Goal: Task Accomplishment & Management: Use online tool/utility

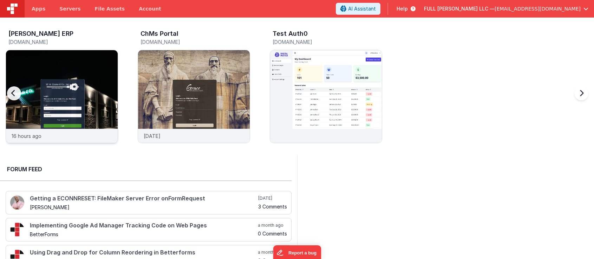
click at [92, 71] on img at bounding box center [62, 106] width 112 height 112
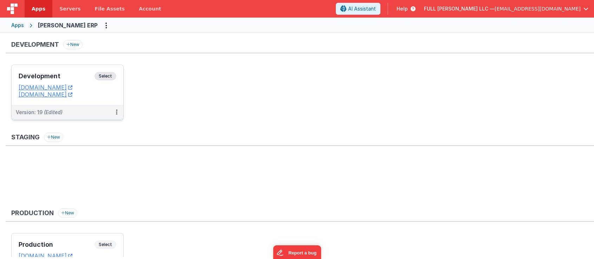
click at [75, 73] on h3 "Development" at bounding box center [57, 76] width 76 height 7
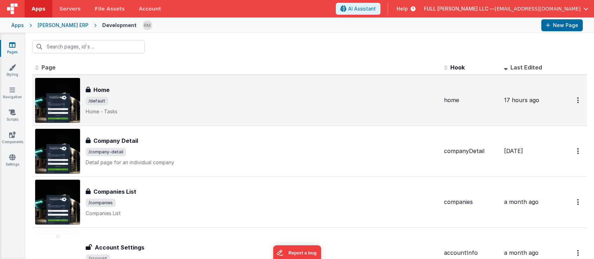
click at [243, 101] on span "/default" at bounding box center [262, 101] width 352 height 8
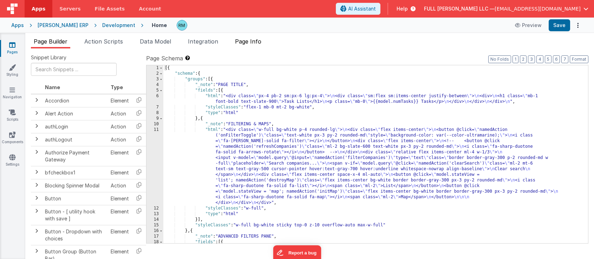
click at [250, 45] on li "Page Info" at bounding box center [248, 42] width 32 height 11
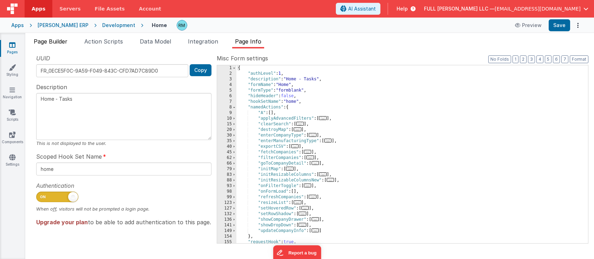
click at [61, 41] on span "Page Builder" at bounding box center [51, 41] width 34 height 7
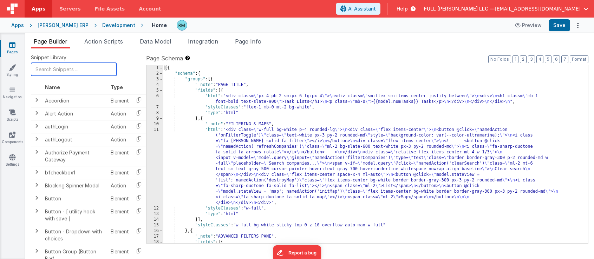
click at [51, 66] on input "text" at bounding box center [74, 69] width 86 height 13
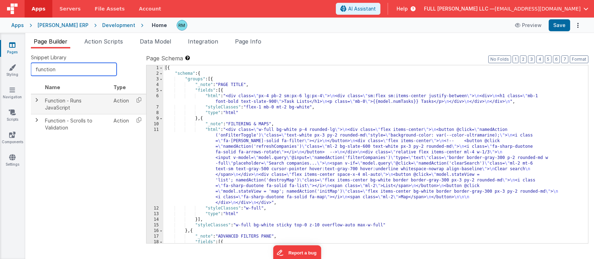
type input "function"
click at [81, 104] on td "Function - Runs JavaScript" at bounding box center [76, 104] width 68 height 20
click at [141, 99] on icon at bounding box center [139, 99] width 14 height 11
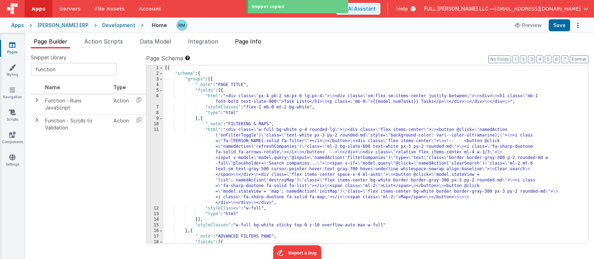
click at [245, 45] on span "Page Info" at bounding box center [248, 41] width 26 height 7
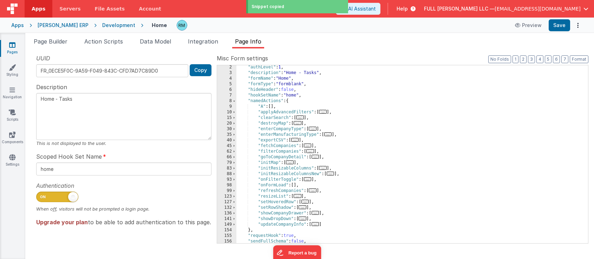
scroll to position [47, 0]
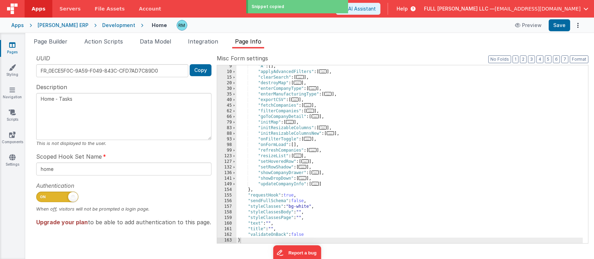
click at [297, 145] on div ""A" : [ ] , "applyAdvancedFilters" : [ ... ] , "clearSearch" : [ ... ] , "destr…" at bounding box center [409, 158] width 346 height 189
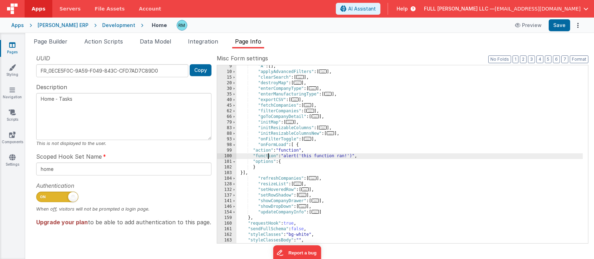
click at [268, 157] on div ""A" : [ ] , "applyAdvancedFilters" : [ ... ] , "clearSearch" : [ ... ] , "destr…" at bounding box center [409, 158] width 346 height 189
click at [230, 157] on div "100" at bounding box center [226, 156] width 19 height 6
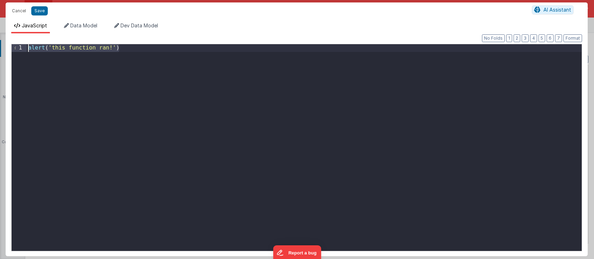
drag, startPoint x: 132, startPoint y: 50, endPoint x: -2, endPoint y: 45, distance: 134.6
click at [0, 45] on html "Cancel Save AI Assistant JavaScript Data Model Dev Data Model Format 7 6 5 4 3 …" at bounding box center [297, 129] width 594 height 259
click at [39, 13] on button "Save" at bounding box center [39, 10] width 17 height 9
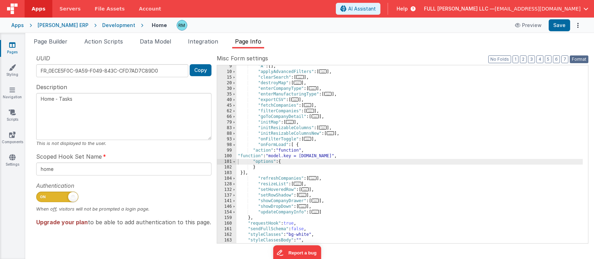
click at [575, 61] on button "Format" at bounding box center [578, 59] width 19 height 8
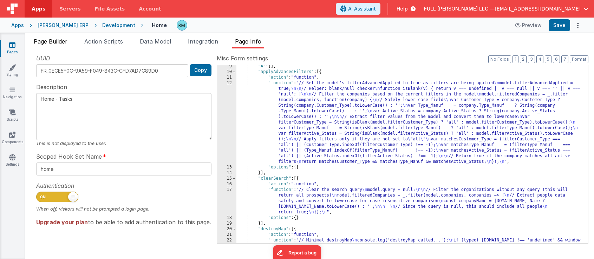
click at [61, 41] on span "Page Builder" at bounding box center [51, 41] width 34 height 7
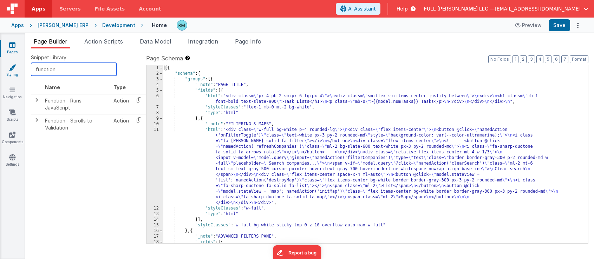
drag, startPoint x: 60, startPoint y: 70, endPoint x: 23, endPoint y: 64, distance: 36.9
click at [23, 64] on section "Pages Styling Navigation Scripts Components Settings Page Builder Action Script…" at bounding box center [297, 146] width 594 height 226
type input "u"
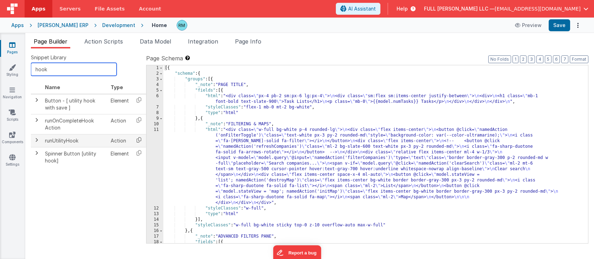
type input "hook"
click at [139, 141] on icon at bounding box center [139, 139] width 14 height 11
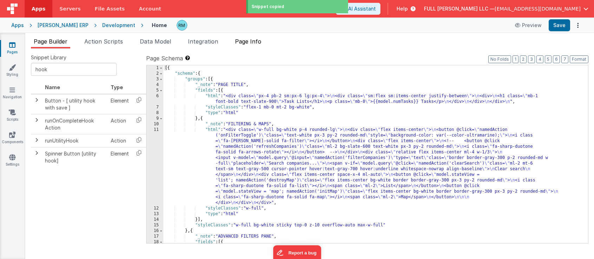
click at [249, 45] on li "Page Info" at bounding box center [248, 42] width 32 height 11
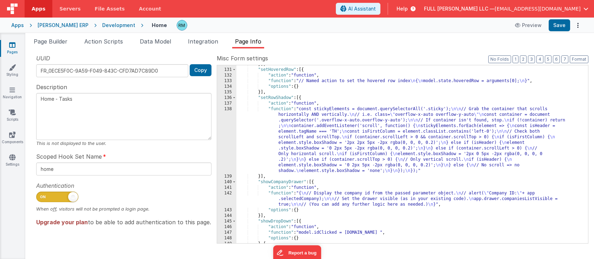
scroll to position [1504, 0]
click at [516, 60] on button "1" at bounding box center [515, 59] width 6 height 8
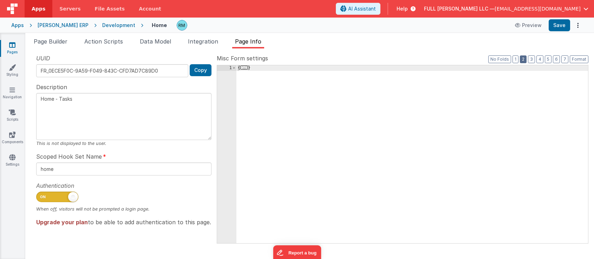
click at [521, 61] on button "2" at bounding box center [523, 59] width 7 height 8
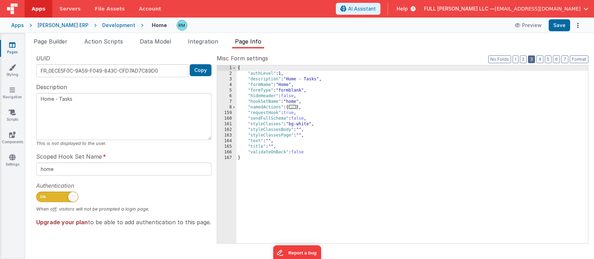
click at [532, 60] on button "3" at bounding box center [531, 59] width 7 height 8
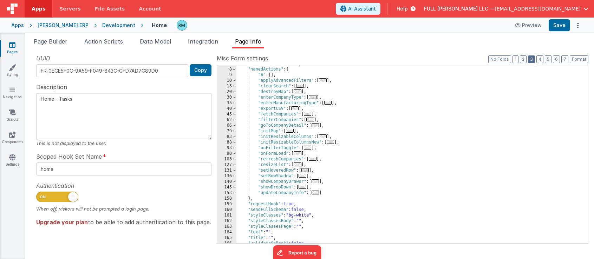
scroll to position [47, 0]
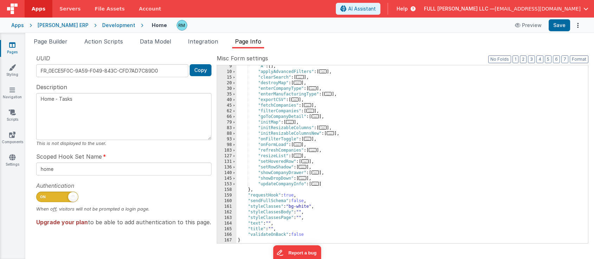
click at [297, 145] on span "..." at bounding box center [298, 145] width 8 height 4
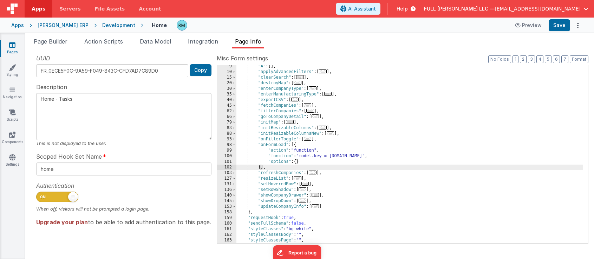
click at [260, 167] on div ""A" : [ ] , "applyAdvancedFilters" : [ ... ] , "clearSearch" : [ ... ] , "destr…" at bounding box center [409, 158] width 346 height 189
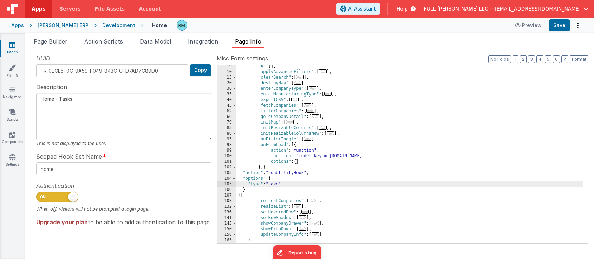
click at [281, 184] on div ""A" : [ ] , "applyAdvancedFilters" : [ ... ] , "clearSearch" : [ ... ] , "destr…" at bounding box center [409, 158] width 346 height 189
click at [555, 29] on button "Save" at bounding box center [558, 25] width 21 height 12
click at [55, 42] on span "Page Builder" at bounding box center [51, 41] width 34 height 7
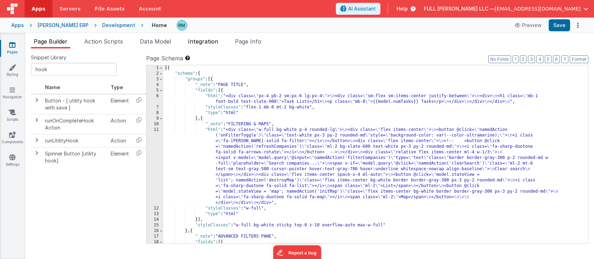
click at [198, 42] on span "Integration" at bounding box center [203, 41] width 30 height 7
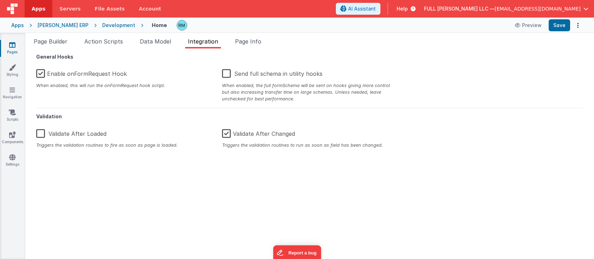
click at [40, 74] on label "Enable onFormRequest Hook" at bounding box center [81, 72] width 91 height 15
click at [0, 0] on input "Enable onFormRequest Hook" at bounding box center [0, 0] width 0 height 0
click at [561, 25] on button "Save" at bounding box center [558, 25] width 21 height 12
click at [253, 44] on span "Page Info" at bounding box center [248, 41] width 26 height 7
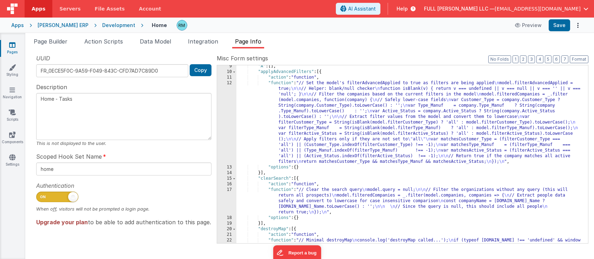
click at [544, 7] on span "[EMAIL_ADDRESS][DOMAIN_NAME]" at bounding box center [537, 8] width 86 height 7
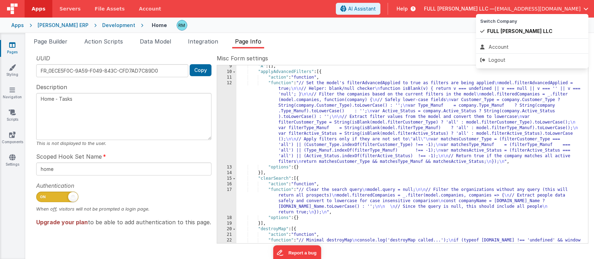
click at [269, 37] on button at bounding box center [297, 129] width 594 height 259
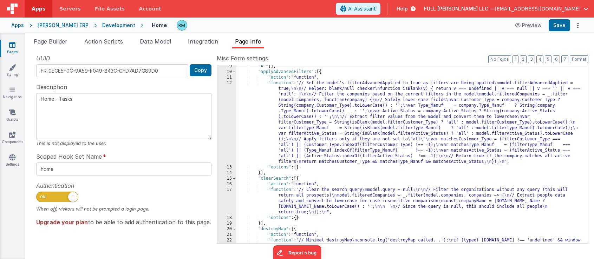
click at [15, 28] on div "Apps" at bounding box center [17, 25] width 13 height 7
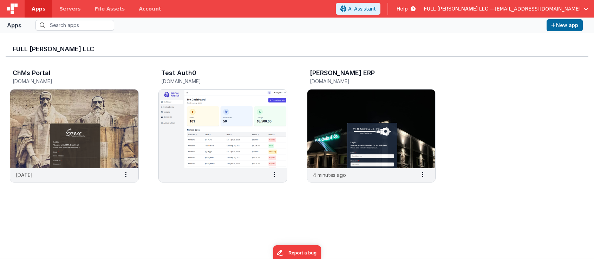
click at [523, 8] on span "[EMAIL_ADDRESS][DOMAIN_NAME]" at bounding box center [537, 8] width 86 height 7
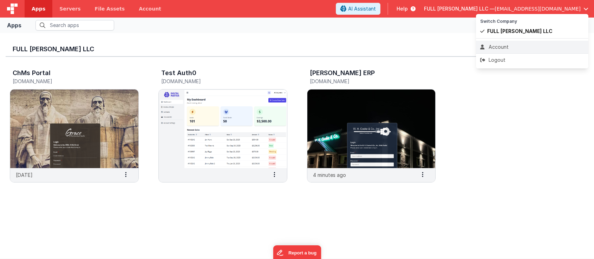
click at [509, 51] on li "Account" at bounding box center [532, 47] width 112 height 13
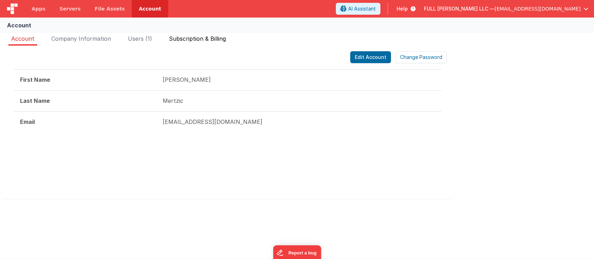
click at [207, 35] on span "Subscription & Billing" at bounding box center [197, 38] width 57 height 7
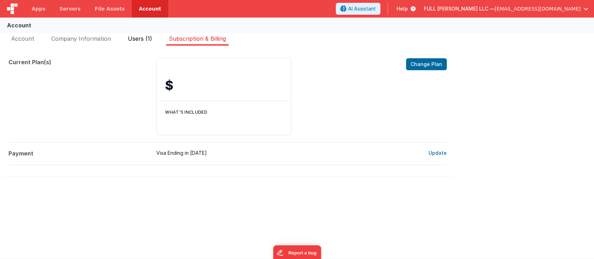
click at [131, 40] on span "Users (1)" at bounding box center [140, 38] width 24 height 7
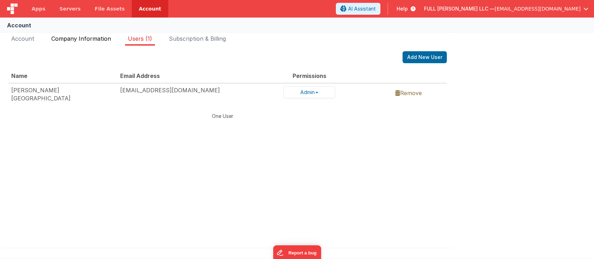
click at [105, 41] on span "Company Information" at bounding box center [81, 38] width 60 height 7
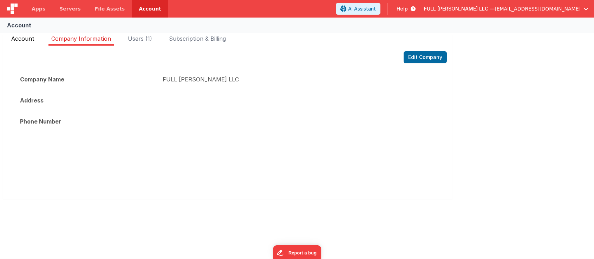
click at [27, 39] on span "Account" at bounding box center [22, 38] width 23 height 7
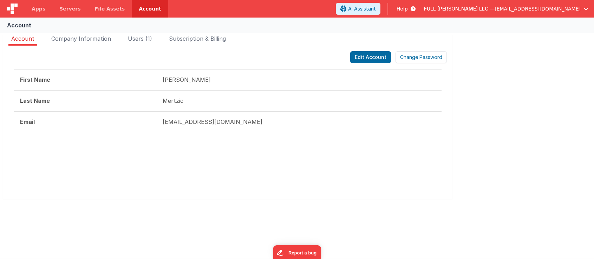
click at [572, 9] on span "[EMAIL_ADDRESS][DOMAIN_NAME]" at bounding box center [537, 8] width 86 height 7
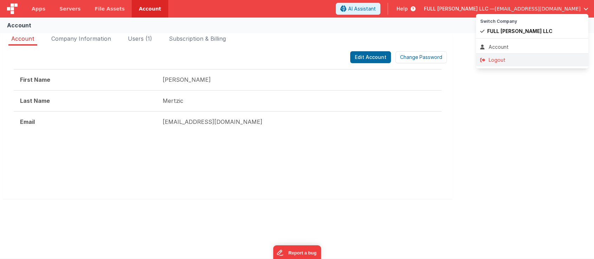
click at [526, 58] on div "Logout" at bounding box center [532, 60] width 104 height 7
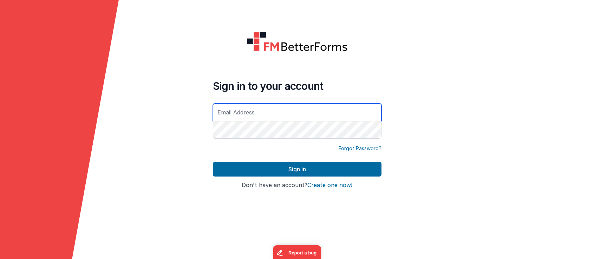
type input "[EMAIL_ADDRESS][DOMAIN_NAME]"
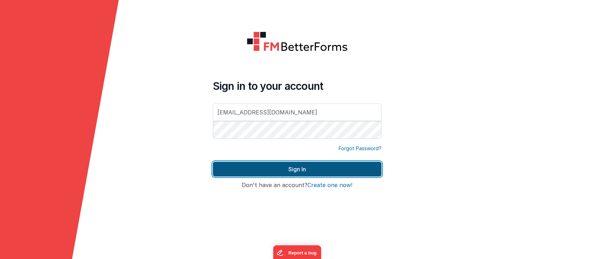
click at [320, 166] on button "Sign In" at bounding box center [297, 169] width 169 height 15
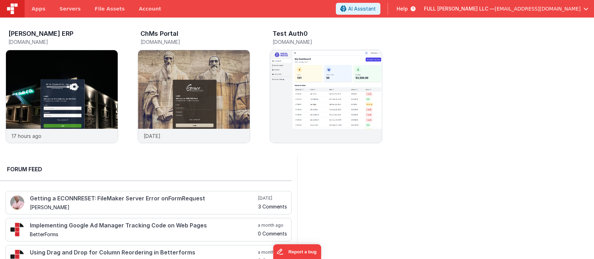
scroll to position [4, 0]
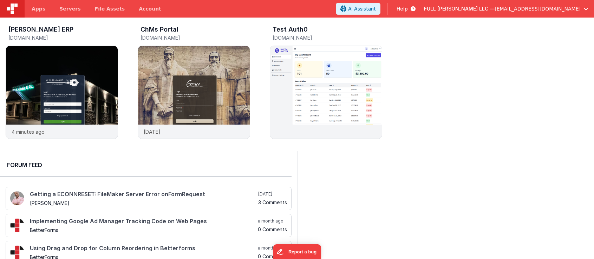
click at [546, 12] on div "FULL [PERSON_NAME] LLC — [EMAIL_ADDRESS][DOMAIN_NAME]" at bounding box center [506, 9] width 164 height 12
click at [562, 7] on span "[EMAIL_ADDRESS][DOMAIN_NAME]" at bounding box center [537, 8] width 86 height 7
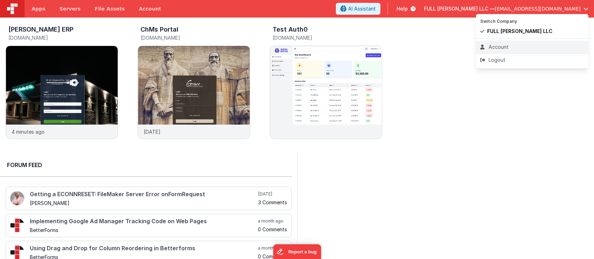
click at [530, 44] on div "Account" at bounding box center [532, 47] width 104 height 7
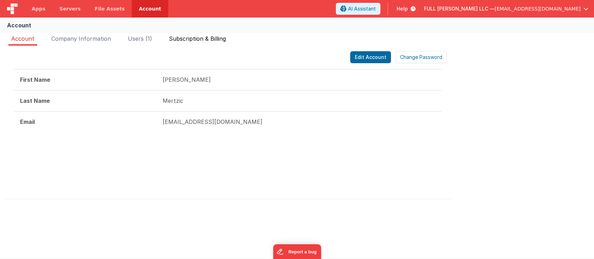
click at [200, 42] on li "Subscription & Billing" at bounding box center [197, 39] width 62 height 11
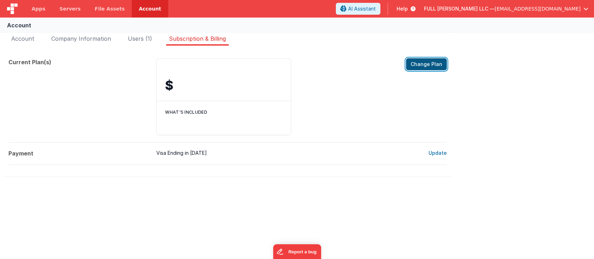
click at [428, 61] on button "Change Plan" at bounding box center [426, 64] width 41 height 12
click at [550, 11] on span "[EMAIL_ADDRESS][DOMAIN_NAME]" at bounding box center [537, 8] width 86 height 7
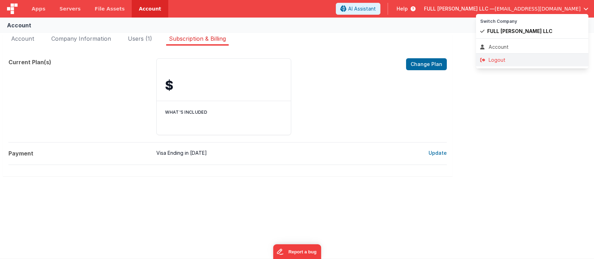
click at [520, 58] on div "Logout" at bounding box center [532, 60] width 104 height 7
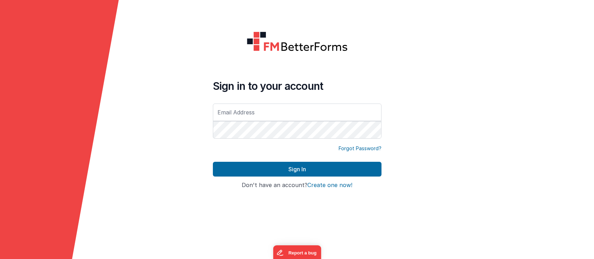
click at [417, 76] on form "Sign in to your account Forgot Password? Sign In Sign in with Google Don't have…" at bounding box center [297, 129] width 594 height 259
click at [251, 113] on input "text" at bounding box center [297, 113] width 169 height 18
type input "[EMAIL_ADDRESS][DOMAIN_NAME]"
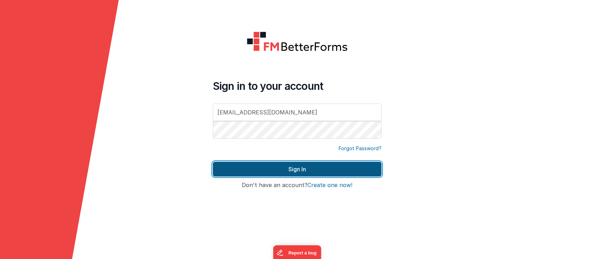
click at [298, 166] on button "Sign In" at bounding box center [297, 169] width 169 height 15
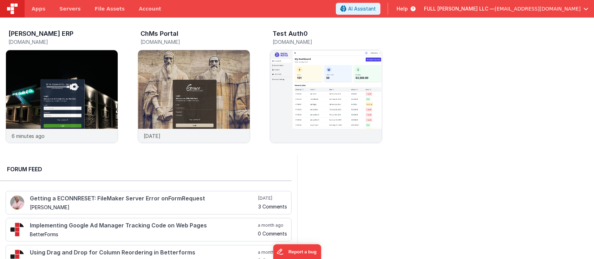
click at [536, 12] on span "[EMAIL_ADDRESS][DOMAIN_NAME]" at bounding box center [537, 8] width 86 height 7
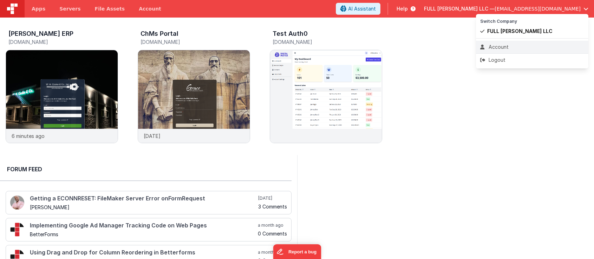
click at [521, 45] on div "Account" at bounding box center [532, 47] width 104 height 7
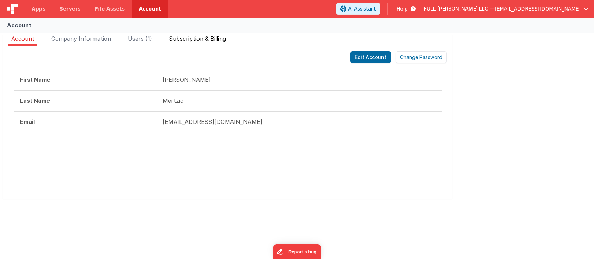
click at [206, 41] on span "Subscription & Billing" at bounding box center [197, 38] width 57 height 7
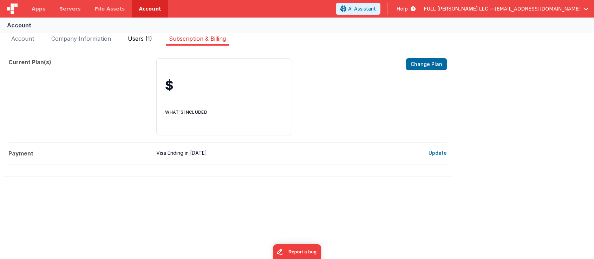
click at [139, 38] on span "Users (1)" at bounding box center [140, 38] width 24 height 7
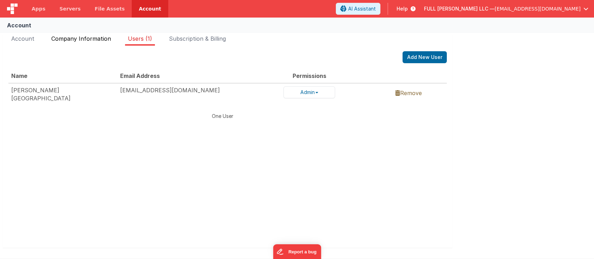
click at [102, 39] on span "Company Information" at bounding box center [81, 38] width 60 height 7
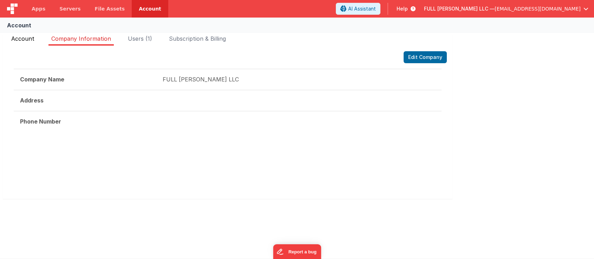
click at [15, 40] on span "Account" at bounding box center [22, 38] width 23 height 7
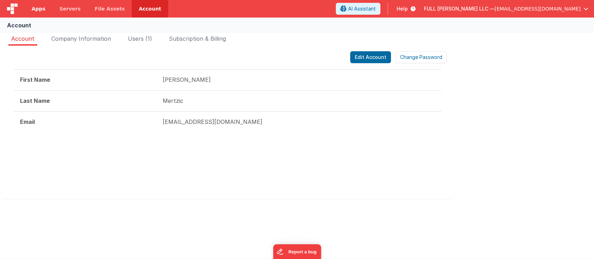
click at [33, 13] on link "Apps" at bounding box center [39, 9] width 28 height 18
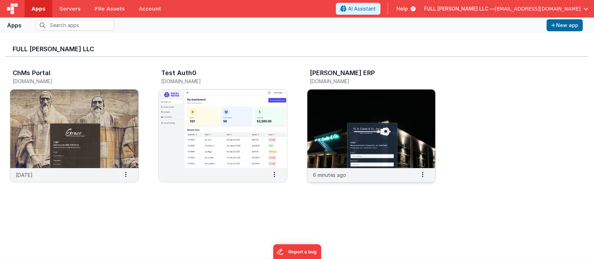
click at [325, 120] on img at bounding box center [371, 129] width 128 height 79
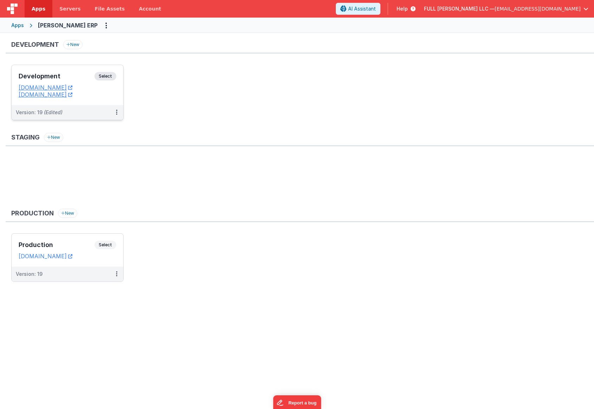
click at [78, 81] on div "Development Select" at bounding box center [68, 78] width 98 height 12
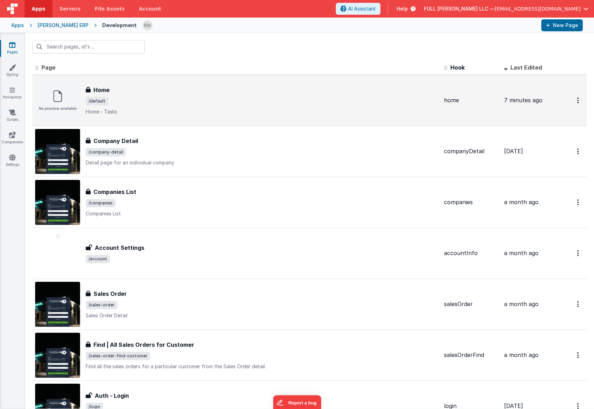
click at [189, 101] on span "/default" at bounding box center [262, 101] width 352 height 8
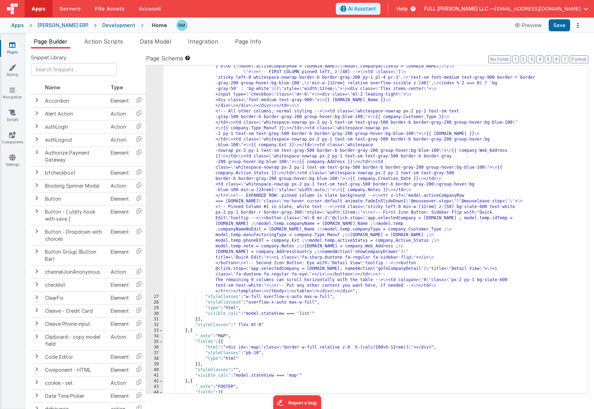
scroll to position [785, 0]
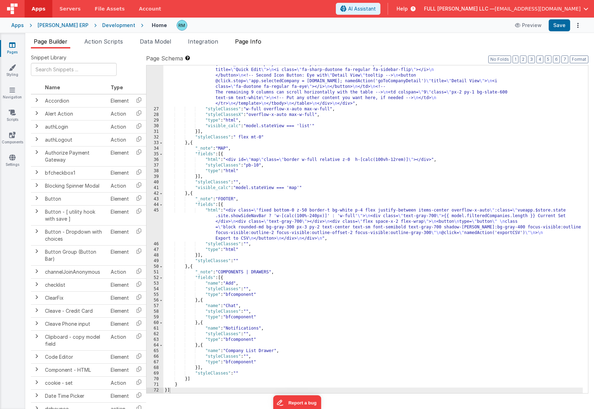
click at [259, 43] on span "Page Info" at bounding box center [248, 41] width 26 height 7
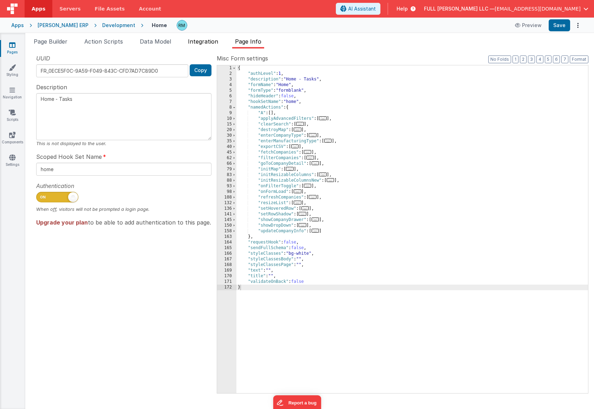
click at [204, 45] on li "Integration" at bounding box center [203, 42] width 36 height 11
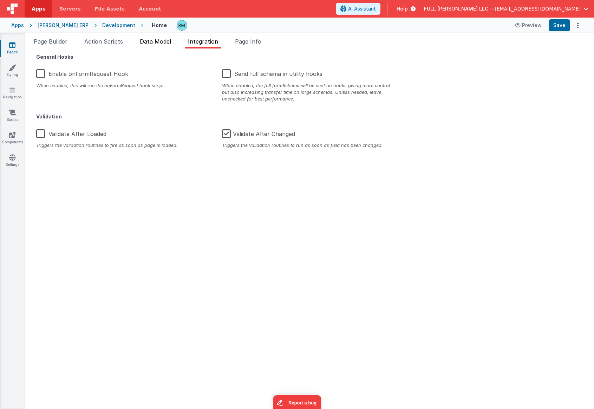
click at [156, 42] on span "Data Model" at bounding box center [155, 41] width 31 height 7
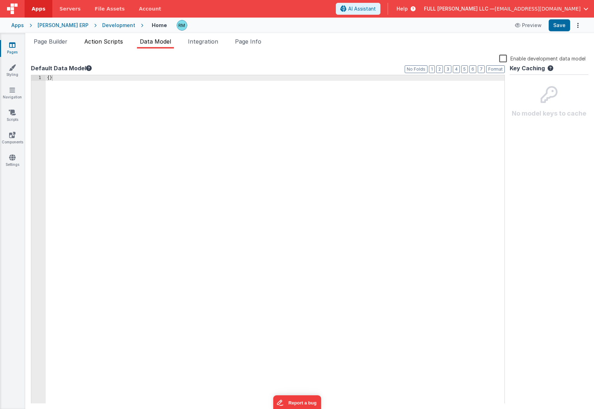
click at [106, 45] on span "Action Scripts" at bounding box center [103, 41] width 39 height 7
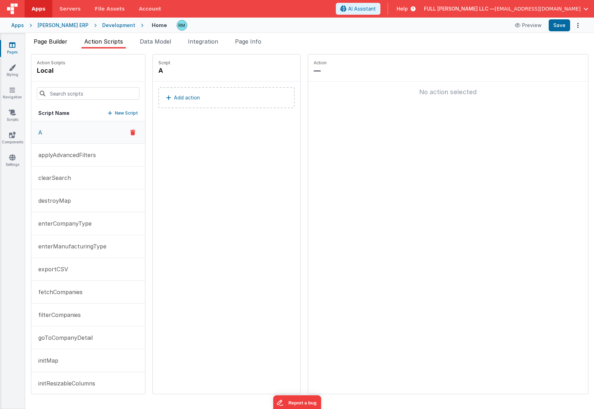
click at [47, 45] on li "Page Builder" at bounding box center [50, 42] width 39 height 11
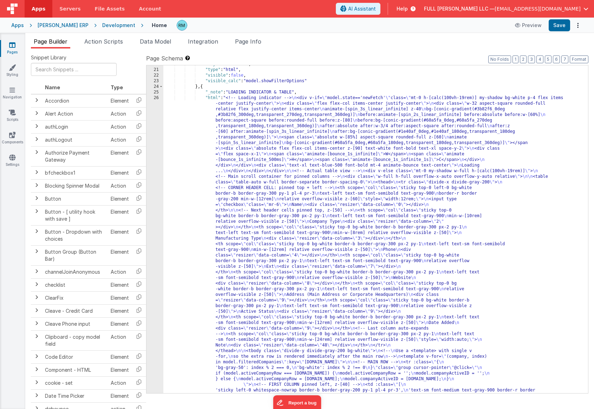
scroll to position [0, 0]
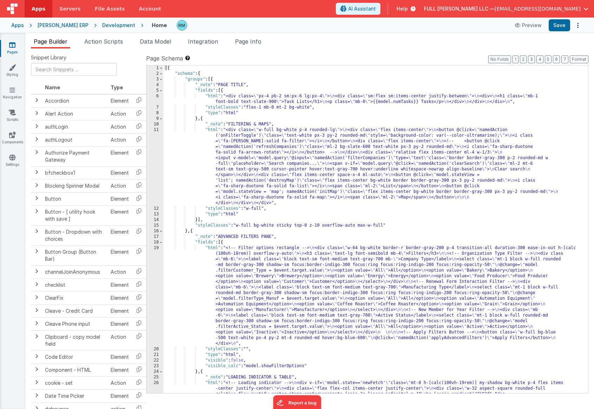
click at [257, 41] on span "Page Info" at bounding box center [248, 41] width 26 height 7
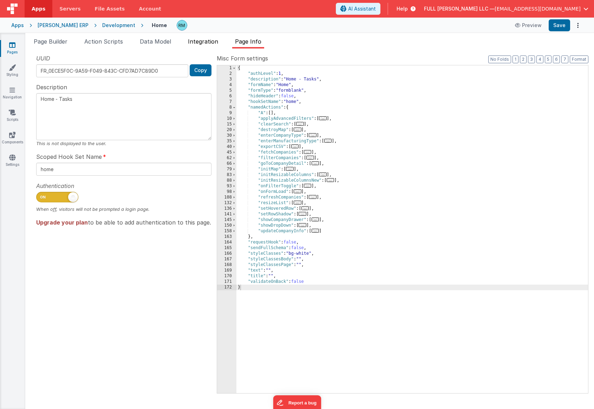
click at [205, 41] on span "Integration" at bounding box center [203, 41] width 30 height 7
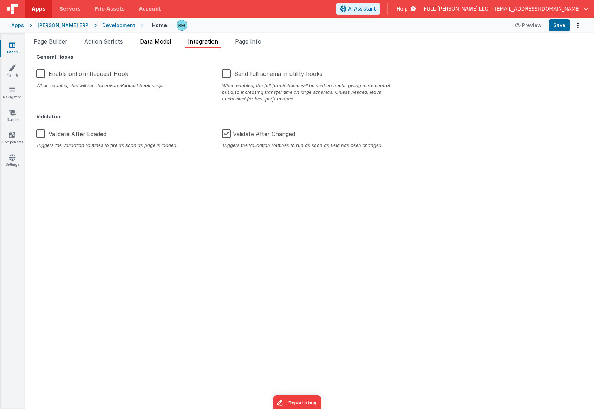
click at [157, 44] on span "Data Model" at bounding box center [155, 41] width 31 height 7
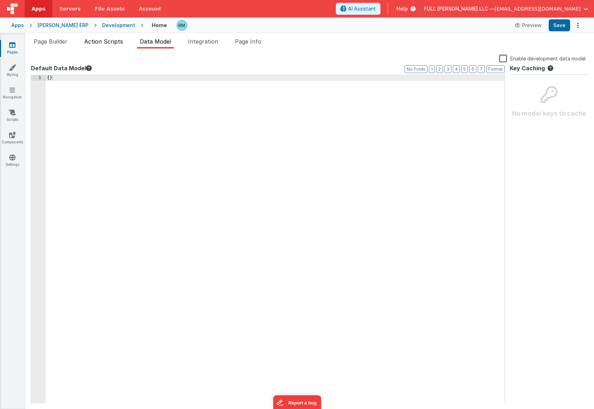
click at [103, 45] on li "Action Scripts" at bounding box center [103, 42] width 44 height 11
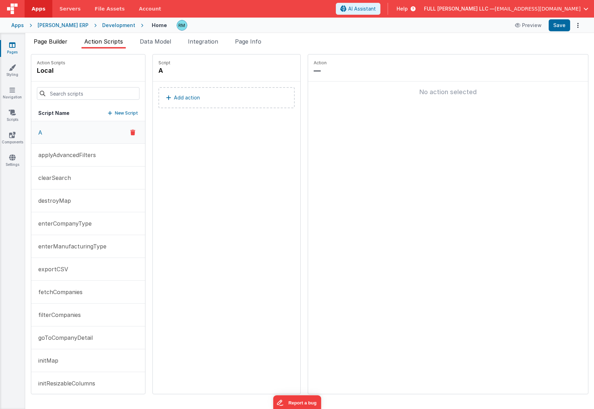
click at [54, 47] on li "Page Builder" at bounding box center [50, 42] width 39 height 11
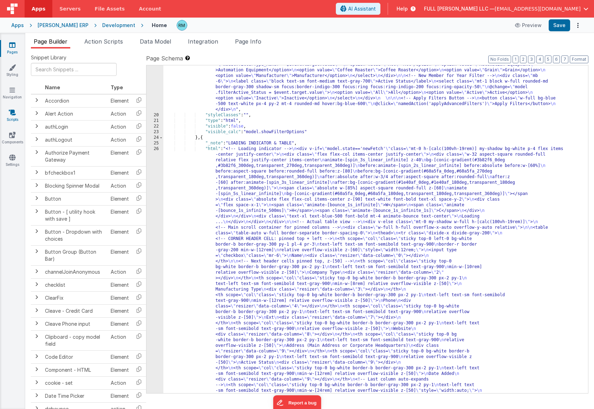
scroll to position [240, 0]
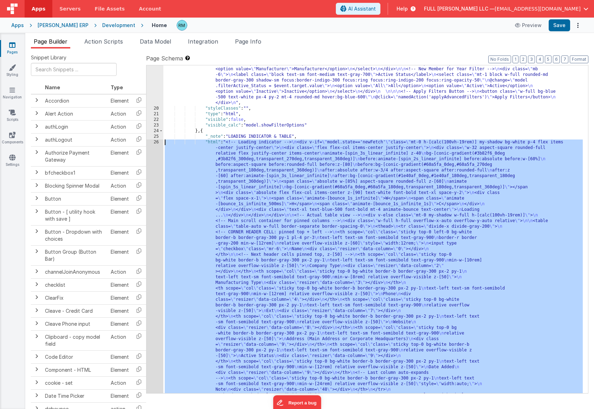
click at [155, 141] on div "26" at bounding box center [154, 394] width 17 height 511
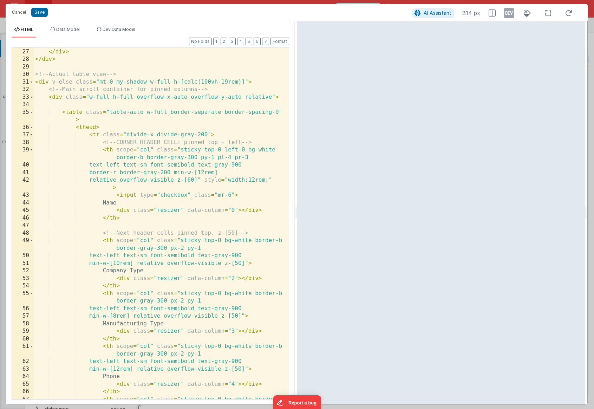
scroll to position [308, 0]
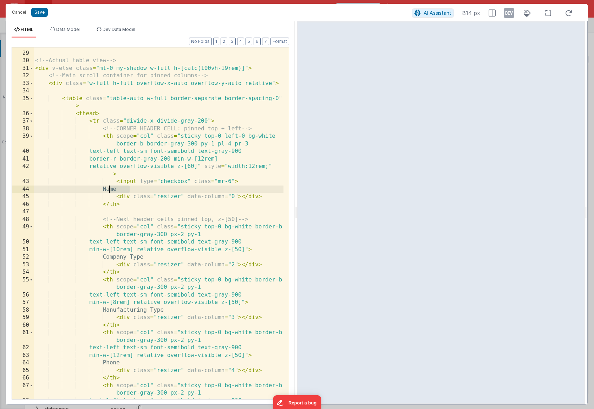
drag, startPoint x: 143, startPoint y: 189, endPoint x: 111, endPoint y: 189, distance: 32.0
click at [111, 189] on div "</ div > <!-- Actual table view --> < div v-else class = "mt-0 my-shadow w-full…" at bounding box center [159, 225] width 250 height 367
click at [118, 191] on div "</ div > <!-- Actual table view --> < div v-else class = "mt-0 my-shadow w-full…" at bounding box center [159, 225] width 250 height 367
drag, startPoint x: 131, startPoint y: 187, endPoint x: 116, endPoint y: 189, distance: 15.2
click at [116, 189] on div "</ div > <!-- Actual table view --> < div v-else class = "mt-0 my-shadow w-full…" at bounding box center [159, 225] width 250 height 367
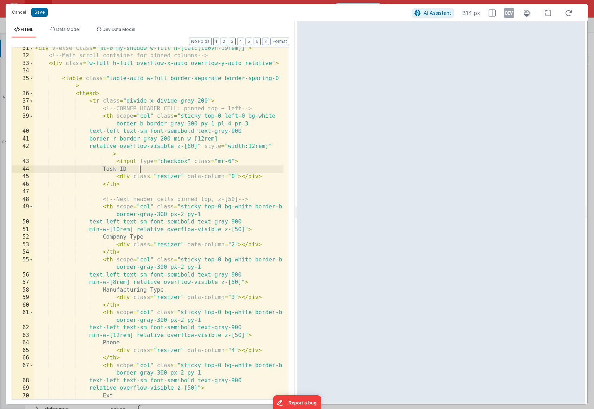
scroll to position [341, 0]
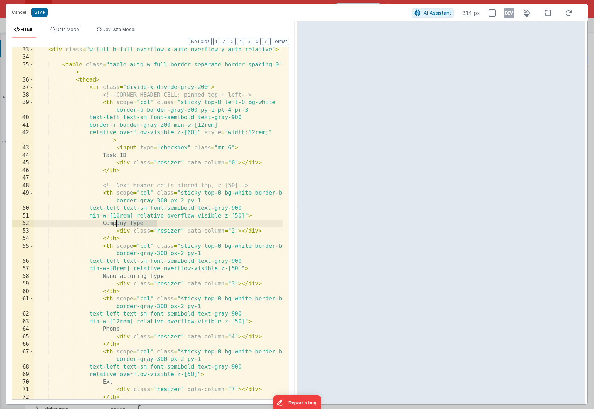
drag, startPoint x: 158, startPoint y: 224, endPoint x: 117, endPoint y: 225, distance: 41.5
click at [117, 225] on div "< div class = "w-full h-full overflow-x-auto overflow-y-auto relative" > < tabl…" at bounding box center [159, 233] width 250 height 374
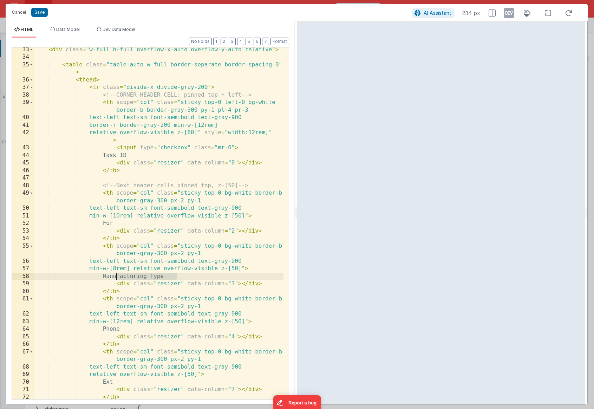
drag, startPoint x: 181, startPoint y: 275, endPoint x: 116, endPoint y: 276, distance: 65.0
click at [116, 259] on div "< div class = "w-full h-full overflow-x-auto overflow-y-auto relative" > < tabl…" at bounding box center [159, 233] width 250 height 374
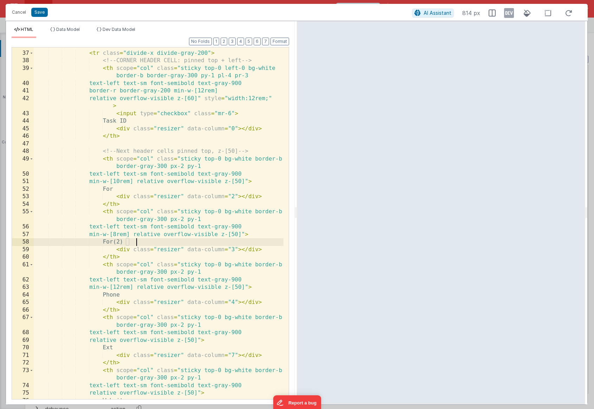
scroll to position [382, 0]
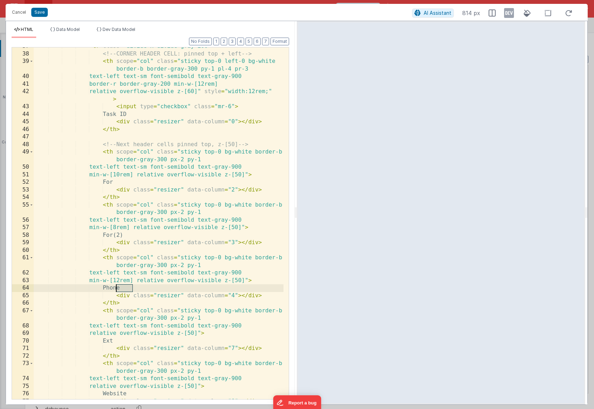
drag, startPoint x: 134, startPoint y: 289, endPoint x: 116, endPoint y: 288, distance: 18.3
click at [116, 259] on div "< tr class = "divide-x divide-gray-200" > <!-- CORNER HEADER CELL: pinned top +…" at bounding box center [159, 225] width 250 height 367
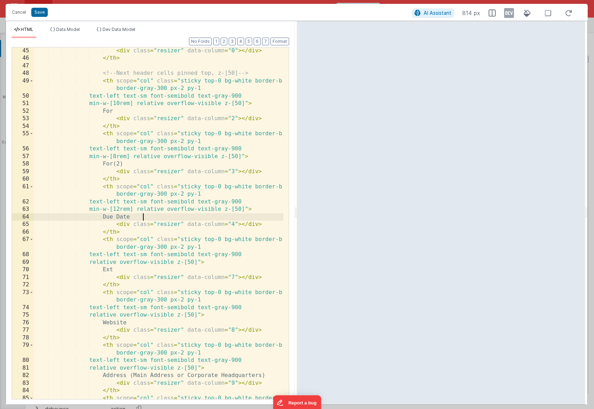
scroll to position [460, 0]
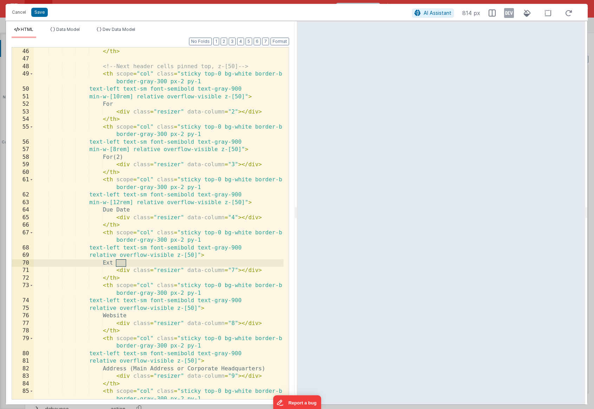
drag, startPoint x: 136, startPoint y: 263, endPoint x: 115, endPoint y: 263, distance: 20.7
click at [115, 259] on div "< div class = "resizer" data-column = "0" > </ div > </ th > <!-- Next header c…" at bounding box center [159, 227] width 250 height 374
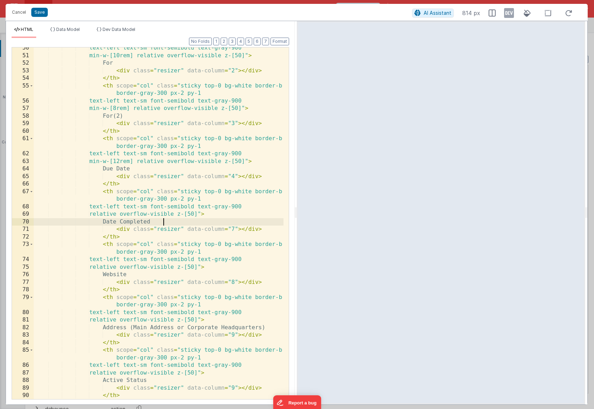
scroll to position [501, 0]
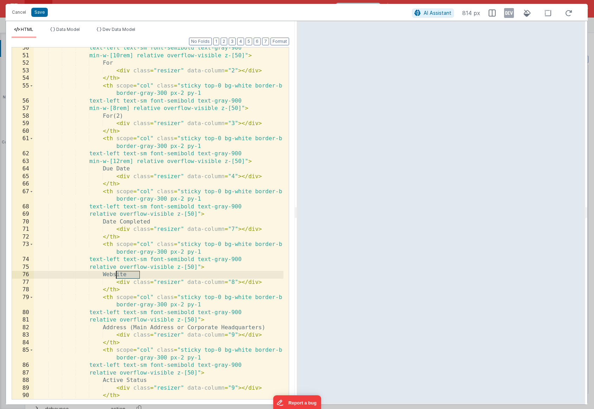
drag, startPoint x: 142, startPoint y: 274, endPoint x: 116, endPoint y: 273, distance: 25.7
click at [116, 259] on div "text-left text-sm font-semibold text-gray-900 min-w-[10rem] relative overflow-v…" at bounding box center [159, 231] width 250 height 374
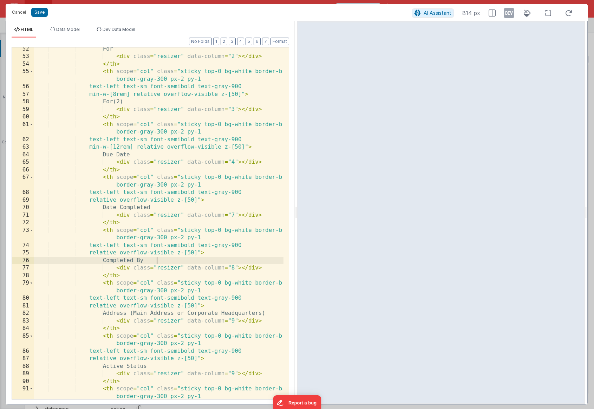
scroll to position [509, 0]
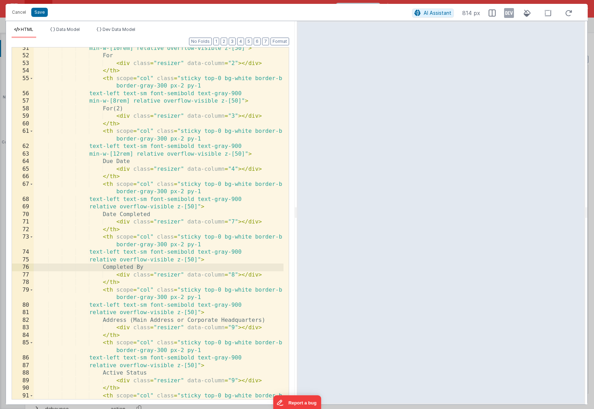
click at [145, 161] on div "min-w-[10rem] relative overflow-visible z-[50]" > For < div class = "resizer" d…" at bounding box center [159, 232] width 250 height 374
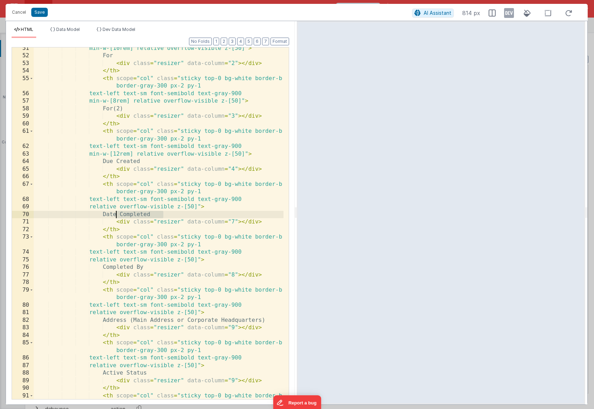
drag, startPoint x: 165, startPoint y: 214, endPoint x: 116, endPoint y: 213, distance: 49.2
click at [116, 213] on div "min-w-[10rem] relative overflow-visible z-[50]" > For < div class = "resizer" d…" at bounding box center [159, 232] width 250 height 374
click at [149, 217] on div "min-w-[10rem] relative overflow-visible z-[50]" > For < div class = "resizer" d…" at bounding box center [159, 232] width 250 height 374
click at [169, 215] on div "min-w-[10rem] relative overflow-visible z-[50]" > For < div class = "resizer" d…" at bounding box center [159, 232] width 250 height 374
click at [126, 161] on div "min-w-[10rem] relative overflow-visible z-[50]" > For < div class = "resizer" d…" at bounding box center [159, 232] width 250 height 374
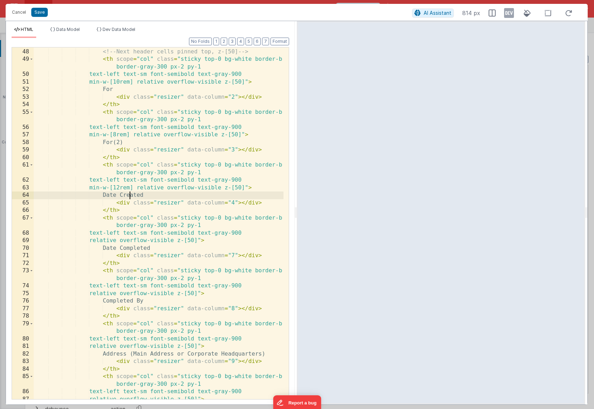
scroll to position [475, 0]
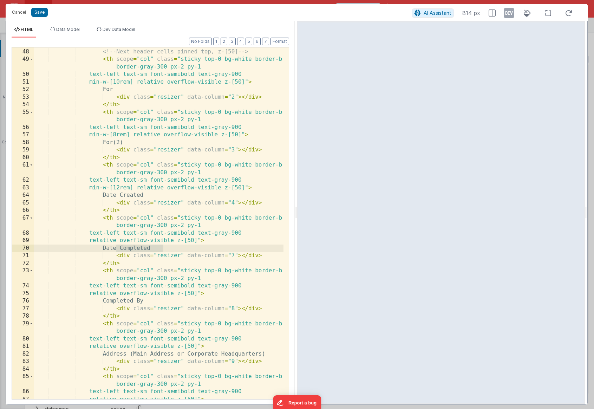
drag, startPoint x: 167, startPoint y: 248, endPoint x: 117, endPoint y: 247, distance: 50.6
click at [117, 247] on div "<!-- Next header cells pinned top, z-[50] --> < th scope = "col" class = "stick…" at bounding box center [159, 223] width 250 height 367
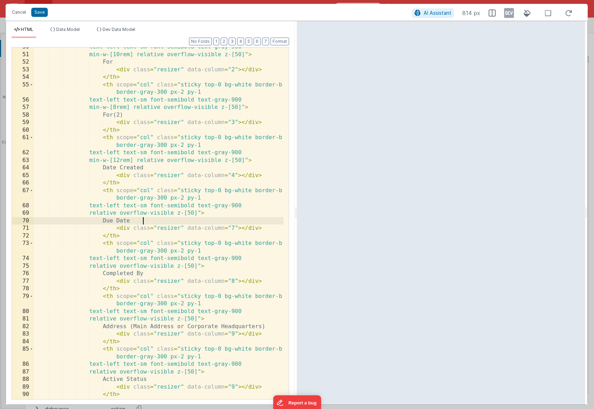
scroll to position [509, 0]
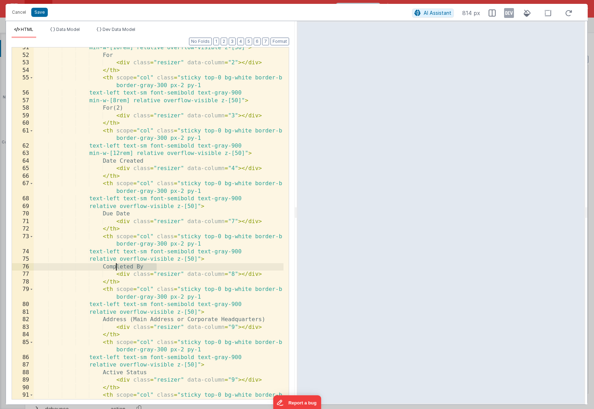
drag, startPoint x: 159, startPoint y: 266, endPoint x: 117, endPoint y: 267, distance: 42.1
click at [117, 259] on div "min-w-[10rem] relative overflow-visible z-[50]" > For < div class = "resizer" d…" at bounding box center [159, 231] width 250 height 374
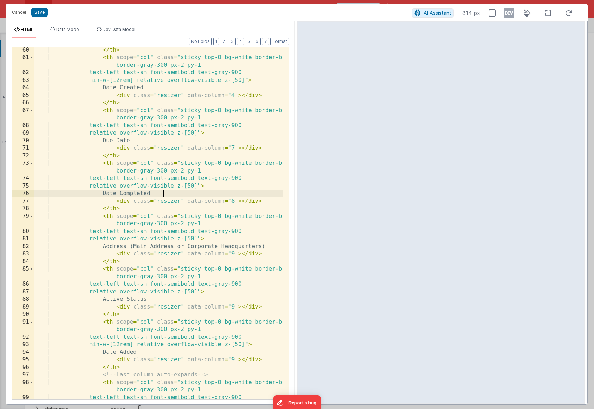
scroll to position [589, 0]
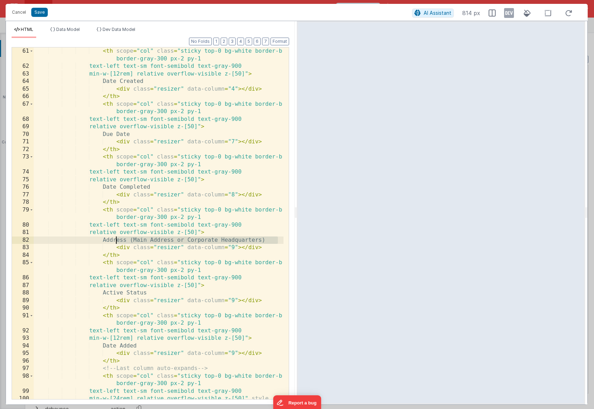
drag, startPoint x: 278, startPoint y: 240, endPoint x: 117, endPoint y: 240, distance: 160.8
click at [117, 240] on div "< th scope = "col" class = "sticky top-0 bg-white border-b border-gray-300 px-2…" at bounding box center [159, 238] width 250 height 382
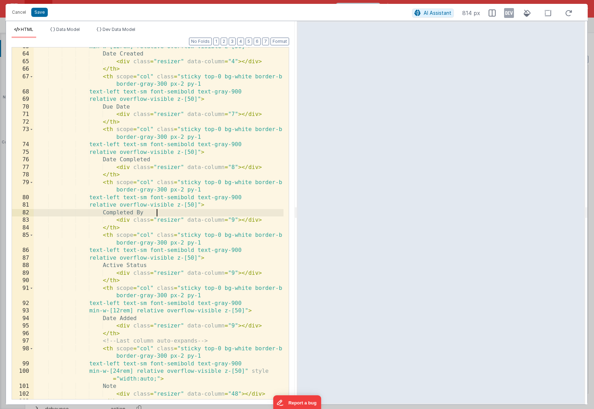
scroll to position [616, 0]
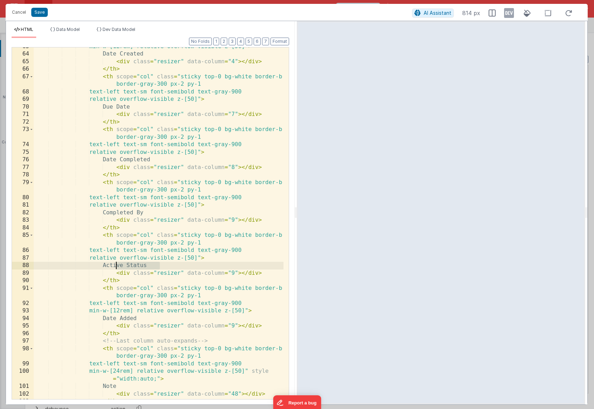
drag, startPoint x: 162, startPoint y: 265, endPoint x: 117, endPoint y: 264, distance: 44.6
click at [117, 259] on div "min-w-[12rem] relative overflow-visible z-[50]" > Date Created < div class = "r…" at bounding box center [159, 226] width 250 height 367
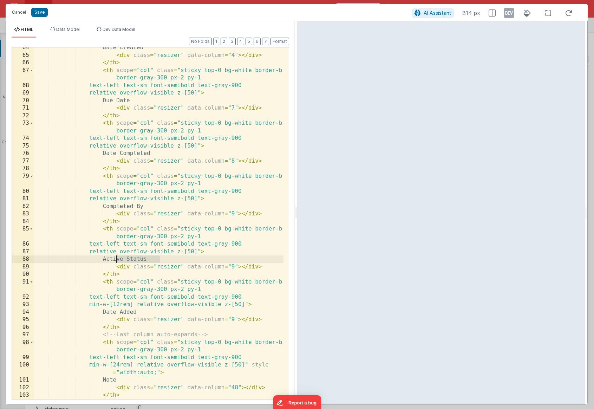
scroll to position [629, 0]
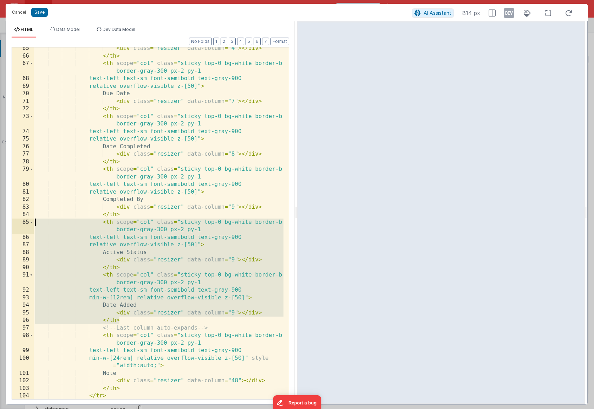
drag, startPoint x: 133, startPoint y: 322, endPoint x: 12, endPoint y: 220, distance: 157.8
click at [12, 220] on div "65 66 67 68 69 70 71 72 73 74 75 76 77 78 79 80 81 82 83 84 85 86 87 88 89 90 9…" at bounding box center [150, 223] width 277 height 352
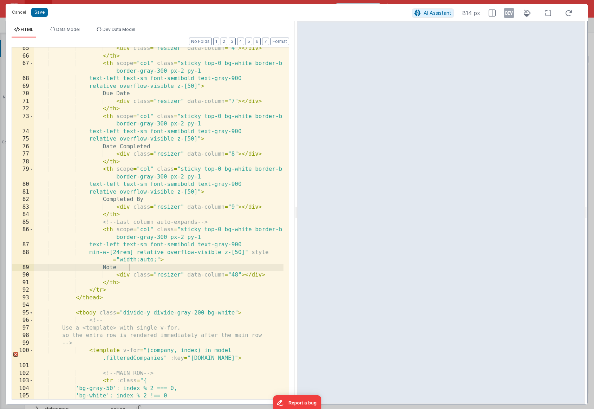
click at [135, 259] on div "< div class = "resizer" data-column = "4" > </ div > </ th > < th scope = "col"…" at bounding box center [159, 228] width 250 height 367
click at [38, 15] on button "Save" at bounding box center [39, 12] width 17 height 9
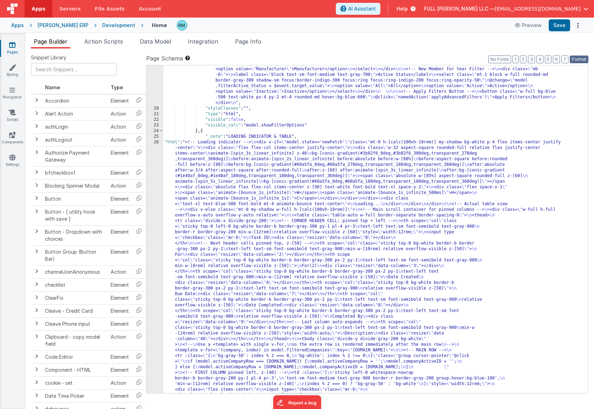
click at [577, 60] on button "Format" at bounding box center [578, 59] width 19 height 8
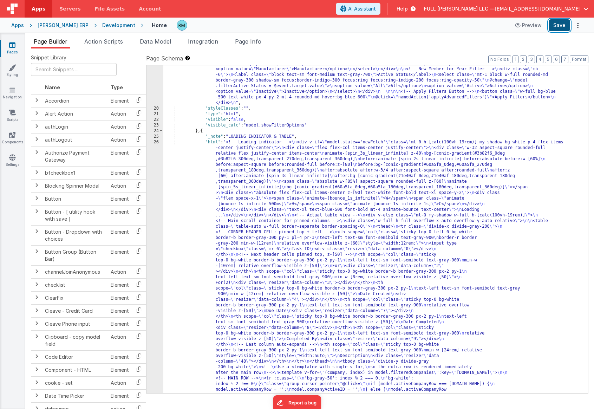
click at [564, 28] on button "Save" at bounding box center [558, 25] width 21 height 12
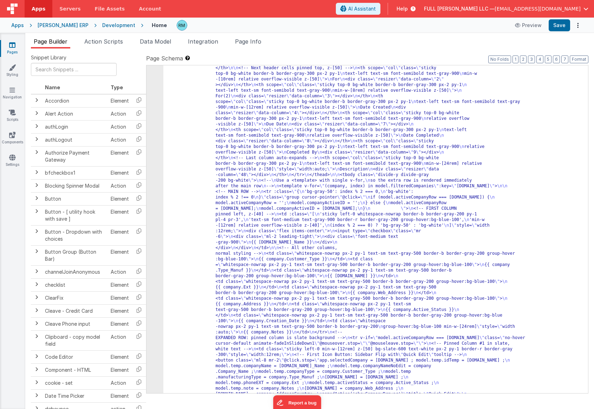
scroll to position [165, 0]
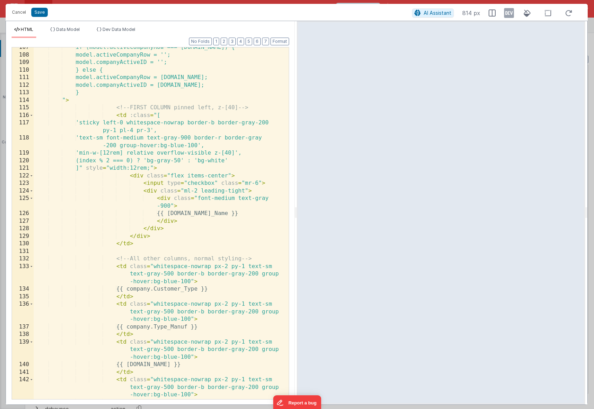
scroll to position [993, 0]
click at [204, 215] on div "if (model.activeCompanyRow === company.id) { model.activeCompanyRow = ''; model…" at bounding box center [159, 227] width 250 height 367
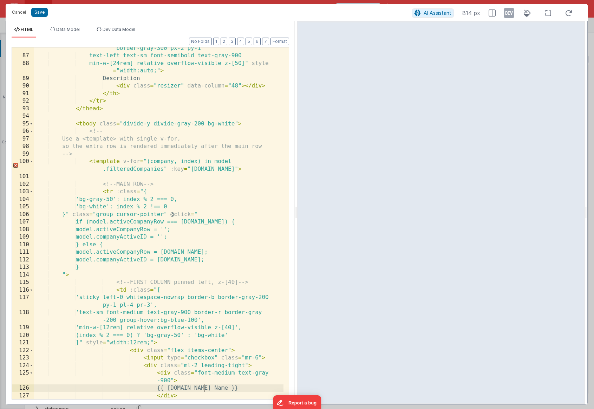
scroll to position [804, 0]
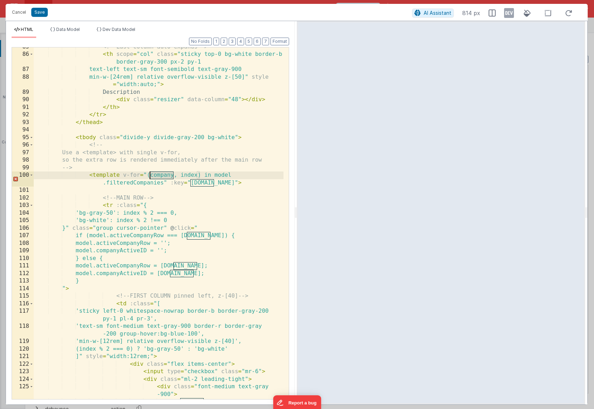
drag, startPoint x: 173, startPoint y: 176, endPoint x: 149, endPoint y: 178, distance: 24.6
click at [149, 178] on div "<!-- Last column auto-expands --> < th scope = "col" class = "sticky top-0 bg-w…" at bounding box center [159, 226] width 250 height 367
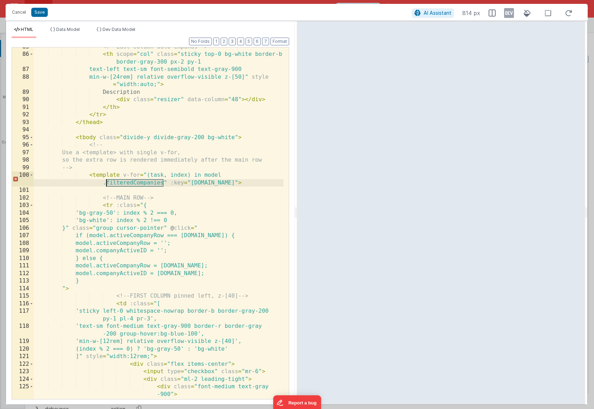
drag, startPoint x: 163, startPoint y: 183, endPoint x: 107, endPoint y: 183, distance: 56.5
click at [107, 183] on div "<!-- Last column auto-expands --> < th scope = "col" class = "sticky top-0 bg-w…" at bounding box center [159, 226] width 250 height 367
click at [132, 184] on div "<!-- Last column auto-expands --> < th scope = "col" class = "sticky top-0 bg-w…" at bounding box center [159, 226] width 250 height 367
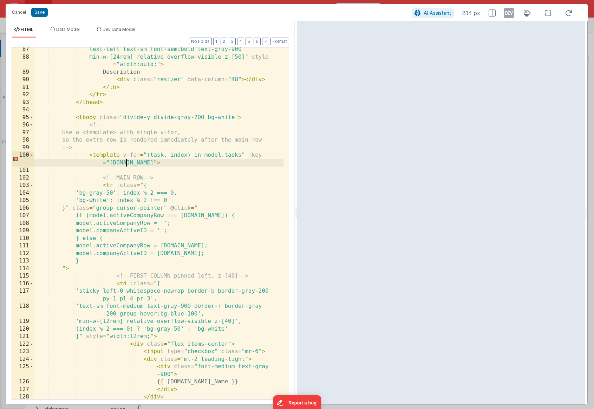
scroll to position [831, 0]
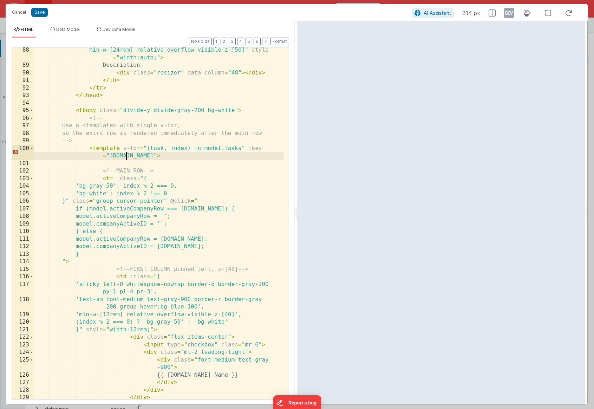
click at [173, 224] on div "min-w-[24rem] relative overflow-visible z-[50]" style = "width:auto;" > Descrip…" at bounding box center [159, 233] width 250 height 374
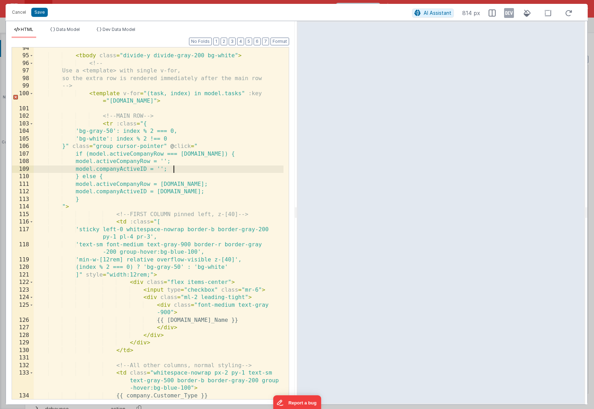
scroll to position [893, 0]
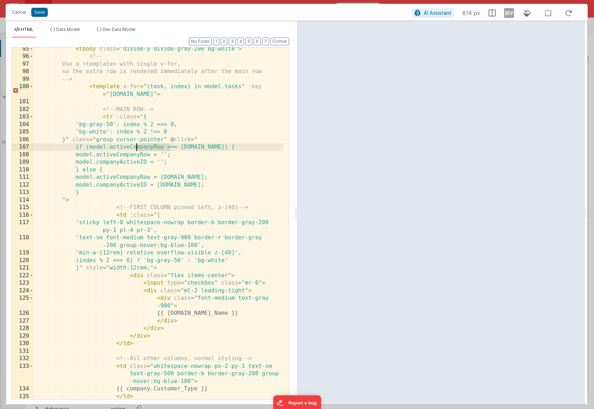
drag, startPoint x: 171, startPoint y: 147, endPoint x: 137, endPoint y: 147, distance: 34.1
click at [137, 147] on div "< tbody class = "divide-y divide-gray-200 bg-white" > <!-- Use a <template> wit…" at bounding box center [159, 236] width 250 height 382
click at [155, 152] on div "< tbody class = "divide-y divide-gray-200 bg-white" > <!-- Use a <template> wit…" at bounding box center [159, 236] width 250 height 382
drag, startPoint x: 160, startPoint y: 147, endPoint x: 137, endPoint y: 147, distance: 22.8
click at [137, 147] on div "< tbody class = "divide-y divide-gray-200 bg-white" > <!-- Use a <template> wit…" at bounding box center [159, 236] width 250 height 382
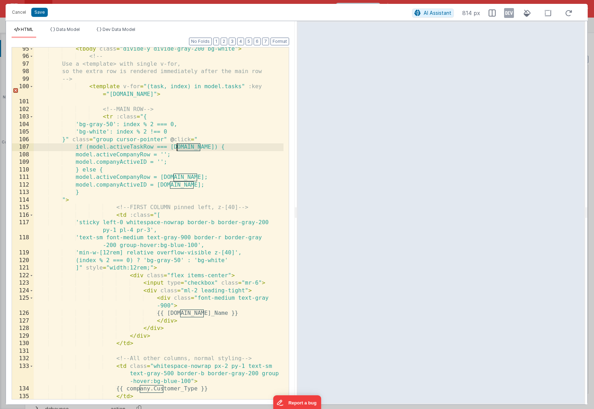
drag, startPoint x: 199, startPoint y: 146, endPoint x: 176, endPoint y: 148, distance: 22.9
click at [176, 148] on div "< tbody class = "divide-y divide-gray-200 bg-white" > <!-- Use a <template> wit…" at bounding box center [159, 236] width 250 height 382
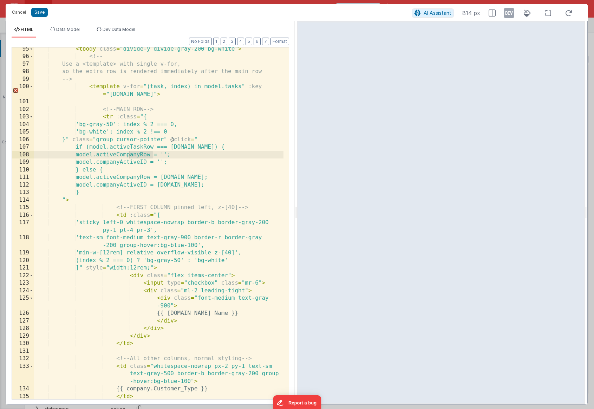
drag, startPoint x: 153, startPoint y: 155, endPoint x: 131, endPoint y: 156, distance: 22.5
click at [131, 156] on div "< tbody class = "divide-y divide-gray-200 bg-white" > <!-- Use a <template> wit…" at bounding box center [159, 236] width 250 height 382
drag, startPoint x: 153, startPoint y: 162, endPoint x: 111, endPoint y: 163, distance: 42.1
click at [111, 163] on div "< tbody class = "divide-y divide-gray-200 bg-white" > <!-- Use a <template> wit…" at bounding box center [159, 236] width 250 height 382
click at [132, 169] on div "< tbody class = "divide-y divide-gray-200 bg-white" > <!-- Use a <template> wit…" at bounding box center [159, 236] width 250 height 382
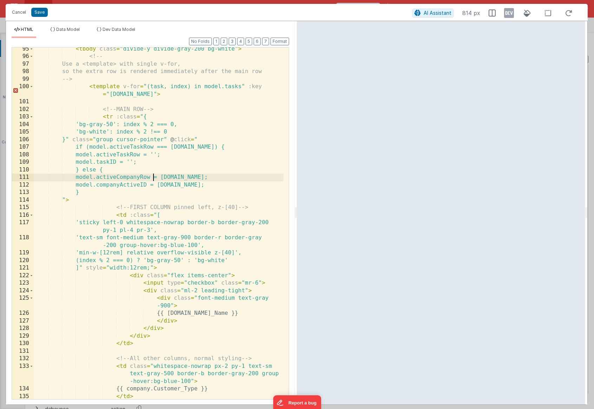
click at [153, 178] on div "< tbody class = "divide-y divide-gray-200 bg-white" > <!-- Use a <template> wit…" at bounding box center [159, 236] width 250 height 382
click at [187, 179] on div "< tbody class = "divide-y divide-gray-200 bg-white" > <!-- Use a <template> wit…" at bounding box center [159, 236] width 250 height 382
drag, startPoint x: 152, startPoint y: 186, endPoint x: 110, endPoint y: 185, distance: 41.8
click at [110, 185] on div "< tbody class = "divide-y divide-gray-200 bg-white" > <!-- Use a <template> wit…" at bounding box center [159, 236] width 250 height 382
click at [162, 186] on div "< tbody class = "divide-y divide-gray-200 bg-white" > <!-- Use a <template> wit…" at bounding box center [159, 236] width 250 height 382
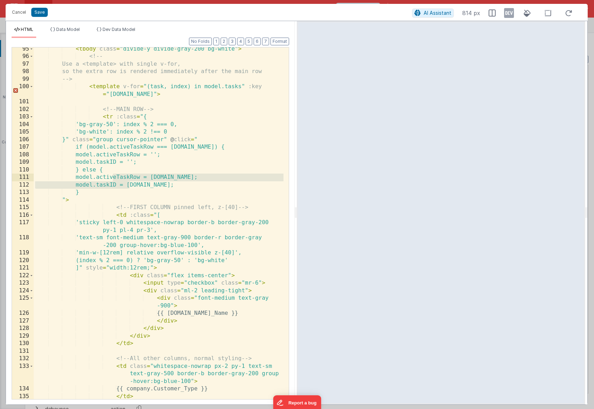
drag, startPoint x: 130, startPoint y: 186, endPoint x: 112, endPoint y: 178, distance: 19.5
click at [112, 178] on div "< tbody class = "divide-y divide-gray-200 bg-white" > <!-- Use a <template> wit…" at bounding box center [159, 236] width 250 height 382
click at [128, 186] on div "< tbody class = "divide-y divide-gray-200 bg-white" > <!-- Use a <template> wit…" at bounding box center [159, 236] width 250 height 382
click at [41, 13] on button "Save" at bounding box center [39, 12] width 17 height 9
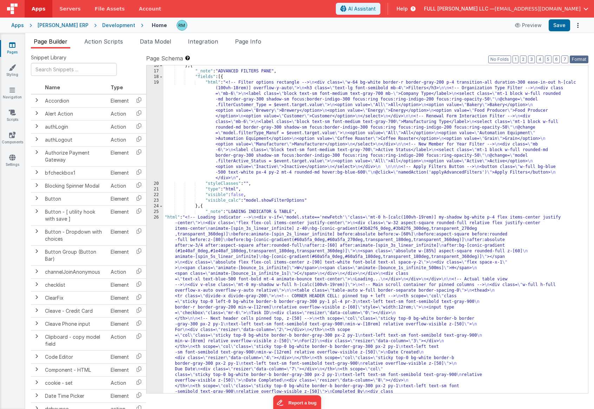
click at [579, 57] on button "Format" at bounding box center [578, 59] width 19 height 8
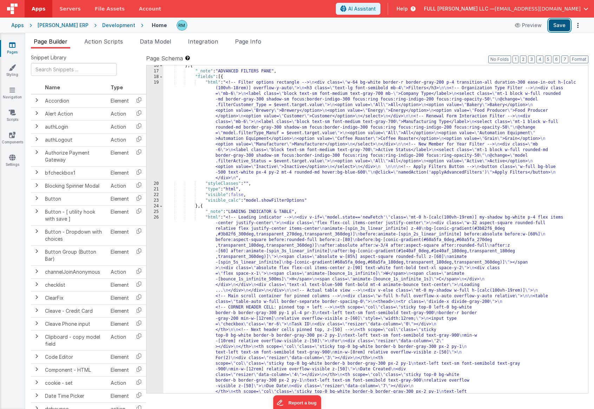
click at [560, 26] on button "Save" at bounding box center [558, 25] width 21 height 12
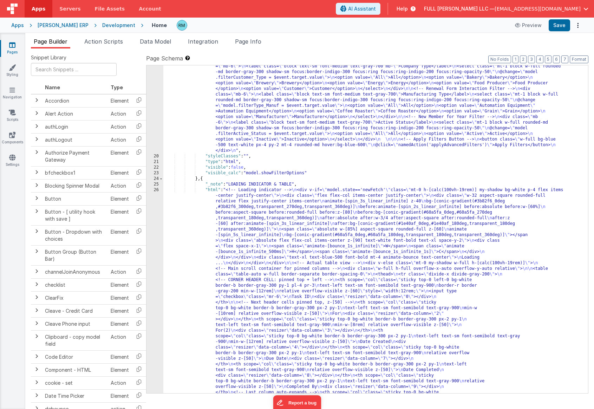
scroll to position [193, 0]
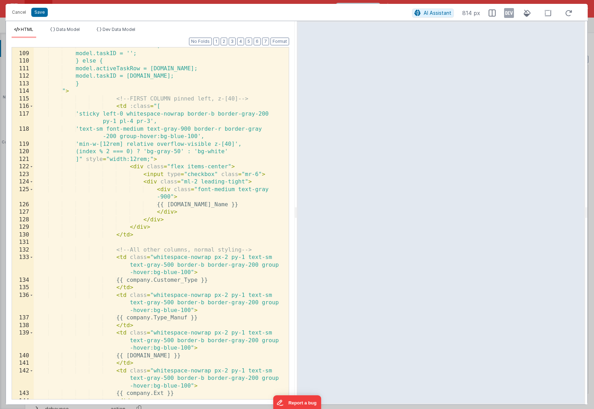
scroll to position [0, 0]
drag, startPoint x: 204, startPoint y: 205, endPoint x: 179, endPoint y: 204, distance: 25.3
click at [179, 204] on div "model.activeTaskRow = ''; model.taskID = ''; } else { model.activeTaskRow = tas…" at bounding box center [159, 225] width 250 height 367
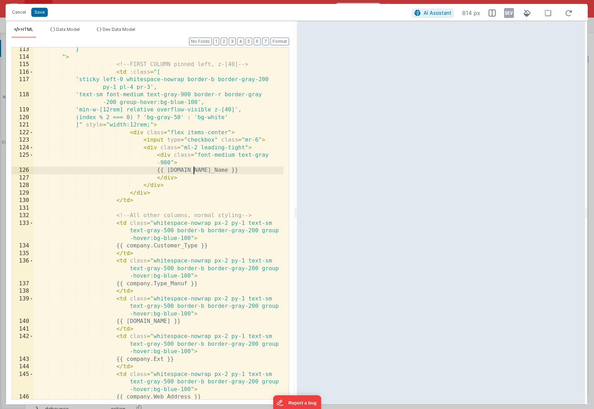
scroll to position [1036, 0]
drag, startPoint x: 237, startPoint y: 170, endPoint x: 197, endPoint y: 171, distance: 40.0
click at [197, 171] on div "} " > <!-- FIRST COLUMN pinned left, z-[40] --> < td :class = "[ 'sticky left-0…" at bounding box center [159, 229] width 250 height 367
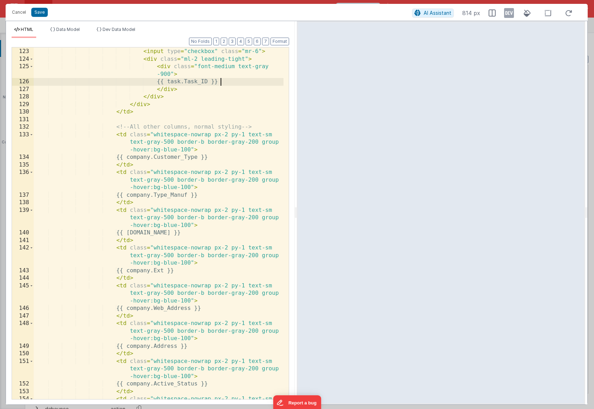
scroll to position [1124, 0]
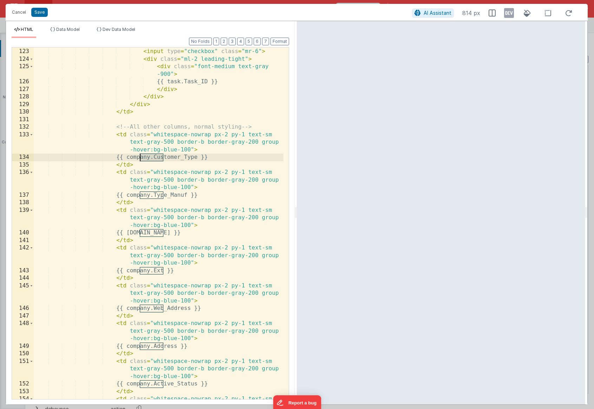
drag, startPoint x: 165, startPoint y: 158, endPoint x: 140, endPoint y: 159, distance: 24.9
click at [140, 159] on div "< div class = "flex items-center" > < input type = "checkbox" class = "mr-6" > …" at bounding box center [159, 231] width 250 height 382
drag, startPoint x: 200, startPoint y: 158, endPoint x: 158, endPoint y: 158, distance: 42.1
click at [158, 158] on div "< div class = "flex items-center" > < input type = "checkbox" class = "mr-6" > …" at bounding box center [159, 231] width 250 height 382
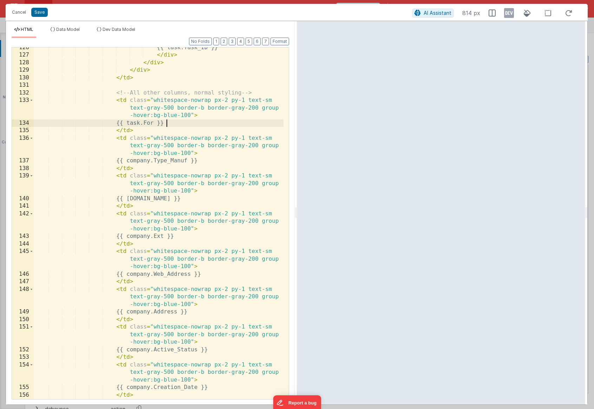
scroll to position [1159, 0]
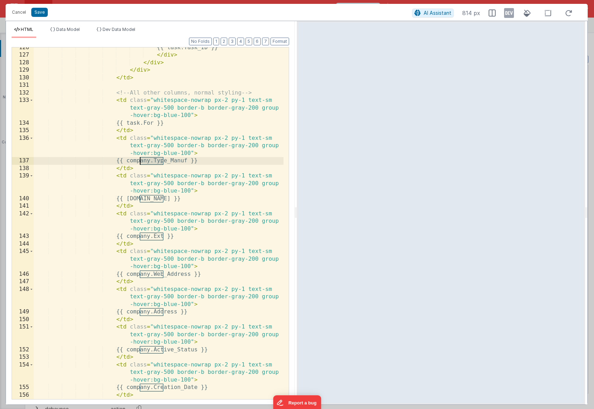
drag, startPoint x: 163, startPoint y: 162, endPoint x: 140, endPoint y: 163, distance: 22.8
click at [140, 163] on div "{{ task.Task_ID }} </ div > </ div > </ div > </ td > <!-- All other columns, n…" at bounding box center [159, 231] width 250 height 374
drag, startPoint x: 190, startPoint y: 162, endPoint x: 158, endPoint y: 163, distance: 31.3
click at [158, 163] on div "{{ task.Task_ID }} </ div > </ div > </ div > </ td > <!-- All other columns, n…" at bounding box center [159, 231] width 250 height 374
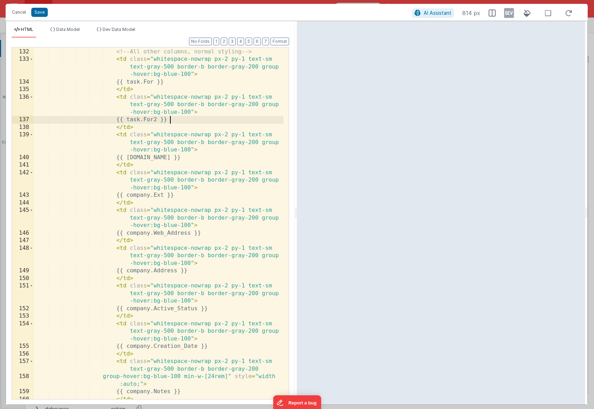
scroll to position [1200, 0]
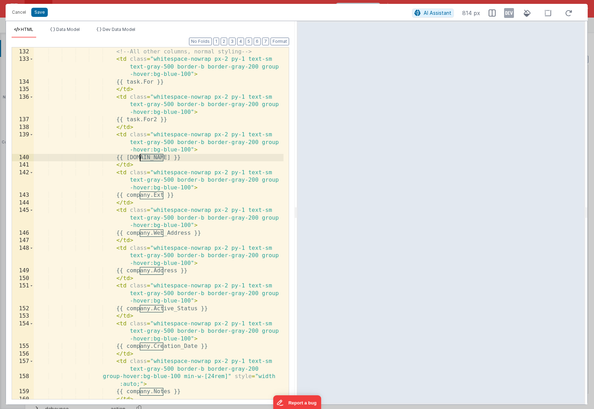
drag, startPoint x: 164, startPoint y: 159, endPoint x: 140, endPoint y: 160, distance: 23.2
click at [140, 160] on div "<!-- All other columns, normal styling --> < td class = "whitespace-nowrap px-2…" at bounding box center [159, 223] width 250 height 367
drag, startPoint x: 173, startPoint y: 158, endPoint x: 157, endPoint y: 159, distance: 15.5
click at [157, 159] on div "<!-- All other columns, normal styling --> < td class = "whitespace-nowrap px-2…" at bounding box center [159, 223] width 250 height 367
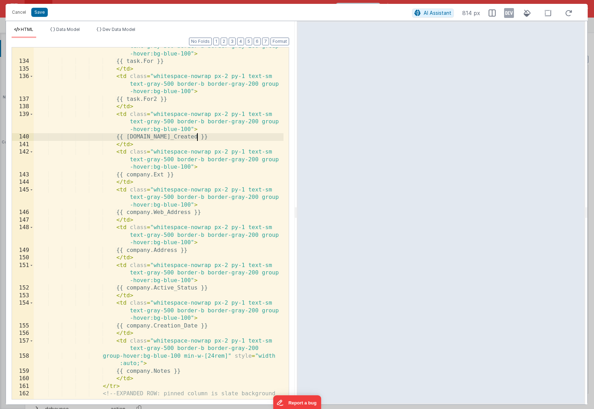
scroll to position [1227, 0]
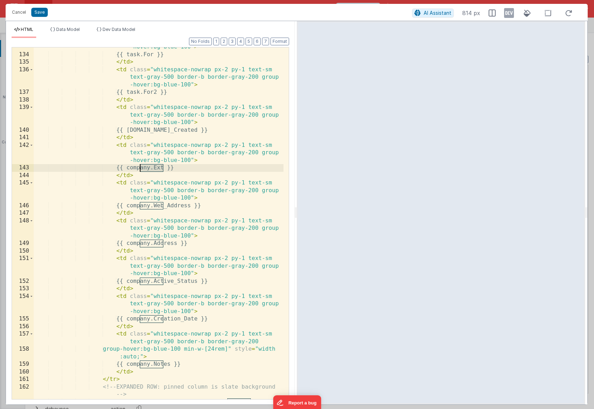
drag, startPoint x: 164, startPoint y: 168, endPoint x: 140, endPoint y: 168, distance: 23.2
click at [140, 168] on div "< td class = "whitespace-nowrap px-2 py-1 text-sm text-gray-500 border-b border…" at bounding box center [159, 230] width 250 height 404
drag, startPoint x: 167, startPoint y: 169, endPoint x: 157, endPoint y: 170, distance: 9.9
click at [157, 170] on div "< td class = "whitespace-nowrap px-2 py-1 text-sm text-gray-500 border-b border…" at bounding box center [159, 230] width 250 height 404
drag, startPoint x: 163, startPoint y: 206, endPoint x: 139, endPoint y: 204, distance: 23.6
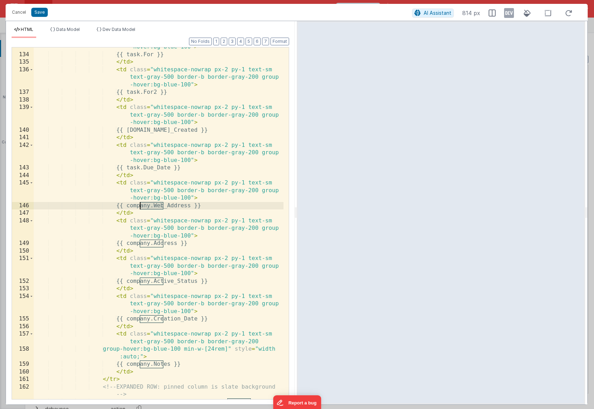
click at [139, 204] on div "< td class = "whitespace-nowrap px-2 py-1 text-sm text-gray-500 border-b border…" at bounding box center [159, 230] width 250 height 404
drag, startPoint x: 196, startPoint y: 206, endPoint x: 157, endPoint y: 206, distance: 38.6
click at [157, 206] on div "< td class = "whitespace-nowrap px-2 py-1 text-sm text-gray-500 border-b border…" at bounding box center [159, 230] width 250 height 404
click at [178, 235] on div "< td class = "whitespace-nowrap px-2 py-1 text-sm text-gray-500 border-b border…" at bounding box center [159, 230] width 250 height 404
drag, startPoint x: 194, startPoint y: 206, endPoint x: 157, endPoint y: 205, distance: 36.9
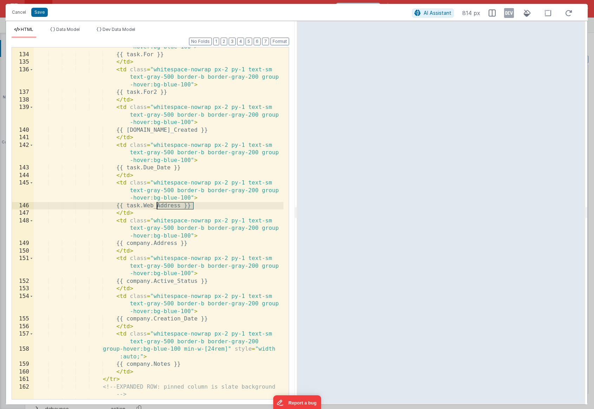
click at [157, 205] on div "< td class = "whitespace-nowrap px-2 py-1 text-sm text-gray-500 border-b border…" at bounding box center [159, 230] width 250 height 404
click at [164, 244] on div "< td class = "whitespace-nowrap px-2 py-1 text-sm text-gray-500 border-b border…" at bounding box center [159, 230] width 250 height 404
drag, startPoint x: 180, startPoint y: 243, endPoint x: 157, endPoint y: 243, distance: 23.5
click at [157, 243] on div "< td class = "whitespace-nowrap px-2 py-1 text-sm text-gray-500 border-b border…" at bounding box center [159, 230] width 250 height 404
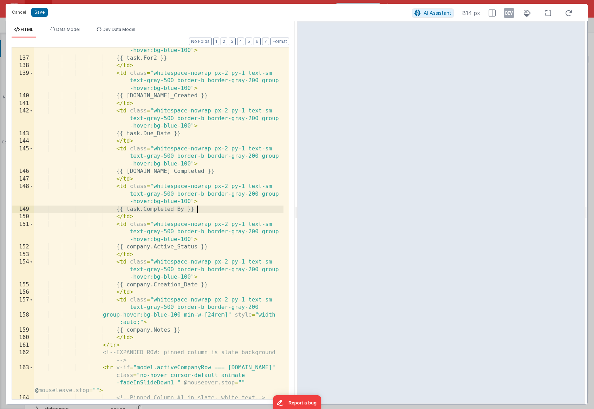
scroll to position [1268, 0]
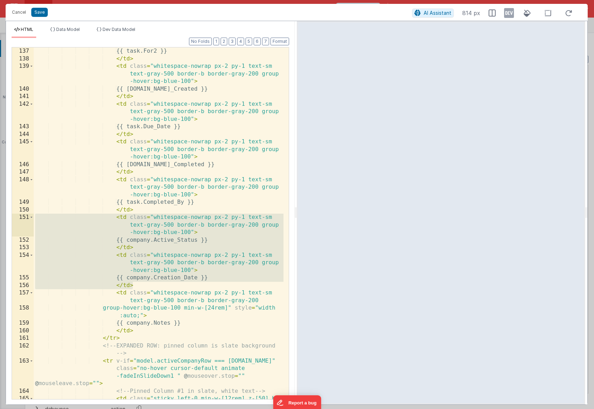
drag, startPoint x: 151, startPoint y: 286, endPoint x: 14, endPoint y: 218, distance: 152.9
click at [14, 218] on div "137 138 139 140 141 142 143 144 145 146 147 148 149 150 151 152 153 154 155 156…" at bounding box center [150, 223] width 277 height 352
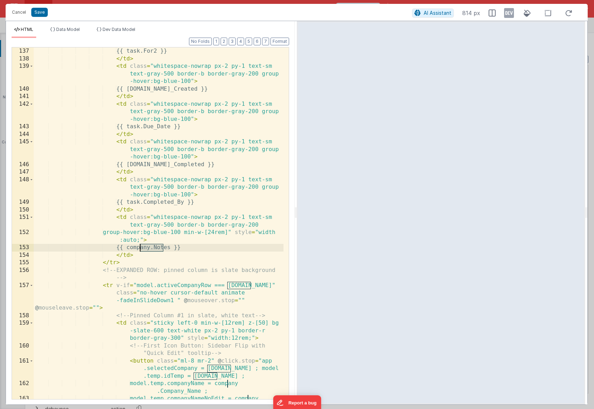
drag, startPoint x: 163, startPoint y: 249, endPoint x: 141, endPoint y: 250, distance: 22.2
click at [141, 250] on div "{{ task.For2 }} </ td > < td class = "whitespace-nowrap px-2 py-1 text-sm text-…" at bounding box center [159, 234] width 250 height 374
drag, startPoint x: 173, startPoint y: 247, endPoint x: 157, endPoint y: 248, distance: 15.8
click at [157, 248] on div "{{ task.For2 }} </ td > < td class = "whitespace-nowrap px-2 py-1 text-sm text-…" at bounding box center [159, 234] width 250 height 374
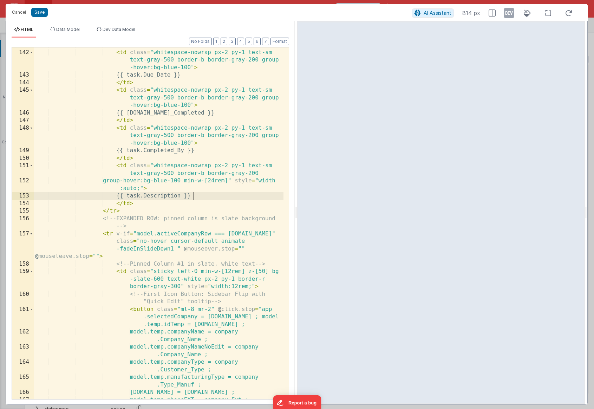
scroll to position [1320, 0]
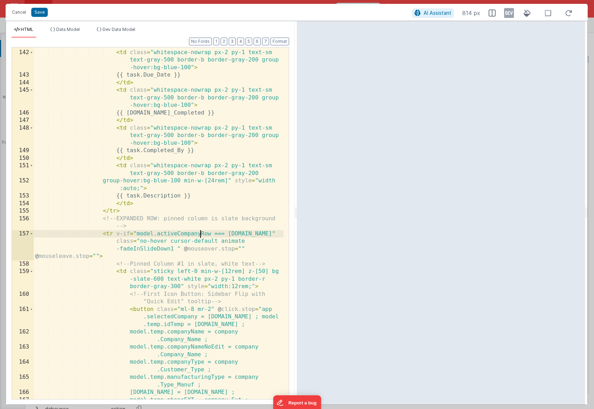
click at [200, 234] on div "</ td > < td class = "whitespace-nowrap px-2 py-1 text-sm text-gray-500 border-…" at bounding box center [159, 224] width 250 height 367
click at [240, 235] on div "</ td > < td class = "whitespace-nowrap px-2 py-1 text-sm text-gray-500 border-…" at bounding box center [159, 224] width 250 height 367
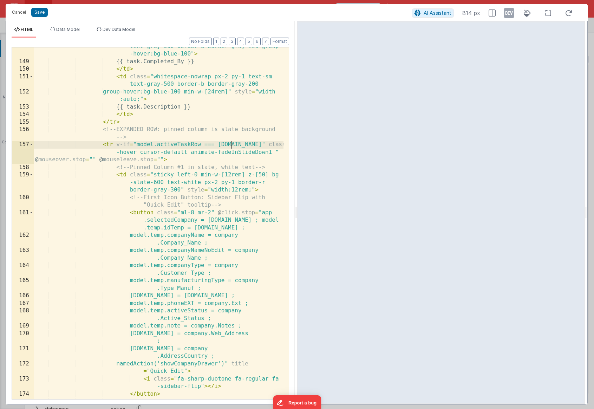
scroll to position [1409, 0]
click at [197, 221] on div "< td class = "whitespace-nowrap px-2 py-1 text-sm text-gray-500 border-b border…" at bounding box center [159, 229] width 250 height 389
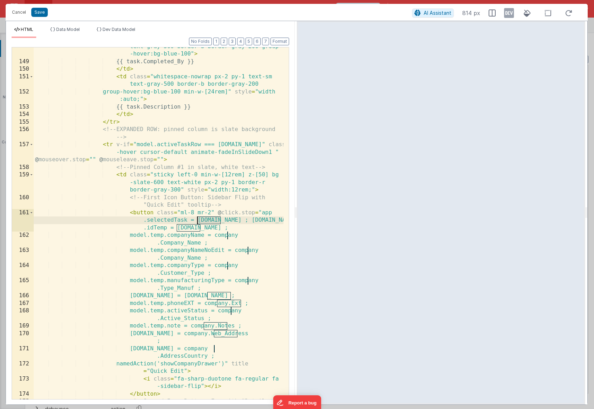
drag, startPoint x: 220, startPoint y: 221, endPoint x: 198, endPoint y: 223, distance: 21.8
click at [198, 223] on div "< td class = "whitespace-nowrap px-2 py-1 text-sm text-gray-500 border-b border…" at bounding box center [159, 229] width 250 height 389
drag, startPoint x: 200, startPoint y: 228, endPoint x: 176, endPoint y: 228, distance: 24.9
click at [176, 228] on div "< td class = "whitespace-nowrap px-2 py-1 text-sm text-gray-500 border-b border…" at bounding box center [159, 229] width 250 height 389
click at [42, 15] on button "Save" at bounding box center [39, 12] width 17 height 9
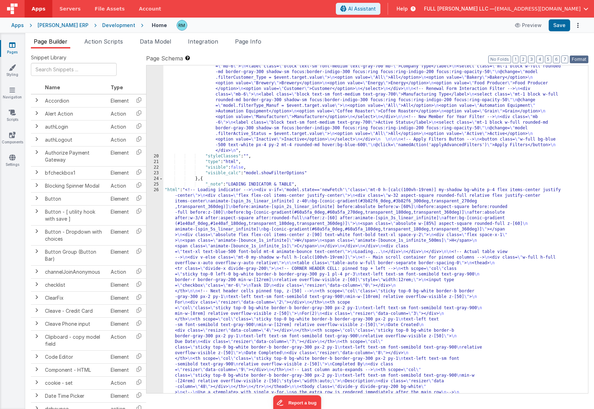
click at [585, 60] on button "Format" at bounding box center [578, 59] width 19 height 8
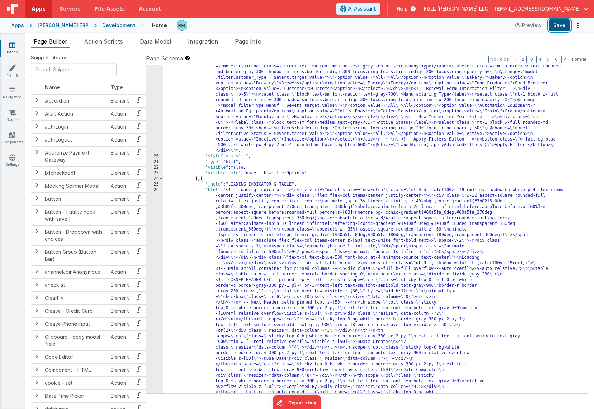
click at [559, 25] on button "Save" at bounding box center [558, 25] width 21 height 12
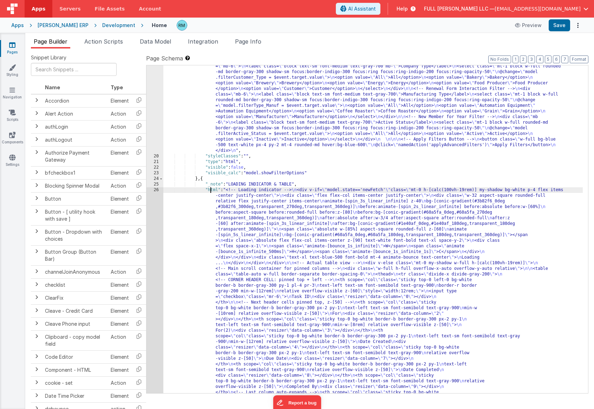
click at [153, 191] on div "26" at bounding box center [154, 417] width 17 height 461
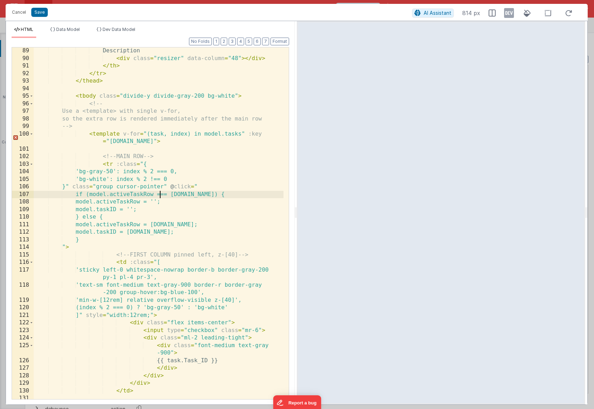
scroll to position [0, 0]
drag, startPoint x: 159, startPoint y: 194, endPoint x: 117, endPoint y: 196, distance: 41.8
click at [117, 196] on div "Description < div class = "resizer" data-column = "48" > </ div > </ th > </ tr…" at bounding box center [159, 230] width 250 height 367
click at [140, 227] on div "Description < div class = "resizer" data-column = "48" > </ div > </ th > </ tr…" at bounding box center [159, 230] width 250 height 367
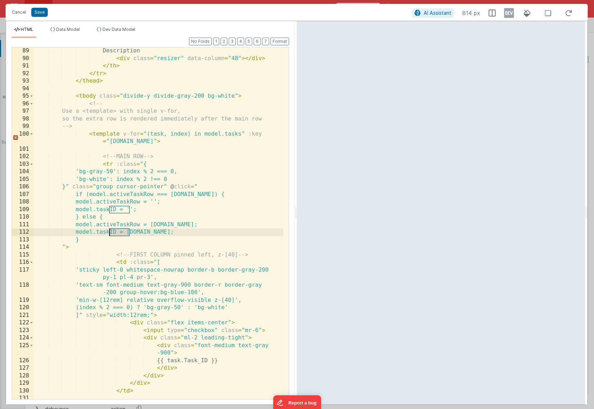
drag, startPoint x: 129, startPoint y: 232, endPoint x: 108, endPoint y: 234, distance: 20.8
click at [108, 234] on div "Description < div class = "resizer" data-column = "48" > </ div > </ th > </ tr…" at bounding box center [159, 230] width 250 height 367
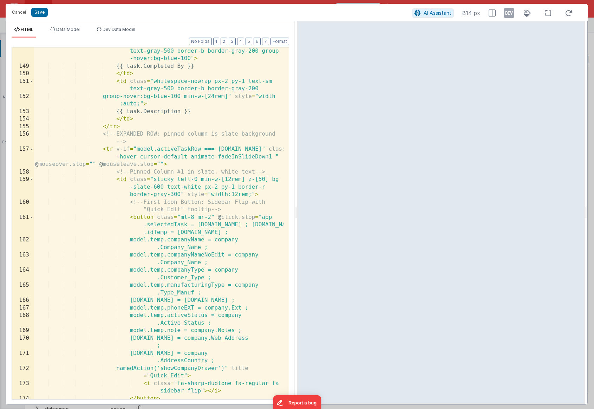
scroll to position [1404, 0]
drag, startPoint x: 186, startPoint y: 225, endPoint x: 261, endPoint y: 215, distance: 75.1
click at [261, 215] on div "< td class = "whitespace-nowrap px-2 py-1 text-sm text-gray-500 border-b border…" at bounding box center [159, 234] width 250 height 389
drag, startPoint x: 168, startPoint y: 233, endPoint x: 146, endPoint y: 233, distance: 21.8
click at [146, 233] on div "< td class = "whitespace-nowrap px-2 py-1 text-sm text-gray-500 border-b border…" at bounding box center [159, 234] width 250 height 389
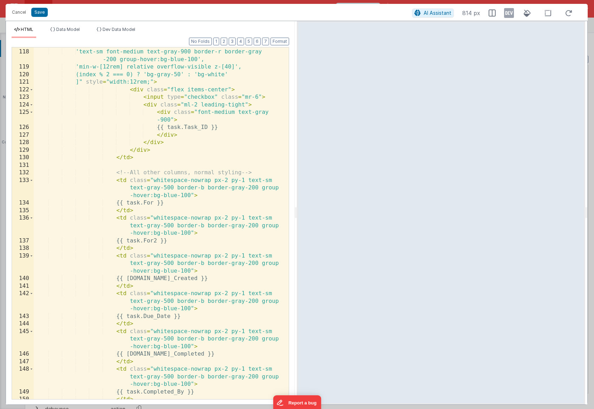
scroll to position [1099, 0]
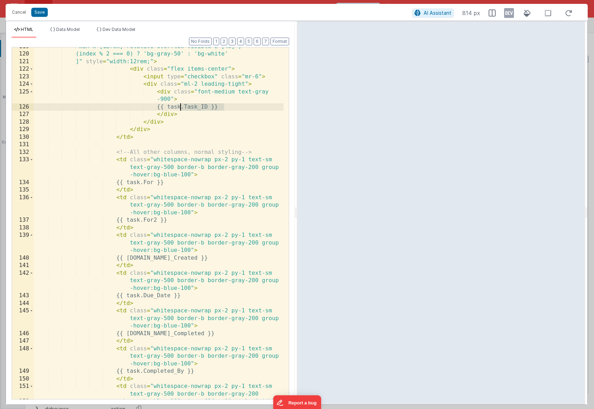
drag, startPoint x: 223, startPoint y: 107, endPoint x: 180, endPoint y: 106, distance: 42.9
click at [180, 106] on div "'min-w-[12rem] relative overflow-visible z-[40]', (index % 2 === 0) ? 'bg-gray-…" at bounding box center [159, 230] width 250 height 374
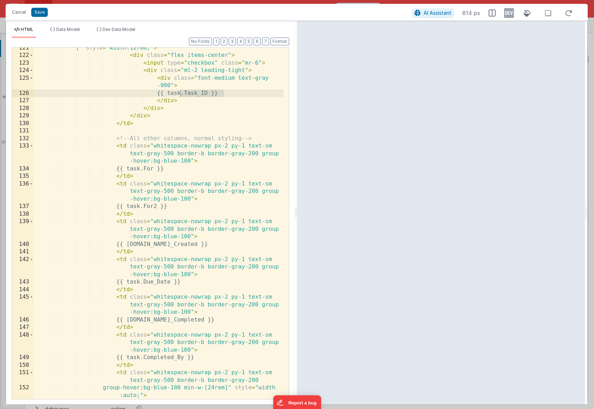
scroll to position [1120, 0]
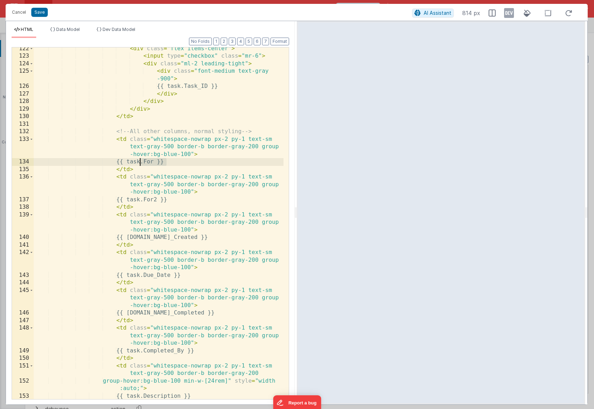
drag, startPoint x: 166, startPoint y: 162, endPoint x: 140, endPoint y: 163, distance: 26.0
click at [140, 163] on div "< div class = "flex items-center" > < input type = "checkbox" class = "mr-6" > …" at bounding box center [159, 228] width 250 height 367
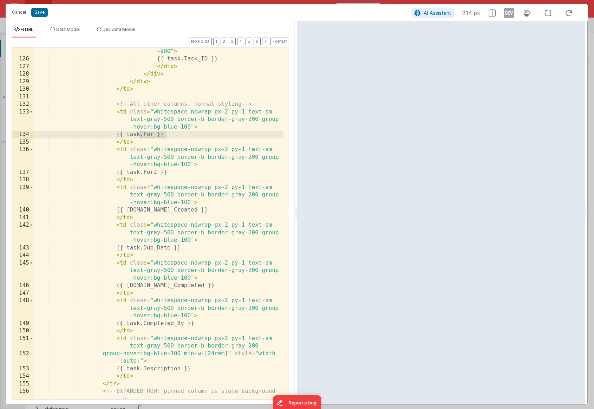
scroll to position [1154, 0]
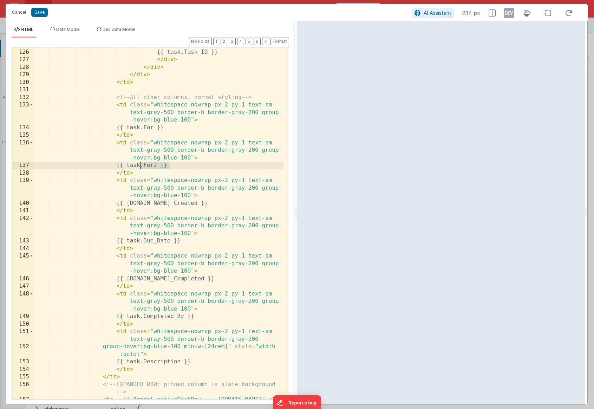
drag, startPoint x: 171, startPoint y: 165, endPoint x: 140, endPoint y: 167, distance: 31.0
click at [140, 167] on div "< div class = "font-medium text-gray -900" > {{ task.Task_ID }} </ div > </ div…" at bounding box center [159, 227] width 250 height 389
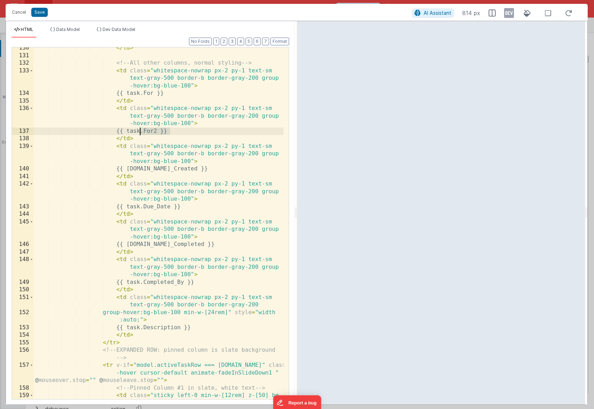
scroll to position [1188, 0]
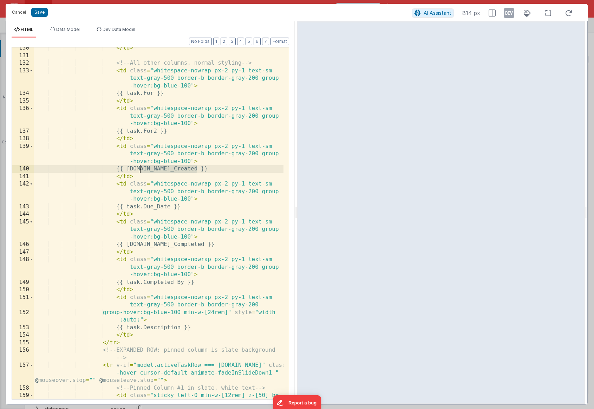
drag, startPoint x: 197, startPoint y: 169, endPoint x: 140, endPoint y: 170, distance: 57.2
click at [140, 170] on div "</ td > <!-- All other columns, normal styling --> < td class = "whitespace-now…" at bounding box center [159, 235] width 250 height 382
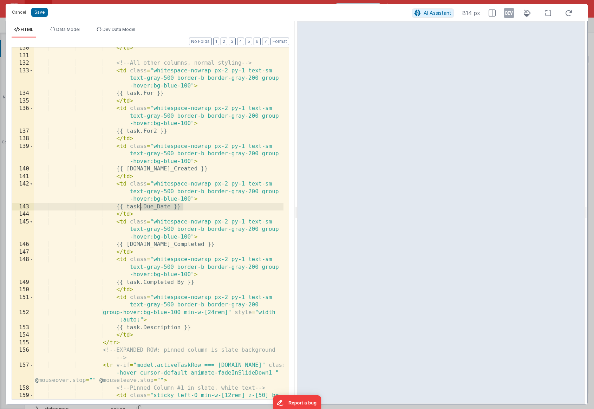
drag, startPoint x: 185, startPoint y: 206, endPoint x: 140, endPoint y: 207, distance: 44.9
click at [140, 207] on div "</ td > <!-- All other columns, normal styling --> < td class = "whitespace-now…" at bounding box center [159, 235] width 250 height 382
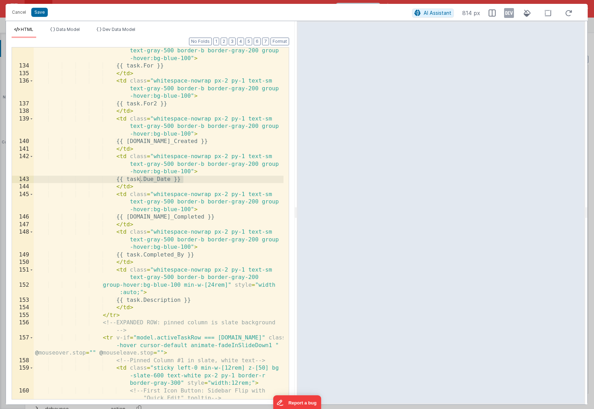
scroll to position [1237, 0]
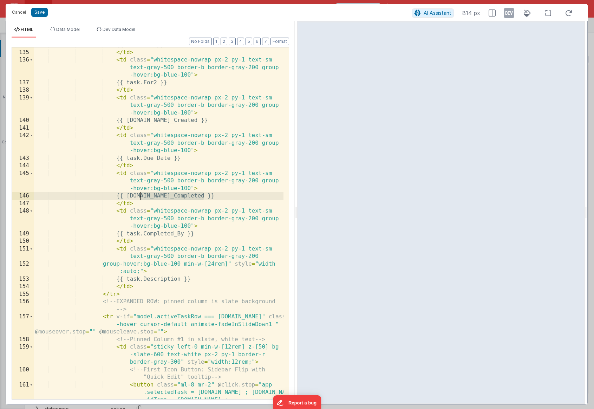
drag, startPoint x: 204, startPoint y: 197, endPoint x: 139, endPoint y: 199, distance: 65.7
click at [139, 199] on div "{{ task.For }} </ td > < td class = "whitespace-nowrap px-2 py-1 text-sm text-g…" at bounding box center [159, 232] width 250 height 382
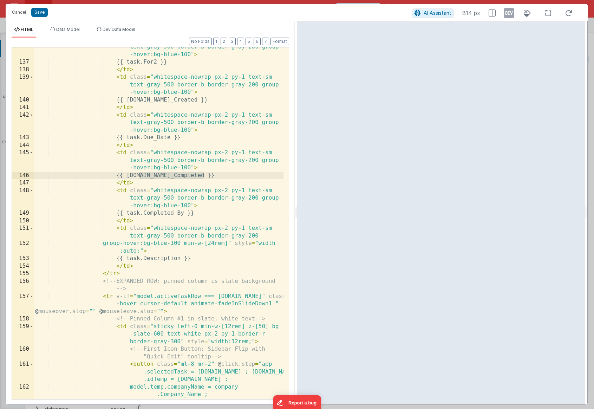
scroll to position [1286, 0]
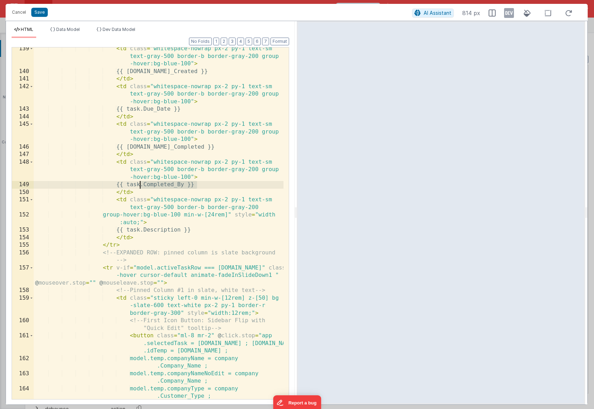
drag, startPoint x: 194, startPoint y: 185, endPoint x: 140, endPoint y: 186, distance: 54.1
click at [140, 186] on div "< td class = "whitespace-nowrap px-2 py-1 text-sm text-gray-500 border-b border…" at bounding box center [159, 239] width 250 height 389
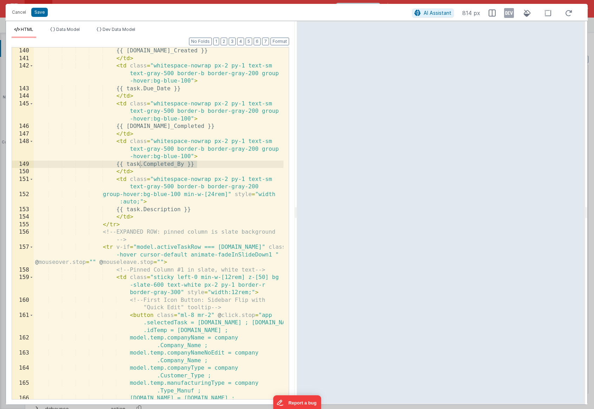
scroll to position [1306, 0]
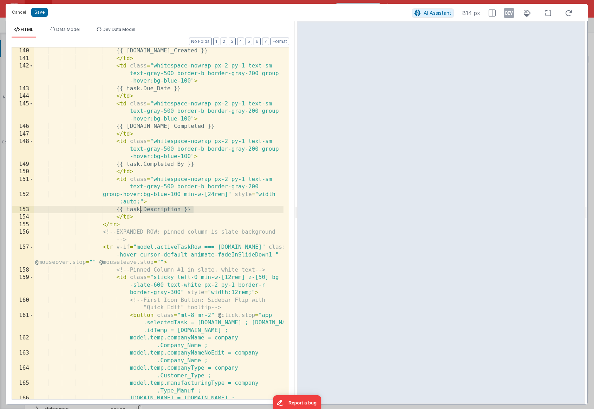
drag, startPoint x: 194, startPoint y: 209, endPoint x: 141, endPoint y: 210, distance: 53.0
click at [141, 210] on div "{{ task.Date_Created }} </ td > < td class = "whitespace-nowrap px-2 py-1 text-…" at bounding box center [159, 230] width 250 height 367
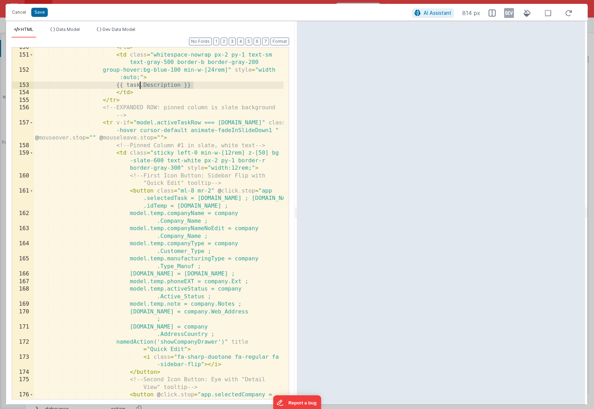
scroll to position [1437, 0]
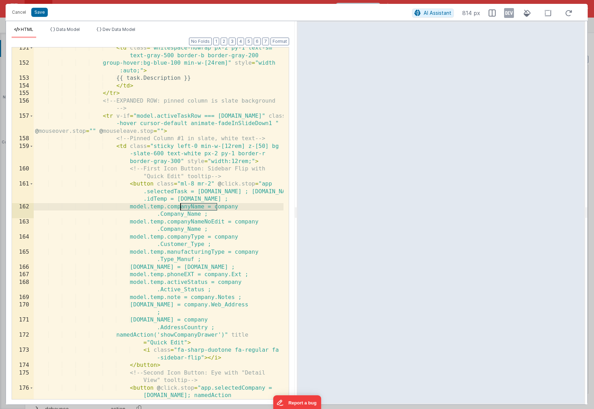
drag, startPoint x: 218, startPoint y: 207, endPoint x: 180, endPoint y: 206, distance: 37.6
click at [180, 206] on div "< td class = "whitespace-nowrap px-2 py-1 text-sm text-gray-500 border-b border…" at bounding box center [159, 242] width 250 height 397
click at [180, 205] on div "< td class = "whitespace-nowrap px-2 py-1 text-sm text-gray-500 border-b border…" at bounding box center [159, 242] width 250 height 397
drag, startPoint x: 241, startPoint y: 207, endPoint x: 234, endPoint y: 206, distance: 6.7
click at [229, 206] on div "< td class = "whitespace-nowrap px-2 py-1 text-sm text-gray-500 border-b border…" at bounding box center [159, 242] width 250 height 397
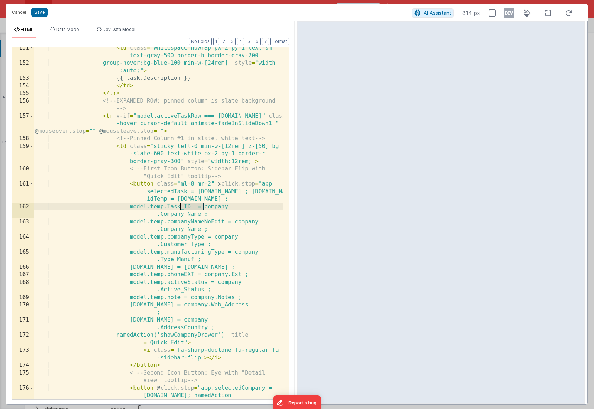
drag, startPoint x: 204, startPoint y: 207, endPoint x: 181, endPoint y: 207, distance: 23.2
click at [181, 207] on div "< td class = "whitespace-nowrap px-2 py-1 text-sm text-gray-500 border-b border…" at bounding box center [159, 242] width 250 height 397
click at [197, 207] on div "< td class = "whitespace-nowrap px-2 py-1 text-sm text-gray-500 border-b border…" at bounding box center [159, 242] width 250 height 397
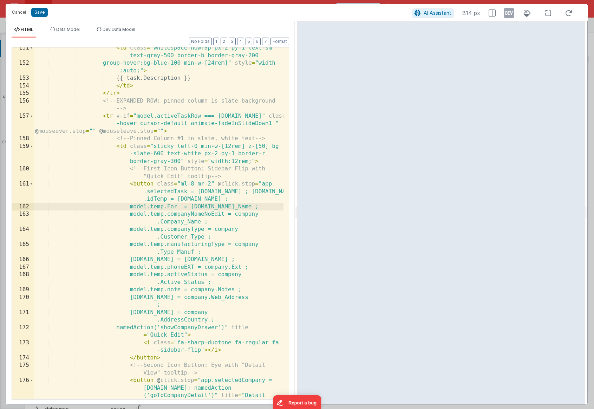
click at [228, 206] on div "< td class = "whitespace-nowrap px-2 py-1 text-sm text-gray-500 border-b border…" at bounding box center [159, 242] width 250 height 397
drag, startPoint x: 270, startPoint y: 206, endPoint x: 203, endPoint y: 209, distance: 67.1
click at [203, 209] on div "< td class = "whitespace-nowrap px-2 py-1 text-sm text-gray-500 border-b border…" at bounding box center [159, 242] width 250 height 397
drag, startPoint x: 237, startPoint y: 214, endPoint x: 181, endPoint y: 216, distance: 55.8
click at [181, 216] on div "< td class = "whitespace-nowrap px-2 py-1 text-sm text-gray-500 border-b border…" at bounding box center [159, 242] width 250 height 397
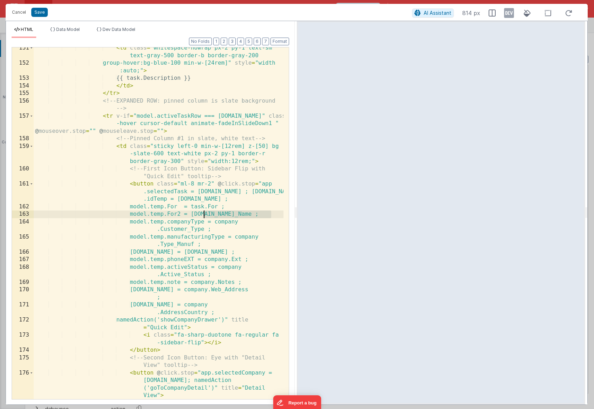
drag, startPoint x: 271, startPoint y: 215, endPoint x: 204, endPoint y: 214, distance: 66.4
click at [204, 214] on div "< td class = "whitespace-nowrap px-2 py-1 text-sm text-gray-500 border-b border…" at bounding box center [159, 235] width 250 height 382
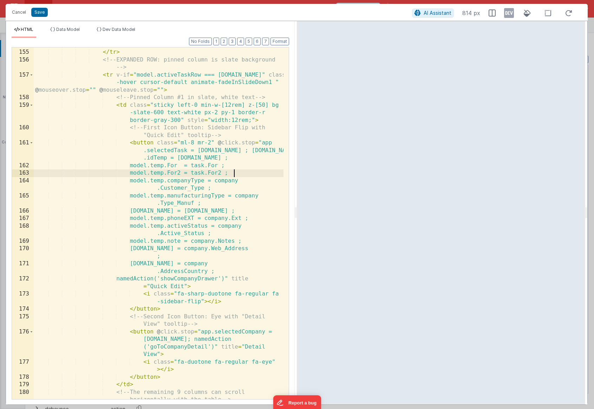
scroll to position [1485, 0]
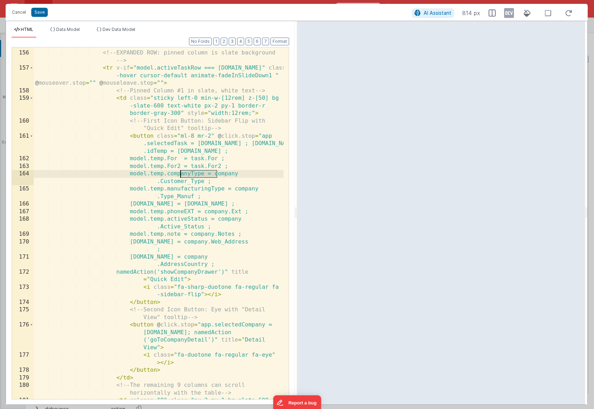
drag, startPoint x: 218, startPoint y: 173, endPoint x: 181, endPoint y: 174, distance: 36.9
click at [181, 174] on div "</ tr > <!-- EXPANDED ROW: pinned column is slate background --> < tr v-if = "m…" at bounding box center [159, 229] width 250 height 374
drag, startPoint x: 203, startPoint y: 183, endPoint x: 231, endPoint y: 176, distance: 28.6
click at [231, 176] on div "</ tr > <!-- EXPANDED ROW: pinned column is slate background --> < tr v-if = "m…" at bounding box center [159, 229] width 250 height 374
click at [34, 14] on button "Save" at bounding box center [39, 12] width 17 height 9
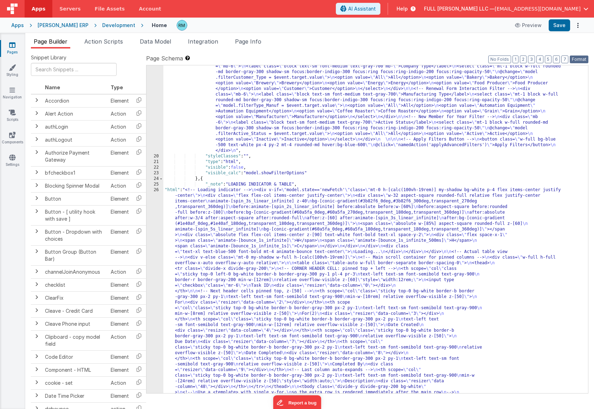
click at [580, 59] on button "Format" at bounding box center [578, 59] width 19 height 8
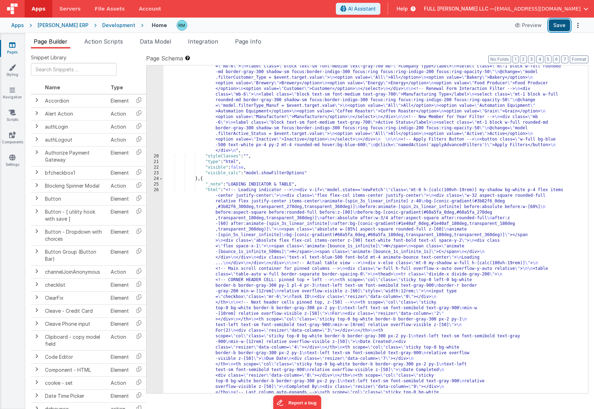
click at [561, 26] on button "Save" at bounding box center [558, 25] width 21 height 12
click at [155, 43] on span "Data Model" at bounding box center [155, 41] width 31 height 7
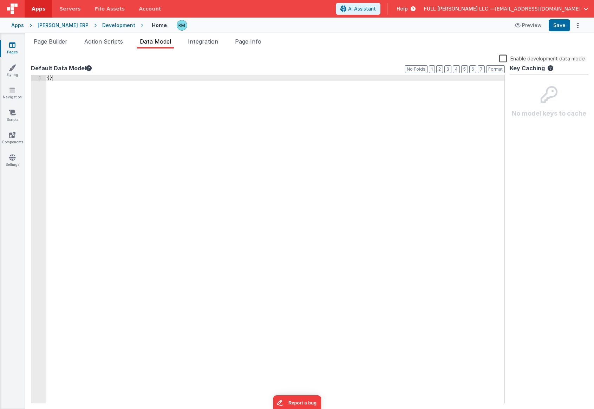
click at [50, 79] on div "{ }" at bounding box center [275, 244] width 459 height 339
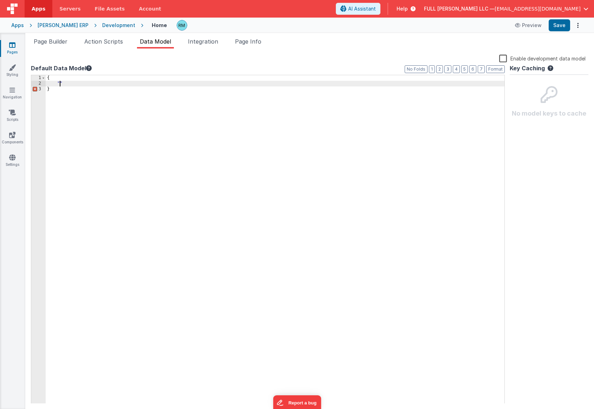
paste textarea
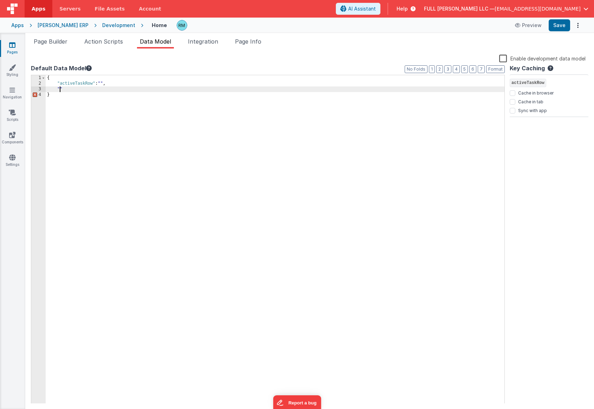
paste textarea
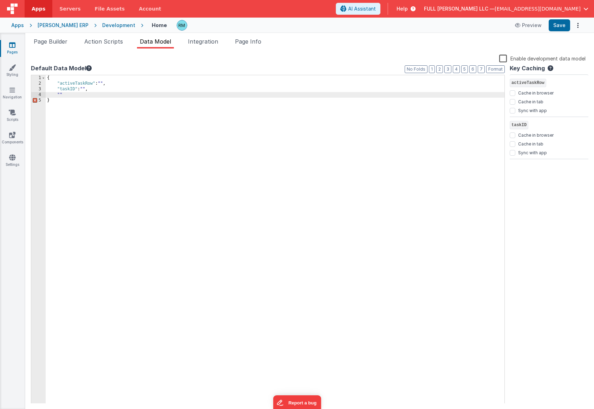
paste textarea
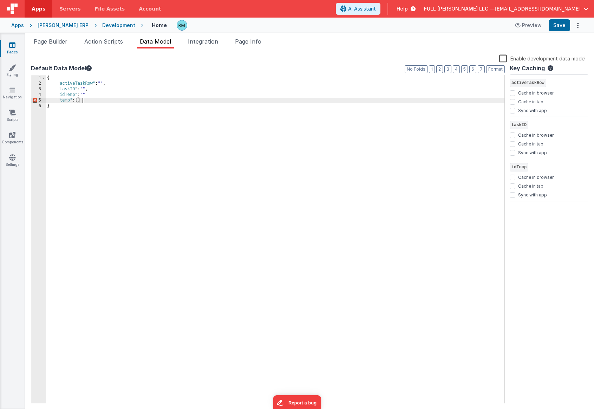
click at [91, 95] on div "{ "activeTaskRow" : "" , "taskID" : "" , "idTemp" : "" "temp" : [ ] }" at bounding box center [275, 244] width 459 height 339
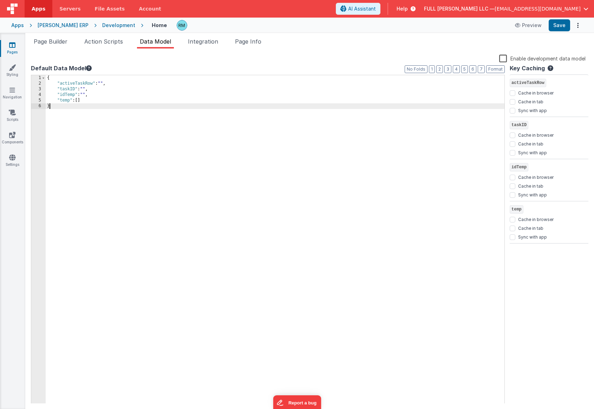
click at [79, 103] on div "{ "activeTaskRow" : "" , "taskID" : "" , "idTemp" : "" , "temp" : [ ] }" at bounding box center [275, 244] width 459 height 339
click at [81, 101] on div "{ "activeTaskRow" : "" , "taskID" : "" , "idTemp" : "" , "temp" : [ ] }" at bounding box center [275, 244] width 459 height 339
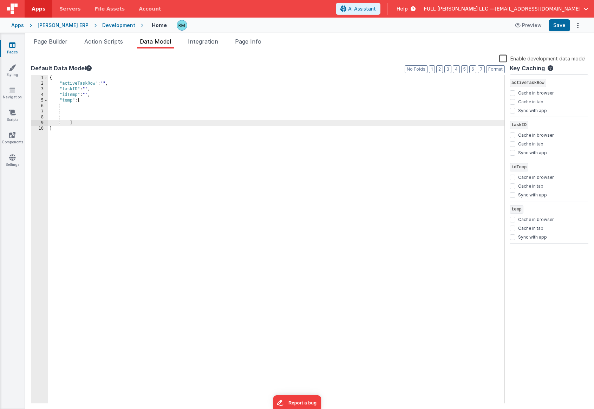
click at [75, 104] on div "{ "activeTaskRow" : "" , "taskID" : "" , "idTemp" : "" , "temp" : [ ] }" at bounding box center [276, 244] width 456 height 339
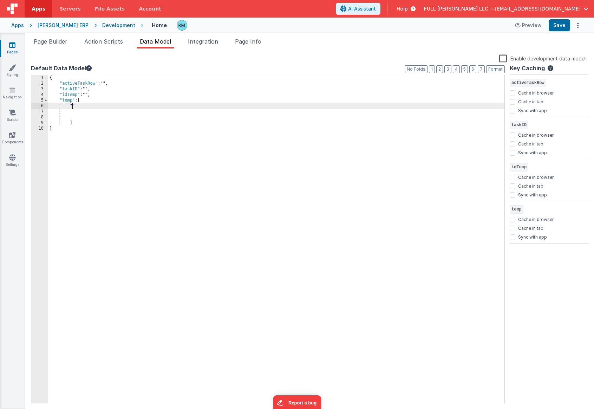
paste textarea
click at [90, 100] on div "{ "activeTaskRow" : "" , "taskID" : "" , "idTemp" : "" , "temp" : [ "Task_ID" :…" at bounding box center [276, 244] width 456 height 339
drag, startPoint x: 113, startPoint y: 107, endPoint x: 38, endPoint y: 108, distance: 75.2
click at [38, 108] on div "1 2 3 4 5 6 7 8 9 10 { "activeTaskRow" : "" , "taskID" : "" , "idTemp" : "" , "…" at bounding box center [268, 239] width 474 height 329
click at [557, 28] on button "Save" at bounding box center [558, 25] width 21 height 12
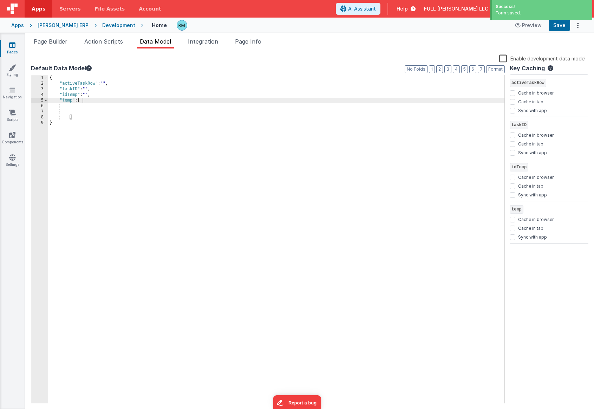
click at [13, 49] on link "Pages" at bounding box center [12, 48] width 25 height 14
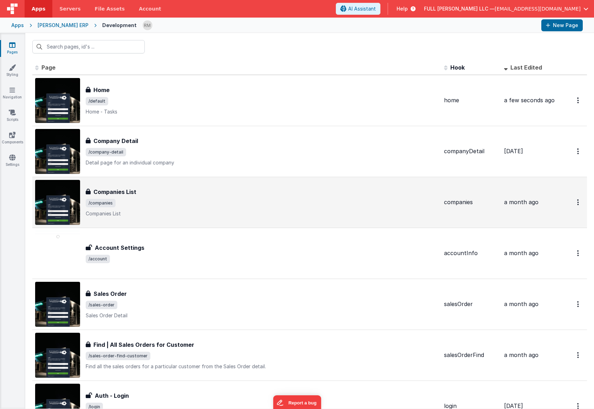
click at [129, 203] on span "/companies" at bounding box center [262, 203] width 352 height 8
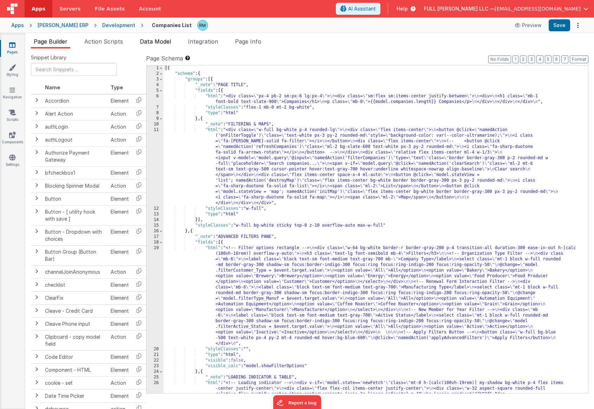
click at [162, 46] on li "Data Model" at bounding box center [155, 42] width 37 height 11
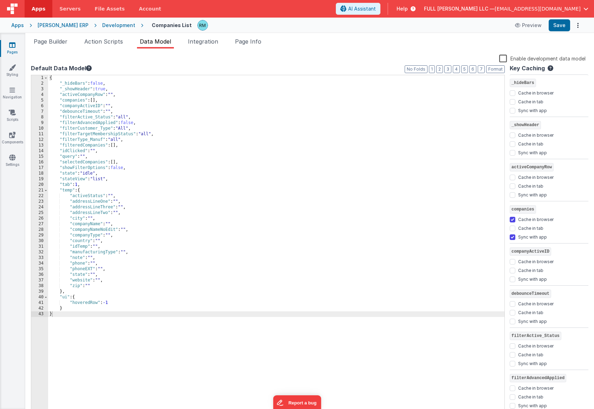
click at [17, 45] on link "Pages" at bounding box center [12, 48] width 25 height 14
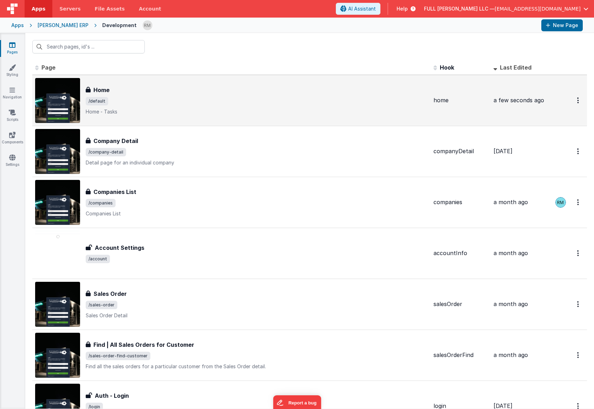
click at [126, 113] on p "Home - Tasks" at bounding box center [257, 111] width 342 height 7
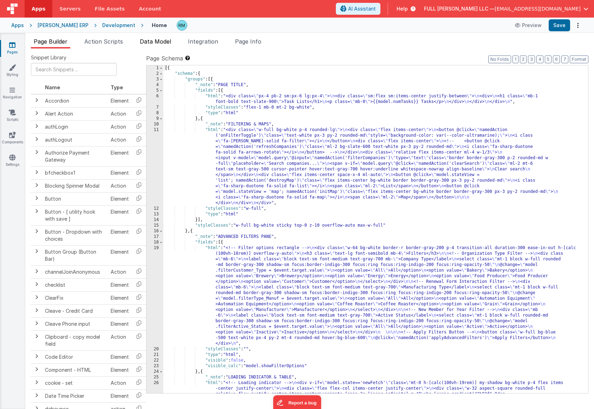
click at [158, 44] on span "Data Model" at bounding box center [155, 41] width 31 height 7
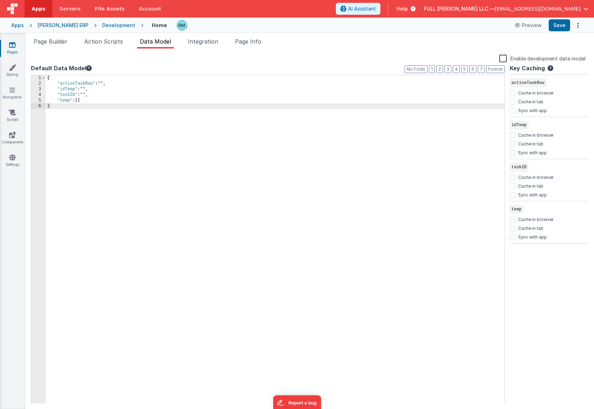
click at [82, 101] on div "{ "activeTaskRow" : "" , "idTemp" : "" , "taskID" : "" , "temp" : [ ] }" at bounding box center [275, 244] width 459 height 339
click at [80, 101] on div "{ "activeTaskRow" : "" , "idTemp" : "" , "taskID" : "" , "temp" : { } }" at bounding box center [275, 244] width 459 height 339
click at [74, 108] on div "{ "activeTaskRow" : "" , "idTemp" : "" , "taskID" : "" , "temp" : { } }" at bounding box center [276, 244] width 456 height 339
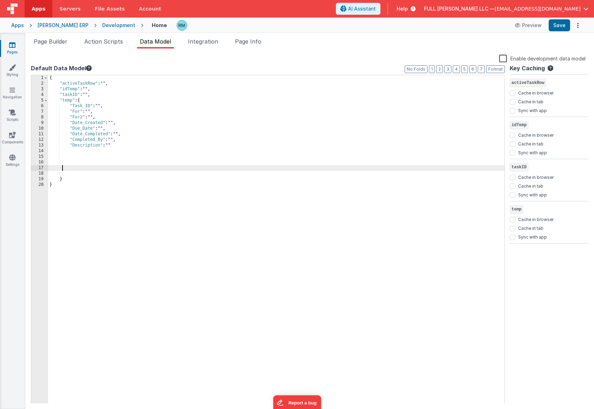
click at [63, 170] on div "{ "activeTaskRow" : "" , "idTemp" : "" , "taskID" : "" , "temp" : { "Task_ID" :…" at bounding box center [276, 244] width 456 height 339
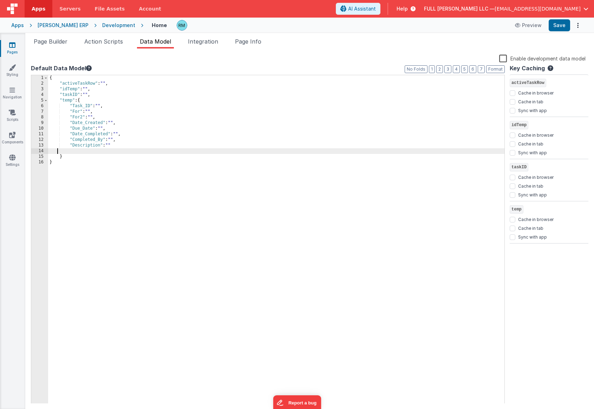
click at [58, 152] on div "{ "activeTaskRow" : "" , "idTemp" : "" , "taskID" : "" , "temp" : { "Task_ID" :…" at bounding box center [276, 244] width 456 height 339
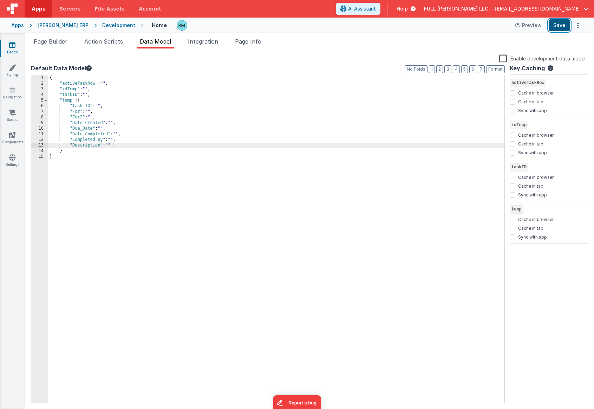
click at [556, 29] on button "Save" at bounding box center [558, 25] width 21 height 12
click at [9, 158] on icon at bounding box center [12, 157] width 6 height 7
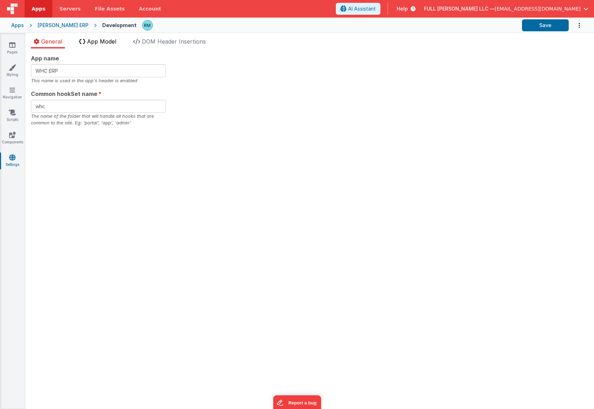
click at [113, 42] on span "App Model" at bounding box center [101, 41] width 29 height 7
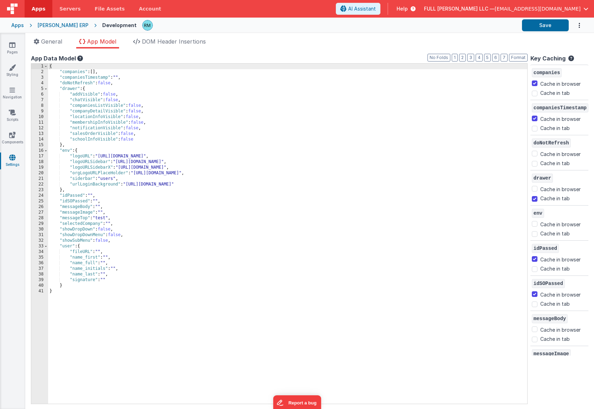
click at [117, 224] on div "{ "companies" : [ ] , "companiesTimestamp" : "" , "doNotRefresh" : false , "dra…" at bounding box center [287, 239] width 479 height 351
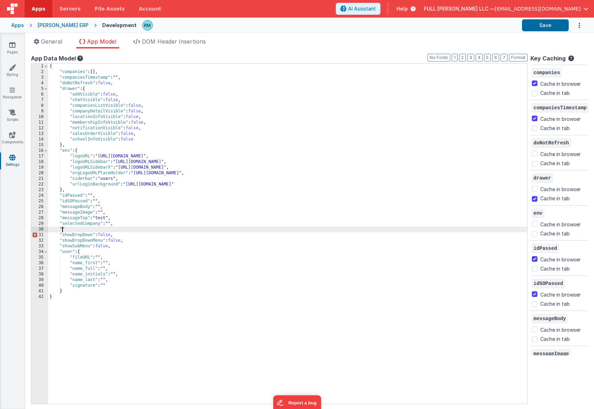
paste textarea
checkbox input "false"
click at [550, 24] on button "Save" at bounding box center [545, 25] width 47 height 12
click at [11, 49] on link "Pages" at bounding box center [12, 48] width 25 height 14
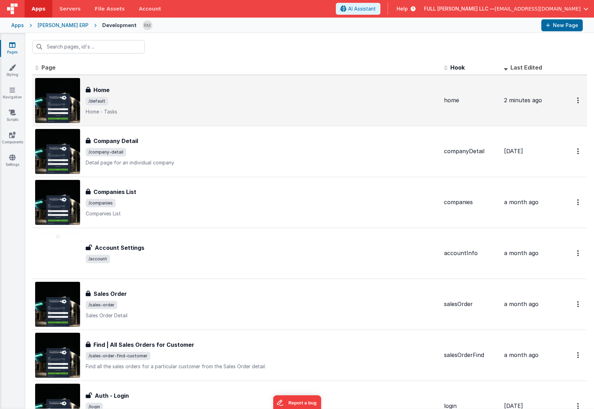
click at [114, 108] on p "Home - Tasks" at bounding box center [262, 111] width 352 height 7
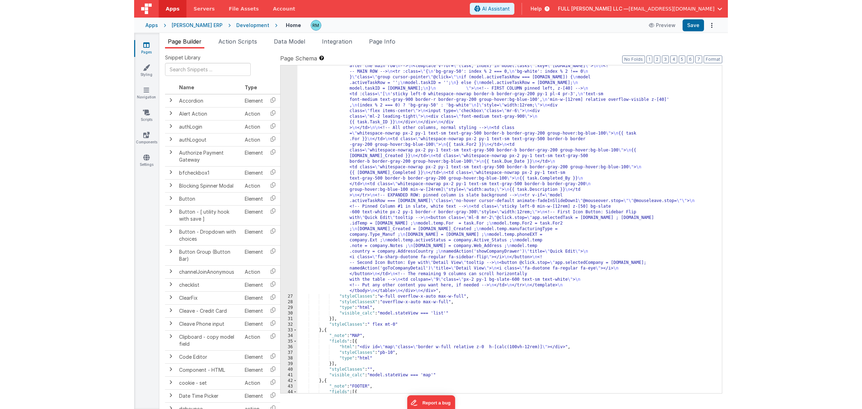
scroll to position [595, 0]
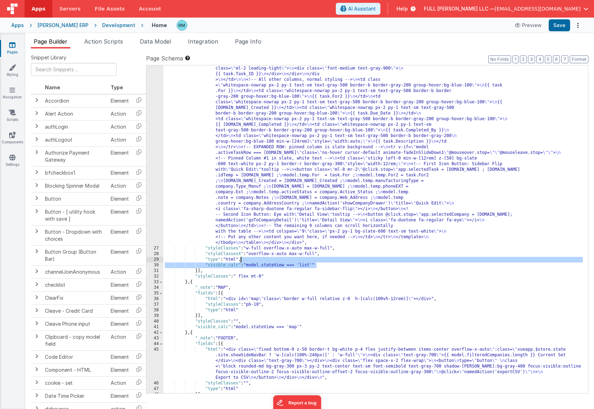
drag, startPoint x: 331, startPoint y: 264, endPoint x: 240, endPoint y: 259, distance: 90.7
click at [240, 259] on div ""html" : "<!-- Loading indicator --> \n <div v-if= \" model.state=='newFetch' \…" at bounding box center [372, 182] width 419 height 794
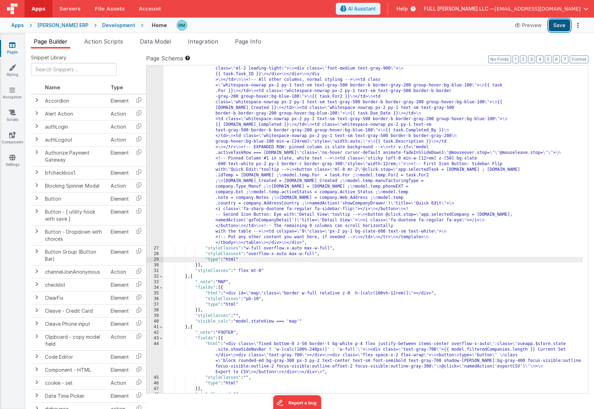
click at [562, 23] on button "Save" at bounding box center [558, 25] width 21 height 12
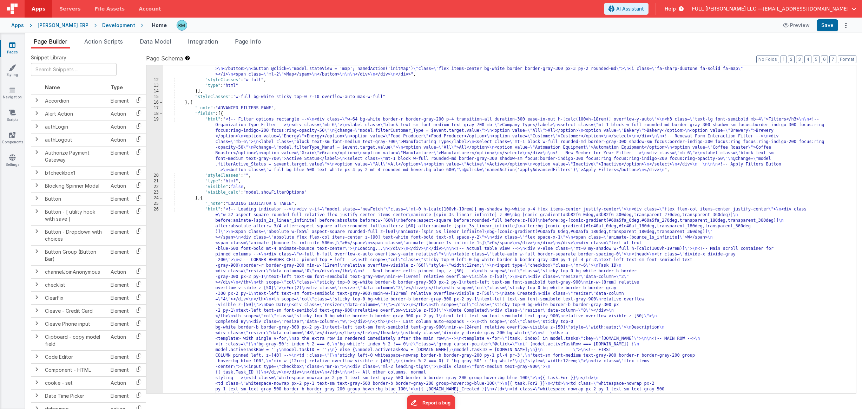
scroll to position [95, 0]
click at [212, 211] on div ""html" : "<div class= \" w-full bg-white p-4 rounded-lg \" > \n <div class= \" …" at bounding box center [506, 350] width 687 height 637
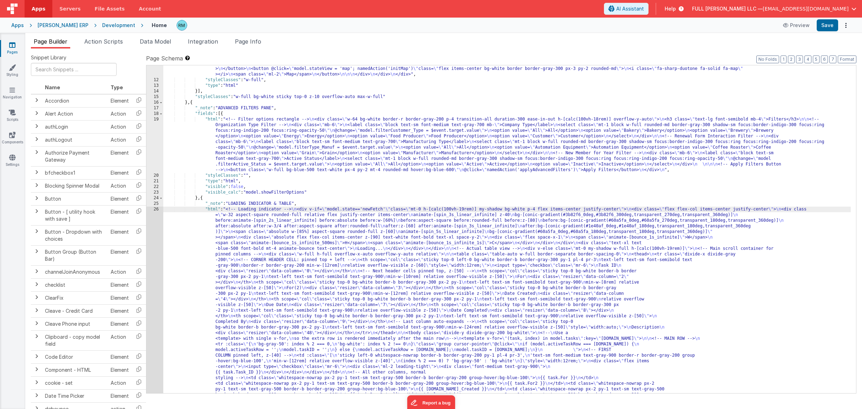
click at [156, 209] on div "26" at bounding box center [154, 338] width 17 height 264
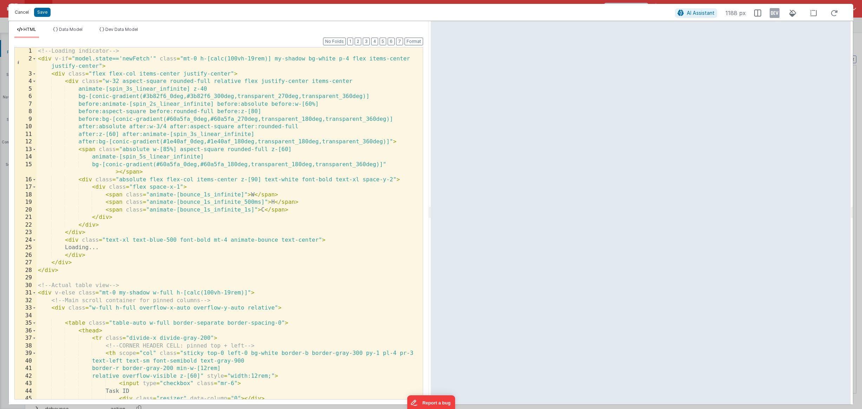
click at [29, 12] on button "Cancel" at bounding box center [21, 12] width 21 height 10
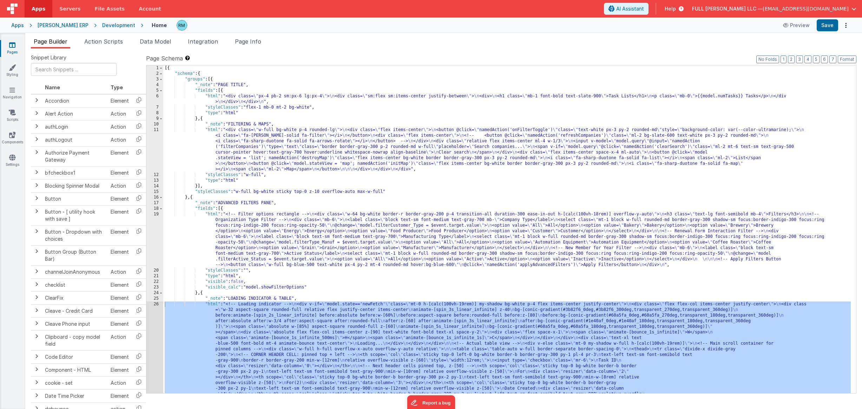
scroll to position [0, 0]
click at [593, 97] on div "[{ "schema" : { "groups" : [{ "_note" : "PAGE TITLE" , "fields" : [{ "html" : "…" at bounding box center [506, 363] width 687 height 597
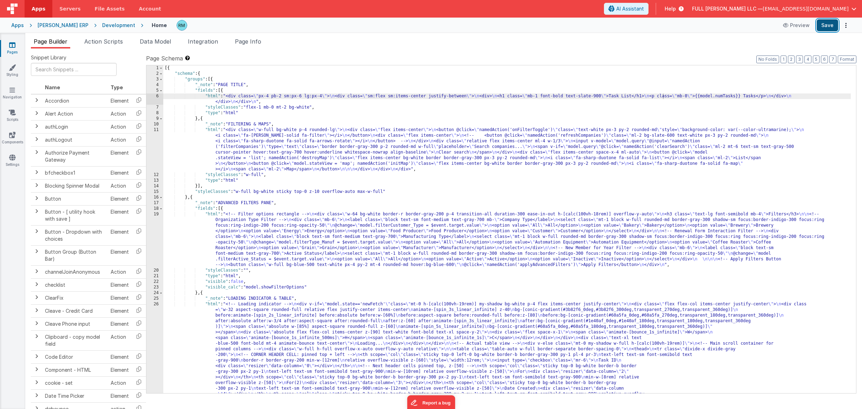
click at [593, 27] on button "Save" at bounding box center [827, 25] width 21 height 12
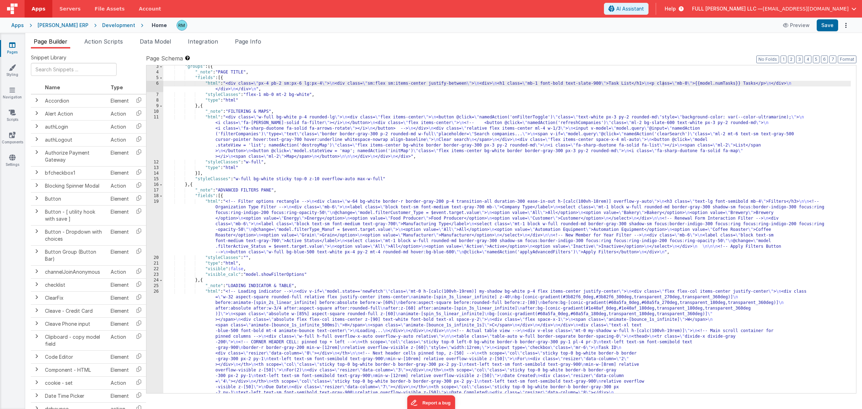
scroll to position [19, 0]
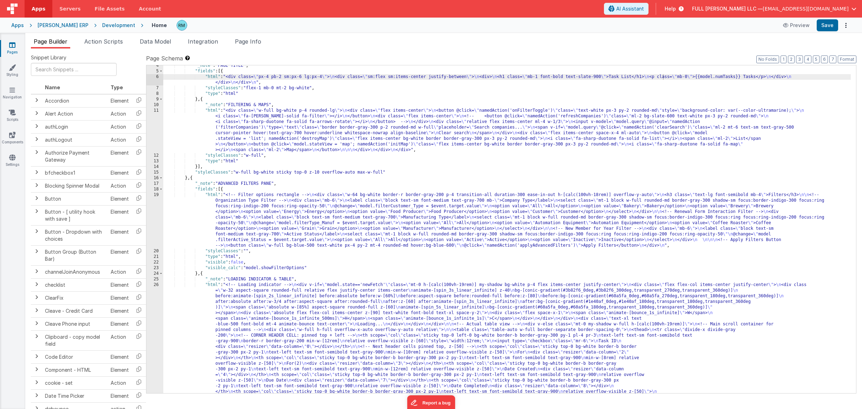
click at [212, 110] on div ""_note" : "PAGE TITLE" , "fields" : [{ "html" : "<div class= \" px-4 pb-2 sm:px…" at bounding box center [506, 361] width 687 height 597
click at [156, 111] on div "11" at bounding box center [154, 130] width 17 height 45
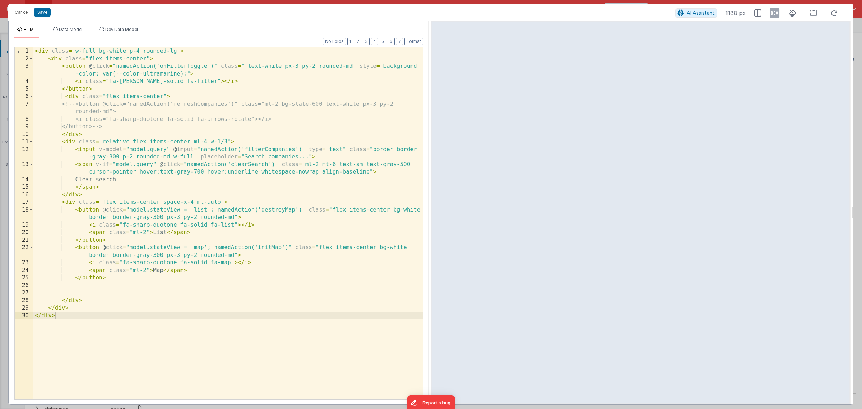
click at [166, 232] on div "< div class = "w-full bg-white p-4 rounded-lg" > < div class = "flex items-cent…" at bounding box center [227, 230] width 389 height 367
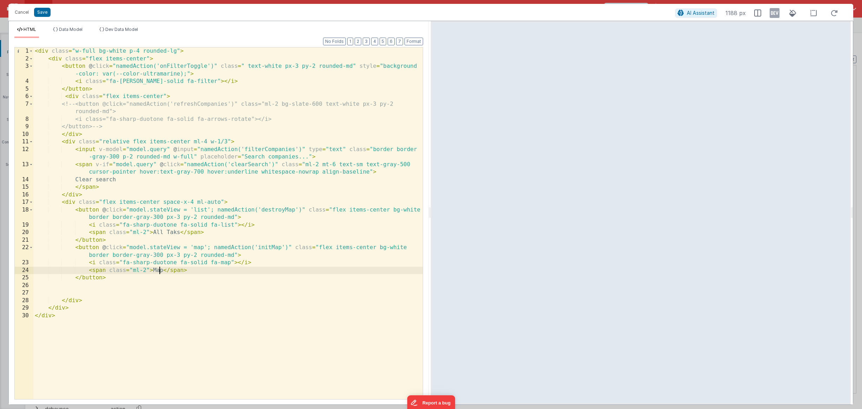
click at [160, 259] on div "< div class = "w-full bg-white p-4 rounded-lg" > < div class = "flex items-cent…" at bounding box center [227, 230] width 389 height 367
click at [163, 259] on div "< div class = "w-full bg-white p-4 rounded-lg" > < div class = "flex items-cent…" at bounding box center [227, 230] width 389 height 367
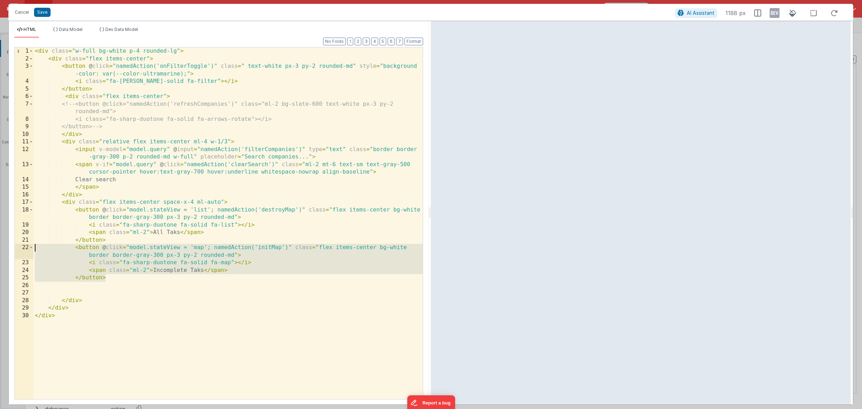
drag, startPoint x: 125, startPoint y: 278, endPoint x: 6, endPoint y: 245, distance: 123.8
click at [6, 245] on div "Cancel Save AI Assistant 1188 px HTML Data Model Dev Data Model Format 7 6 5 4 …" at bounding box center [431, 204] width 862 height 409
click at [128, 259] on div "< div class = "w-full bg-white p-4 rounded-lg" > < div class = "flex items-cent…" at bounding box center [227, 230] width 389 height 367
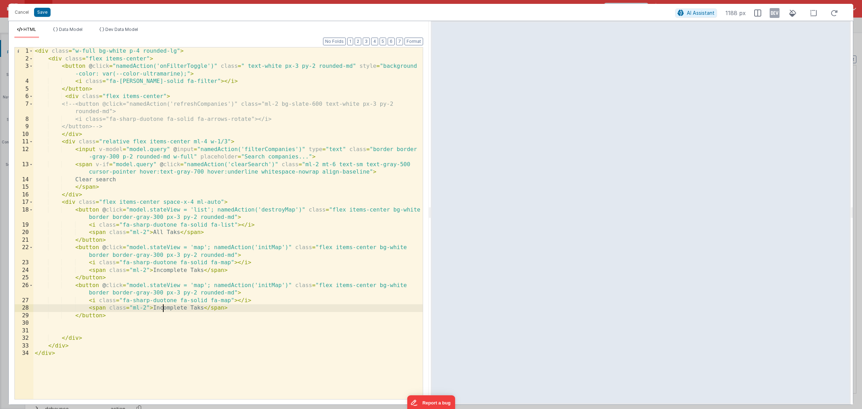
click at [161, 259] on div "< div class = "w-full bg-white p-4 rounded-lg" > < div class = "flex items-cent…" at bounding box center [227, 230] width 389 height 367
click at [190, 259] on div "< div class = "w-full bg-white p-4 rounded-lg" > < div class = "flex items-cent…" at bounding box center [227, 230] width 389 height 367
click at [196, 259] on div "< div class = "w-full bg-white p-4 rounded-lg" > < div class = "flex items-cent…" at bounding box center [227, 230] width 389 height 367
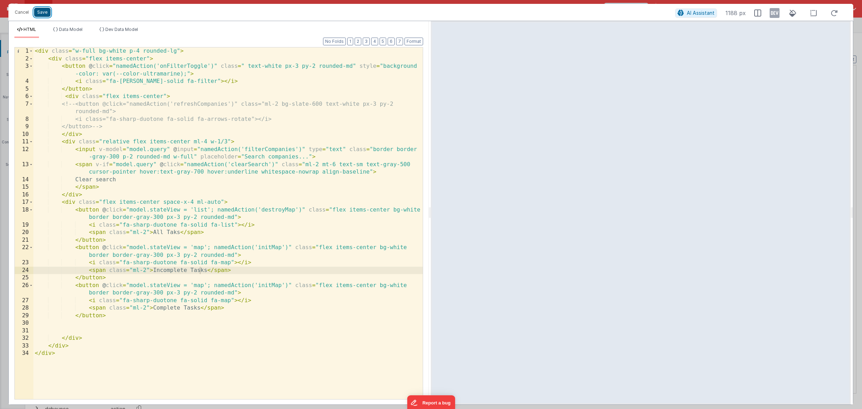
click at [45, 13] on button "Save" at bounding box center [42, 12] width 17 height 9
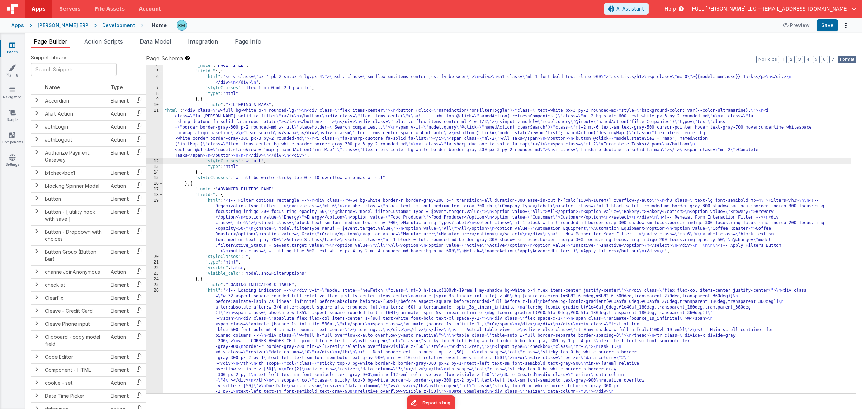
click at [593, 57] on button "Format" at bounding box center [847, 59] width 19 height 8
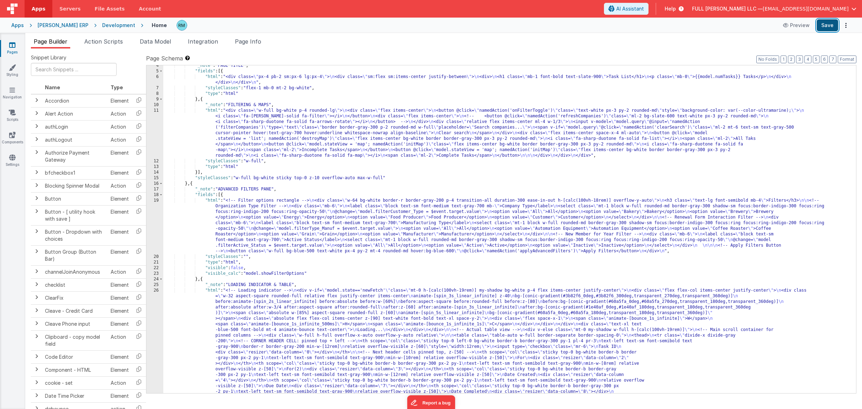
click at [593, 26] on button "Save" at bounding box center [827, 25] width 21 height 12
click at [271, 105] on div ""_note" : "PAGE TITLE" , "fields" : [{ "html" : "<div class= \" px-4 pb-2 sm:px…" at bounding box center [506, 361] width 687 height 597
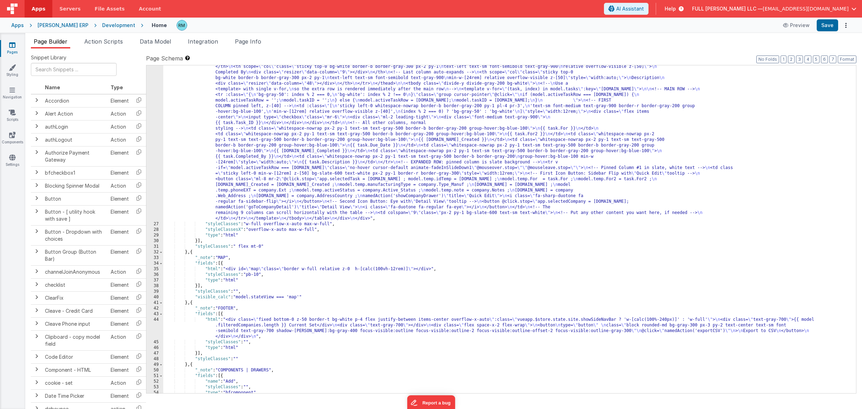
scroll to position [396, 0]
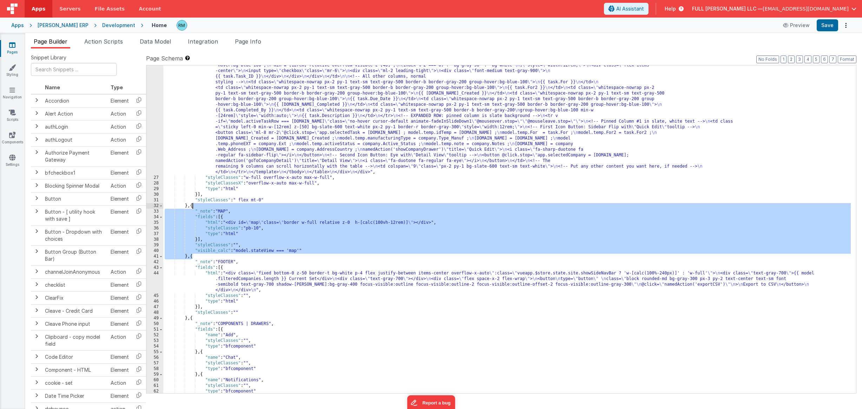
drag, startPoint x: 192, startPoint y: 257, endPoint x: 193, endPoint y: 207, distance: 50.6
click at [193, 207] on div ""html" : "<!-- Loading indicator --> \n <div v-if= \" model.state=='newFetch' \…" at bounding box center [506, 209] width 687 height 597
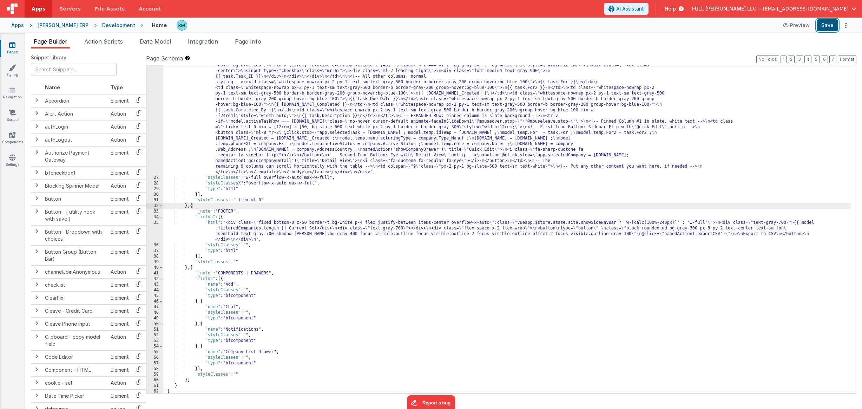
click at [593, 29] on button "Save" at bounding box center [827, 25] width 21 height 12
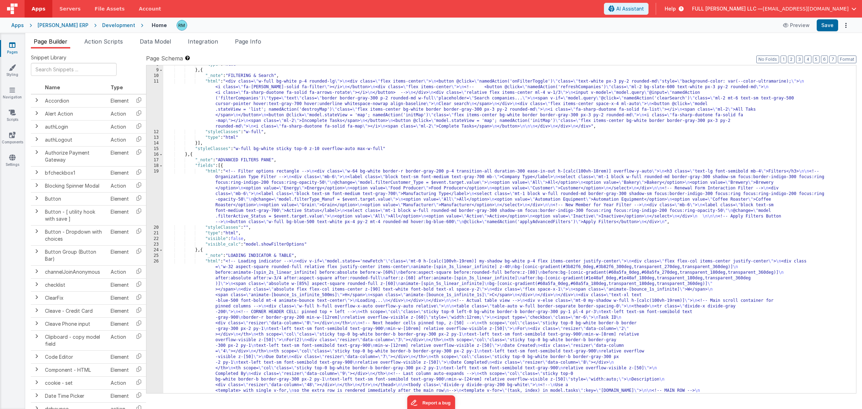
scroll to position [0, 0]
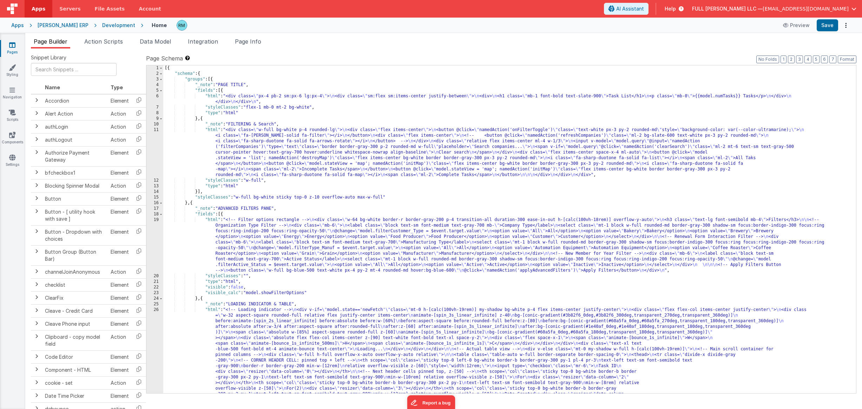
click at [277, 124] on div "[{ "schema" : { "groups" : [{ "_note" : "PAGE TITLE" , "fields" : [{ "html" : "…" at bounding box center [506, 363] width 687 height 597
click at [215, 130] on div "[{ "schema" : { "groups" : [{ "_note" : "PAGE TITLE" , "fields" : [{ "html" : "…" at bounding box center [506, 363] width 687 height 597
click at [154, 130] on div "11" at bounding box center [154, 152] width 17 height 51
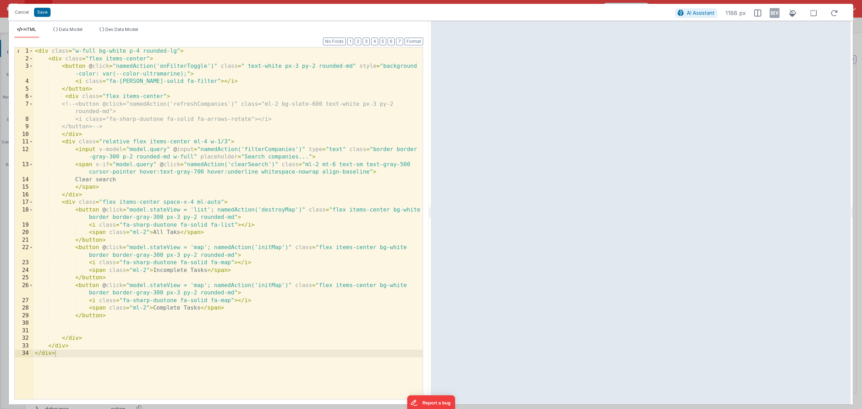
click at [298, 158] on div "< div class = "w-full bg-white p-4 rounded-lg" > < div class = "flex items-cent…" at bounding box center [227, 230] width 389 height 367
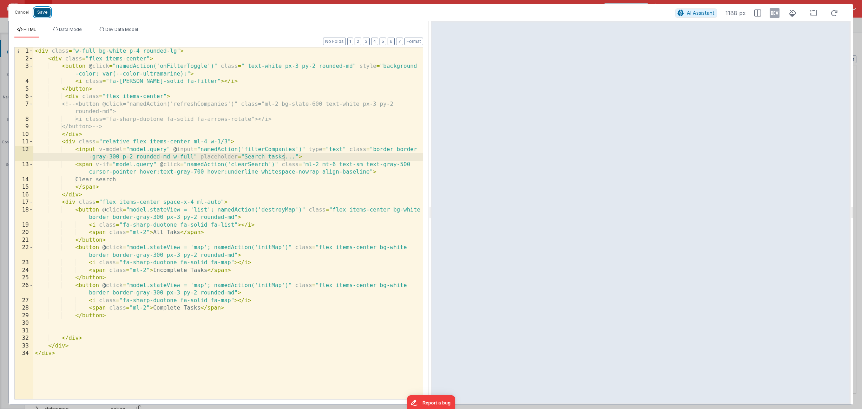
click at [41, 13] on button "Save" at bounding box center [42, 12] width 17 height 9
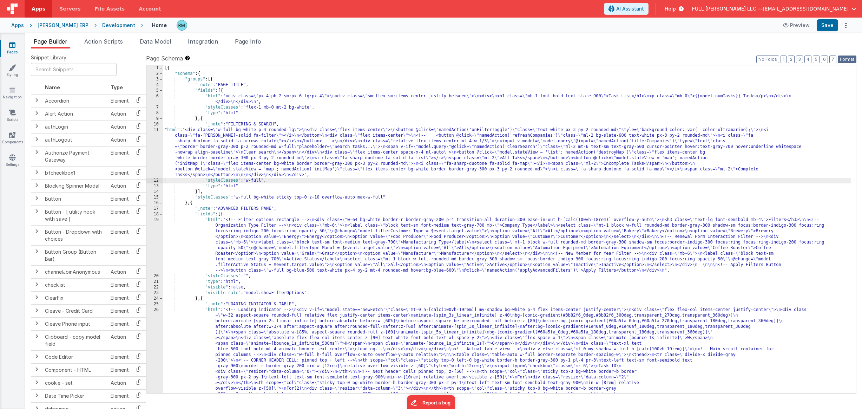
click at [593, 61] on button "Format" at bounding box center [847, 59] width 19 height 8
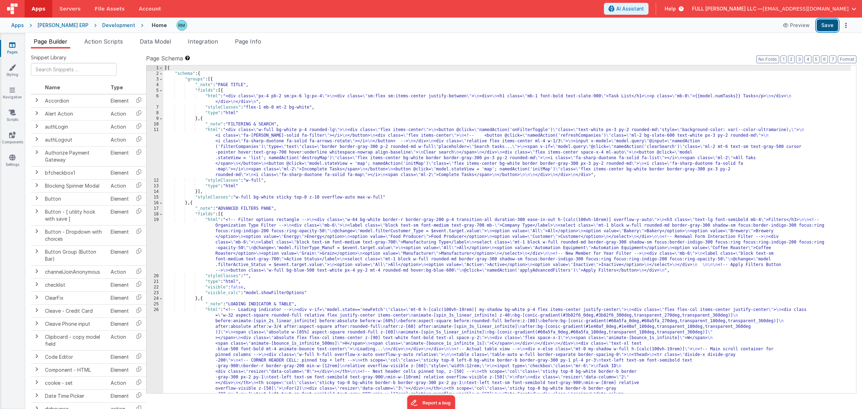
click at [593, 29] on button "Save" at bounding box center [827, 25] width 21 height 12
click at [248, 40] on span "Page Info" at bounding box center [248, 41] width 26 height 7
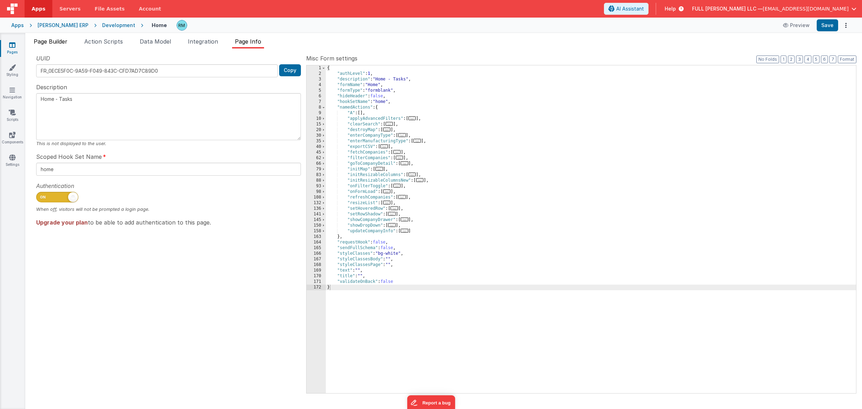
click at [61, 43] on span "Page Builder" at bounding box center [51, 41] width 34 height 7
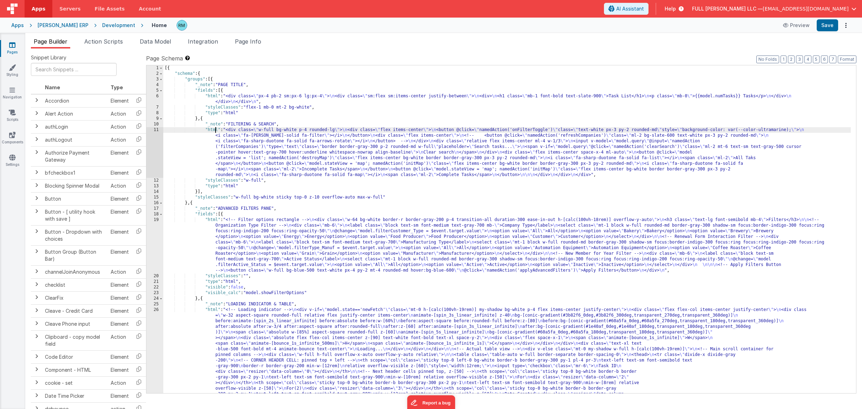
click at [215, 130] on div "[{ "schema" : { "groups" : [{ "_note" : "PAGE TITLE" , "fields" : [{ "html" : "…" at bounding box center [506, 363] width 687 height 597
click at [157, 130] on div "11" at bounding box center [154, 152] width 17 height 51
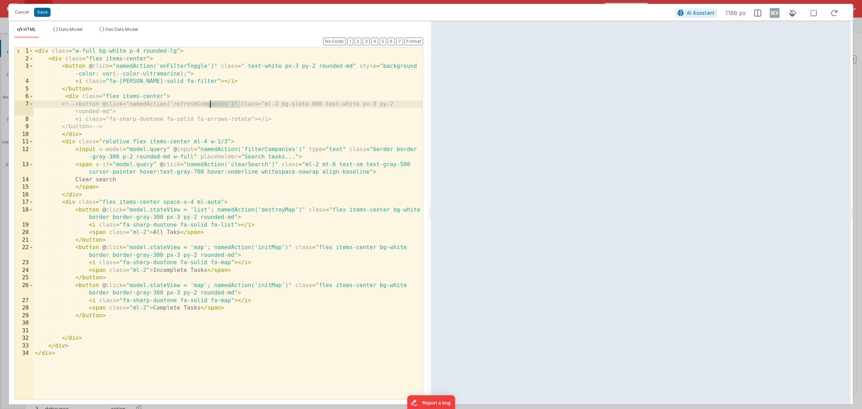
drag, startPoint x: 241, startPoint y: 104, endPoint x: 209, endPoint y: 105, distance: 32.0
click at [209, 105] on div "< div class = "w-full bg-white p-4 rounded-lg" > < div class = "flex items-cent…" at bounding box center [227, 230] width 389 height 367
click at [46, 14] on button "Save" at bounding box center [42, 12] width 17 height 9
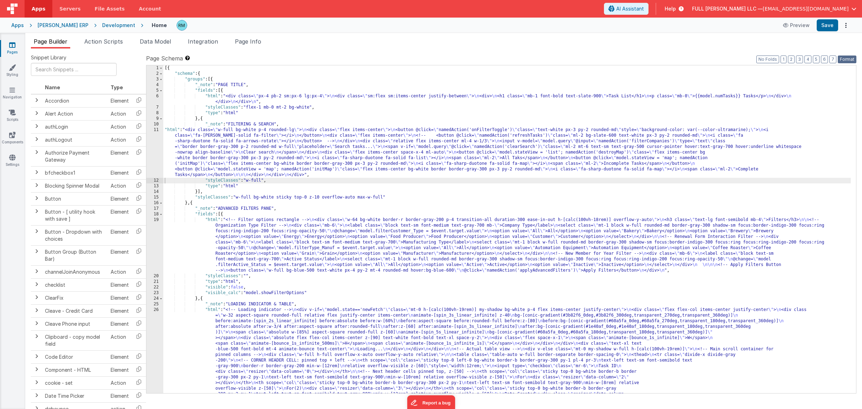
drag, startPoint x: 848, startPoint y: 60, endPoint x: 844, endPoint y: 55, distance: 6.3
click at [593, 60] on button "Format" at bounding box center [847, 59] width 19 height 8
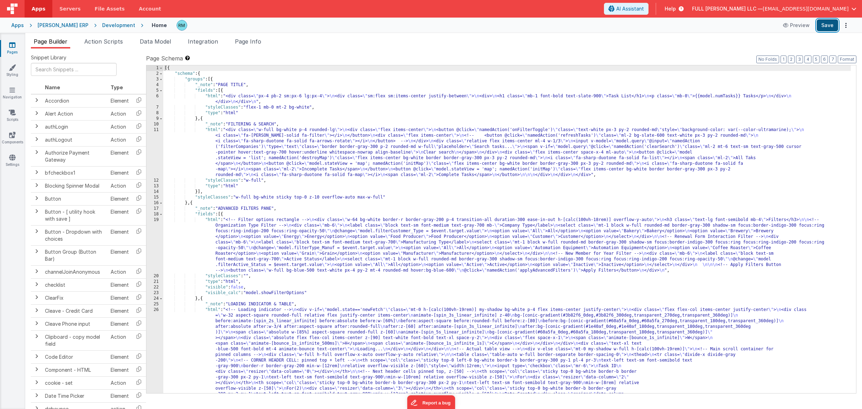
click at [593, 22] on button "Save" at bounding box center [827, 25] width 21 height 12
click at [253, 41] on span "Page Info" at bounding box center [248, 41] width 26 height 7
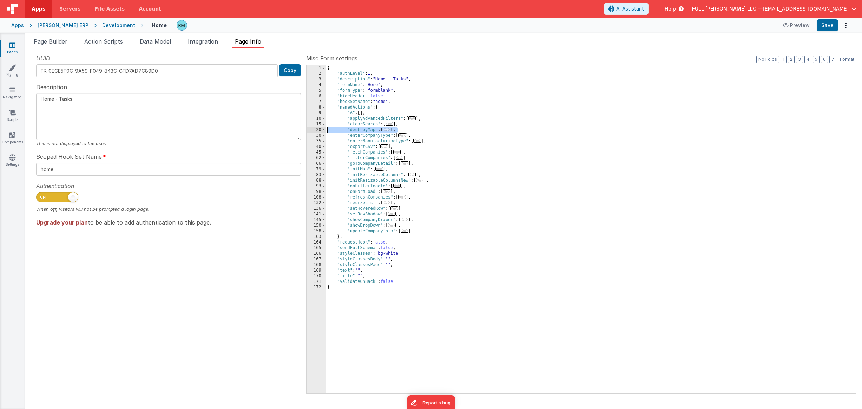
drag, startPoint x: 406, startPoint y: 130, endPoint x: 301, endPoint y: 128, distance: 105.3
click at [301, 128] on div "UUID FR_0ECE5F0C-9A59-F049-843C-CFD7AD7C89D0 Copy Description Home - Tasks This…" at bounding box center [443, 223] width 825 height 338
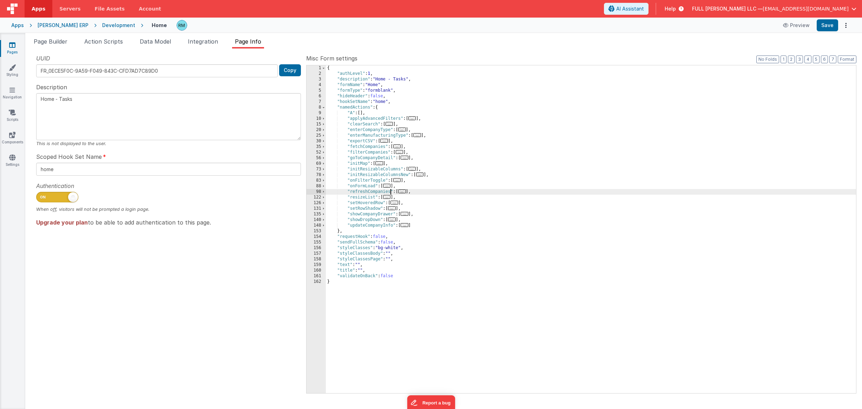
click at [391, 191] on div "{ "authLevel" : 1 , "description" : "Home - Tasks" , "formName" : "Home" , "for…" at bounding box center [591, 234] width 530 height 339
click at [593, 26] on button "Save" at bounding box center [827, 25] width 21 height 12
click at [59, 40] on span "Page Builder" at bounding box center [51, 41] width 34 height 7
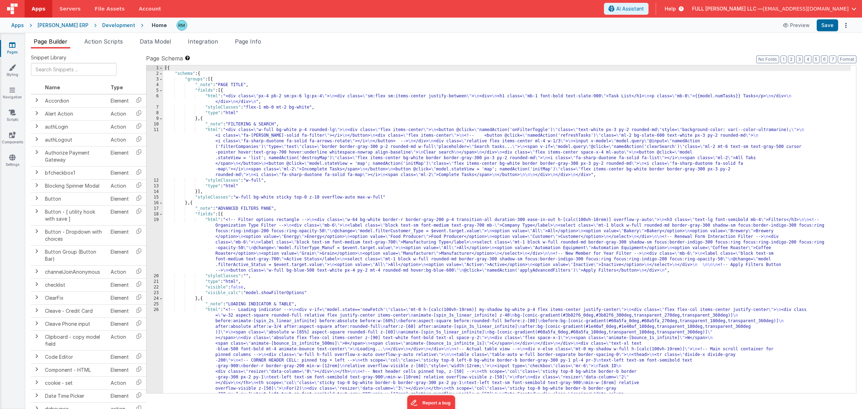
click at [211, 129] on div "[{ "schema" : { "groups" : [{ "_note" : "PAGE TITLE" , "fields" : [{ "html" : "…" at bounding box center [506, 363] width 687 height 597
click at [154, 129] on div "11" at bounding box center [154, 152] width 17 height 51
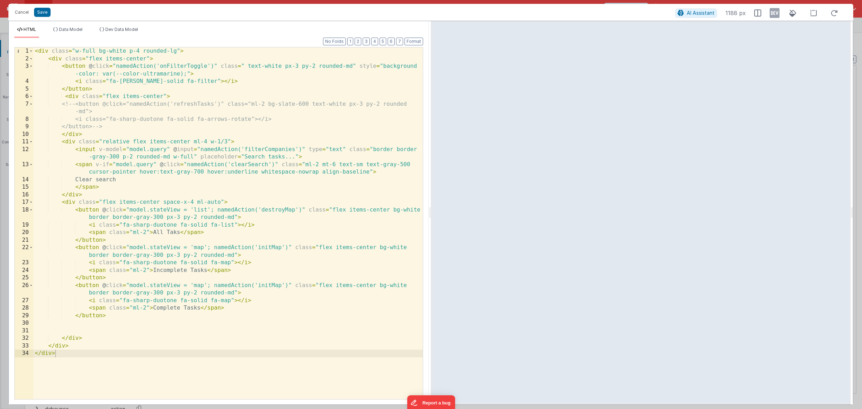
click at [294, 149] on div "< div class = "w-full bg-white p-4 rounded-lg" > < div class = "flex items-cent…" at bounding box center [227, 230] width 389 height 367
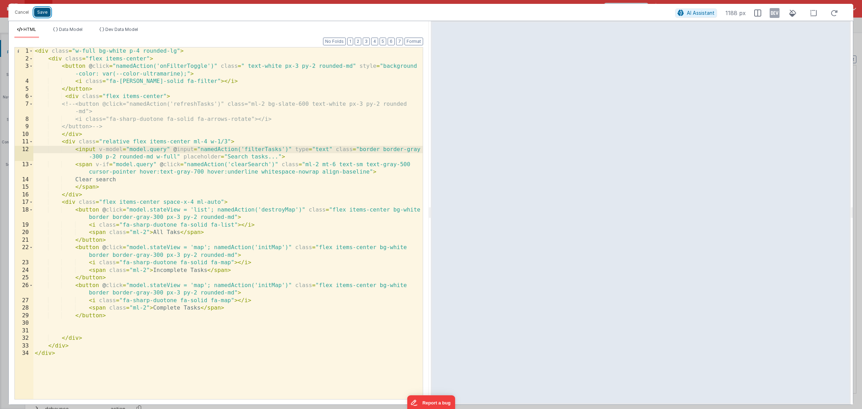
click at [48, 15] on button "Save" at bounding box center [42, 12] width 17 height 9
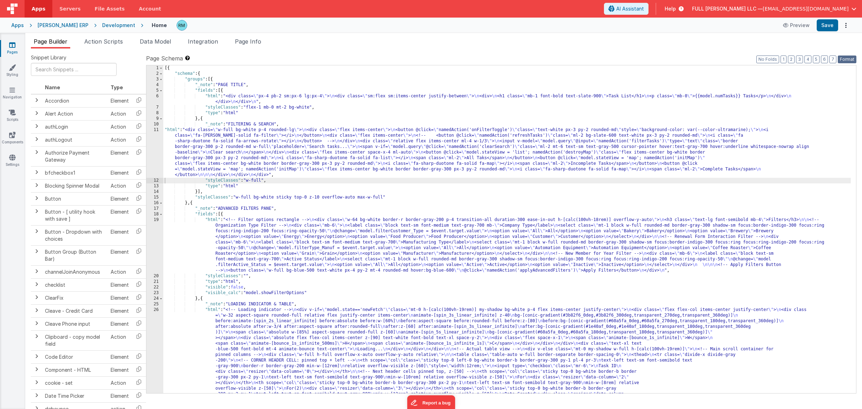
drag, startPoint x: 854, startPoint y: 60, endPoint x: 840, endPoint y: 49, distance: 17.6
click at [593, 59] on button "Format" at bounding box center [847, 59] width 19 height 8
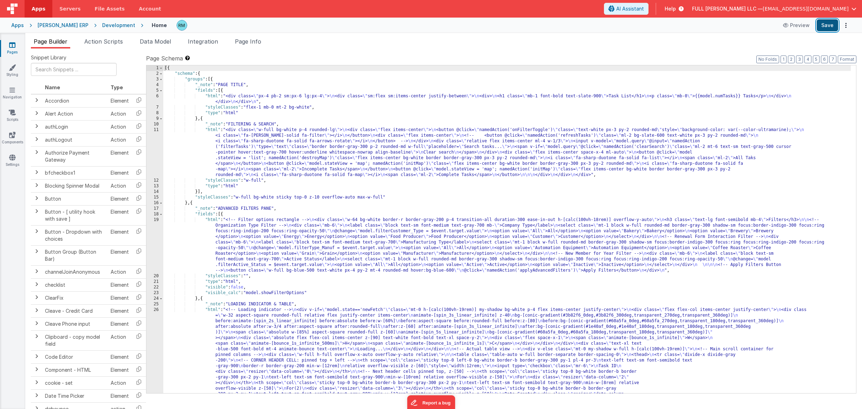
click at [593, 24] on button "Save" at bounding box center [827, 25] width 21 height 12
click at [256, 43] on span "Page Info" at bounding box center [248, 41] width 26 height 7
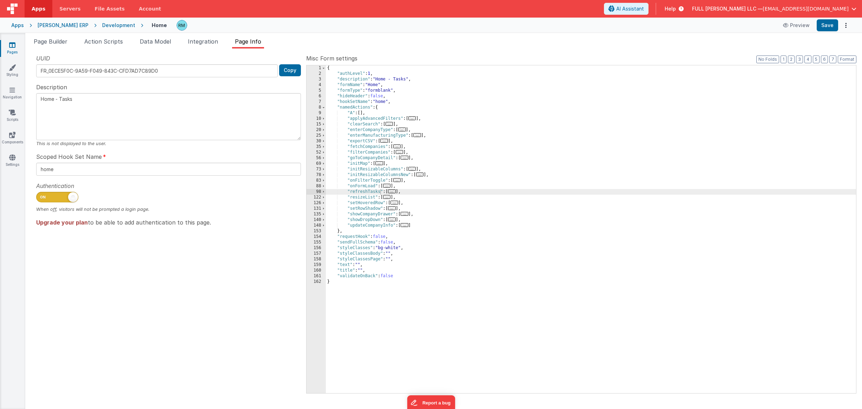
click at [388, 152] on div "{ "authLevel" : 1 , "description" : "Home - Tasks" , "formName" : "Home" , "for…" at bounding box center [591, 234] width 530 height 339
click at [593, 24] on button "Save" at bounding box center [827, 25] width 21 height 12
click at [59, 44] on span "Page Builder" at bounding box center [51, 41] width 34 height 7
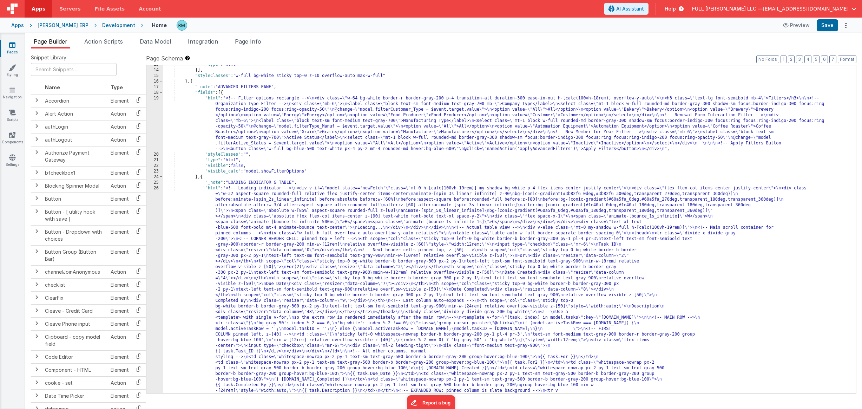
scroll to position [121, 0]
click at [213, 98] on div ""type" : "html" }] , "styleClasses" : "w-full bg-white sticky top-0 z-10 overfl…" at bounding box center [506, 360] width 687 height 597
click at [155, 98] on div "19" at bounding box center [154, 123] width 17 height 56
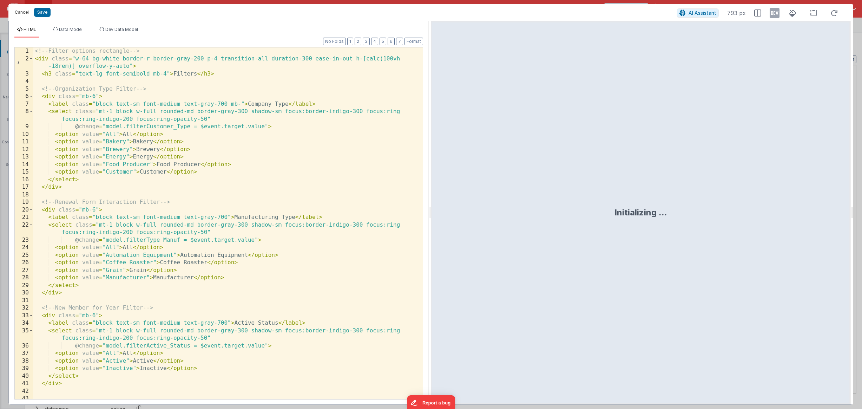
click at [22, 16] on button "Cancel" at bounding box center [21, 12] width 21 height 10
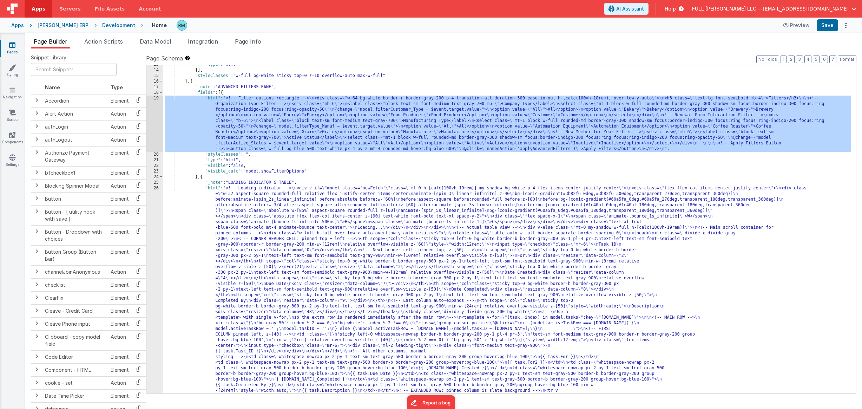
click at [214, 186] on div ""type" : "html" }] , "styleClasses" : "w-full bg-white sticky top-0 z-10 overfl…" at bounding box center [506, 360] width 687 height 597
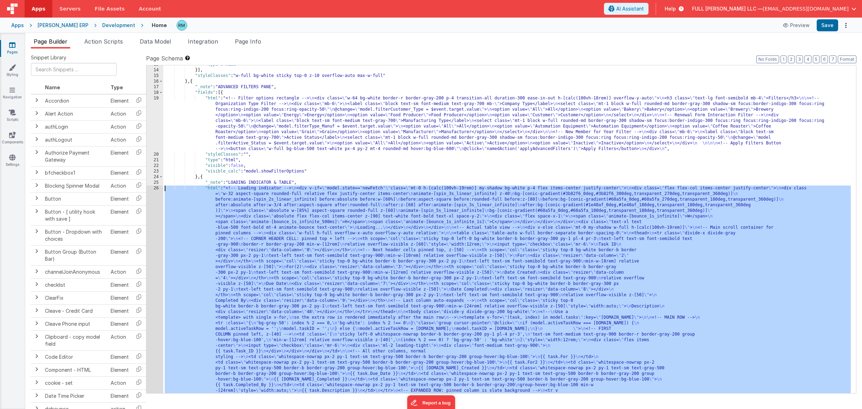
click at [156, 187] on div "26" at bounding box center [154, 317] width 17 height 264
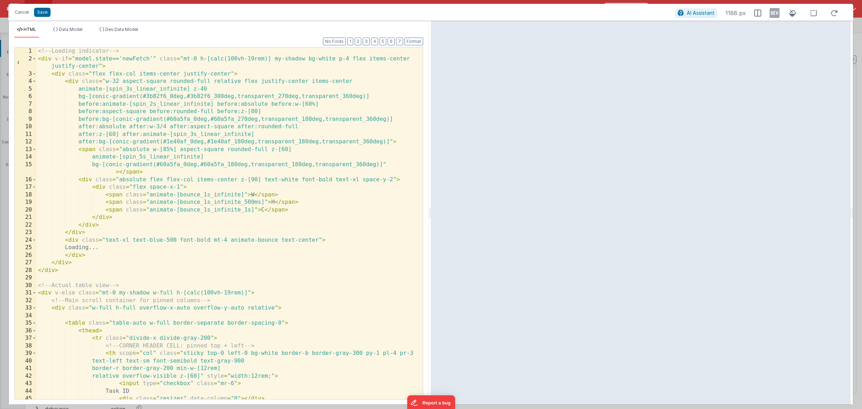
scroll to position [0, 0]
drag, startPoint x: 150, startPoint y: 59, endPoint x: 122, endPoint y: 59, distance: 27.4
click at [122, 59] on div "<!-- Loading indicator --> < div v-if = "model.state=='newFetch'" class = "mt-0…" at bounding box center [227, 230] width 381 height 367
drag, startPoint x: 112, startPoint y: 59, endPoint x: 95, endPoint y: 58, distance: 16.9
click at [95, 58] on div "<!-- Loading indicator --> < div v-if = "model.state=='newFetch'" class = "mt-0…" at bounding box center [227, 230] width 381 height 367
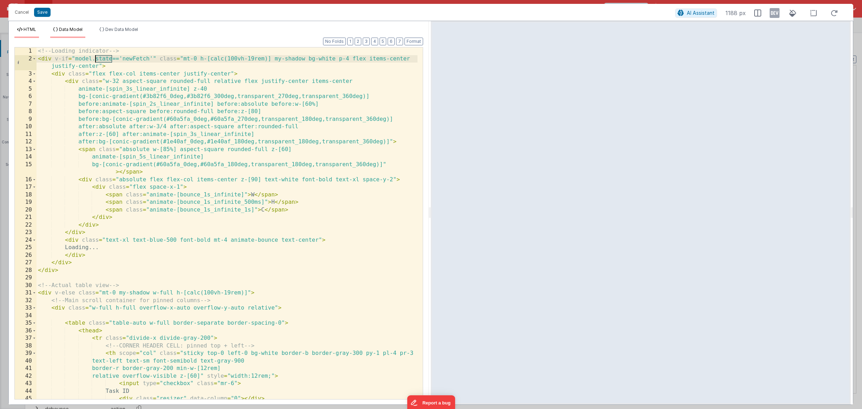
click at [76, 29] on span "Data Model" at bounding box center [71, 29] width 24 height 5
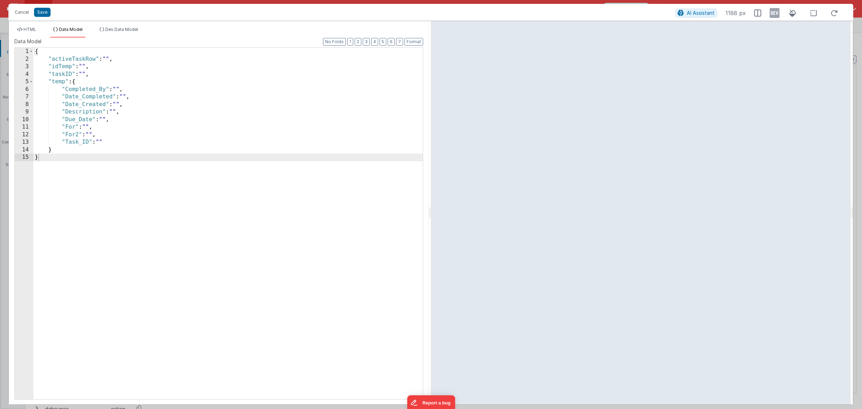
click at [96, 75] on div "{ "activeTaskRow" : "" , "idTemp" : "" , "taskID" : "" , "temp" : { "Completed_…" at bounding box center [227, 231] width 389 height 366
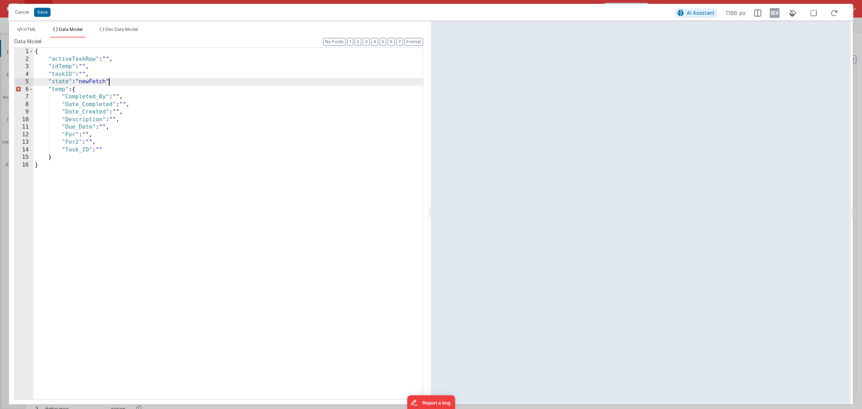
click at [124, 81] on div "{ "activeTaskRow" : "" , "idTemp" : "" , "taskID" : "" , "state" : "newFetch" "…" at bounding box center [227, 231] width 389 height 366
click at [44, 13] on button "Save" at bounding box center [42, 12] width 17 height 9
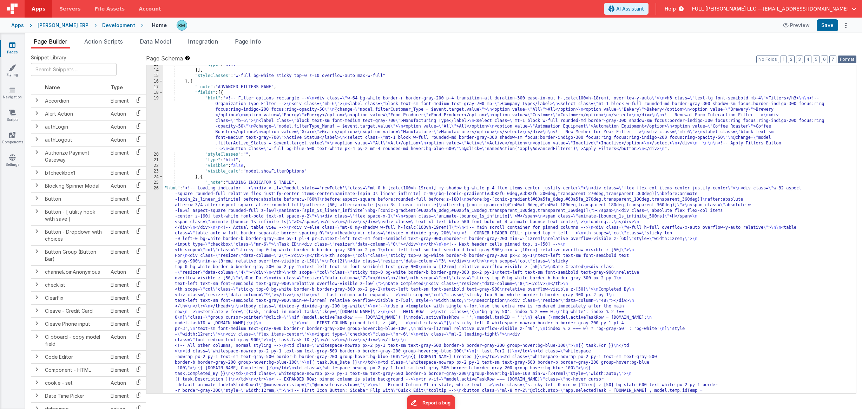
click at [593, 59] on button "Format" at bounding box center [847, 59] width 19 height 8
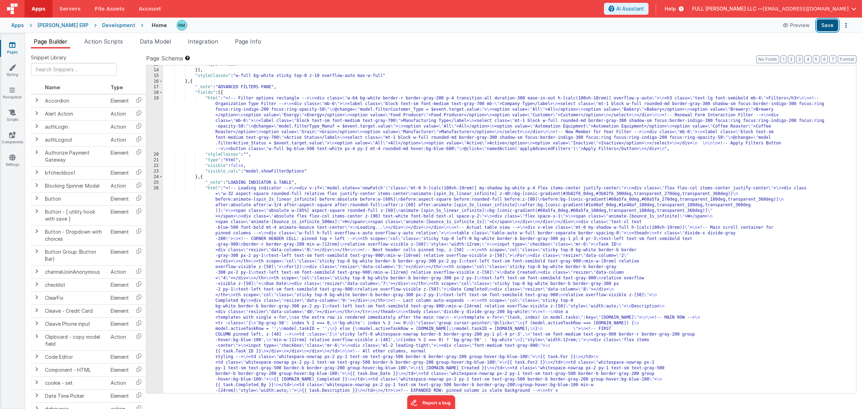
click at [593, 26] on button "Save" at bounding box center [827, 25] width 21 height 12
click at [213, 190] on div ""type" : "html" }] , "styleClasses" : "w-full bg-white sticky top-0 z-10 overfl…" at bounding box center [506, 360] width 687 height 597
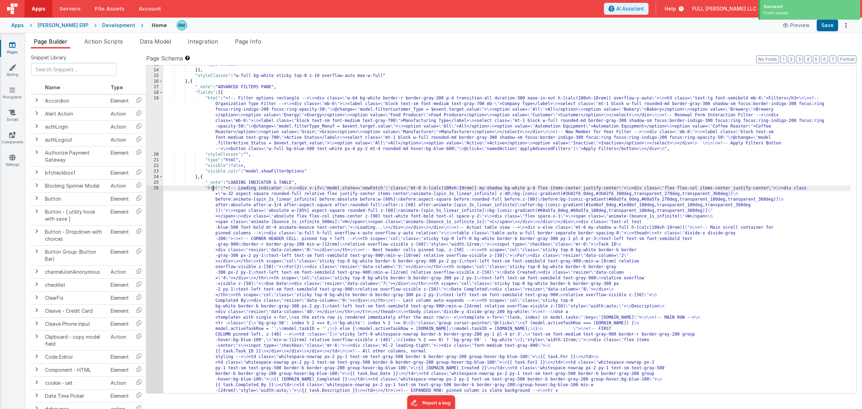
click at [157, 188] on div "26" at bounding box center [154, 317] width 17 height 264
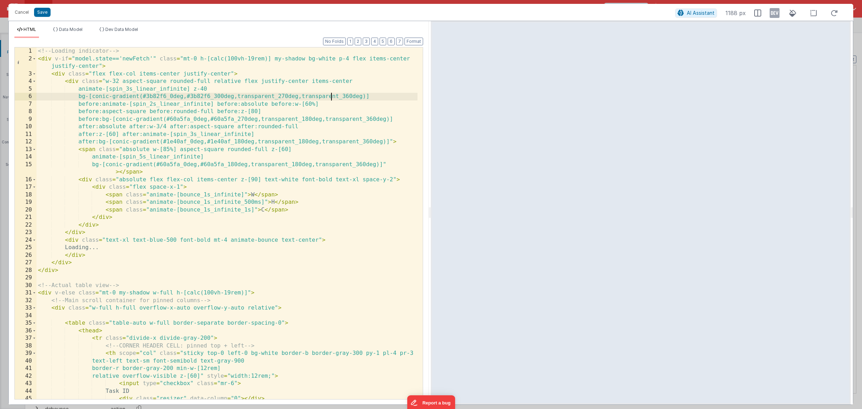
click at [330, 97] on div "<!-- Loading indicator --> < div v-if = "model.state=='newFetch'" class = "mt-0…" at bounding box center [227, 230] width 381 height 367
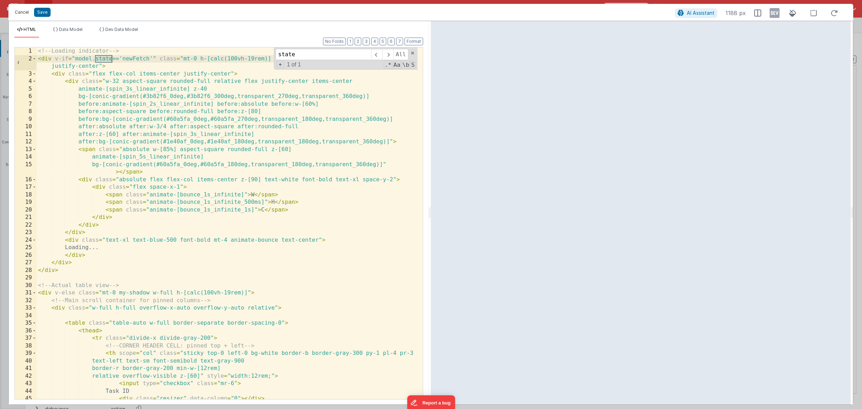
type input "state"
click at [22, 14] on button "Cancel" at bounding box center [21, 12] width 21 height 10
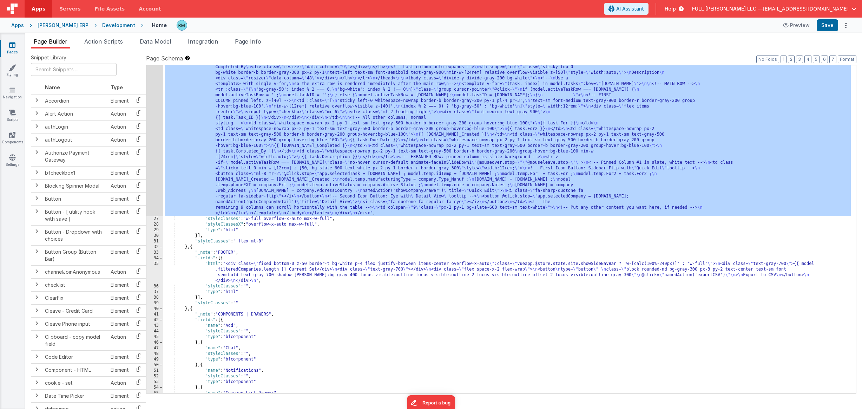
scroll to position [142, 0]
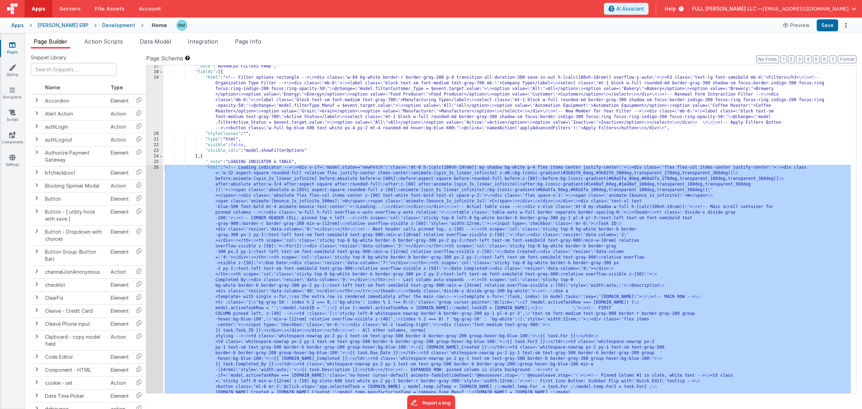
click at [296, 180] on div ""_note" : "ADVANCED FILTERS PANE" , "fields" : [{ "html" : "<!-- Filter options…" at bounding box center [506, 362] width 687 height 597
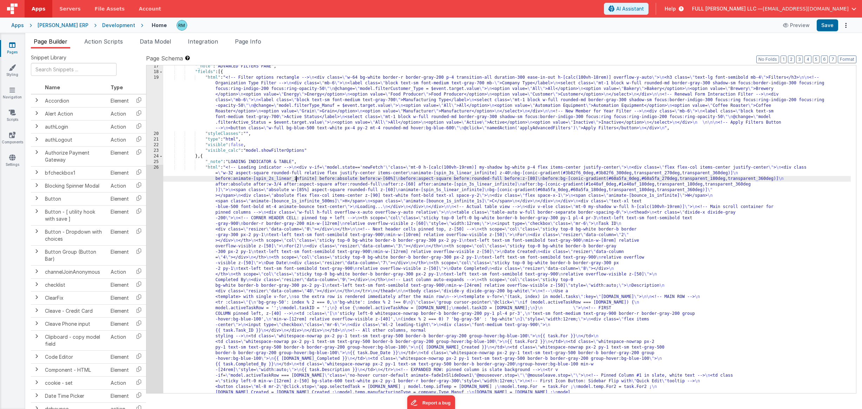
click at [214, 167] on div ""_note" : "ADVANCED FILTERS PANE" , "fields" : [{ "html" : "<!-- Filter options…" at bounding box center [506, 362] width 687 height 597
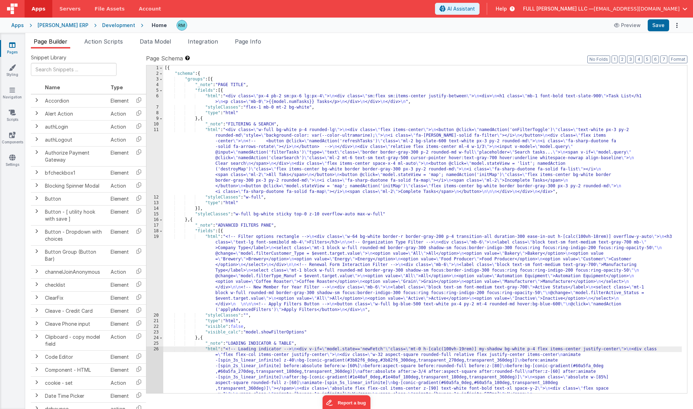
click at [212, 129] on div "[{ "schema" : { "groups" : [{ "_note" : "PAGE TITLE" , "fields" : [{ "html" : "…" at bounding box center [422, 411] width 519 height 693
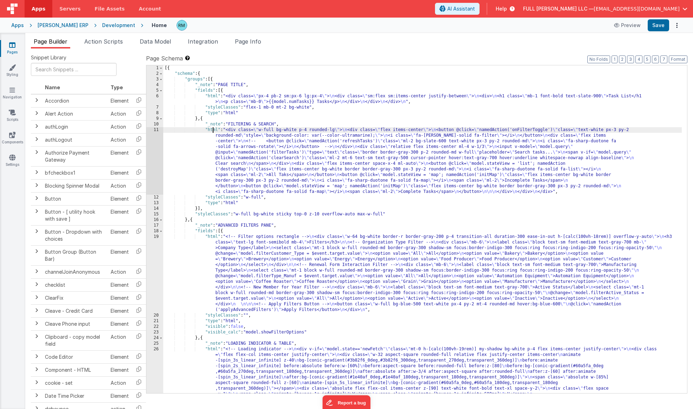
click at [156, 130] on div "11" at bounding box center [154, 160] width 17 height 67
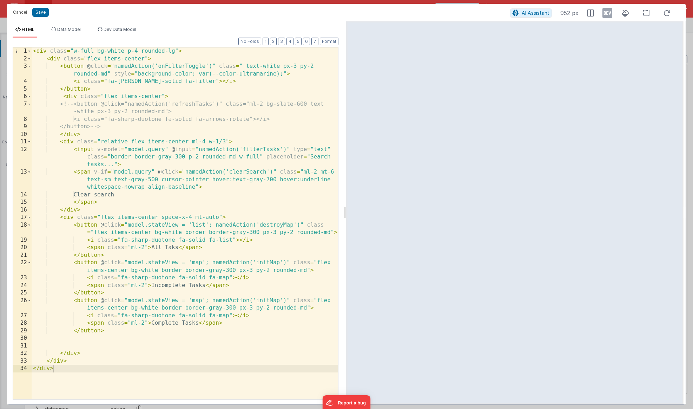
click at [85, 66] on div "< div class = "w-full bg-white p-4 rounded-lg" > < div class = "flex items-cent…" at bounding box center [185, 230] width 306 height 367
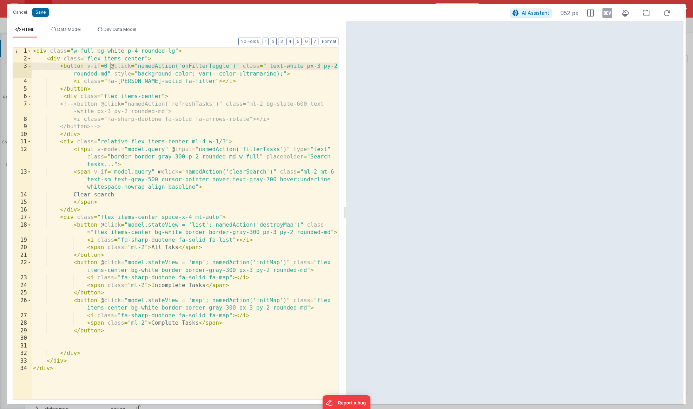
click at [104, 65] on div "< div class = "w-full bg-white p-4 rounded-lg" > < div class = "flex items-cent…" at bounding box center [185, 230] width 306 height 367
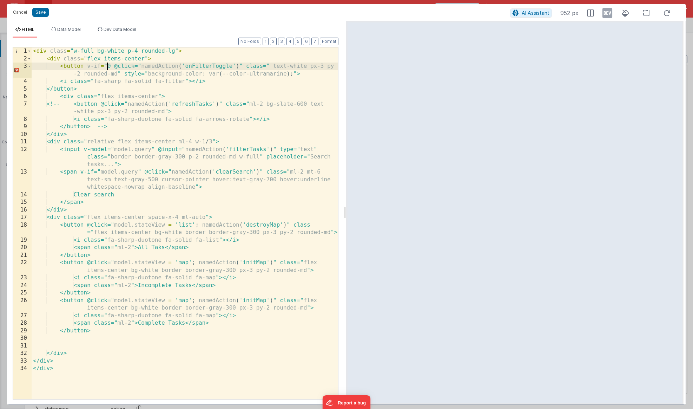
click at [111, 67] on div "< div class = "w-full bg-white p-4 rounded-lg" > < div class = "flex items-cent…" at bounding box center [185, 230] width 306 height 367
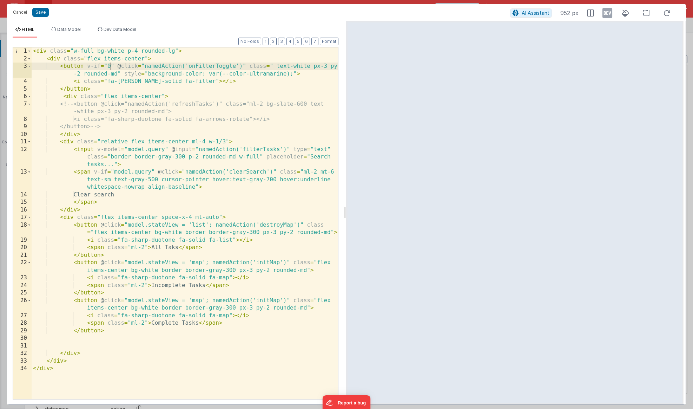
click at [111, 66] on div "< div class = "w-full bg-white p-4 rounded-lg" > < div class = "flex items-cent…" at bounding box center [185, 230] width 306 height 367
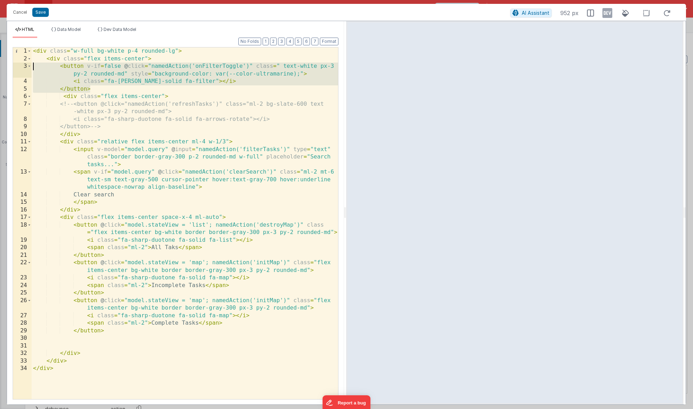
drag, startPoint x: 95, startPoint y: 89, endPoint x: -16, endPoint y: 66, distance: 113.7
click at [0, 66] on html "Cancel Save AI Assistant 952 px HTML Data Model Dev Data Model Format 7 6 5 4 3…" at bounding box center [346, 204] width 693 height 409
click at [106, 67] on div "< div class = "w-full bg-white p-4 rounded-lg" > < div class = "flex items-cent…" at bounding box center [185, 230] width 306 height 367
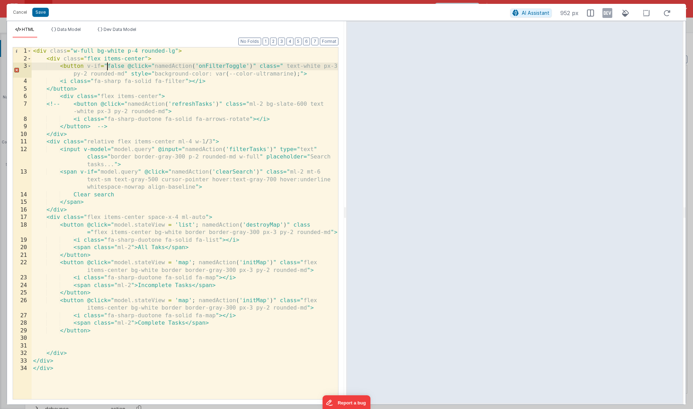
click at [124, 65] on div "< div class = "w-full bg-white p-4 rounded-lg" > < div class = "flex items-cent…" at bounding box center [185, 230] width 306 height 367
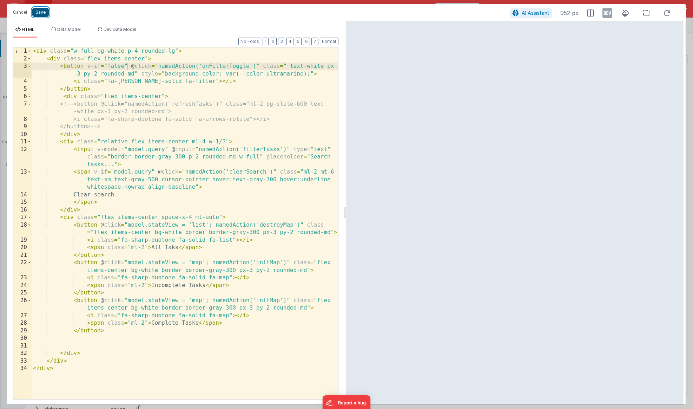
click at [44, 10] on button "Save" at bounding box center [40, 12] width 17 height 9
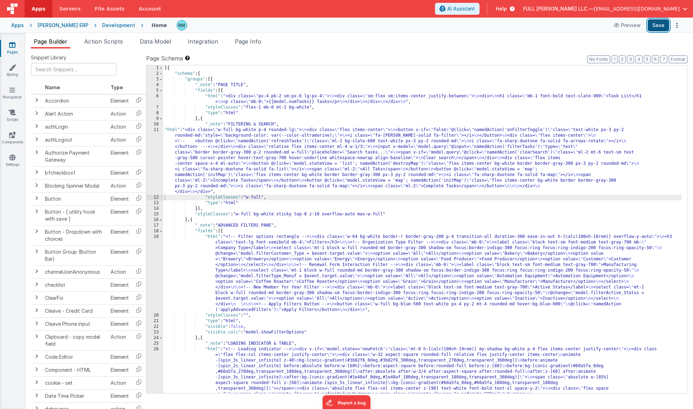
click at [659, 27] on button "Save" at bounding box center [658, 25] width 21 height 12
click at [515, 9] on icon at bounding box center [511, 8] width 8 height 7
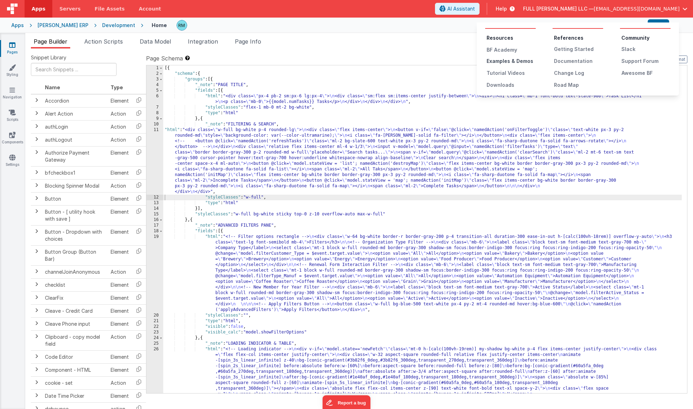
click at [510, 60] on div "Examples & Demos" at bounding box center [511, 61] width 49 height 7
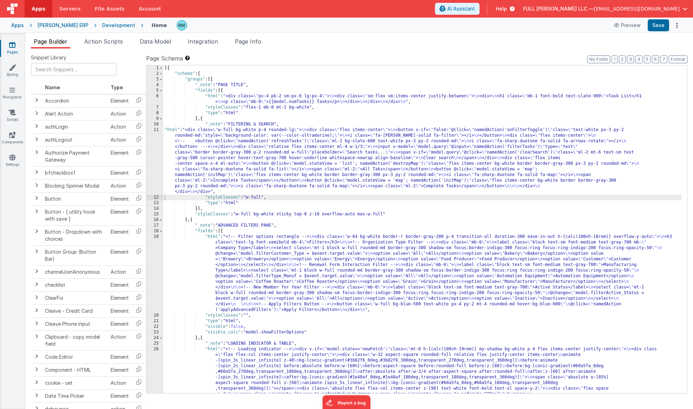
click at [515, 8] on icon at bounding box center [511, 8] width 8 height 7
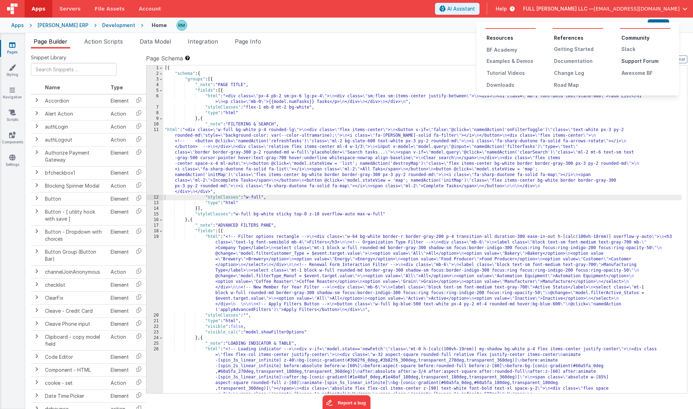
click at [644, 59] on div "Support Forum" at bounding box center [645, 61] width 49 height 7
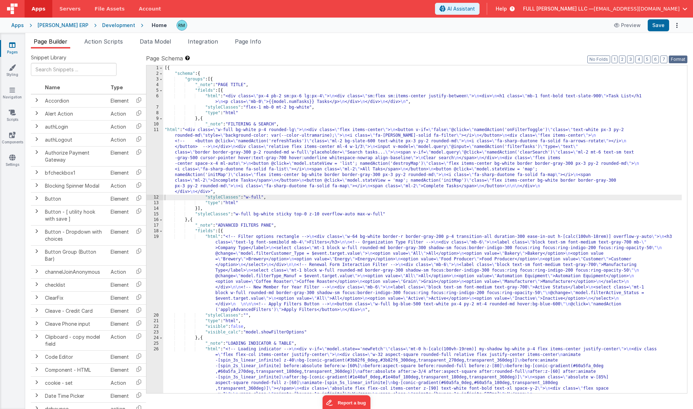
click at [673, 59] on button "Format" at bounding box center [678, 59] width 19 height 8
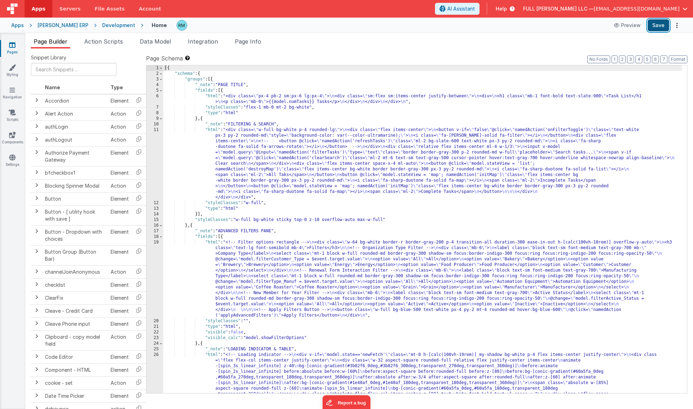
click at [657, 27] on button "Save" at bounding box center [658, 25] width 21 height 12
click at [662, 25] on button "Save" at bounding box center [658, 25] width 21 height 12
click at [211, 130] on div "[{ "schema" : { "groups" : [{ "_note" : "PAGE TITLE" , "fields" : [{ "html" : "…" at bounding box center [422, 411] width 519 height 693
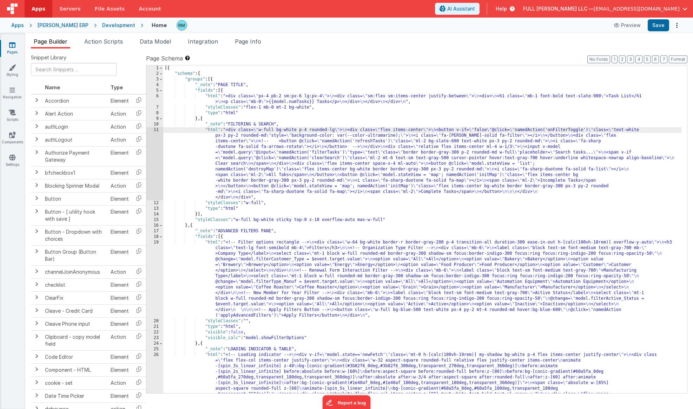
click at [155, 130] on div "11" at bounding box center [154, 163] width 17 height 73
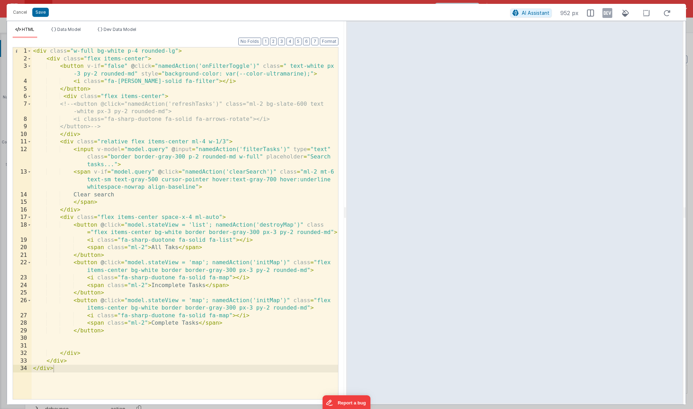
click at [173, 248] on div "< div class = "w-full bg-white p-4 rounded-lg" > < div class = "flex items-cent…" at bounding box center [185, 230] width 306 height 367
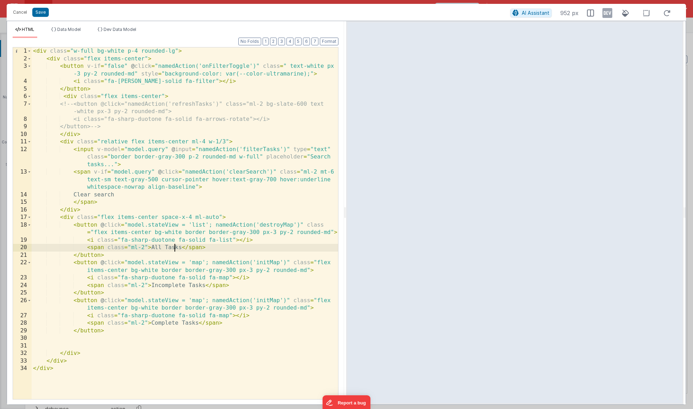
click at [151, 286] on div "< div class = "w-full bg-white p-4 rounded-lg" > < div class = "flex items-cent…" at bounding box center [185, 230] width 306 height 367
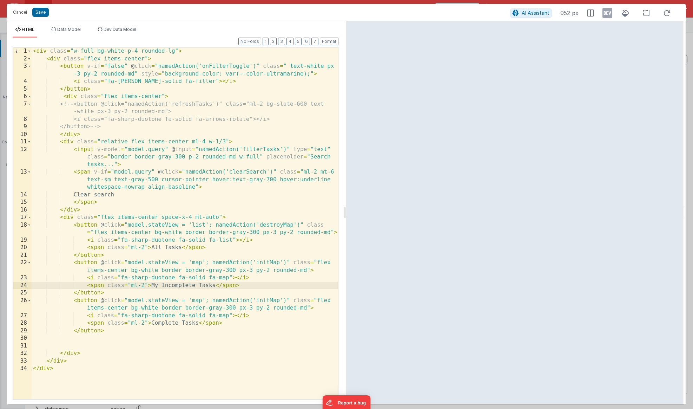
click at [152, 322] on div "< div class = "w-full bg-white p-4 rounded-lg" > < div class = "flex items-cent…" at bounding box center [185, 230] width 306 height 367
drag, startPoint x: 215, startPoint y: 286, endPoint x: 151, endPoint y: 285, distance: 63.6
click at [151, 285] on div "< div class = "w-full bg-white p-4 rounded-lg" > < div class = "flex items-cent…" at bounding box center [185, 230] width 306 height 367
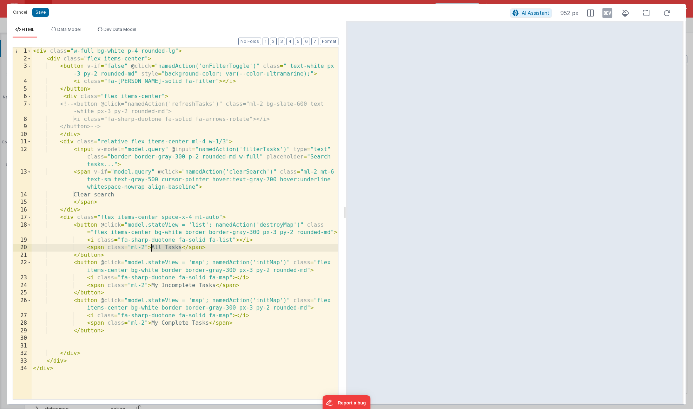
drag, startPoint x: 180, startPoint y: 248, endPoint x: 152, endPoint y: 246, distance: 27.8
click at [152, 246] on div "< div class = "w-full bg-white p-4 rounded-lg" > < div class = "flex items-cent…" at bounding box center [185, 230] width 306 height 367
click at [171, 285] on div "< div class = "w-full bg-white p-4 rounded-lg" > < div class = "flex items-cent…" at bounding box center [185, 230] width 306 height 367
click at [187, 285] on div "< div class = "w-full bg-white p-4 rounded-lg" > < div class = "flex items-cent…" at bounding box center [185, 230] width 306 height 367
drag, startPoint x: 189, startPoint y: 323, endPoint x: 152, endPoint y: 322, distance: 36.9
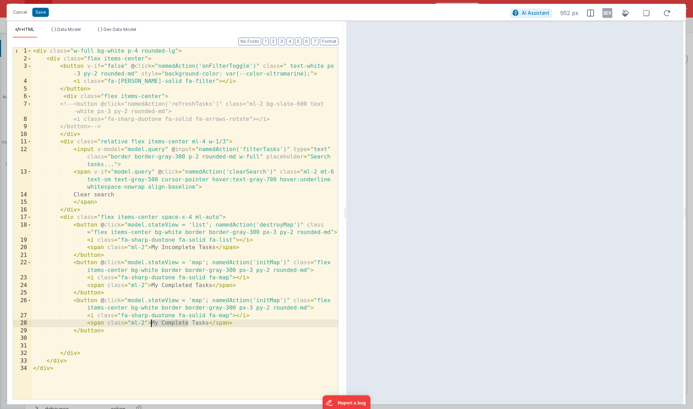
click at [152, 322] on div "< div class = "w-full bg-white p-4 rounded-lg" > < div class = "flex items-cent…" at bounding box center [185, 230] width 306 height 367
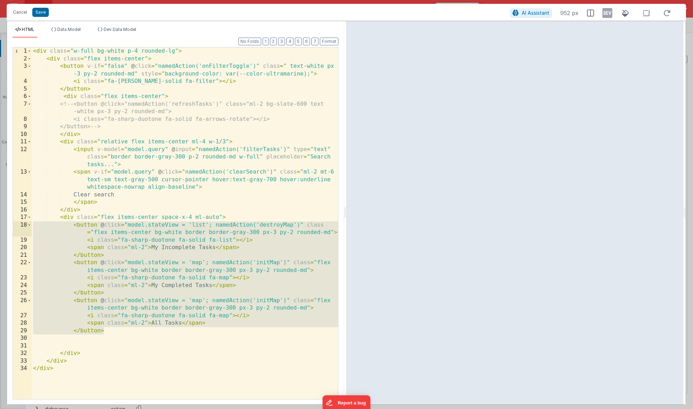
drag, startPoint x: 124, startPoint y: 330, endPoint x: 13, endPoint y: 225, distance: 153.0
click at [13, 225] on div "1 2 3 4 5 6 7 8 9 10 11 12 13 14 15 16 17 18 19 20 21 22 23 24 25 26 27 28 29 3…" at bounding box center [176, 223] width 326 height 352
click at [41, 12] on button "Save" at bounding box center [40, 12] width 17 height 9
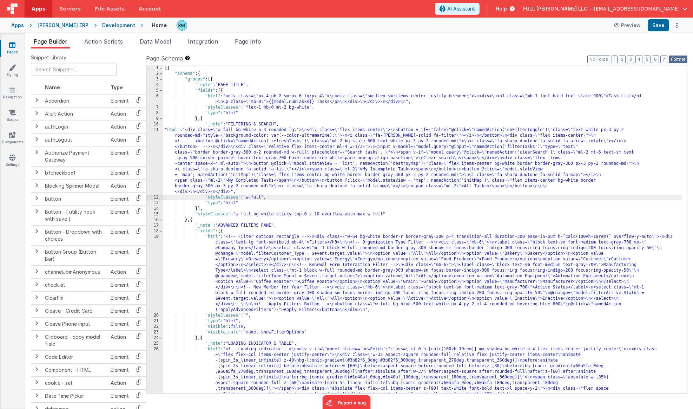
click at [675, 60] on button "Format" at bounding box center [678, 59] width 19 height 8
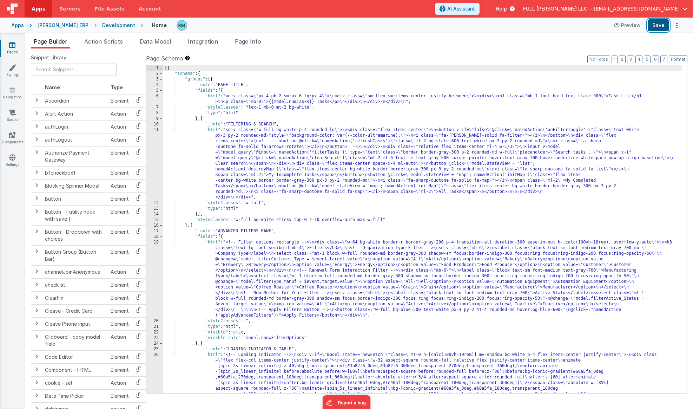
click at [657, 25] on button "Save" at bounding box center [658, 25] width 21 height 12
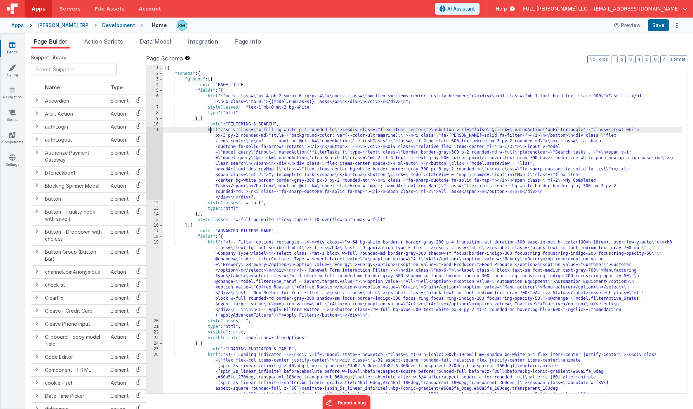
click at [210, 131] on div "[{ "schema" : { "groups" : [{ "_note" : "PAGE TITLE" , "fields" : [{ "html" : "…" at bounding box center [422, 411] width 519 height 693
click at [154, 131] on div "11" at bounding box center [154, 163] width 17 height 73
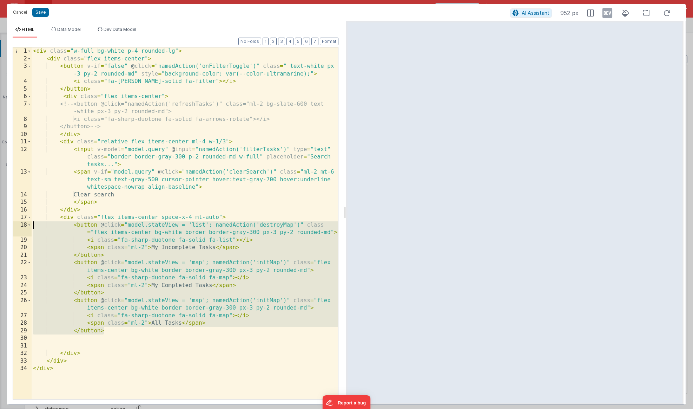
drag, startPoint x: 111, startPoint y: 332, endPoint x: 12, endPoint y: 225, distance: 145.8
click at [13, 225] on div "1 2 3 4 5 6 7 8 9 10 11 12 13 14 15 16 17 18 19 20 21 22 23 24 25 26 27 28 29 3…" at bounding box center [176, 223] width 326 height 352
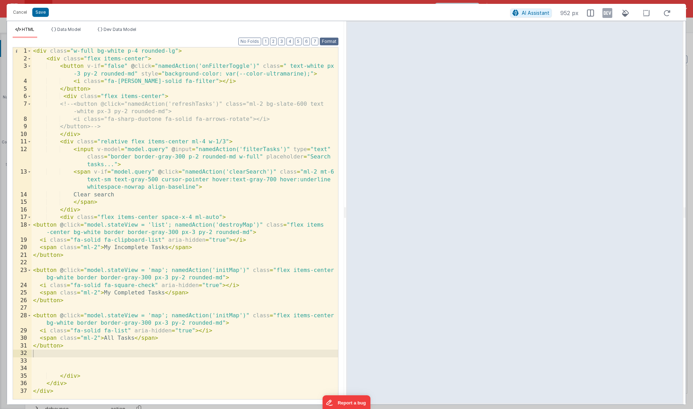
click at [334, 40] on button "Format" at bounding box center [329, 42] width 19 height 8
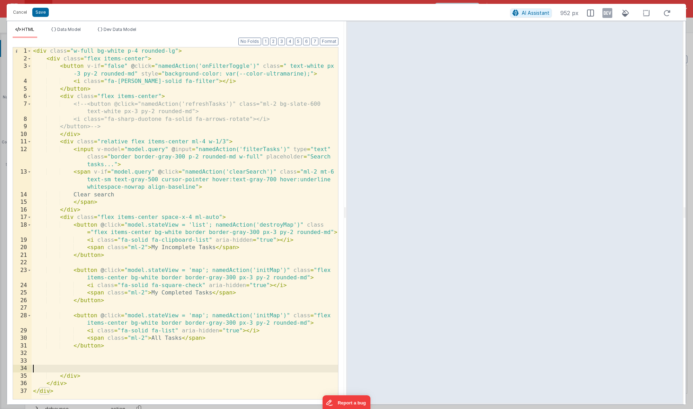
click at [79, 365] on div "< div class = "w-full bg-white p-4 rounded-lg" > < div class = "flex items-cent…" at bounding box center [185, 230] width 306 height 367
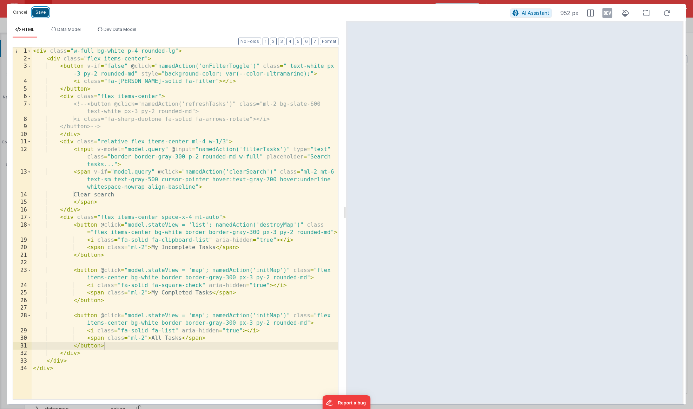
click at [40, 13] on button "Save" at bounding box center [40, 12] width 17 height 9
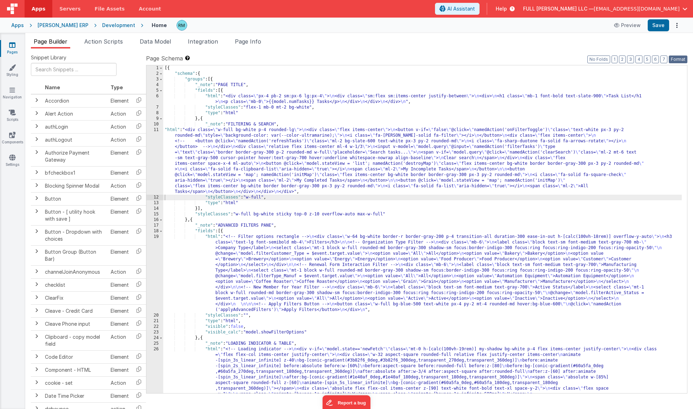
click at [684, 60] on button "Format" at bounding box center [678, 59] width 19 height 8
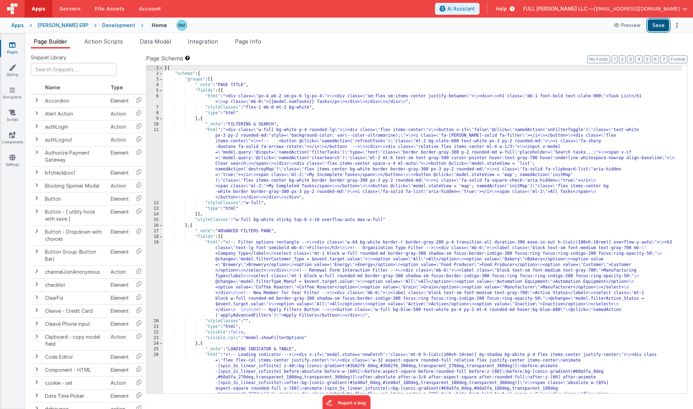
click at [654, 25] on button "Save" at bounding box center [658, 25] width 21 height 12
click at [211, 131] on div "[{ "schema" : { "groups" : [{ "_note" : "PAGE TITLE" , "fields" : [{ "html" : "…" at bounding box center [422, 411] width 519 height 693
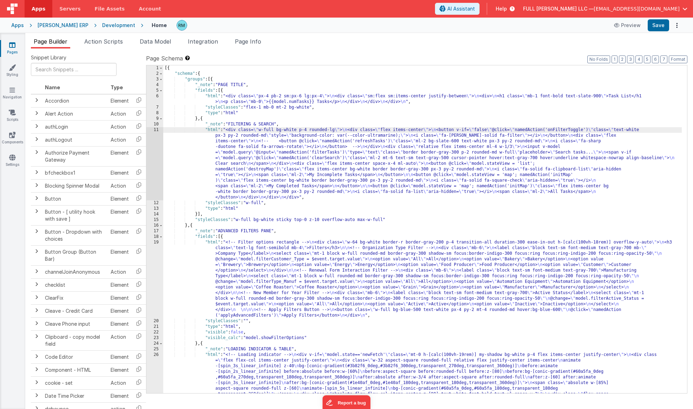
click at [153, 130] on div "11" at bounding box center [154, 163] width 17 height 73
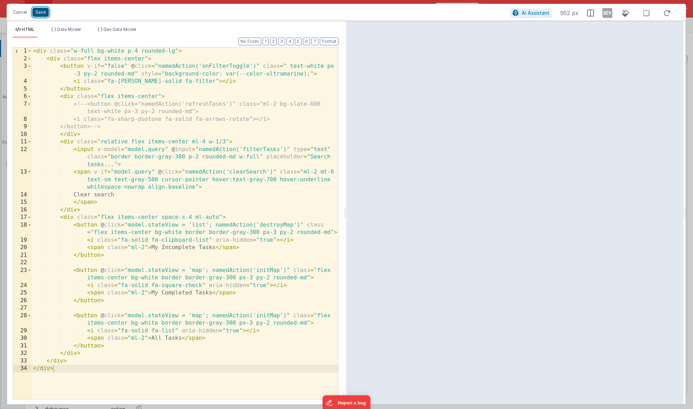
click at [42, 14] on button "Save" at bounding box center [40, 12] width 17 height 9
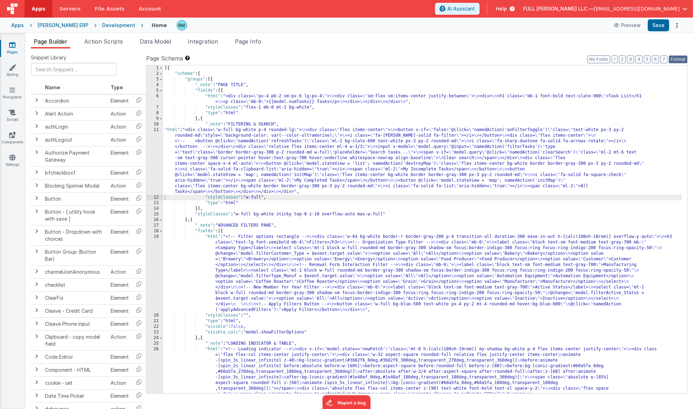
click at [676, 62] on button "Format" at bounding box center [678, 59] width 19 height 8
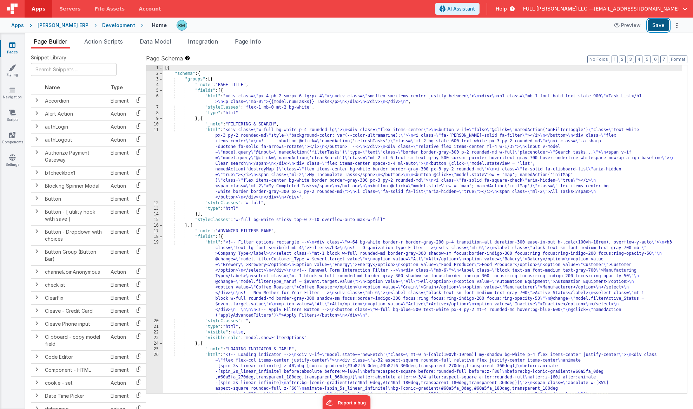
click at [658, 26] on button "Save" at bounding box center [658, 25] width 21 height 12
click at [240, 40] on span "Page Info" at bounding box center [248, 41] width 26 height 7
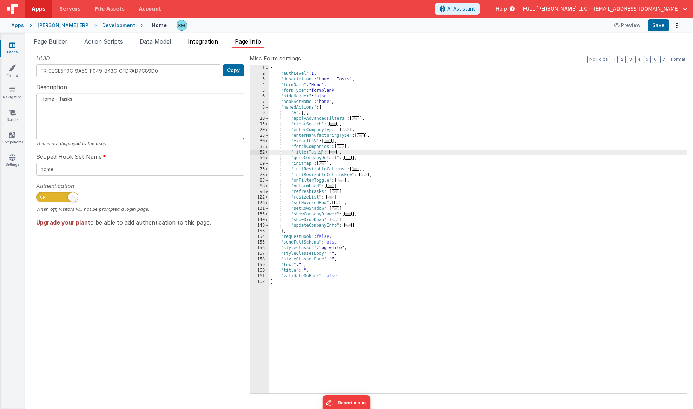
click at [194, 44] on span "Integration" at bounding box center [203, 41] width 30 height 7
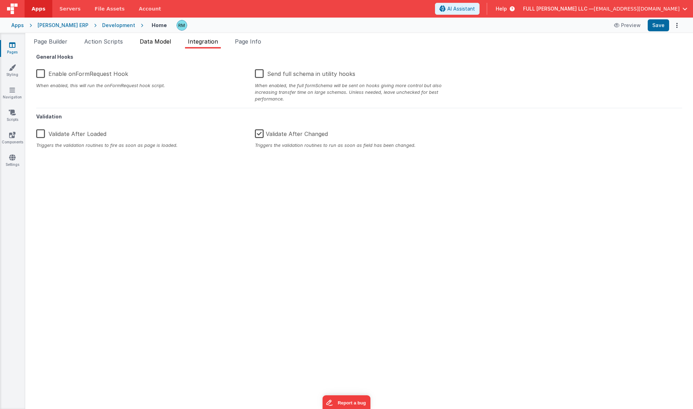
click at [158, 45] on li "Data Model" at bounding box center [155, 42] width 37 height 11
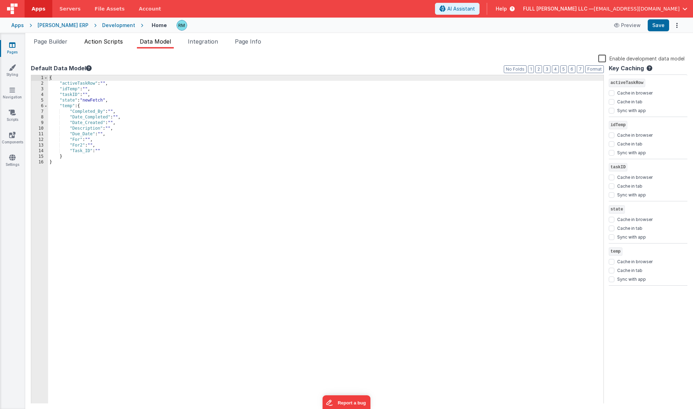
click at [120, 44] on span "Action Scripts" at bounding box center [103, 41] width 39 height 7
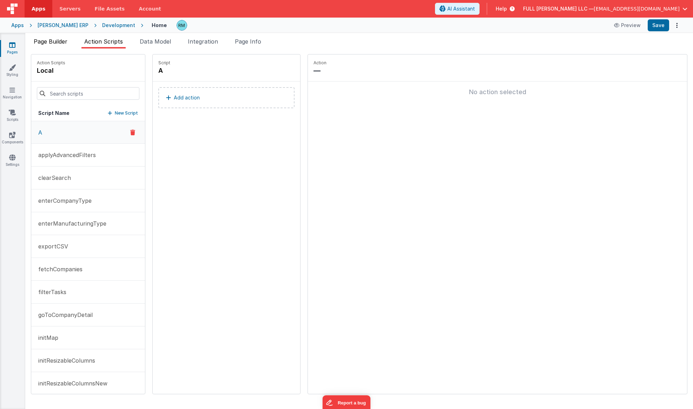
click at [54, 42] on span "Page Builder" at bounding box center [51, 41] width 34 height 7
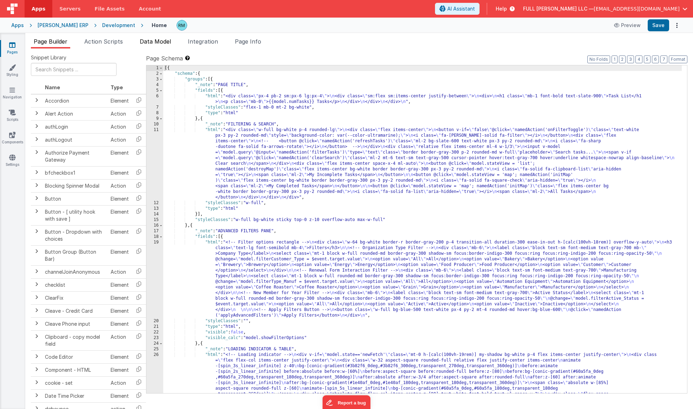
click at [159, 41] on span "Data Model" at bounding box center [155, 41] width 31 height 7
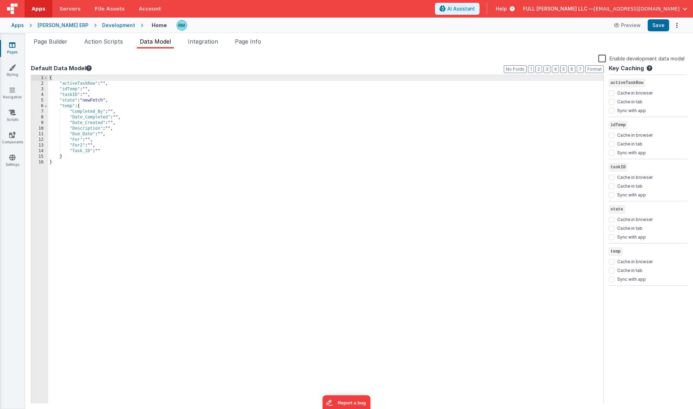
click at [121, 100] on div "{ "activeTaskRow" : "" , "idTemp" : "" , "taskID" : "" , "state" : "newFetch" ,…" at bounding box center [325, 244] width 555 height 339
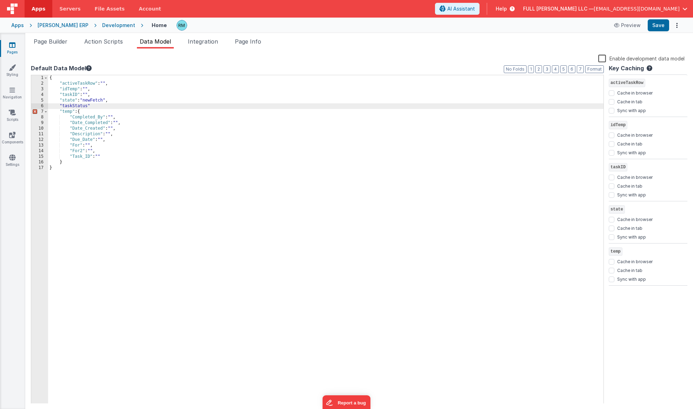
click at [101, 107] on div "{ "activeTaskRow" : "" , "idTemp" : "" , "taskID" : "" , "state" : "newFetch" ,…" at bounding box center [325, 244] width 555 height 339
click at [659, 26] on button "Save" at bounding box center [658, 25] width 21 height 12
click at [48, 45] on li "Page Builder" at bounding box center [50, 42] width 39 height 11
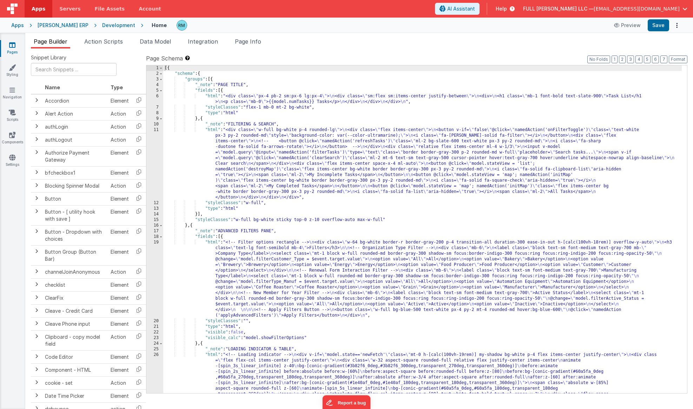
click at [212, 130] on div "[{ "schema" : { "groups" : [{ "_note" : "PAGE TITLE" , "fields" : [{ "html" : "…" at bounding box center [422, 411] width 519 height 693
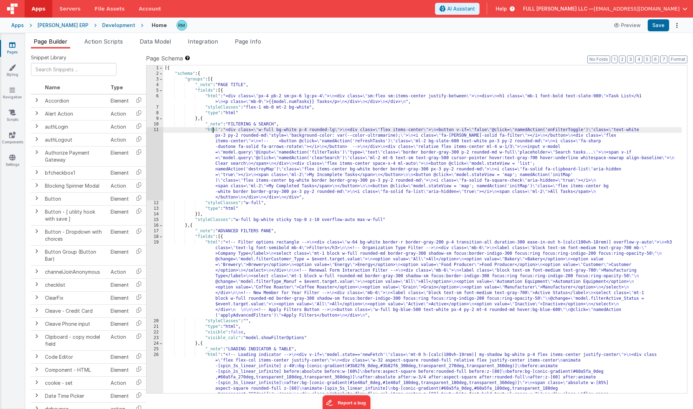
click at [156, 130] on div "11" at bounding box center [154, 163] width 17 height 73
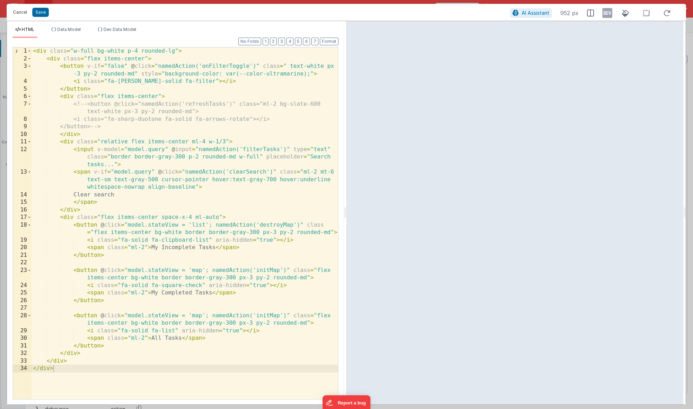
click at [26, 14] on button "Cancel" at bounding box center [19, 12] width 21 height 10
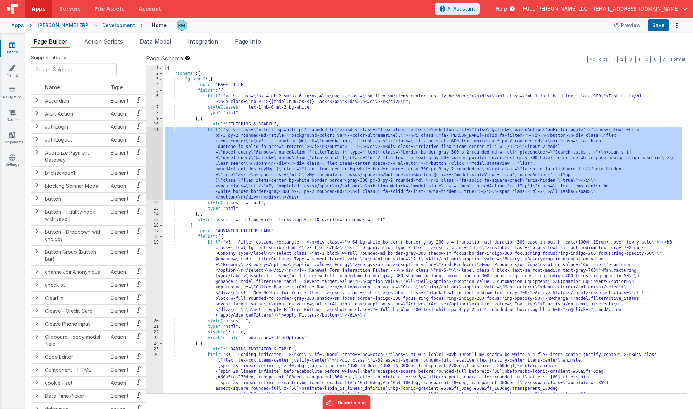
click at [332, 103] on div "[{ "schema" : { "groups" : [{ "_note" : "PAGE TITLE" , "fields" : [{ "html" : "…" at bounding box center [422, 411] width 519 height 693
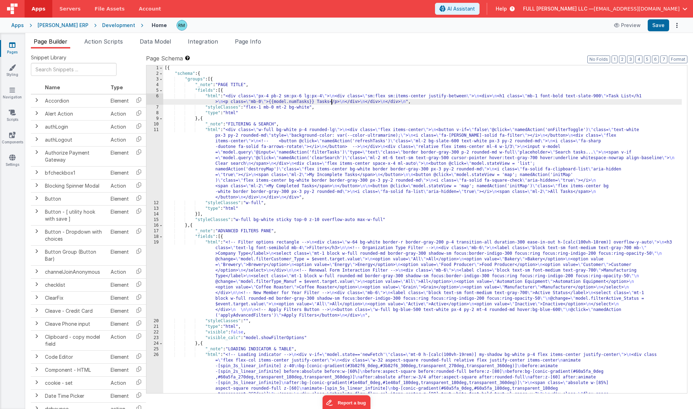
click at [284, 102] on div "[{ "schema" : { "groups" : [{ "_note" : "PAGE TITLE" , "fields" : [{ "html" : "…" at bounding box center [422, 411] width 519 height 693
click at [402, 102] on div "[{ "schema" : { "groups" : [{ "_note" : "PAGE TITLE" , "fields" : [{ "html" : "…" at bounding box center [422, 411] width 519 height 693
click at [245, 112] on div "[{ "schema" : { "groups" : [{ "_note" : "PAGE TITLE" , "fields" : [{ "html" : "…" at bounding box center [422, 411] width 519 height 693
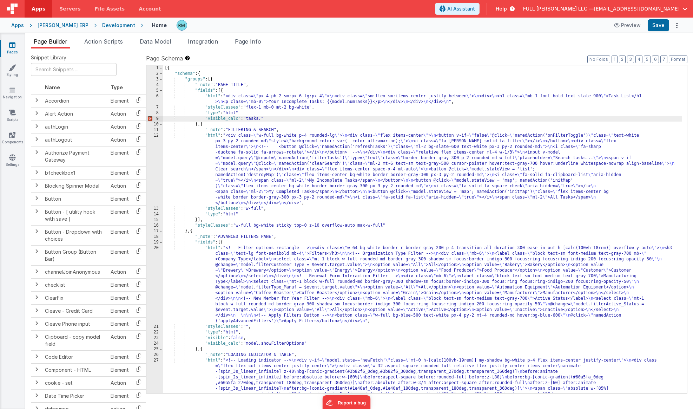
click at [244, 114] on div "[{ "schema" : { "groups" : [{ "_note" : "PAGE TITLE" , "fields" : [{ "html" : "…" at bounding box center [422, 411] width 519 height 693
click at [262, 119] on div "[{ "schema" : { "groups" : [{ "_note" : "PAGE TITLE" , "fields" : [{ "html" : "…" at bounding box center [422, 411] width 519 height 693
click at [263, 119] on div "[{ "schema" : { "groups" : [{ "_note" : "PAGE TITLE" , "fields" : [{ "html" : "…" at bounding box center [422, 411] width 519 height 693
click at [333, 119] on div "[{ "schema" : { "groups" : [{ "_note" : "PAGE TITLE" , "fields" : [{ "html" : "…" at bounding box center [422, 411] width 519 height 693
click at [661, 26] on button "Save" at bounding box center [658, 25] width 21 height 12
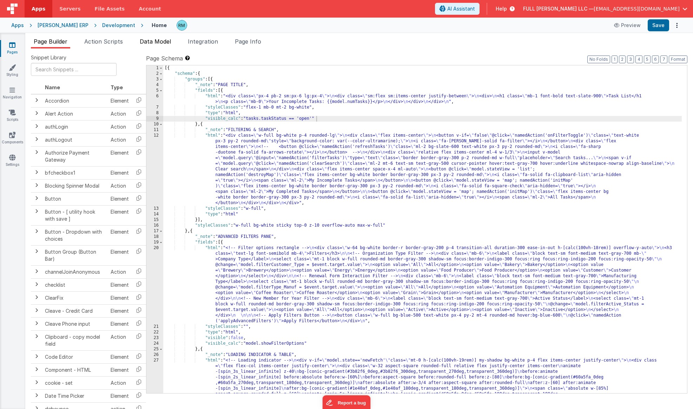
click at [151, 41] on span "Data Model" at bounding box center [155, 41] width 31 height 7
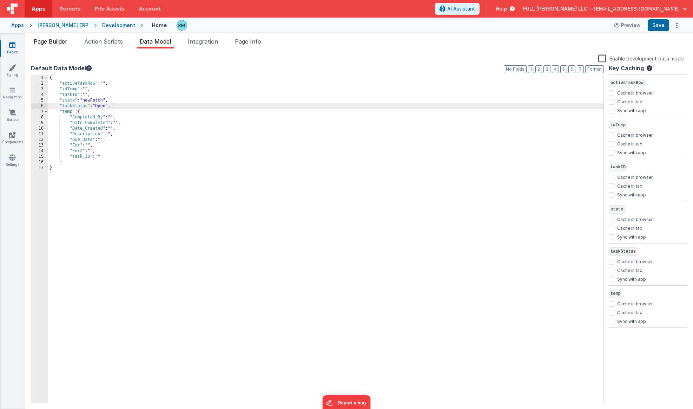
click at [58, 43] on span "Page Builder" at bounding box center [51, 41] width 34 height 7
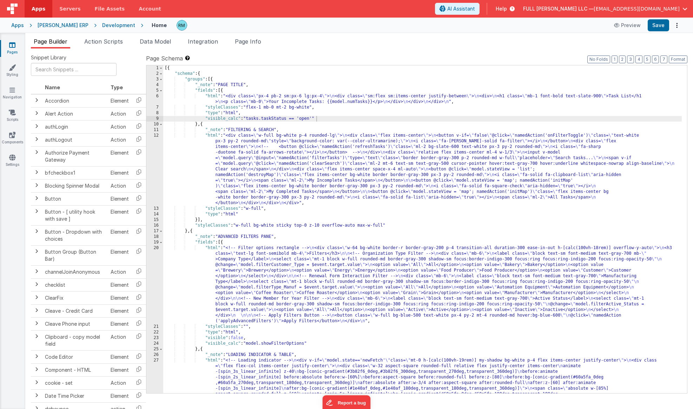
click at [303, 118] on div "[{ "schema" : { "groups" : [{ "_note" : "PAGE TITLE" , "fields" : [{ "html" : "…" at bounding box center [422, 411] width 519 height 693
click at [297, 118] on div "[{ "schema" : { "groups" : [{ "_note" : "PAGE TITLE" , "fields" : [{ "html" : "…" at bounding box center [422, 411] width 519 height 693
click at [663, 25] on button "Save" at bounding box center [658, 25] width 21 height 12
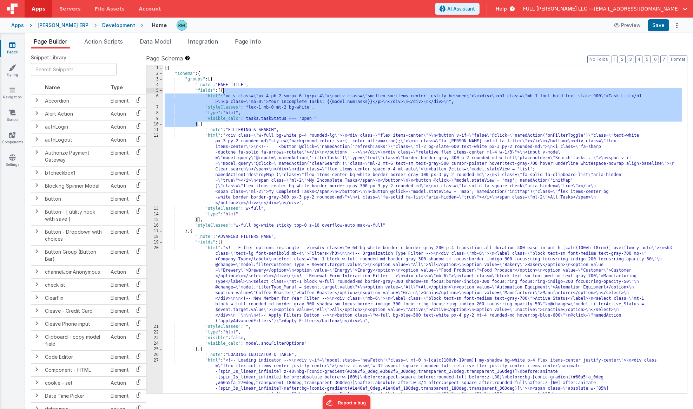
drag, startPoint x: 198, startPoint y: 118, endPoint x: 222, endPoint y: 92, distance: 35.5
click at [222, 92] on div "[{ "schema" : { "groups" : [{ "_note" : "PAGE TITLE" , "fields" : [{ "html" : "…" at bounding box center [422, 411] width 519 height 693
click at [264, 119] on div "[{ "schema" : { "groups" : [{ "_note" : "PAGE TITLE" , "fields" : [{ "html" : "…" at bounding box center [422, 411] width 519 height 693
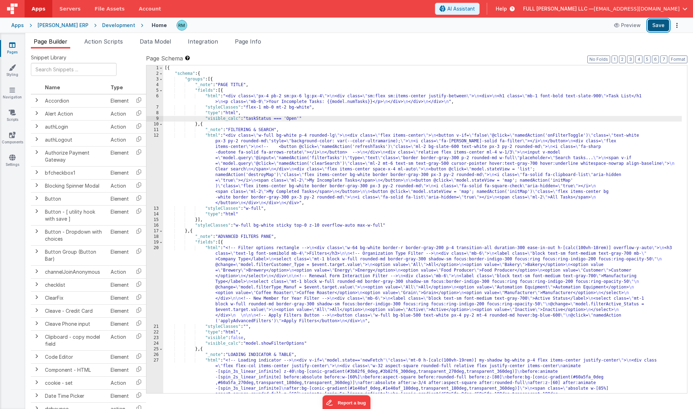
click at [663, 26] on button "Save" at bounding box center [658, 25] width 21 height 12
click at [201, 119] on div "[{ "schema" : { "groups" : [{ "_note" : "PAGE TITLE" , "fields" : [{ "html" : "…" at bounding box center [422, 411] width 519 height 693
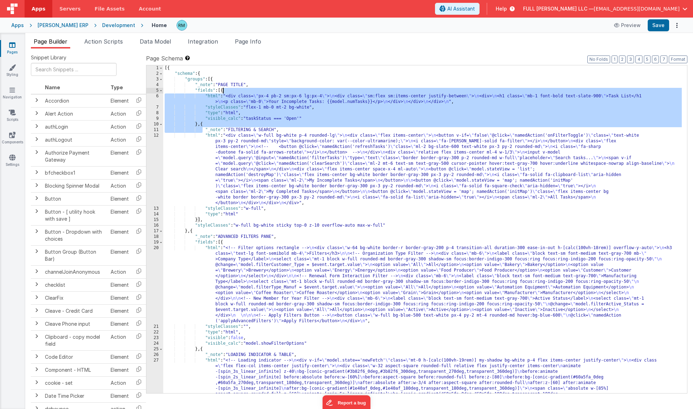
drag, startPoint x: 203, startPoint y: 127, endPoint x: 223, endPoint y: 90, distance: 42.6
click at [223, 90] on div "[{ "schema" : { "groups" : [{ "_note" : "PAGE TITLE" , "fields" : [{ "html" : "…" at bounding box center [422, 411] width 519 height 693
click at [208, 119] on div "[{ "schema" : { "groups" : [{ "_note" : "PAGE TITLE" , "fields" : [{ "html" : "…" at bounding box center [422, 411] width 519 height 693
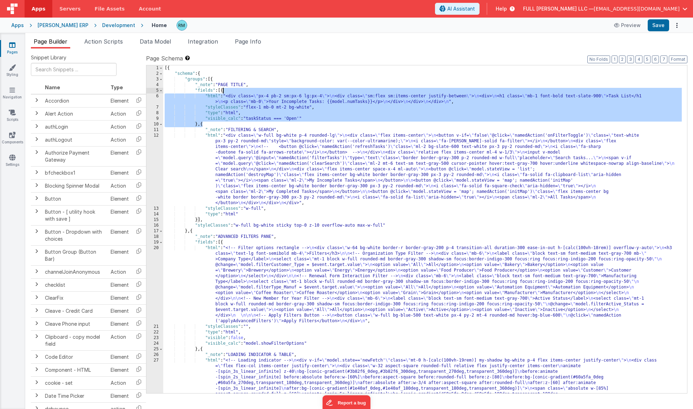
drag, startPoint x: 202, startPoint y: 126, endPoint x: 223, endPoint y: 92, distance: 40.0
click at [223, 92] on div "[{ "schema" : { "groups" : [{ "_note" : "PAGE TITLE" , "fields" : [{ "html" : "…" at bounding box center [422, 411] width 519 height 693
click at [248, 120] on div "[{ "schema" : { "groups" : [{ "_note" : "PAGE TITLE" , "fields" : [{ "html" : "…" at bounding box center [422, 411] width 519 height 693
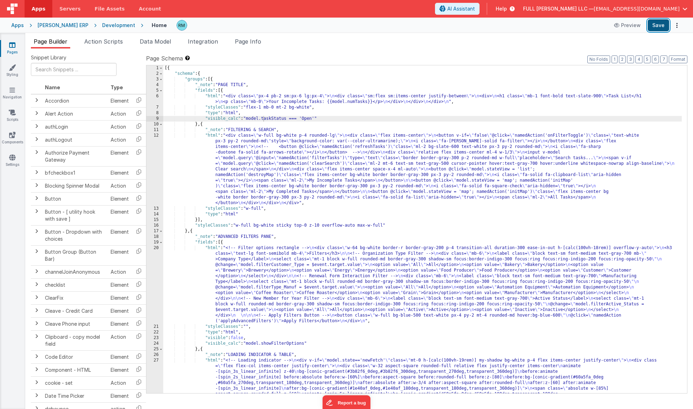
click at [666, 27] on button "Save" at bounding box center [658, 25] width 21 height 12
click at [159, 41] on span "Data Model" at bounding box center [155, 41] width 31 height 7
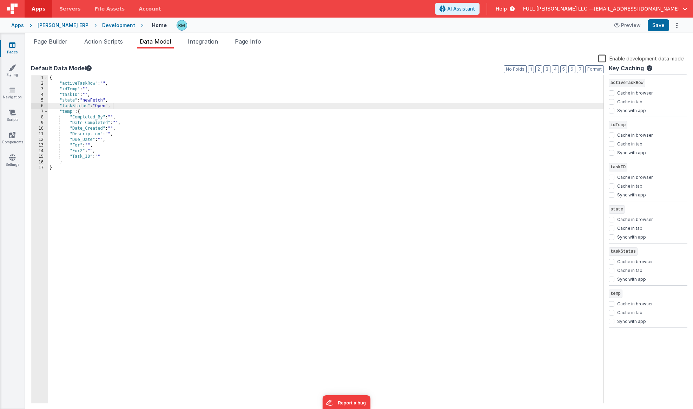
click at [84, 105] on div "{ "activeTaskRow" : "" , "idTemp" : "" , "taskID" : "" , "state" : "newFetch" ,…" at bounding box center [325, 244] width 555 height 339
drag, startPoint x: 88, startPoint y: 106, endPoint x: 63, endPoint y: 108, distance: 25.4
click at [63, 108] on div "{ "activeTaskRow" : "" , "idTemp" : "" , "taskID" : "" , "state" : "newFetch" ,…" at bounding box center [325, 244] width 555 height 339
click at [66, 42] on span "Page Builder" at bounding box center [51, 41] width 34 height 7
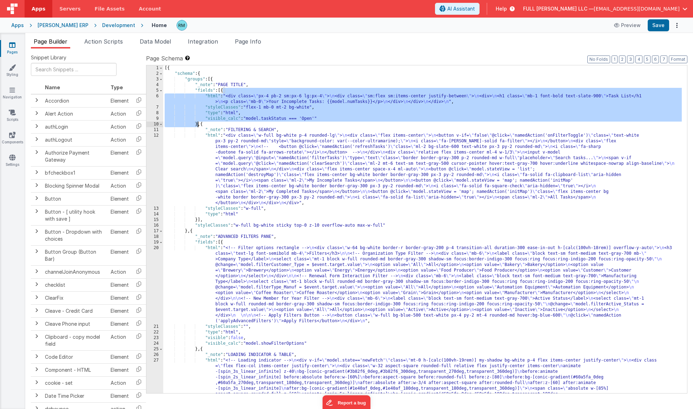
drag, startPoint x: 224, startPoint y: 91, endPoint x: 197, endPoint y: 123, distance: 42.1
click at [197, 123] on div "[{ "schema" : { "groups" : [{ "_note" : "PAGE TITLE" , "fields" : [{ "html" : "…" at bounding box center [422, 411] width 519 height 693
click at [203, 124] on div "[{ "schema" : { "groups" : [{ "_note" : "PAGE TITLE" , "fields" : [{ "html" : "…" at bounding box center [422, 411] width 519 height 693
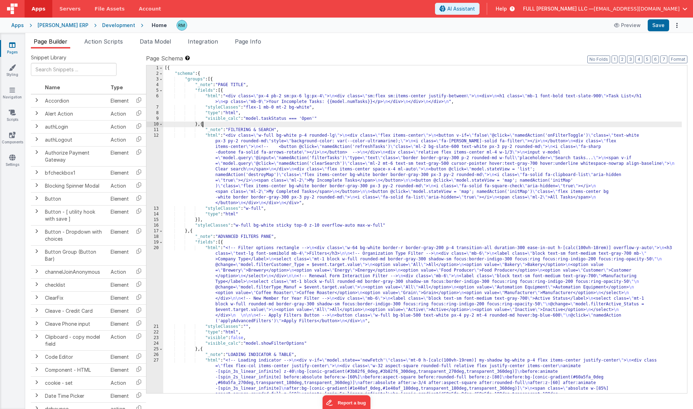
paste textarea
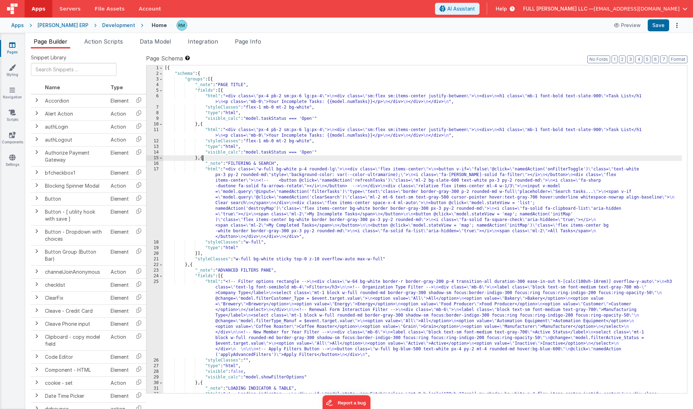
click at [315, 152] on div "[{ "schema" : { "groups" : [{ "_note" : "PAGE TITLE" , "fields" : [{ "html" : "…" at bounding box center [422, 411] width 519 height 693
click at [304, 136] on div "[{ "schema" : { "groups" : [{ "_note" : "PAGE TITLE" , "fields" : [{ "html" : "…" at bounding box center [422, 411] width 519 height 693
click at [316, 134] on div "[{ "schema" : { "groups" : [{ "_note" : "PAGE TITLE" , "fields" : [{ "html" : "…" at bounding box center [422, 411] width 519 height 693
click at [656, 26] on button "Save" at bounding box center [658, 25] width 21 height 12
click at [308, 152] on div "[{ "schema" : { "groups" : [{ "_note" : "PAGE TITLE" , "fields" : [{ "html" : "…" at bounding box center [422, 411] width 519 height 693
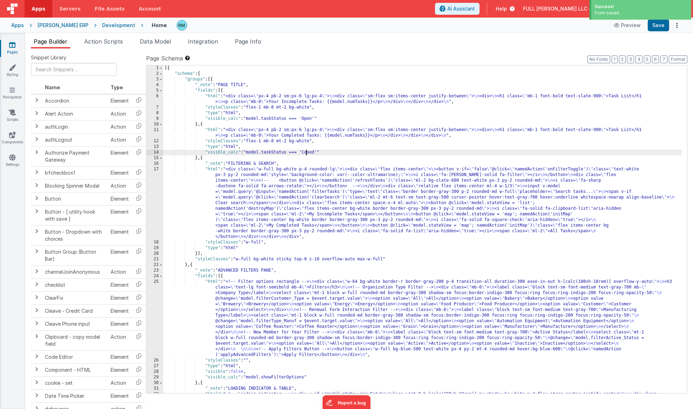
click at [305, 153] on div "[{ "schema" : { "groups" : [{ "_note" : "PAGE TITLE" , "fields" : [{ "html" : "…" at bounding box center [422, 411] width 519 height 693
click at [653, 25] on button "Save" at bounding box center [658, 25] width 21 height 12
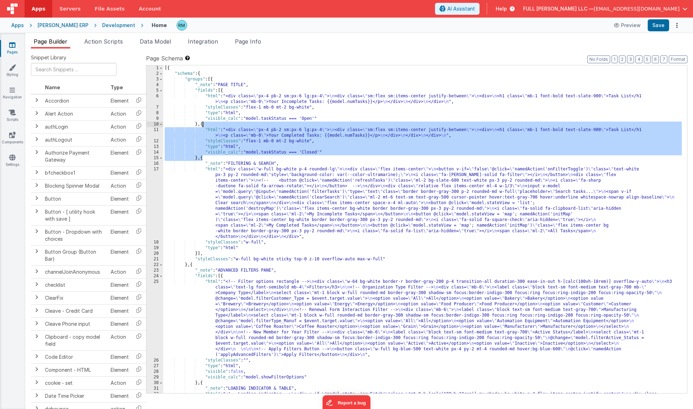
drag, startPoint x: 203, startPoint y: 159, endPoint x: 202, endPoint y: 126, distance: 32.3
click at [202, 126] on div "[{ "schema" : { "groups" : [{ "_note" : "PAGE TITLE" , "fields" : [{ "html" : "…" at bounding box center [422, 411] width 519 height 693
click at [202, 159] on div "[{ "schema" : { "groups" : [{ "_note" : "PAGE TITLE" , "fields" : [{ "html" : "…" at bounding box center [422, 411] width 519 height 693
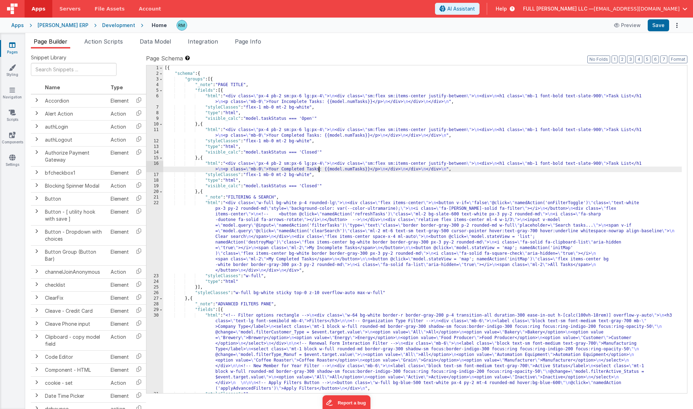
click at [319, 170] on div "[{ "schema" : { "groups" : [{ "_note" : "PAGE TITLE" , "fields" : [{ "html" : "…" at bounding box center [422, 234] width 519 height 339
click at [319, 186] on div "[{ "schema" : { "groups" : [{ "_note" : "PAGE TITLE" , "fields" : [{ "html" : "…" at bounding box center [422, 234] width 519 height 339
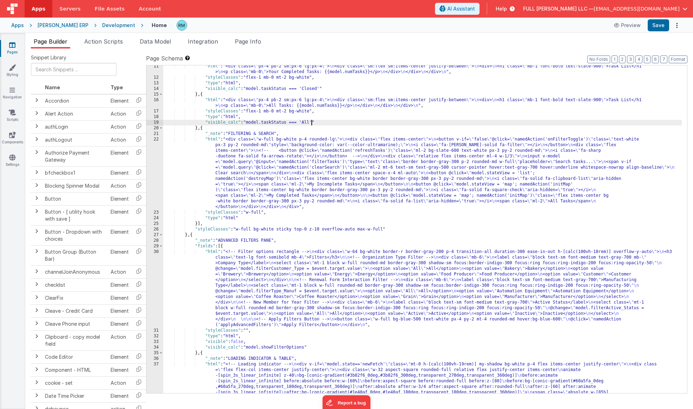
scroll to position [64, 0]
click at [658, 26] on button "Save" at bounding box center [658, 25] width 21 height 12
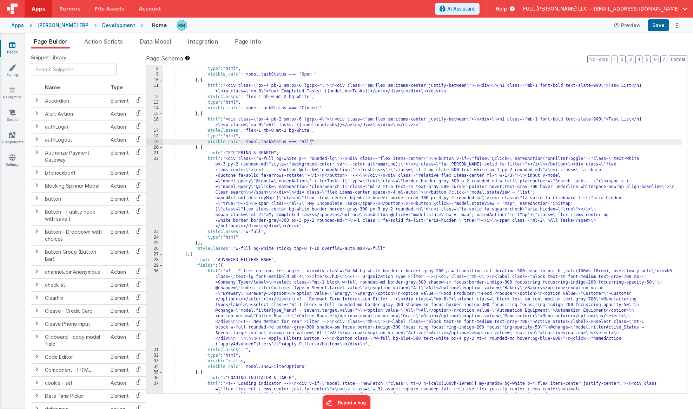
scroll to position [44, 0]
click at [213, 161] on div ""styleClasses" : "flex-1 mb-0 mt-2 bg-white" , "type" : "html" , "visible_calc"…" at bounding box center [422, 406] width 519 height 693
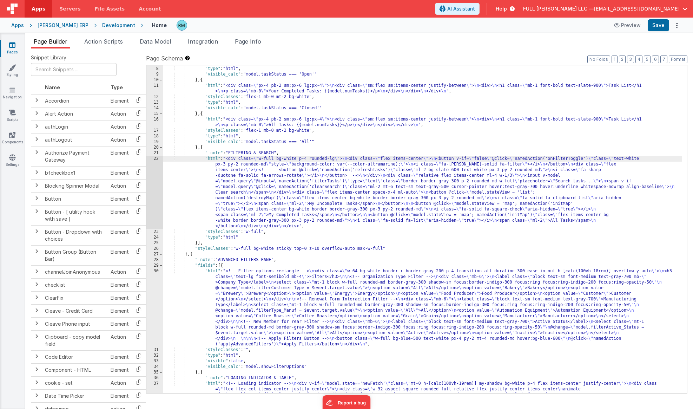
click at [157, 158] on div "22" at bounding box center [154, 192] width 17 height 73
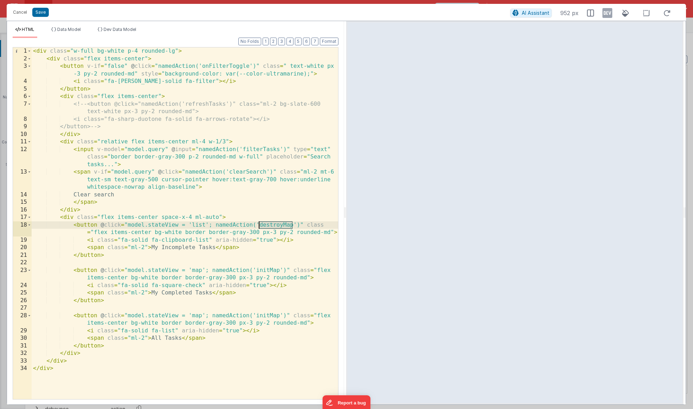
drag, startPoint x: 293, startPoint y: 224, endPoint x: 260, endPoint y: 224, distance: 33.0
click at [260, 224] on div "< div class = "w-full bg-white p-4 rounded-lg" > < div class = "flex items-cent…" at bounding box center [185, 230] width 306 height 367
click at [178, 226] on div "< div class = "w-full bg-white p-4 rounded-lg" > < div class = "flex items-cent…" at bounding box center [185, 230] width 306 height 367
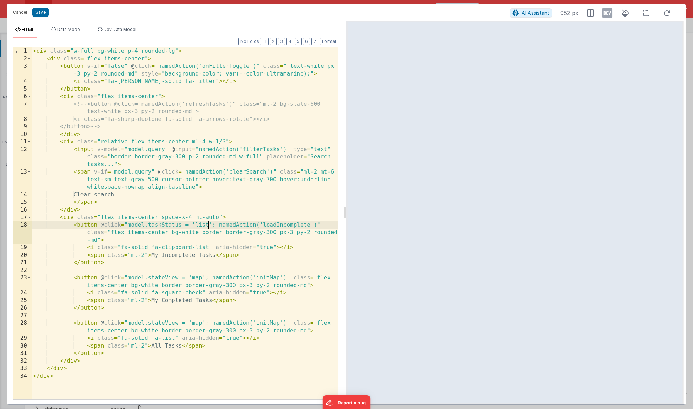
click at [208, 225] on div "< div class = "w-full bg-white p-4 rounded-lg" > < div class = "flex items-cent…" at bounding box center [185, 230] width 306 height 367
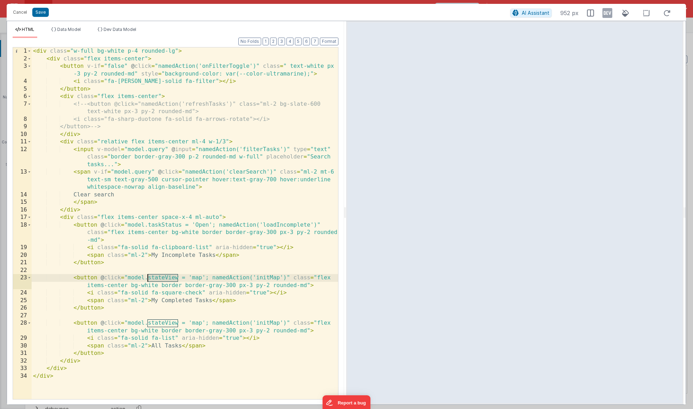
drag, startPoint x: 178, startPoint y: 278, endPoint x: 149, endPoint y: 276, distance: 29.2
click at [149, 276] on div "< div class = "w-full bg-white p-4 rounded-lg" > < div class = "flex items-cent…" at bounding box center [185, 230] width 306 height 367
click at [204, 278] on div "< div class = "w-full bg-white p-4 rounded-lg" > < div class = "flex items-cent…" at bounding box center [185, 230] width 306 height 367
click at [292, 278] on div "< div class = "w-full bg-white p-4 rounded-lg" > < div class = "flex items-cent…" at bounding box center [185, 230] width 306 height 367
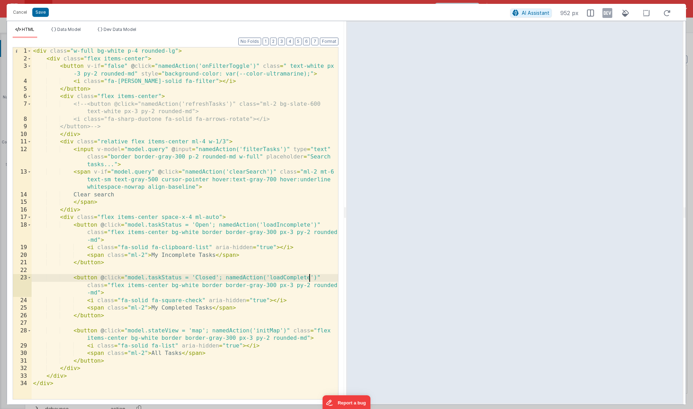
click at [179, 330] on div "< div class = "w-full bg-white p-4 rounded-lg" > < div class = "flex items-cent…" at bounding box center [185, 230] width 306 height 367
click at [204, 330] on div "< div class = "w-full bg-white p-4 rounded-lg" > < div class = "flex items-cent…" at bounding box center [185, 230] width 306 height 367
click at [283, 331] on div "< div class = "w-full bg-white p-4 rounded-lg" > < div class = "flex items-cent…" at bounding box center [185, 230] width 306 height 367
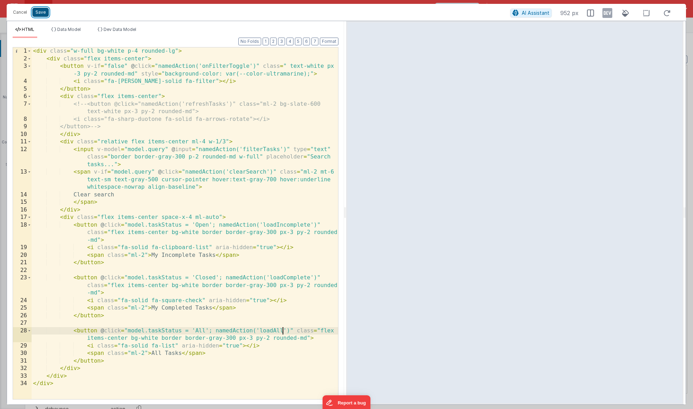
click at [45, 14] on button "Save" at bounding box center [40, 12] width 17 height 9
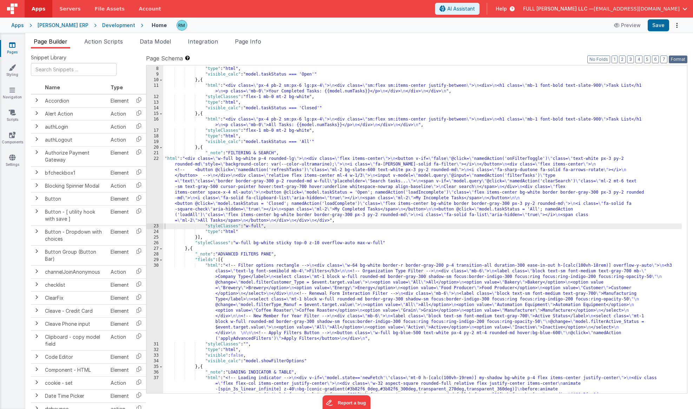
click at [683, 59] on button "Format" at bounding box center [678, 59] width 19 height 8
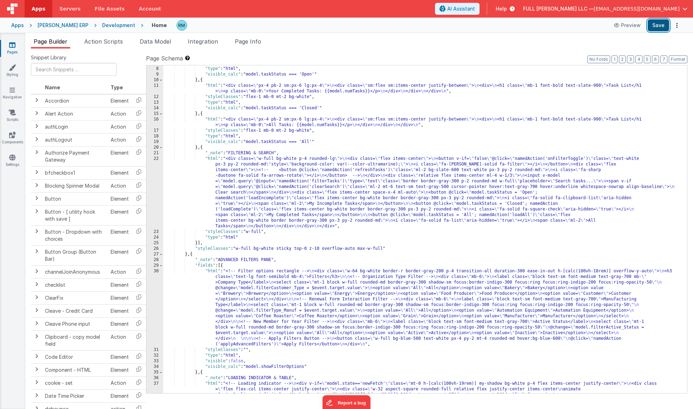
click at [664, 25] on button "Save" at bounding box center [658, 25] width 21 height 12
click at [258, 44] on span "Page Info" at bounding box center [248, 41] width 26 height 7
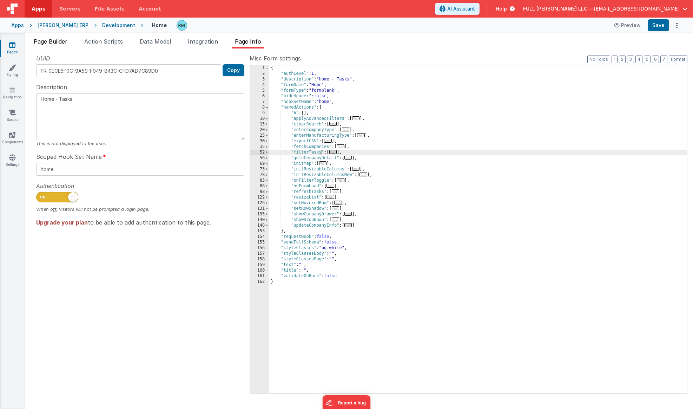
click at [63, 39] on span "Page Builder" at bounding box center [51, 41] width 34 height 7
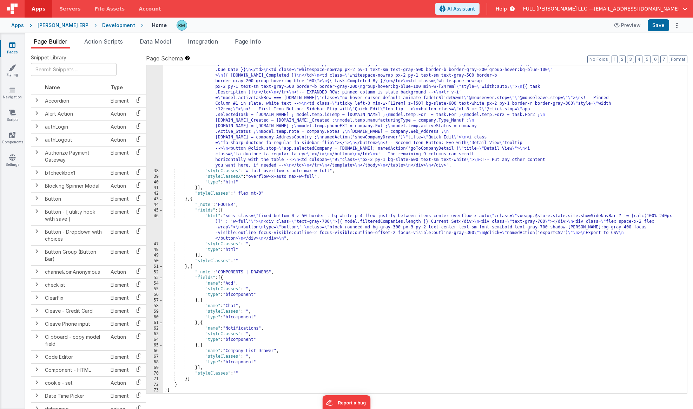
scroll to position [616, 0]
click at [211, 218] on div ""html" : "<!-- Loading indicator --> \n <div v-if= \" model.state=='newFetch' \…" at bounding box center [422, 155] width 519 height 693
click at [157, 216] on div "46" at bounding box center [154, 227] width 17 height 28
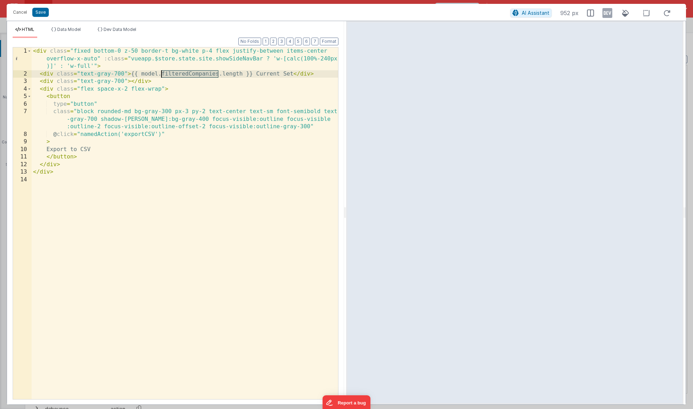
drag, startPoint x: 219, startPoint y: 75, endPoint x: 162, endPoint y: 73, distance: 56.9
click at [162, 73] on div "< div class = "fixed bottom-0 z-50 border-t bg-white p-4 flex justify-between i…" at bounding box center [185, 238] width 306 height 382
click at [43, 14] on button "Save" at bounding box center [40, 12] width 17 height 9
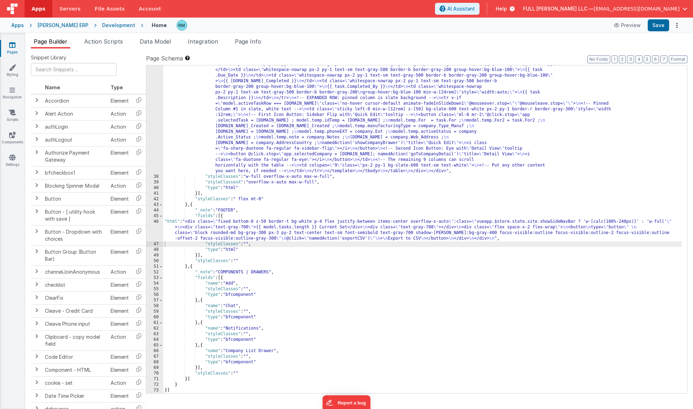
click at [679, 66] on div ""html" : "<!-- Loading indicator --> \n <div v-if= \" model.state=='newFetch' \…" at bounding box center [422, 160] width 519 height 693
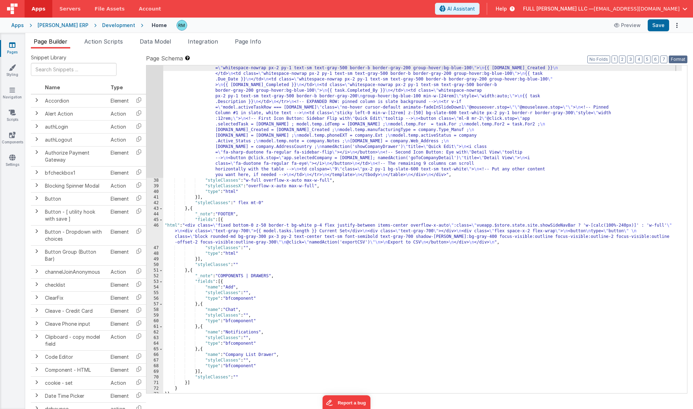
click at [677, 59] on button "Format" at bounding box center [678, 59] width 19 height 8
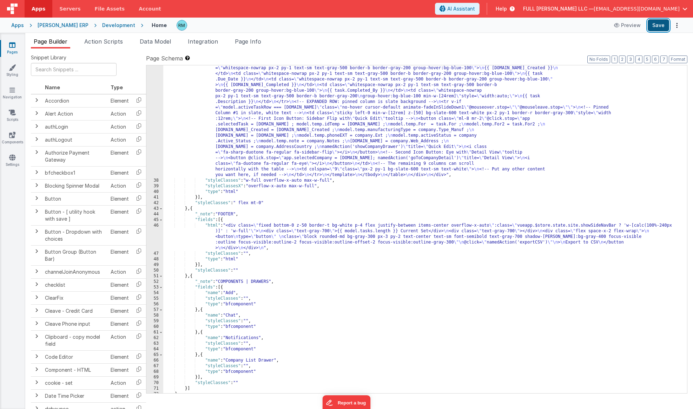
click at [657, 20] on button "Save" at bounding box center [658, 25] width 21 height 12
click at [261, 41] on span "Page Info" at bounding box center [248, 41] width 26 height 7
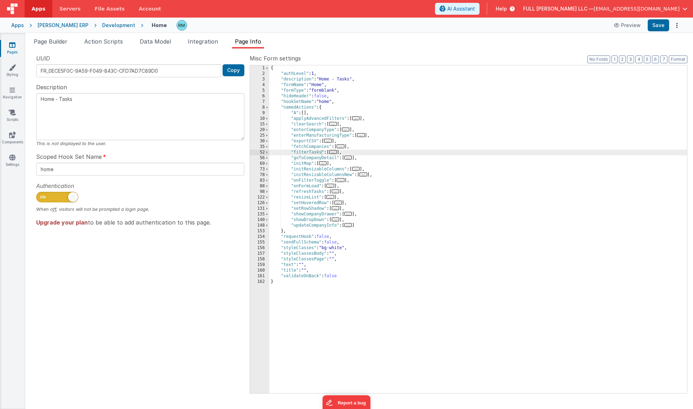
click at [333, 185] on span "..." at bounding box center [331, 186] width 8 height 4
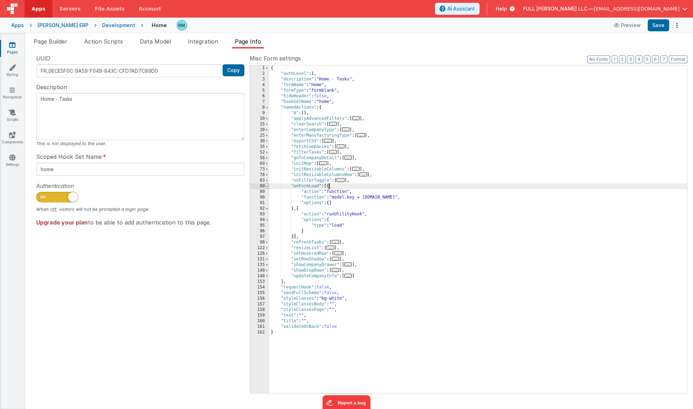
click at [266, 186] on span at bounding box center [267, 186] width 4 height 6
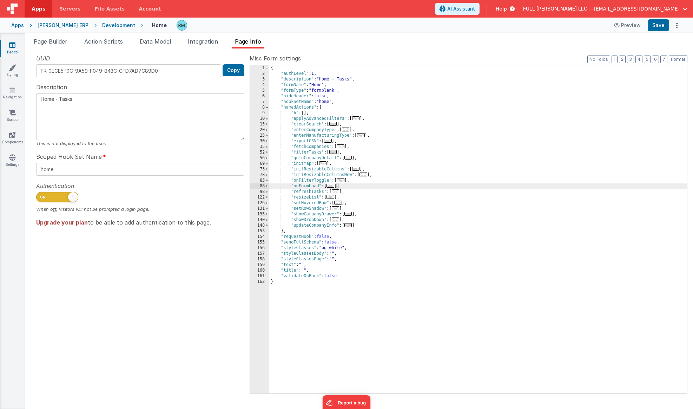
click at [357, 182] on div "{ "authLevel" : 1 , "description" : "Home - Tasks" , "formName" : "Home" , "for…" at bounding box center [478, 234] width 418 height 339
click at [657, 27] on button "Save" at bounding box center [658, 25] width 21 height 12
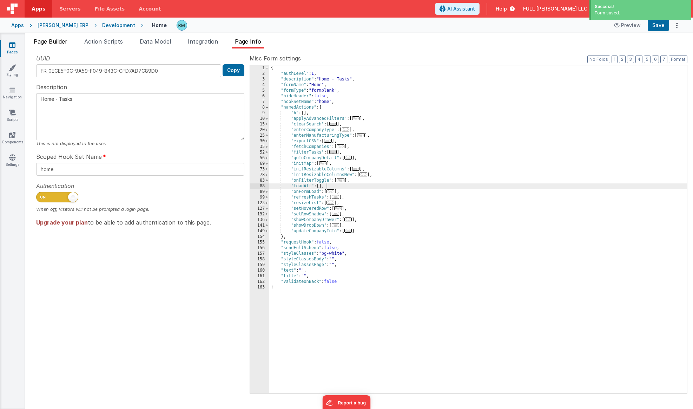
click at [60, 45] on span "Page Builder" at bounding box center [51, 41] width 34 height 7
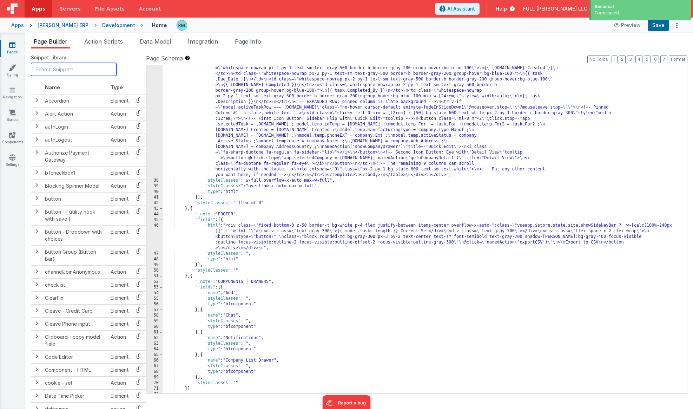
click at [65, 71] on input "text" at bounding box center [74, 69] width 86 height 13
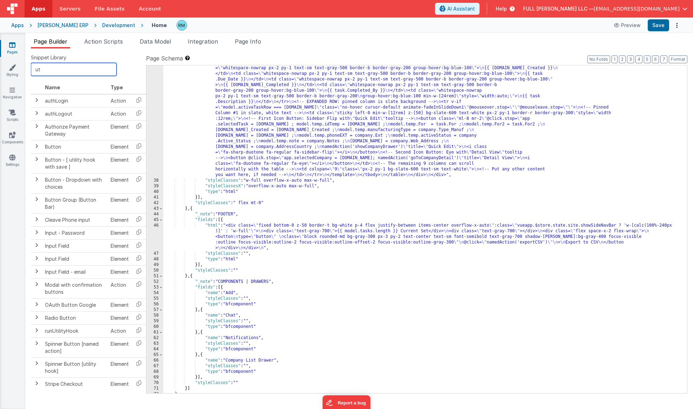
type input "u"
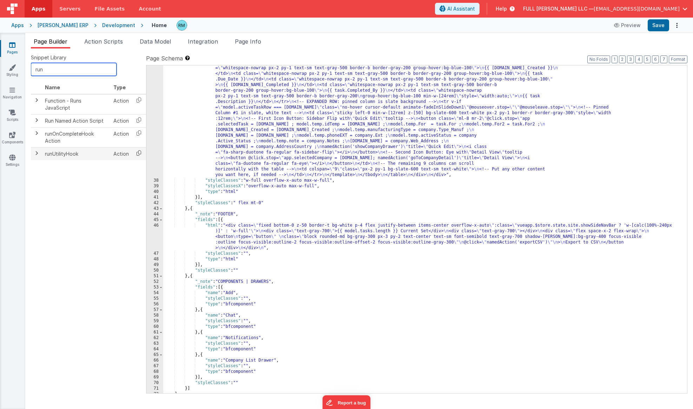
type input "run"
click at [135, 147] on icon at bounding box center [139, 152] width 14 height 11
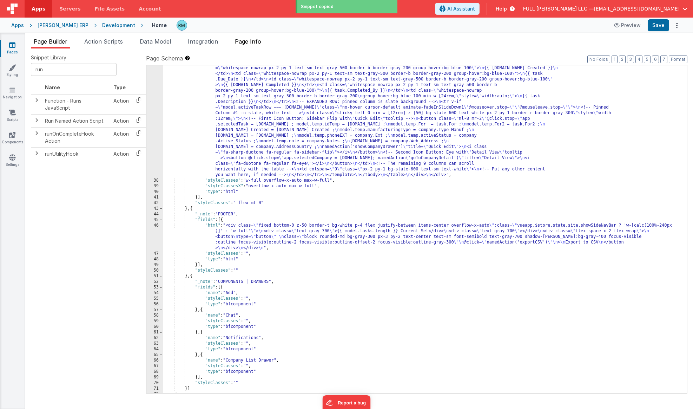
click at [246, 45] on li "Page Info" at bounding box center [248, 42] width 32 height 11
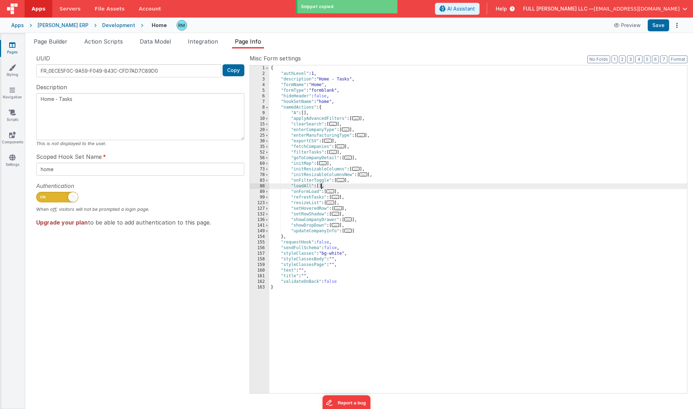
click at [321, 185] on div "{ "authLevel" : 1 , "description" : "Home - Tasks" , "formName" : "Home" , "for…" at bounding box center [478, 234] width 418 height 339
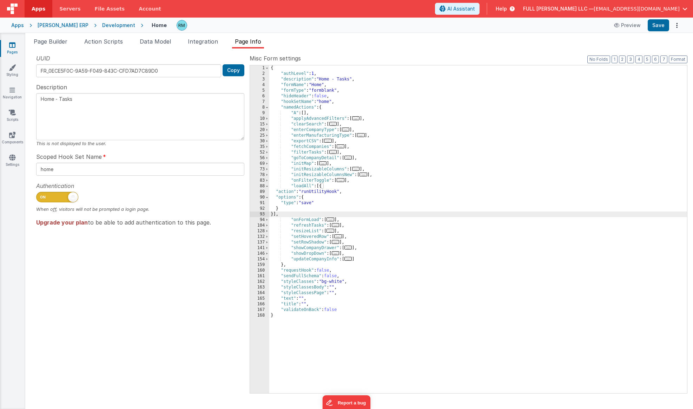
click at [314, 204] on div "{ "authLevel" : 1 , "description" : "Home - Tasks" , "formName" : "Home" , "for…" at bounding box center [478, 234] width 418 height 339
click at [661, 24] on button "Save" at bounding box center [658, 25] width 21 height 12
click at [56, 45] on li "Page Builder" at bounding box center [50, 42] width 39 height 11
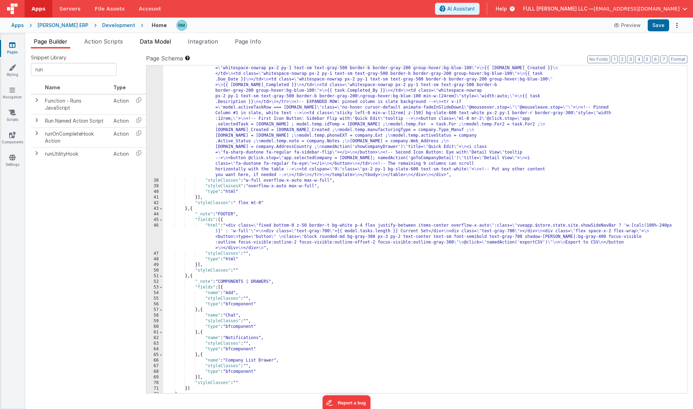
click at [154, 45] on span "Data Model" at bounding box center [155, 41] width 31 height 7
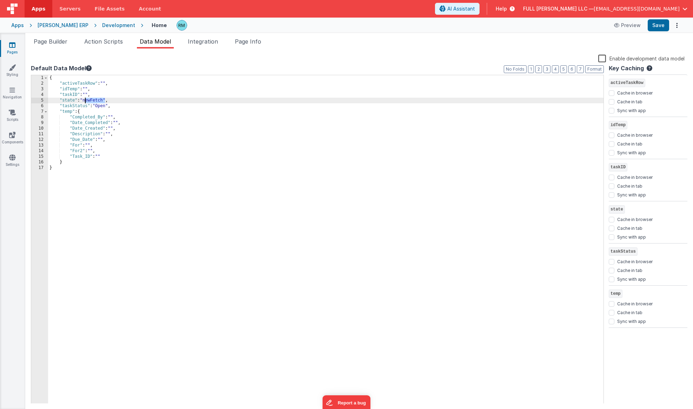
drag, startPoint x: 105, startPoint y: 101, endPoint x: 85, endPoint y: 101, distance: 20.0
click at [85, 101] on div "{ "activeTaskRow" : "" , "idTemp" : "" , "taskID" : "" , "state" : "newFetch" ,…" at bounding box center [325, 244] width 555 height 339
click at [54, 43] on span "Page Builder" at bounding box center [51, 41] width 34 height 7
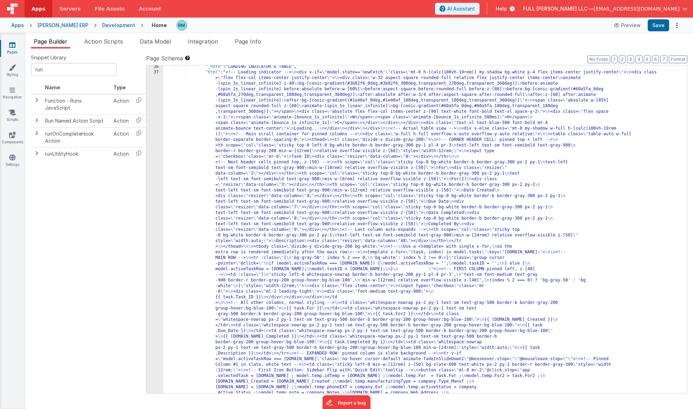
scroll to position [321, 0]
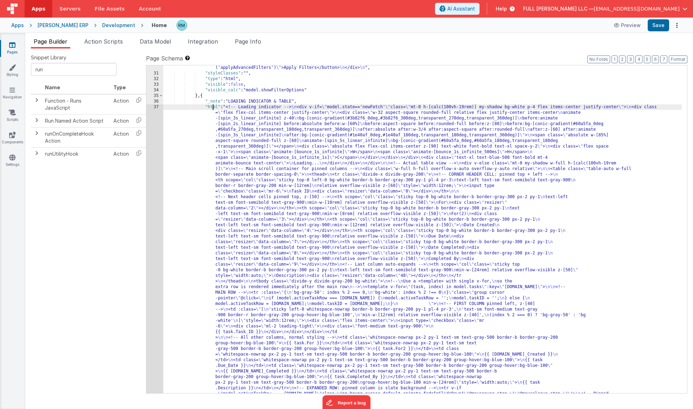
click at [214, 108] on div ""html" : "<!-- Filter options rectangle --> \n <div class= \" w-64 bg-white bor…" at bounding box center [422, 375] width 519 height 766
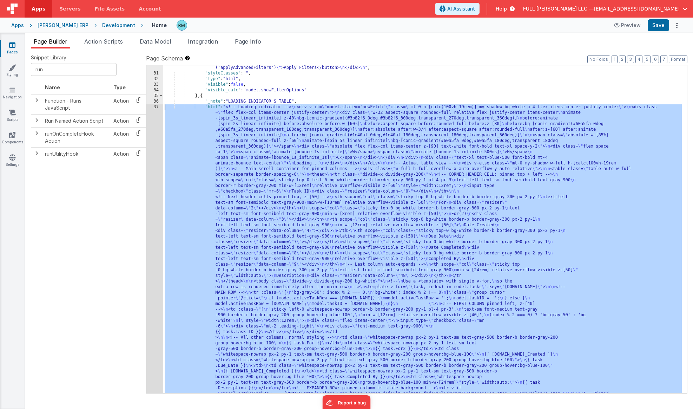
click at [157, 107] on div "37" at bounding box center [154, 284] width 17 height 360
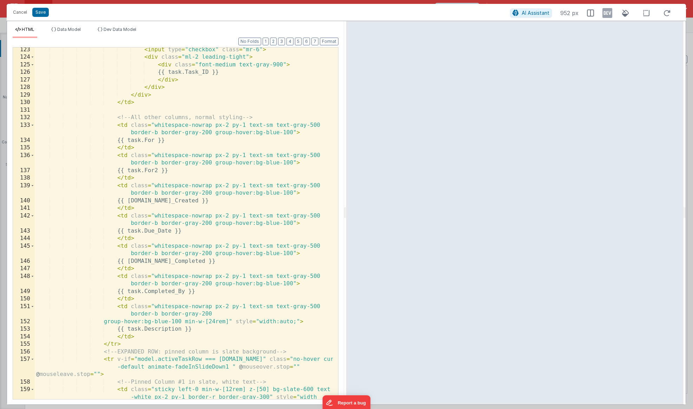
scroll to position [780, 0]
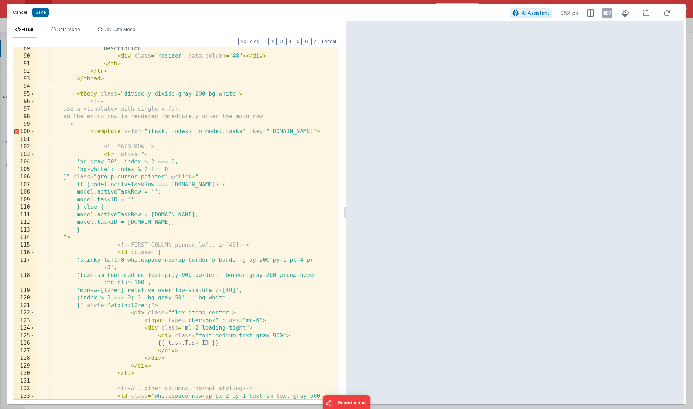
click at [22, 17] on button "Cancel" at bounding box center [19, 12] width 21 height 10
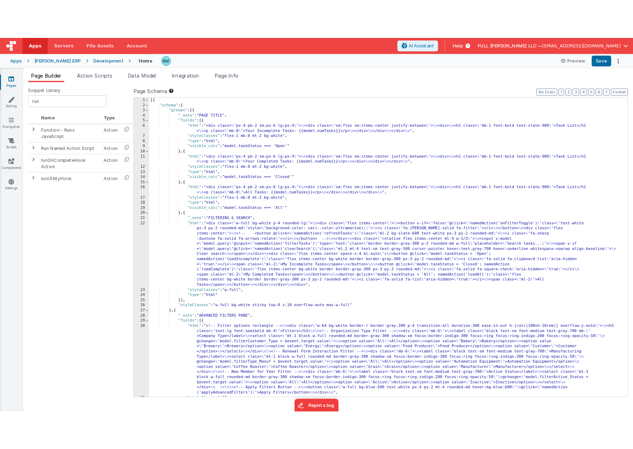
scroll to position [13, 0]
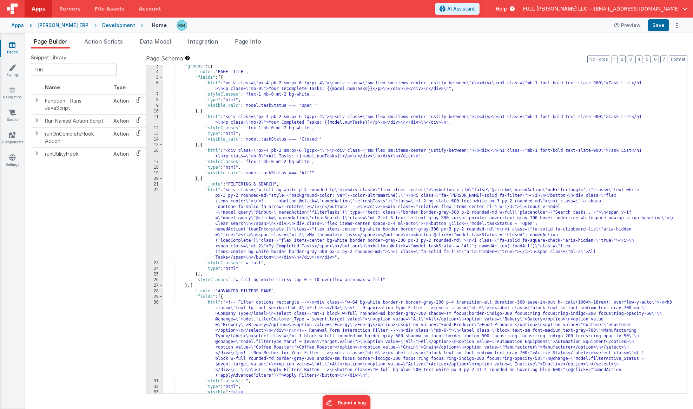
click at [215, 189] on div ""groups" : [{ "_note" : "PAGE TITLE" , "fields" : [{ "html" : "<div class= \" p…" at bounding box center [422, 233] width 519 height 339
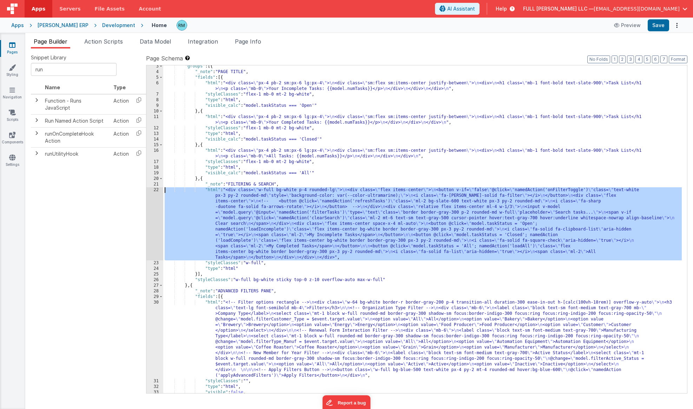
click at [156, 189] on div "22" at bounding box center [154, 223] width 17 height 73
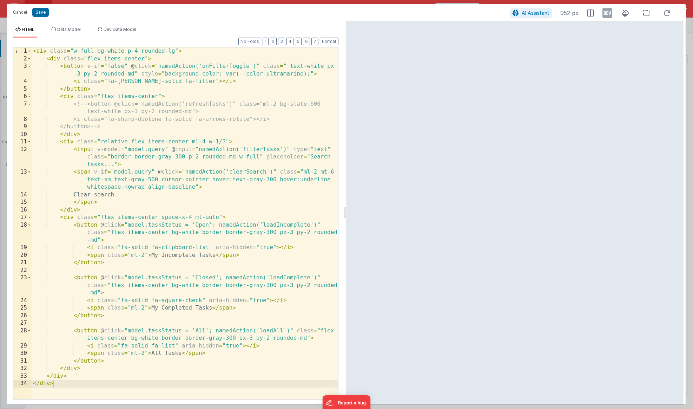
click at [216, 225] on div "< div class = "w-full bg-white p-4 rounded-lg" > < div class = "flex items-cent…" at bounding box center [185, 230] width 306 height 367
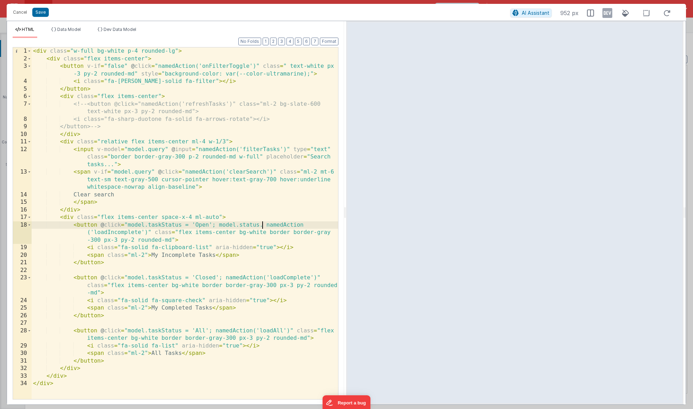
paste textarea
drag, startPoint x: 289, startPoint y: 225, endPoint x: 259, endPoint y: 226, distance: 30.2
click at [259, 226] on div "< div class = "w-full bg-white p-4 rounded-lg" > < div class = "flex items-cent…" at bounding box center [185, 230] width 306 height 367
click at [274, 224] on div "< div class = "w-full bg-white p-4 rounded-lg" > < div class = "flex items-cent…" at bounding box center [185, 230] width 306 height 367
click at [276, 224] on div "< div class = "w-full bg-white p-4 rounded-lg" > < div class = "flex items-cent…" at bounding box center [185, 230] width 306 height 367
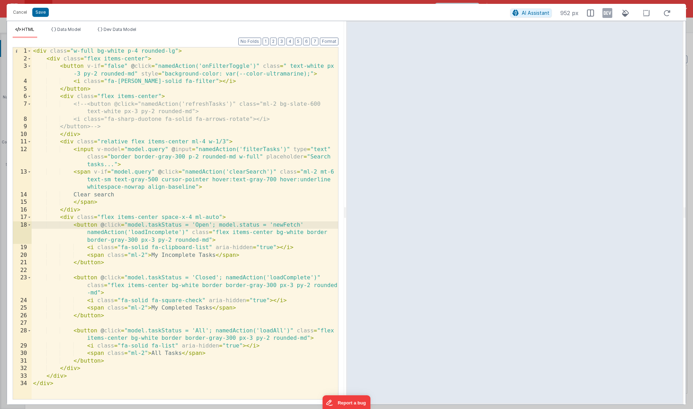
click at [310, 225] on div "< div class = "w-full bg-white p-4 rounded-lg" > < div class = "flex items-cent…" at bounding box center [185, 230] width 306 height 367
drag, startPoint x: 218, startPoint y: 224, endPoint x: 308, endPoint y: 226, distance: 89.9
click at [308, 226] on div "< div class = "w-full bg-white p-4 rounded-lg" > < div class = "flex items-cent…" at bounding box center [185, 230] width 306 height 367
click at [306, 226] on div "< div class = "w-full bg-white p-4 rounded-lg" > < div class = "flex items-cent…" at bounding box center [185, 230] width 306 height 367
drag, startPoint x: 307, startPoint y: 225, endPoint x: 219, endPoint y: 224, distance: 87.8
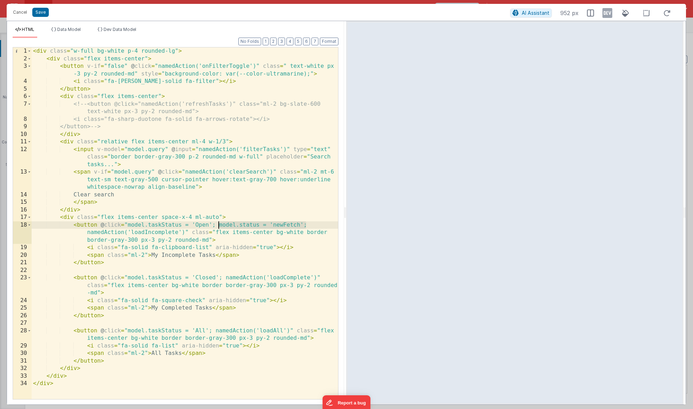
click at [219, 224] on div "< div class = "w-full bg-white p-4 rounded-lg" > < div class = "flex items-cent…" at bounding box center [185, 230] width 306 height 367
click at [223, 278] on div "< div class = "w-full bg-white p-4 rounded-lg" > < div class = "flex items-cent…" at bounding box center [185, 230] width 306 height 367
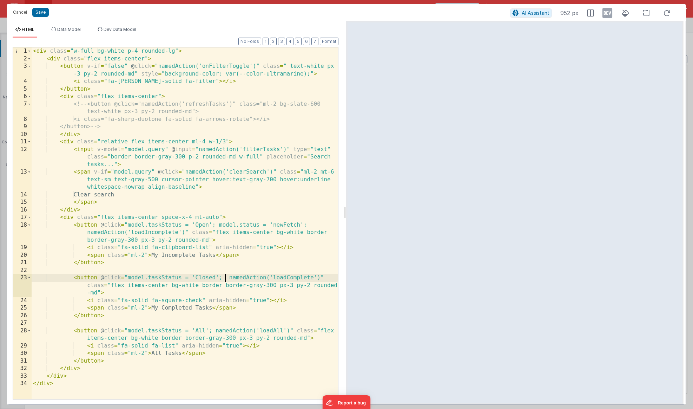
paste textarea
click at [87, 286] on div "< div class = "w-full bg-white p-4 rounded-lg" > < div class = "flex items-cent…" at bounding box center [185, 230] width 306 height 367
click at [307, 278] on div "< div class = "w-full bg-white p-4 rounded-lg" > < div class = "flex items-cent…" at bounding box center [185, 230] width 306 height 367
click at [310, 277] on div "< div class = "w-full bg-white p-4 rounded-lg" > < div class = "flex items-cent…" at bounding box center [185, 230] width 306 height 367
click at [212, 331] on div "< div class = "w-full bg-white p-4 rounded-lg" > < div class = "flex items-cent…" at bounding box center [185, 230] width 306 height 367
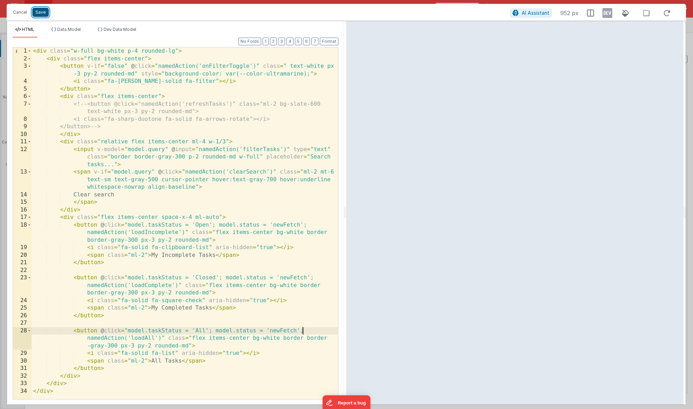
click at [41, 12] on button "Save" at bounding box center [40, 12] width 17 height 9
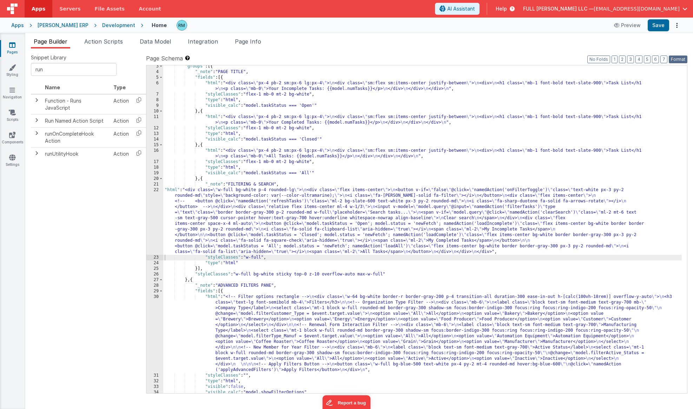
click at [678, 60] on button "Format" at bounding box center [678, 59] width 19 height 8
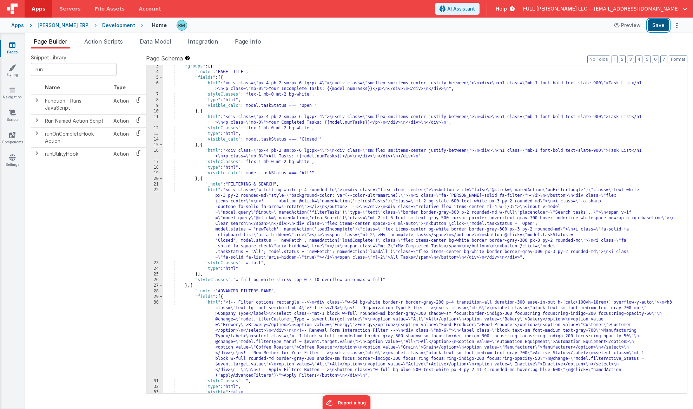
click at [659, 25] on button "Save" at bounding box center [658, 25] width 21 height 12
click at [214, 190] on div ""groups" : [{ "_note" : "PAGE TITLE" , "fields" : [{ "html" : "<div class= \" p…" at bounding box center [422, 233] width 519 height 339
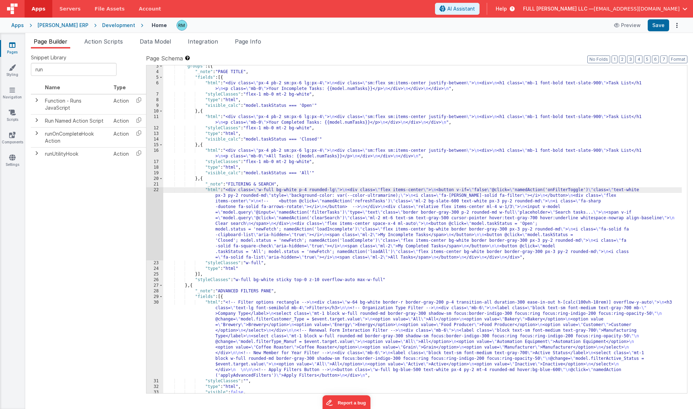
click at [157, 190] on div "22" at bounding box center [154, 223] width 17 height 73
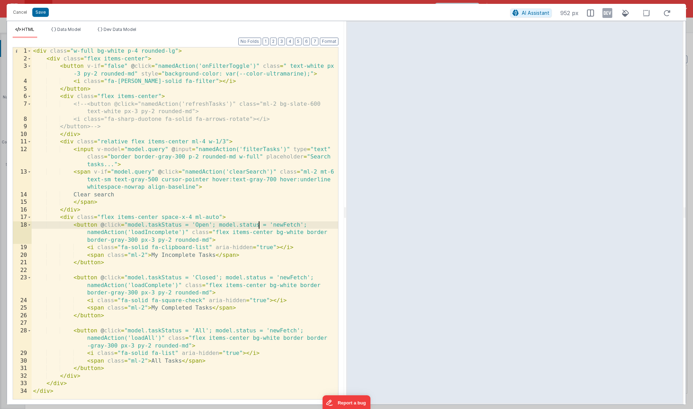
click at [259, 225] on div "< div class = "w-full bg-white p-4 rounded-lg" > < div class = "flex items-cent…" at bounding box center [185, 230] width 306 height 367
click at [265, 277] on div "< div class = "w-full bg-white p-4 rounded-lg" > < div class = "flex items-cent…" at bounding box center [185, 230] width 306 height 367
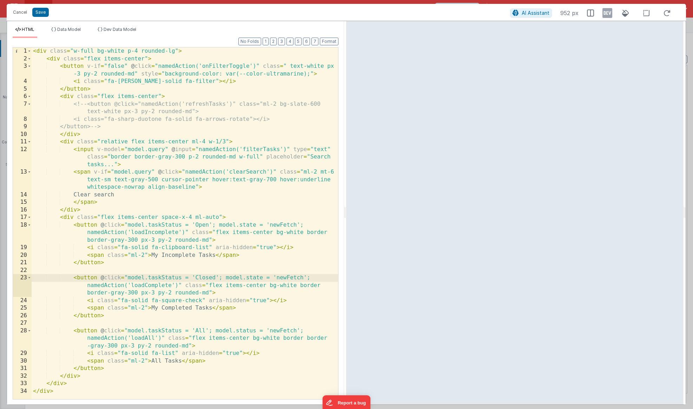
click at [255, 329] on div "< div class = "w-full bg-white p-4 rounded-lg" > < div class = "flex items-cent…" at bounding box center [185, 230] width 306 height 367
click at [42, 14] on button "Save" at bounding box center [40, 12] width 17 height 9
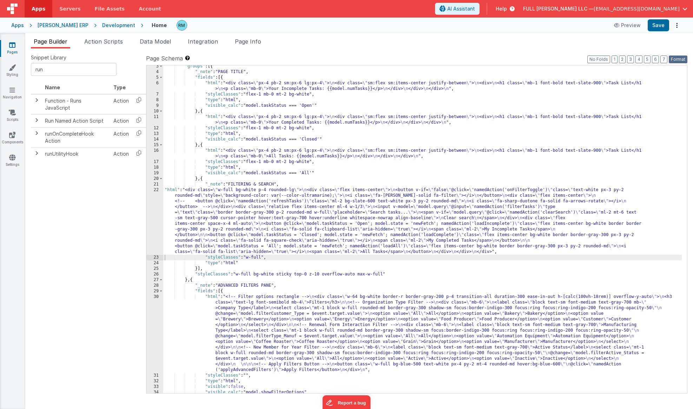
click at [673, 60] on button "Format" at bounding box center [678, 59] width 19 height 8
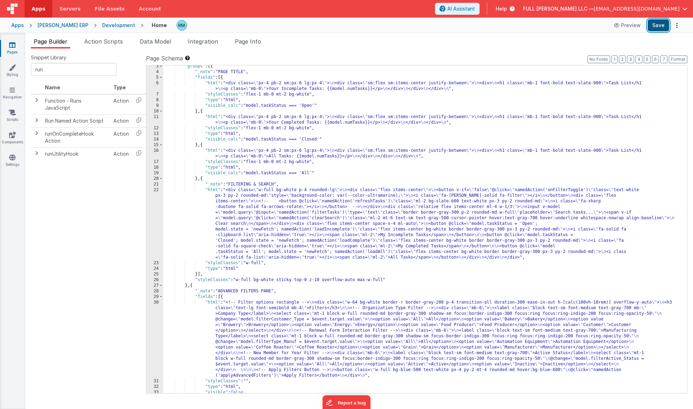
click at [662, 22] on button "Save" at bounding box center [658, 25] width 21 height 12
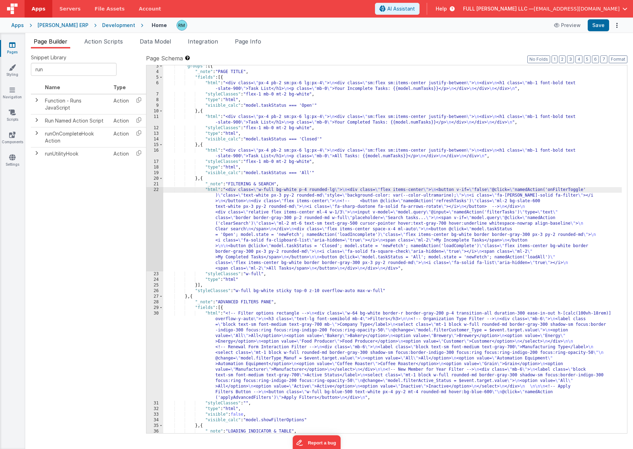
click at [154, 191] on div "22" at bounding box center [154, 229] width 17 height 84
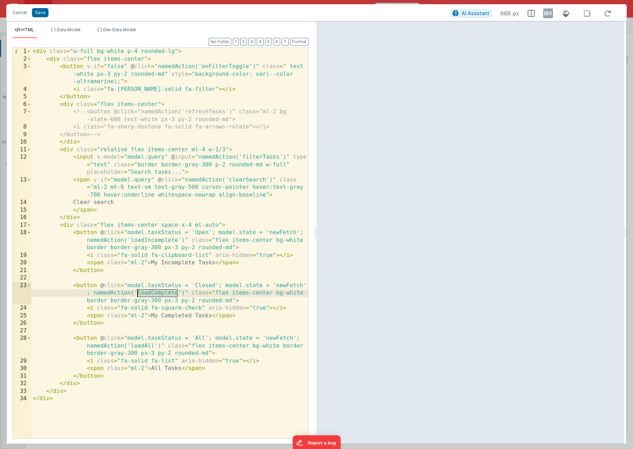
drag, startPoint x: 177, startPoint y: 293, endPoint x: 138, endPoint y: 293, distance: 39.0
click at [138, 293] on div "< div class = "w-full bg-white p-4 rounded-lg" > < div class = "flex items-cent…" at bounding box center [169, 251] width 277 height 406
click at [21, 14] on button "Cancel" at bounding box center [19, 13] width 21 height 10
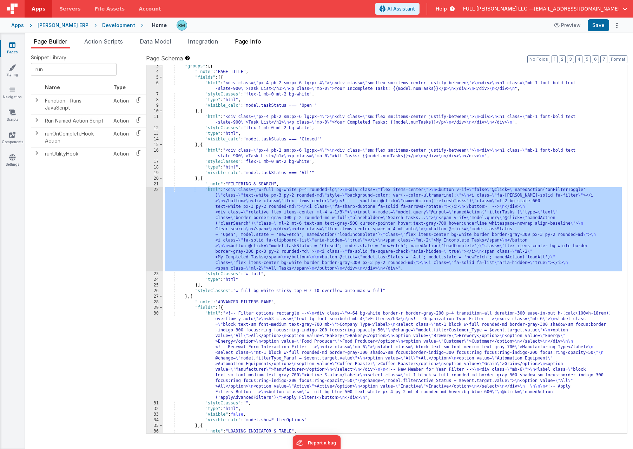
click at [253, 38] on li "Page Info" at bounding box center [248, 42] width 32 height 11
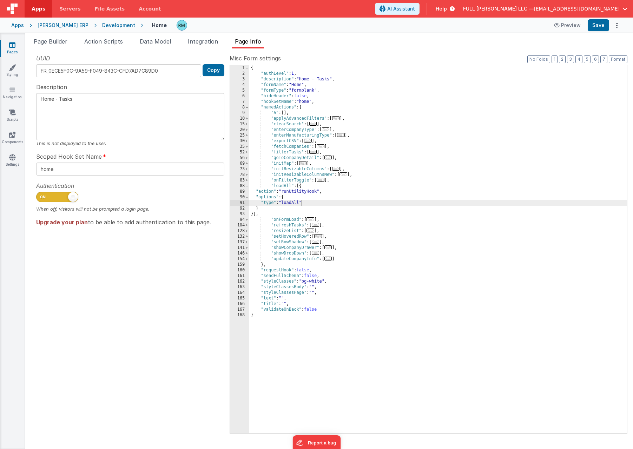
click at [368, 186] on div "{ "authLevel" : 1 , "description" : "Home - Tasks" , "formName" : "Home" , "for…" at bounding box center [438, 254] width 378 height 379
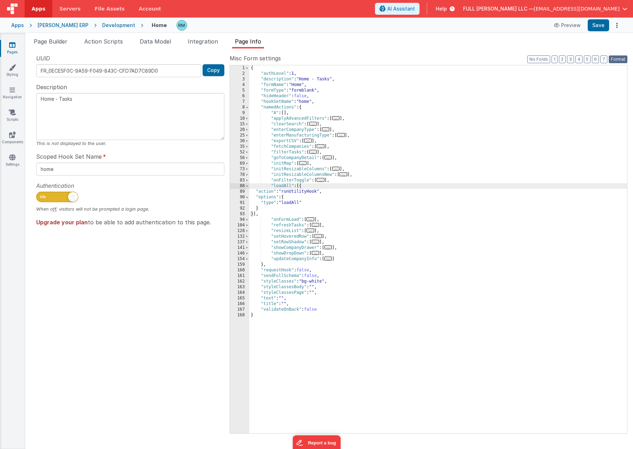
click at [620, 59] on button "Format" at bounding box center [618, 59] width 19 height 8
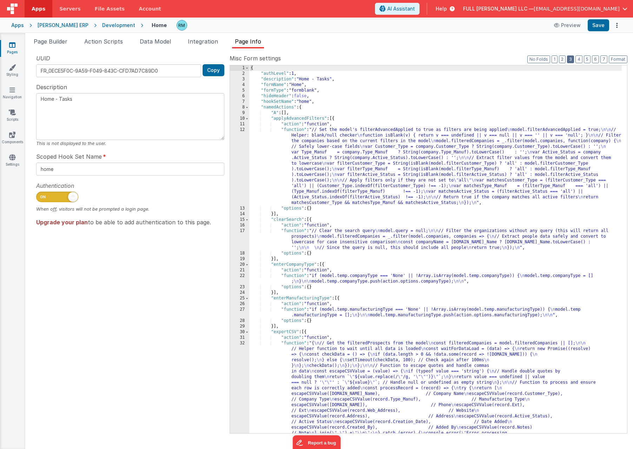
click at [574, 59] on button "3" at bounding box center [570, 59] width 7 height 8
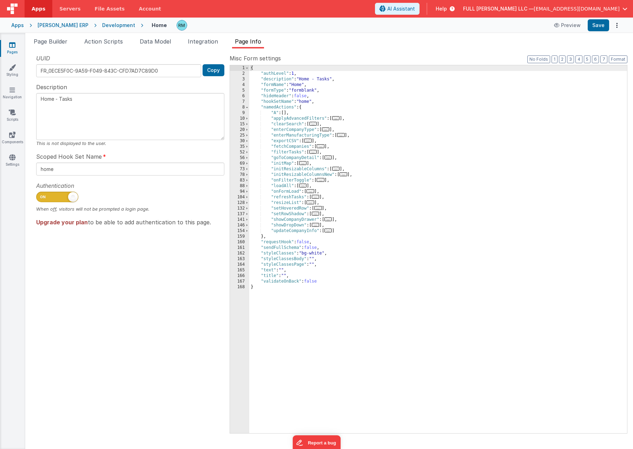
click at [315, 185] on div "{ "authLevel" : 1 , "description" : "Home - Tasks" , "formName" : "Home" , "for…" at bounding box center [438, 254] width 378 height 379
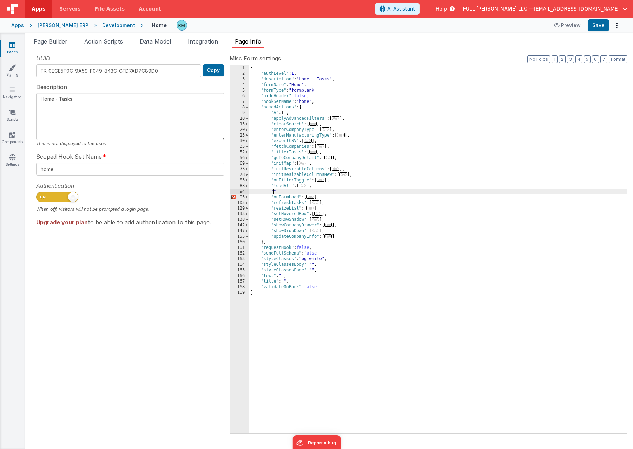
paste textarea
click at [303, 186] on span "..." at bounding box center [303, 186] width 8 height 4
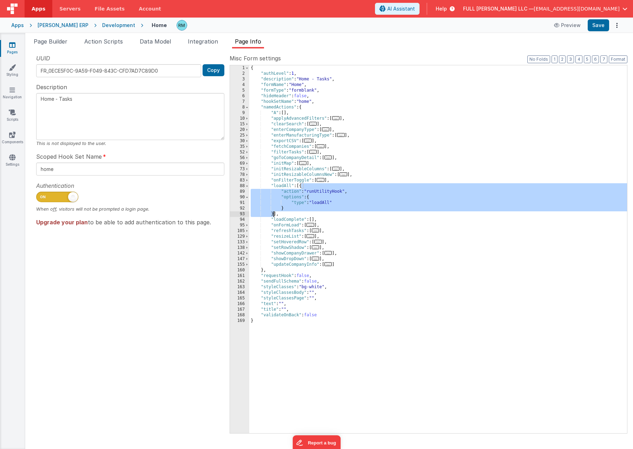
drag, startPoint x: 302, startPoint y: 186, endPoint x: 274, endPoint y: 213, distance: 39.2
click at [274, 213] on div "{ "authLevel" : 1 , "description" : "Home - Tasks" , "formName" : "Home" , "for…" at bounding box center [438, 254] width 378 height 379
click at [314, 219] on div "{ "authLevel" : 1 , "description" : "Home - Tasks" , "formName" : "Home" , "for…" at bounding box center [438, 254] width 378 height 379
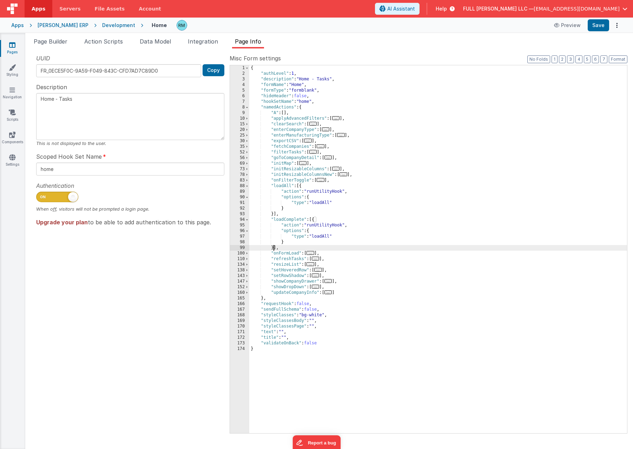
click at [331, 237] on div "{ "authLevel" : 1 , "description" : "Home - Tasks" , "formName" : "Home" , "for…" at bounding box center [438, 254] width 378 height 379
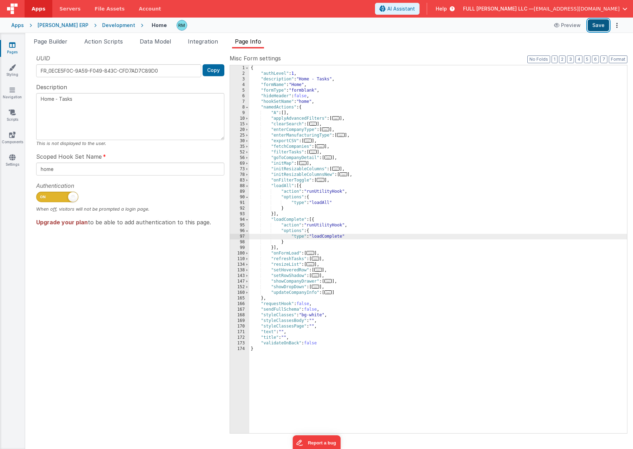
click at [598, 28] on button "Save" at bounding box center [598, 25] width 21 height 12
click at [248, 187] on span at bounding box center [247, 186] width 4 height 6
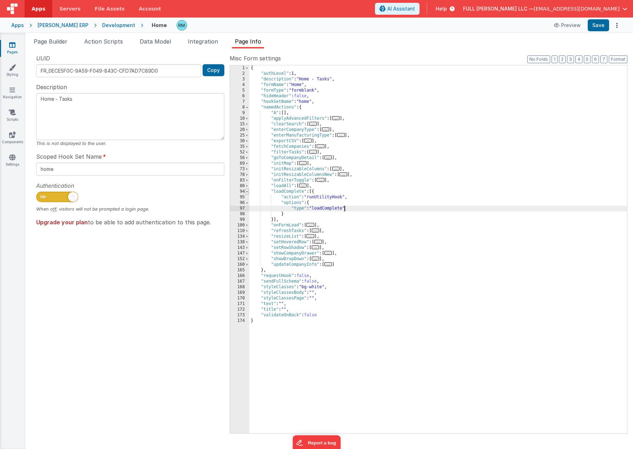
click at [247, 192] on span at bounding box center [247, 192] width 4 height 6
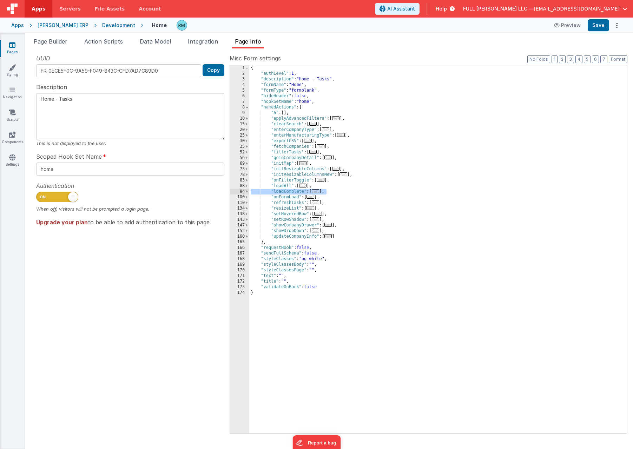
drag, startPoint x: 329, startPoint y: 191, endPoint x: 237, endPoint y: 193, distance: 92.0
click at [237, 193] on div "1 2 3 4 5 6 7 8 9 10 15 20 25 30 35 52 56 69 73 78 83 88 94 100 110 134 138 143…" at bounding box center [429, 249] width 398 height 369
click at [330, 186] on div "{ "authLevel" : 1 , "description" : "Home - Tasks" , "formName" : "Home" , "for…" at bounding box center [438, 254] width 378 height 379
click at [335, 191] on div "{ "authLevel" : 1 , "description" : "Home - Tasks" , "formName" : "Home" , "for…" at bounding box center [438, 254] width 378 height 379
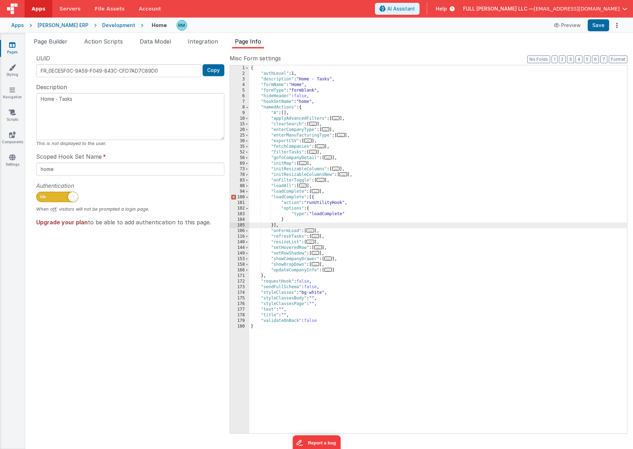
click at [286, 197] on div "{ "authLevel" : 1 , "description" : "Home - Tasks" , "formName" : "Home" , "for…" at bounding box center [438, 254] width 378 height 379
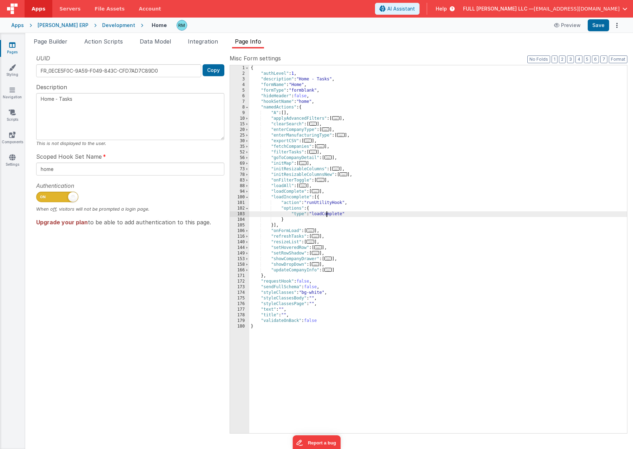
click at [325, 214] on div "{ "authLevel" : 1 , "description" : "Home - Tasks" , "formName" : "Home" , "for…" at bounding box center [438, 254] width 378 height 379
click at [596, 28] on button "Save" at bounding box center [598, 25] width 21 height 12
click at [600, 12] on div "FULL BEARD LLC — dev@fullbeardsolutions.com" at bounding box center [545, 9] width 164 height 12
click at [596, 8] on span "[EMAIL_ADDRESS][DOMAIN_NAME]" at bounding box center [577, 8] width 86 height 7
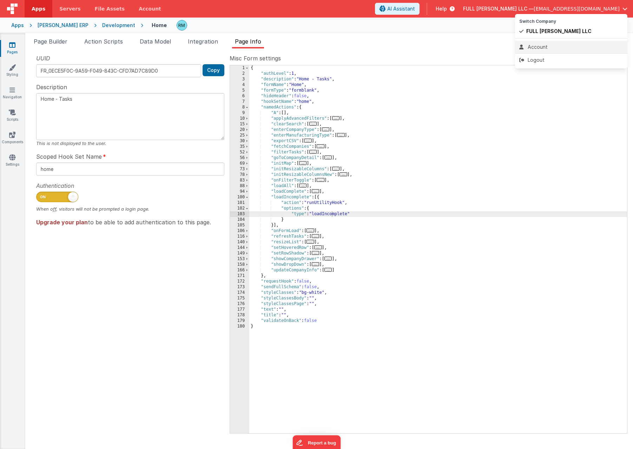
click at [552, 42] on li "Account" at bounding box center [571, 47] width 112 height 13
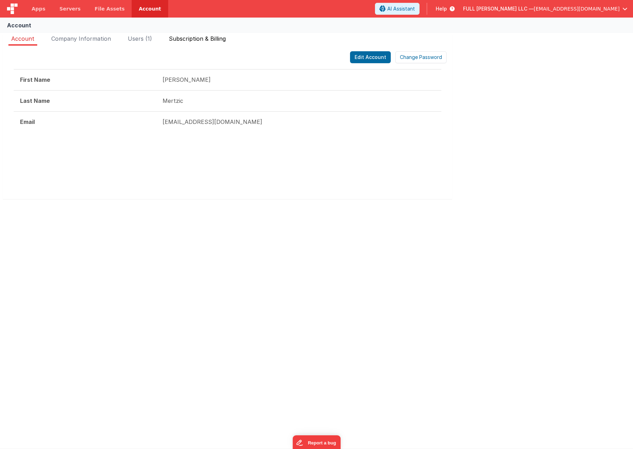
click at [213, 43] on li "Subscription & Billing" at bounding box center [197, 39] width 62 height 11
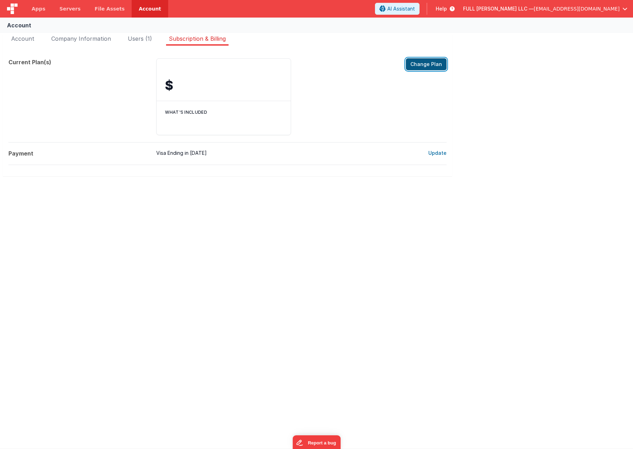
click at [431, 62] on button "Change Plan" at bounding box center [426, 64] width 41 height 12
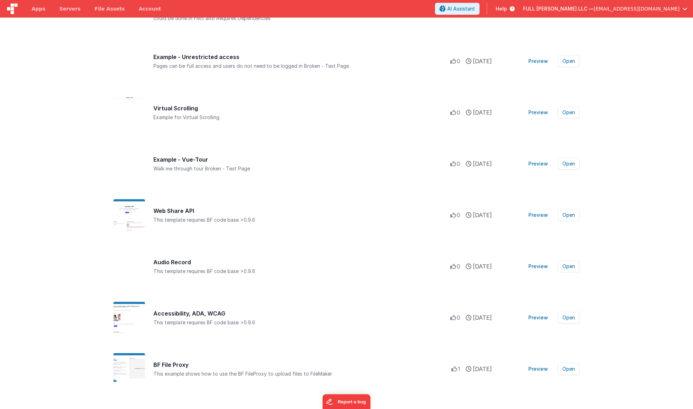
scroll to position [4092, 0]
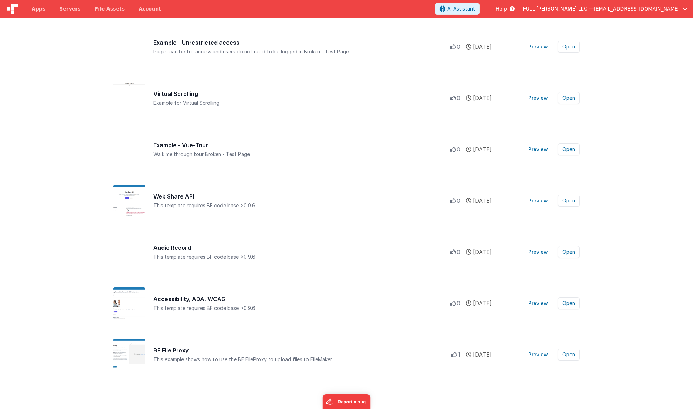
click at [507, 9] on span "Help" at bounding box center [501, 8] width 11 height 7
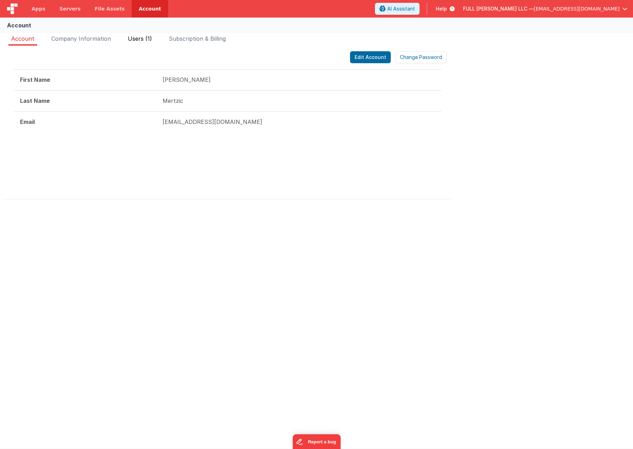
click at [144, 41] on span "Users (1)" at bounding box center [140, 38] width 24 height 7
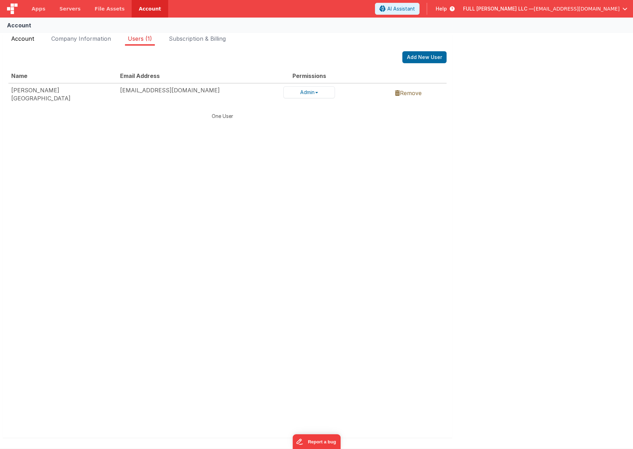
click at [32, 40] on span "Account" at bounding box center [22, 38] width 23 height 7
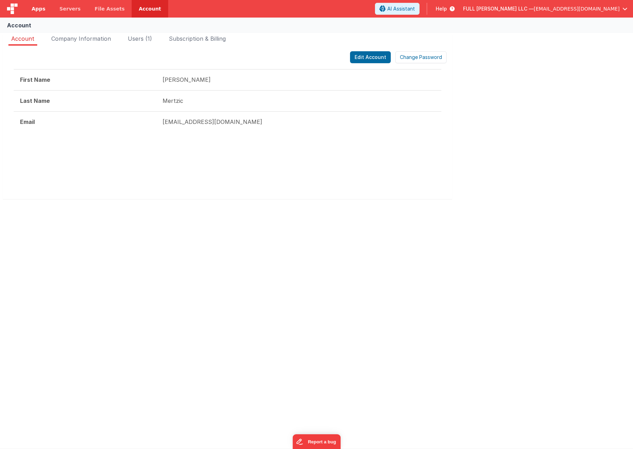
click at [44, 9] on span "Apps" at bounding box center [39, 8] width 14 height 7
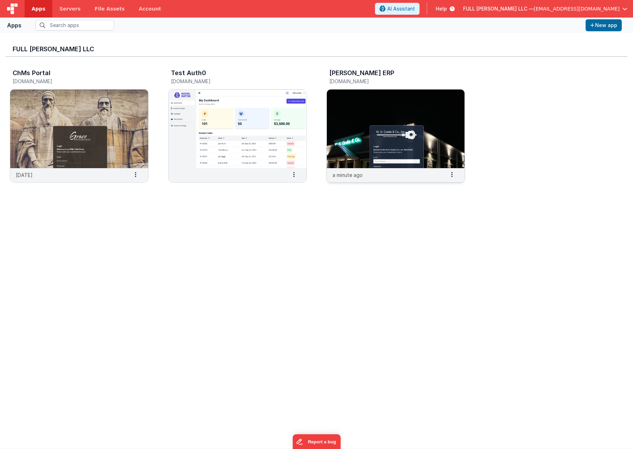
click at [357, 114] on img at bounding box center [396, 129] width 138 height 79
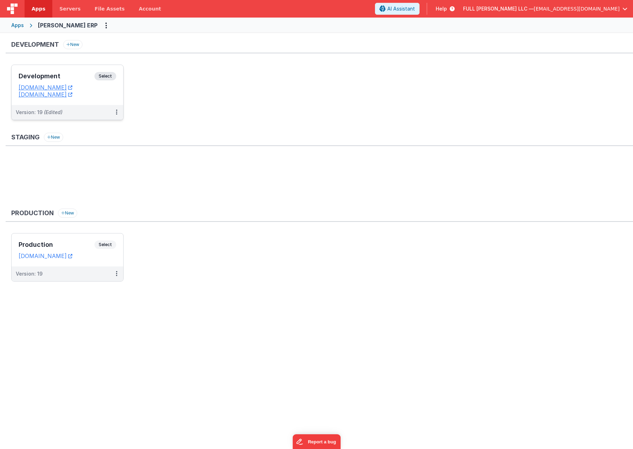
click at [68, 79] on h3 "Development" at bounding box center [57, 76] width 76 height 7
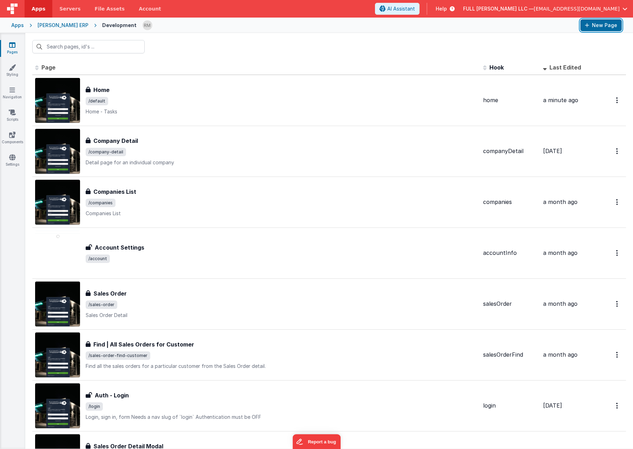
click at [604, 26] on button "New Page" at bounding box center [600, 25] width 41 height 12
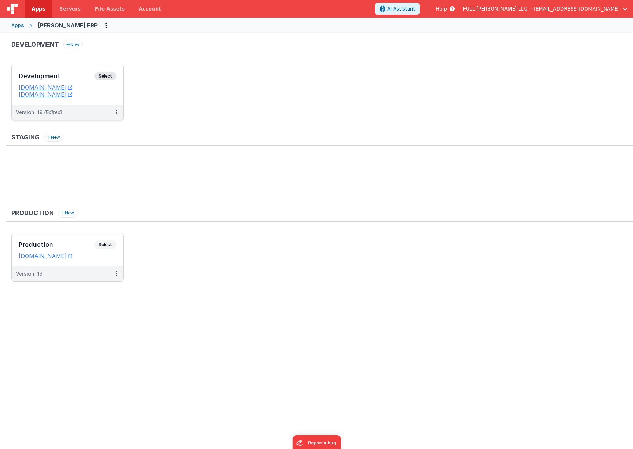
click at [86, 75] on h3 "Development" at bounding box center [57, 76] width 76 height 7
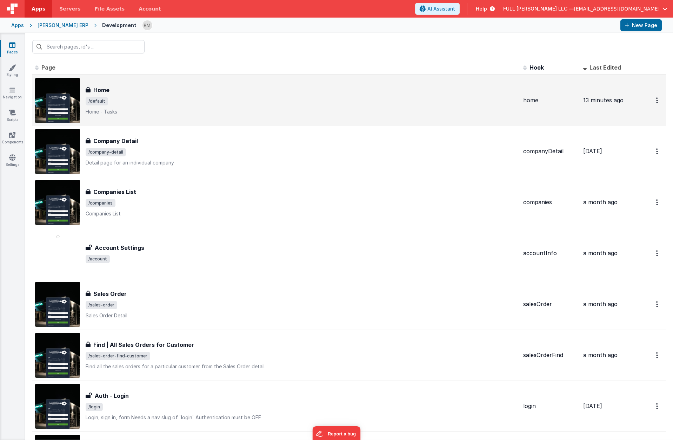
click at [249, 101] on span "/default" at bounding box center [302, 101] width 432 height 8
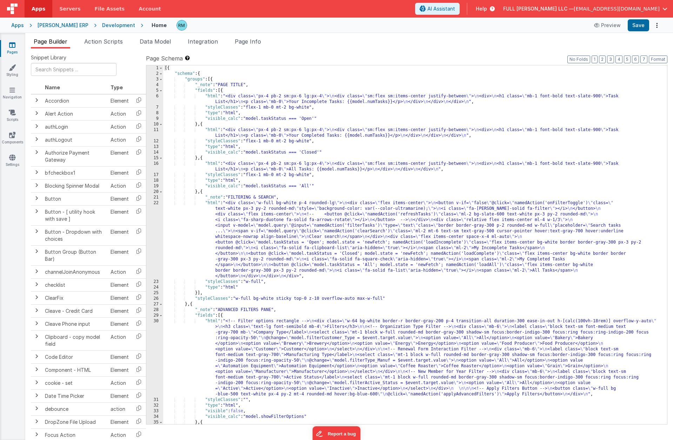
click at [211, 204] on div "[{ "schema" : { "groups" : [{ "_note" : "PAGE TITLE" , "fields" : [{ "html" : "…" at bounding box center [412, 250] width 499 height 370
click at [155, 202] on div "22" at bounding box center [154, 239] width 17 height 79
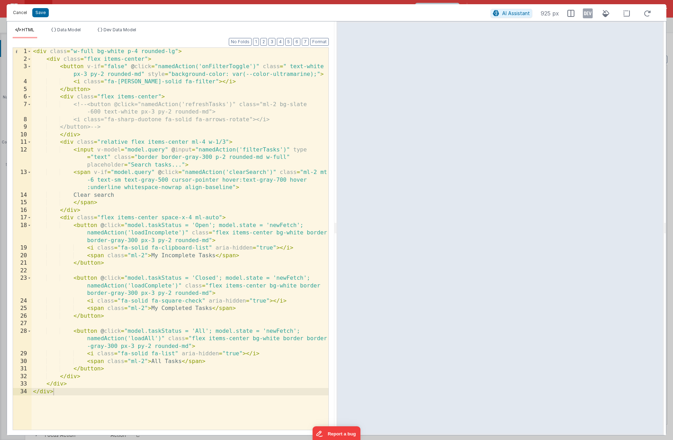
click at [19, 15] on button "Cancel" at bounding box center [19, 13] width 21 height 10
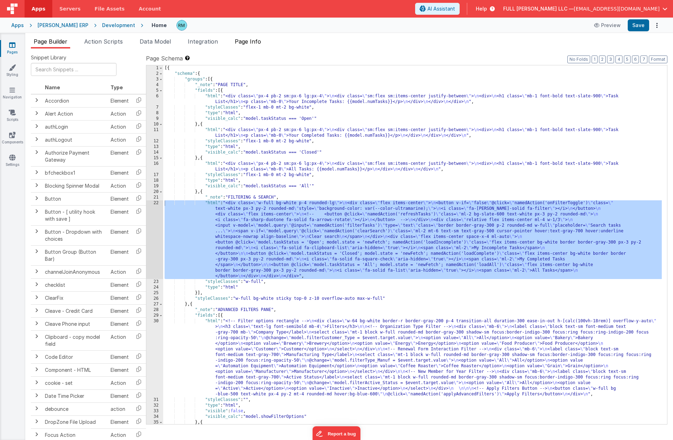
click at [248, 42] on span "Page Info" at bounding box center [248, 41] width 26 height 7
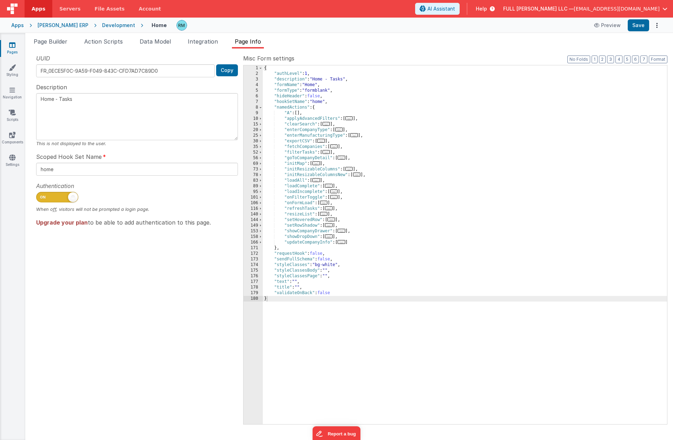
click at [335, 190] on span "..." at bounding box center [334, 191] width 8 height 4
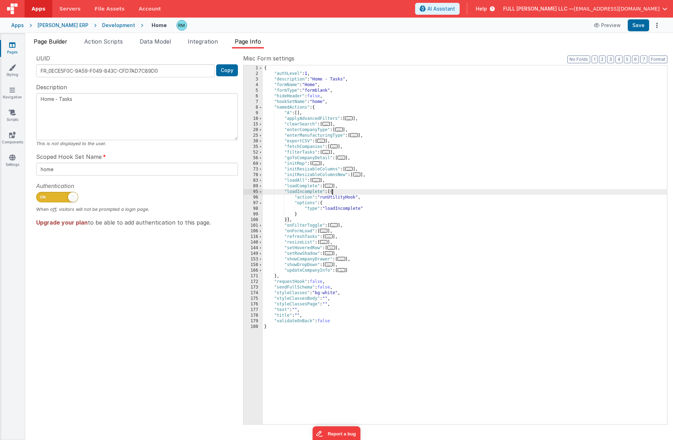
click at [51, 40] on span "Page Builder" at bounding box center [51, 41] width 34 height 7
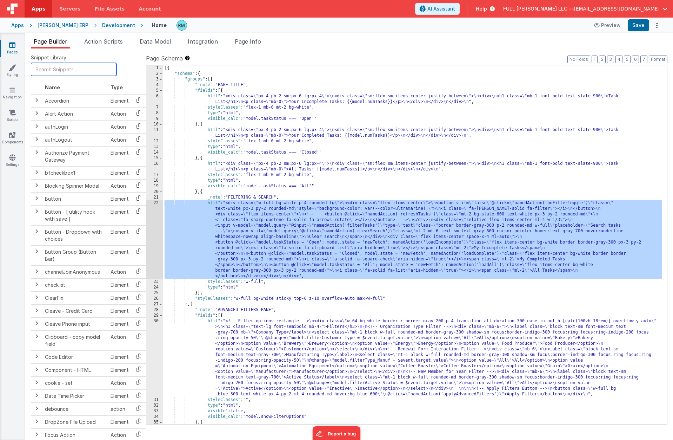
click at [65, 70] on input "text" at bounding box center [74, 69] width 86 height 13
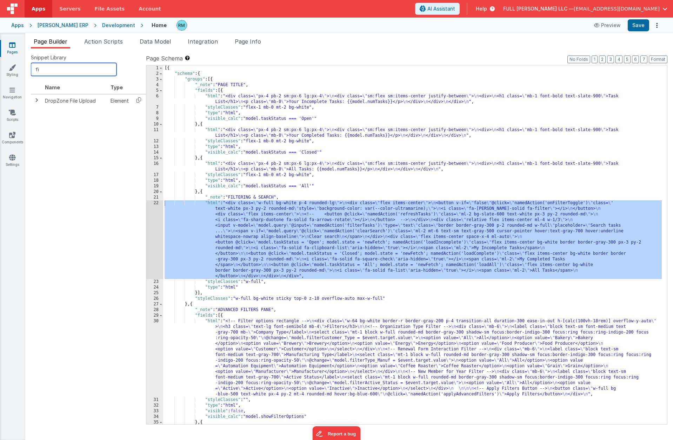
type input "f"
type input "m"
type input "k"
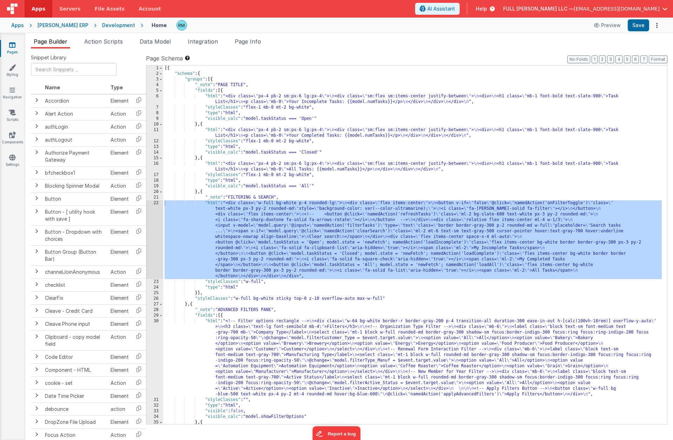
click at [12, 47] on icon at bounding box center [12, 44] width 6 height 7
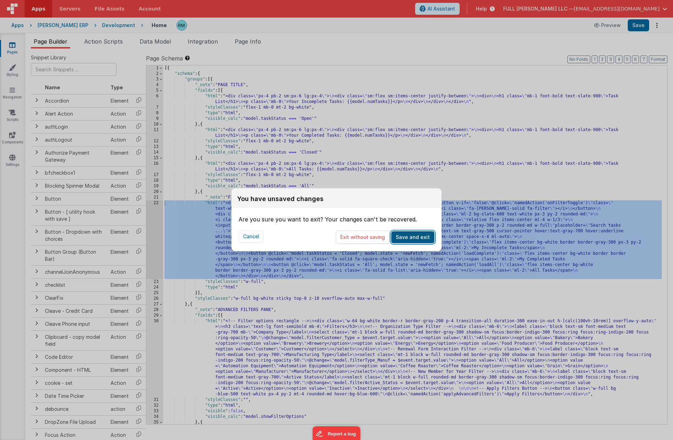
click at [412, 236] on button "Save and exit" at bounding box center [412, 237] width 43 height 12
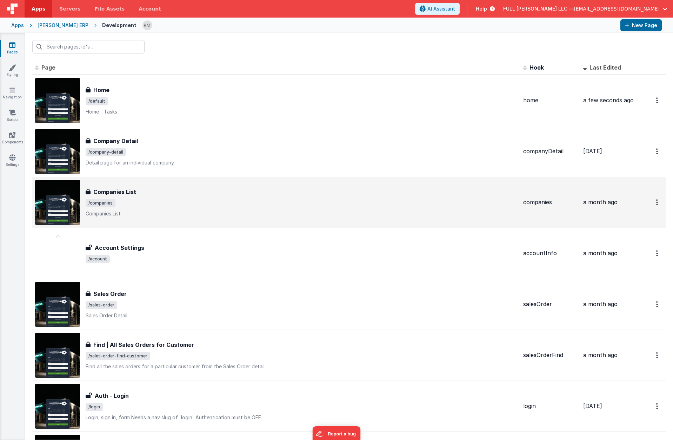
click at [159, 193] on div "Companies List" at bounding box center [302, 191] width 432 height 8
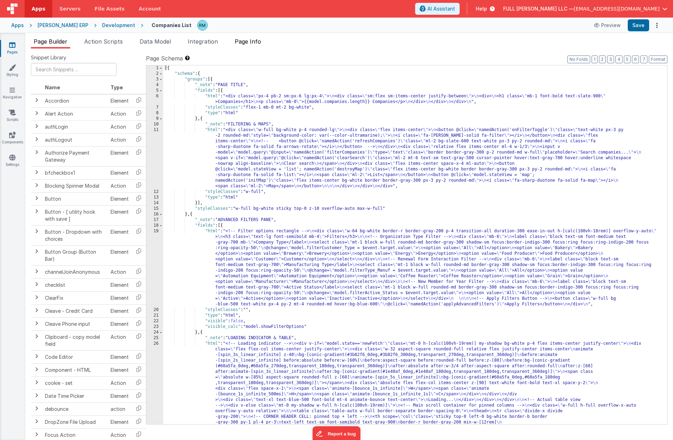
click at [253, 40] on span "Page Info" at bounding box center [248, 41] width 26 height 7
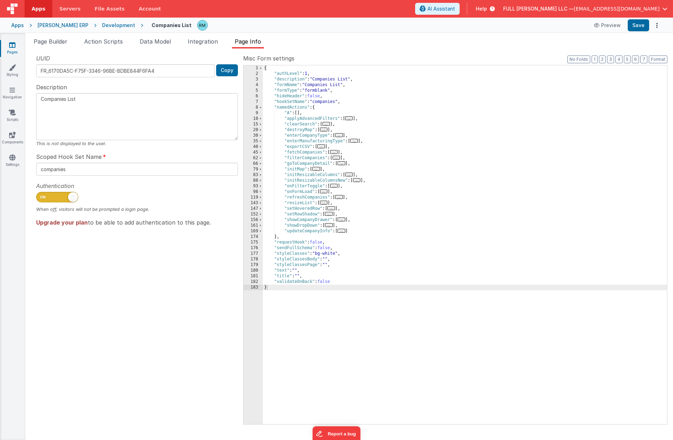
click at [326, 192] on span "..." at bounding box center [324, 191] width 8 height 4
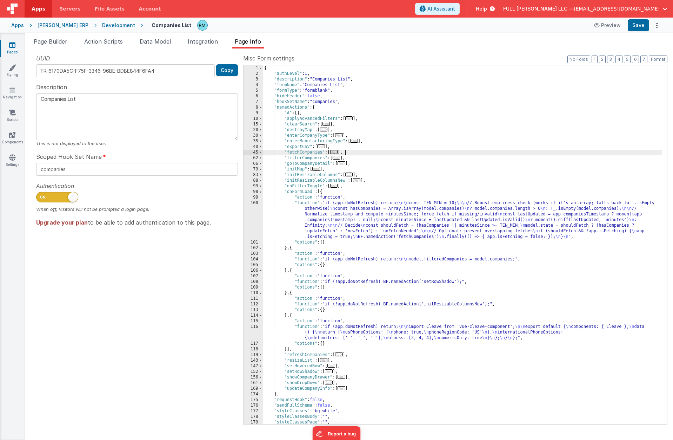
click at [533, 152] on div "{ "authLevel" : 1 , "description" : "Companies List" , "formName" : "Companies …" at bounding box center [462, 250] width 399 height 370
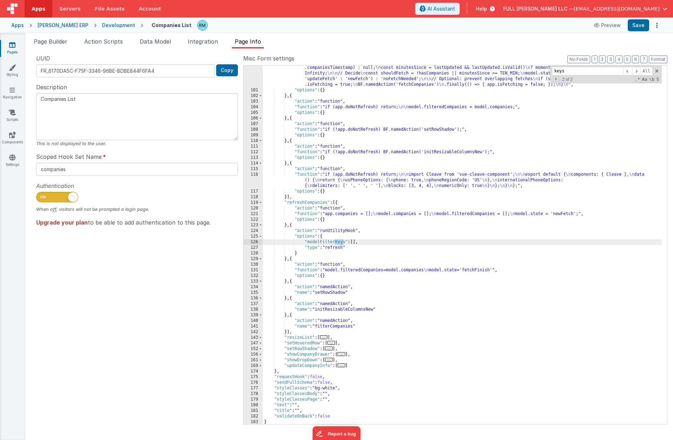
scroll to position [467, 0]
type input "keys"
drag, startPoint x: 370, startPoint y: 241, endPoint x: 305, endPoint y: 243, distance: 65.7
click at [305, 243] on div ""function" : "if (app.doNotRefresh) return; \n\n const TEN_MIN = 10; \n\n // Ro…" at bounding box center [462, 249] width 399 height 403
click at [12, 48] on link "Pages" at bounding box center [12, 48] width 25 height 14
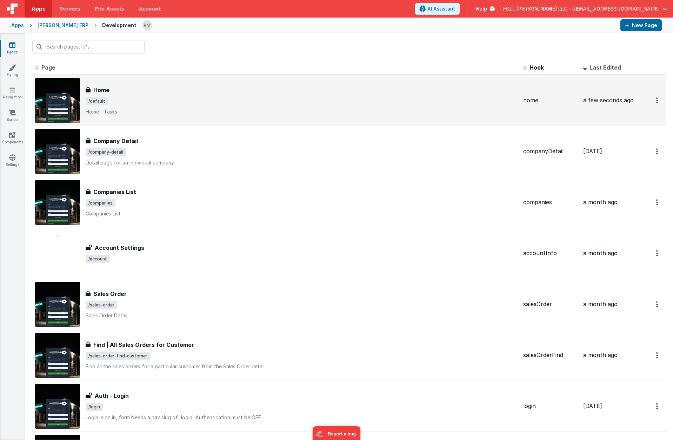
click at [101, 94] on div "Home Home /default Home - Tasks" at bounding box center [302, 100] width 432 height 29
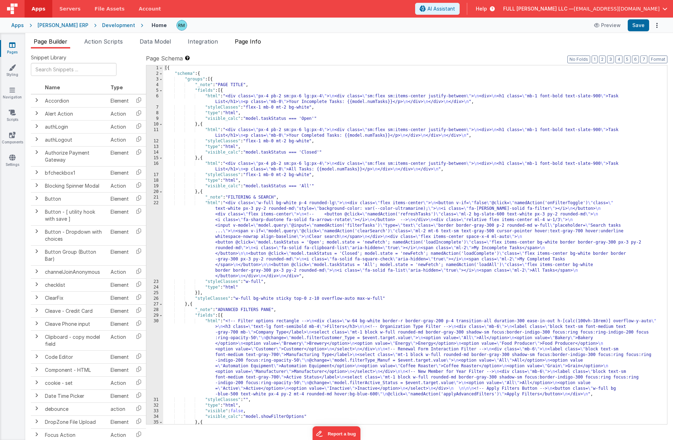
click at [253, 42] on span "Page Info" at bounding box center [248, 41] width 26 height 7
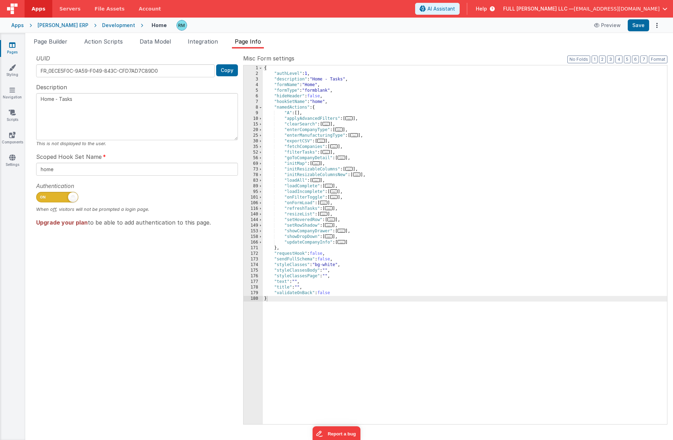
click at [319, 180] on span "..." at bounding box center [316, 180] width 8 height 4
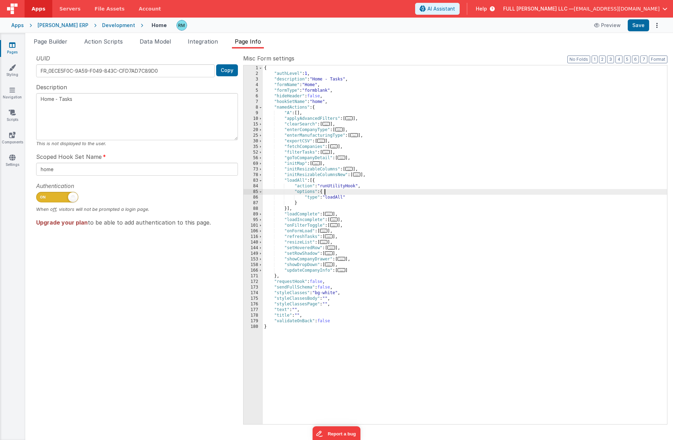
click at [335, 191] on div "{ "authLevel" : 1 , "description" : "Home - Tasks" , "formName" : "Home" , "for…" at bounding box center [465, 250] width 404 height 370
click at [330, 221] on span "..." at bounding box center [329, 219] width 8 height 4
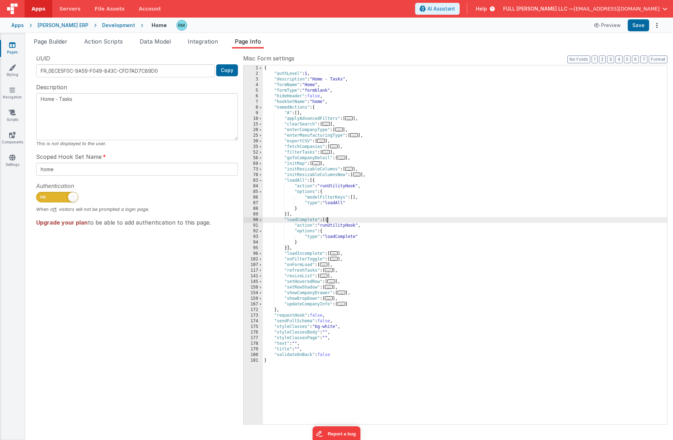
click at [330, 233] on div "{ "authLevel" : 1 , "description" : "Home - Tasks" , "formName" : "Home" , "for…" at bounding box center [465, 250] width 404 height 370
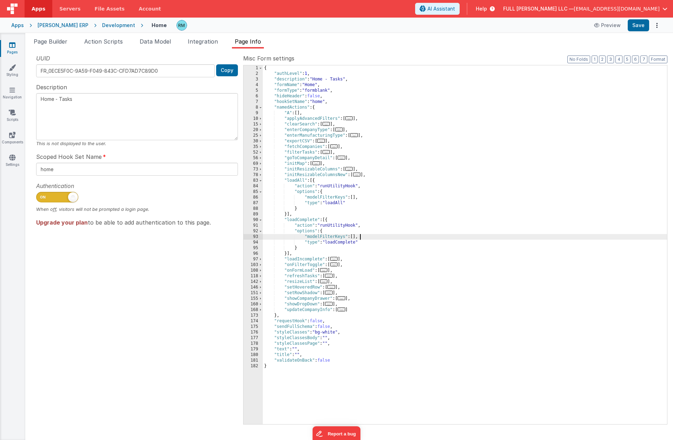
click at [338, 261] on span "..." at bounding box center [334, 259] width 8 height 4
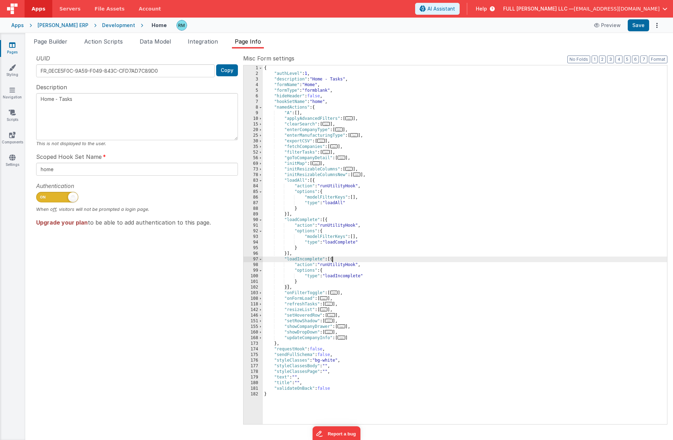
click at [329, 271] on div "{ "authLevel" : 1 , "description" : "Home - Tasks" , "formName" : "Home" , "for…" at bounding box center [465, 250] width 404 height 370
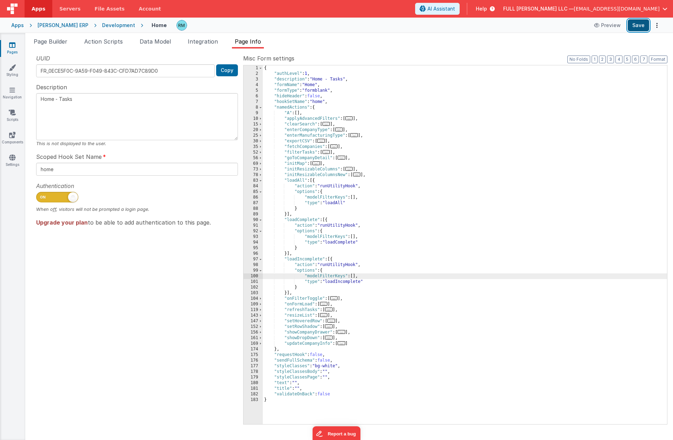
click at [633, 27] on button "Save" at bounding box center [638, 25] width 21 height 12
click at [50, 45] on li "Page Builder" at bounding box center [50, 42] width 39 height 11
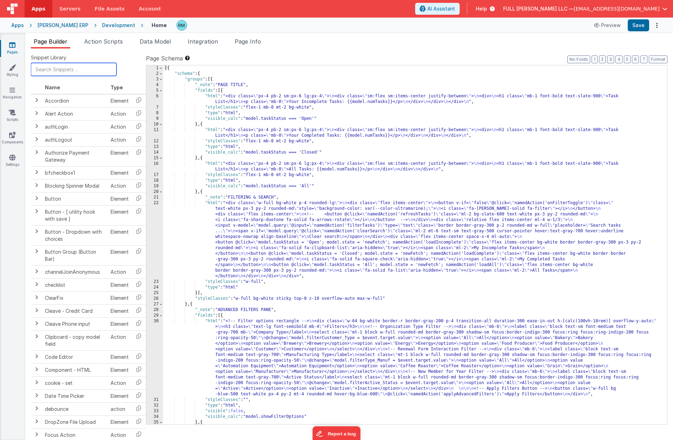
click at [72, 71] on input "text" at bounding box center [74, 69] width 86 height 13
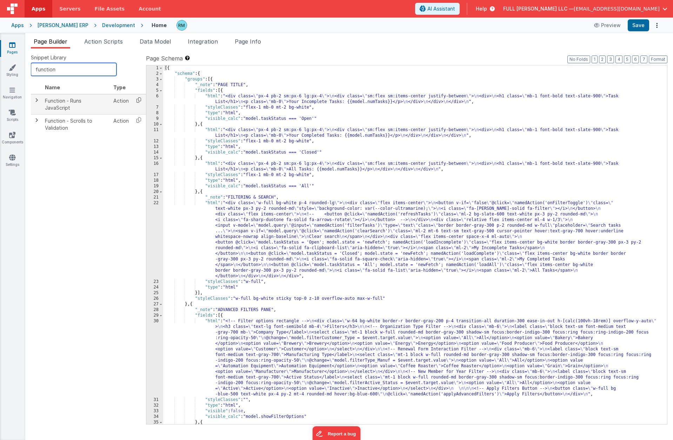
type input "function"
click at [136, 102] on icon at bounding box center [139, 99] width 14 height 11
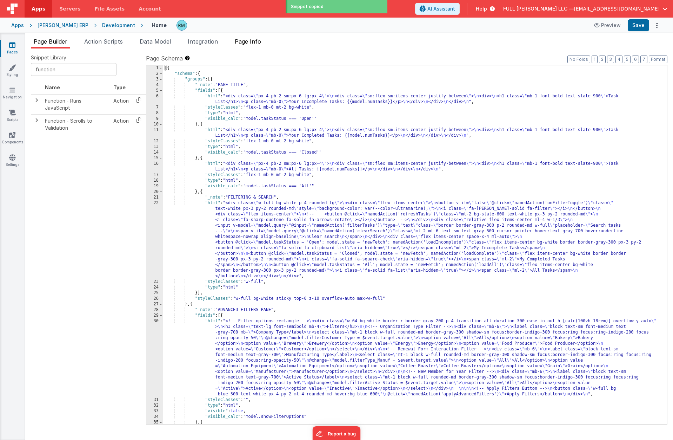
click at [249, 43] on span "Page Info" at bounding box center [248, 41] width 26 height 7
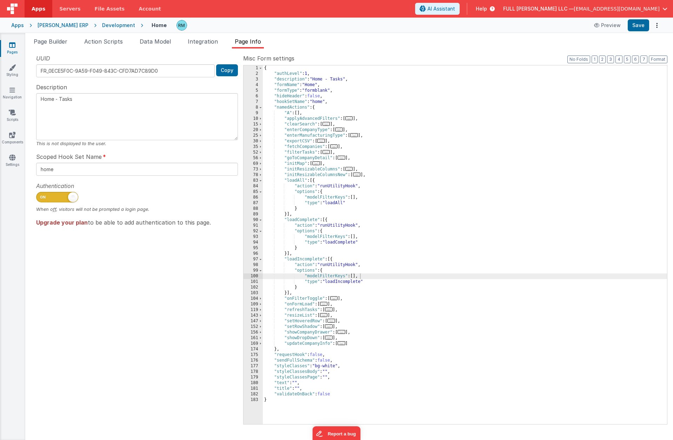
click at [328, 220] on div "{ "authLevel" : 1 , "description" : "Home - Tasks" , "formName" : "Home" , "for…" at bounding box center [465, 250] width 404 height 370
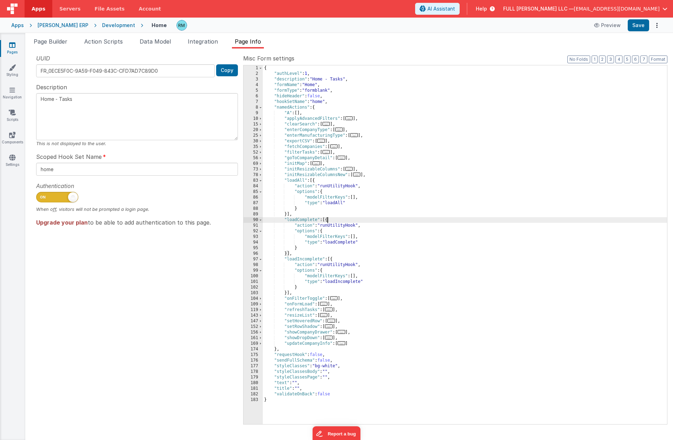
paste textarea
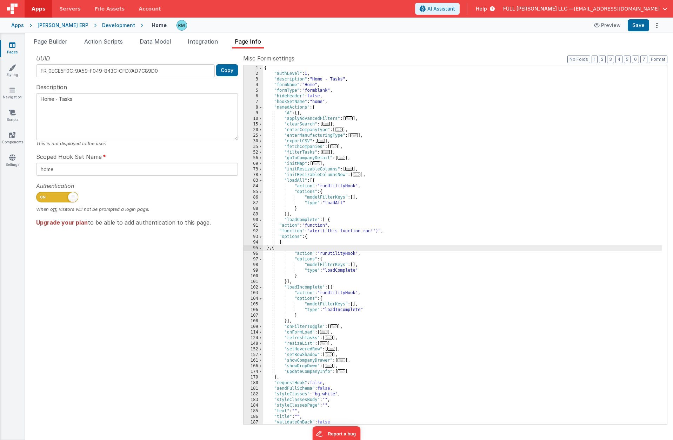
click at [294, 231] on div "{ "authLevel" : 1 , "description" : "Home - Tasks" , "formName" : "Home" , "for…" at bounding box center [462, 250] width 399 height 370
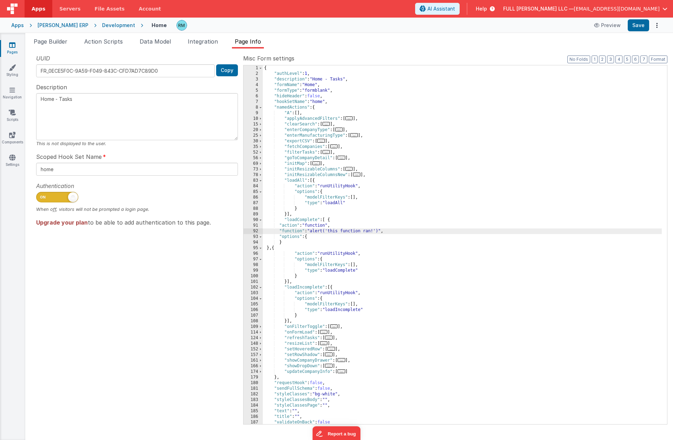
click at [256, 231] on div "92" at bounding box center [253, 231] width 19 height 6
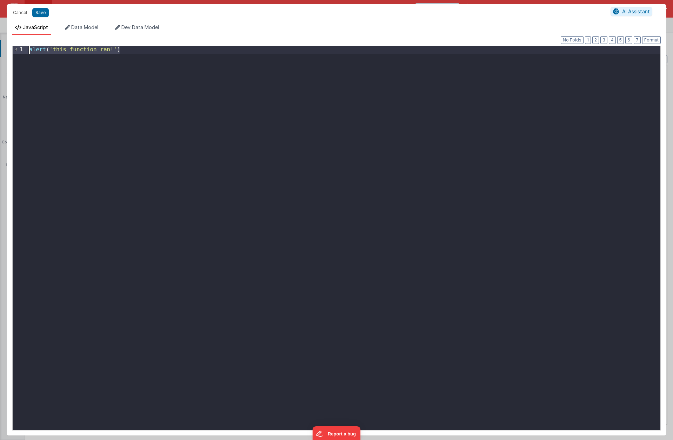
drag, startPoint x: 149, startPoint y: 52, endPoint x: 51, endPoint y: 40, distance: 99.0
click at [51, 40] on div "Format 7 6 5 4 3 2 1 No Folds 1 alert ( 'this function ran!' ) XXXXXXXXXXXXXXXX…" at bounding box center [337, 235] width 660 height 400
click at [42, 14] on button "Save" at bounding box center [40, 12] width 17 height 9
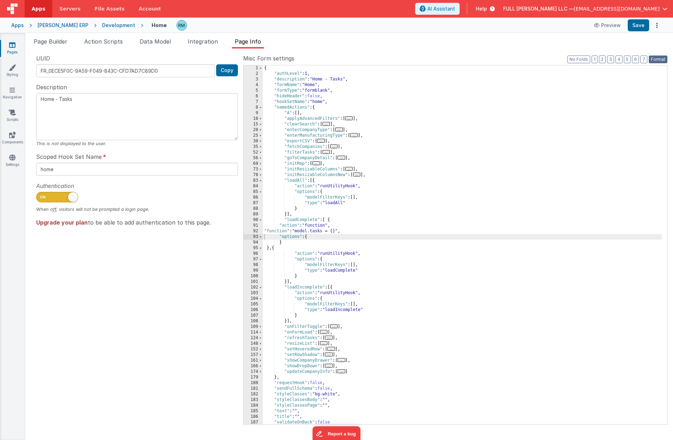
click at [633, 60] on button "Format" at bounding box center [658, 59] width 19 height 8
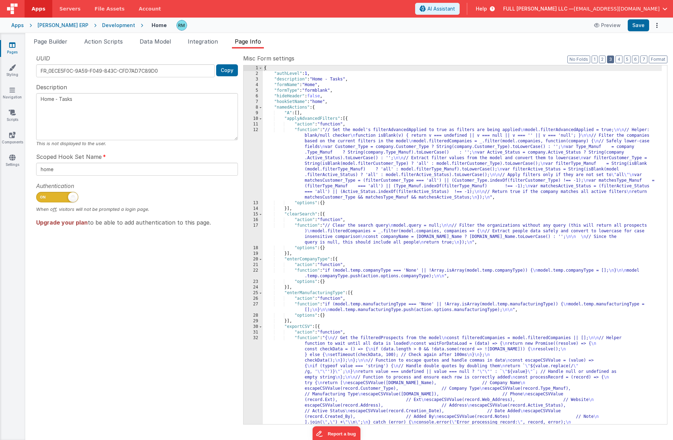
click at [611, 60] on button "3" at bounding box center [610, 59] width 7 height 8
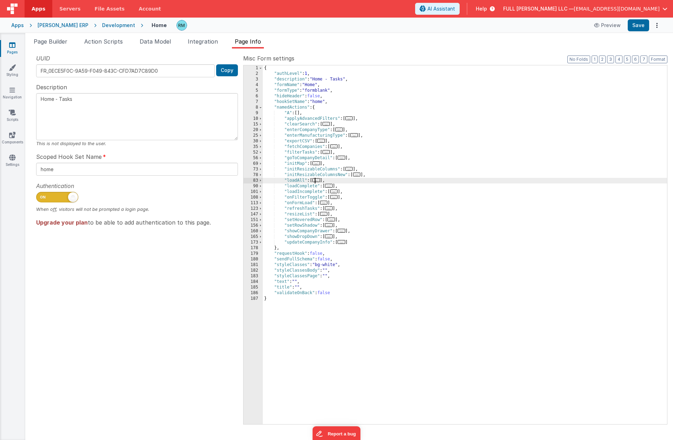
click at [318, 181] on span "..." at bounding box center [316, 180] width 8 height 4
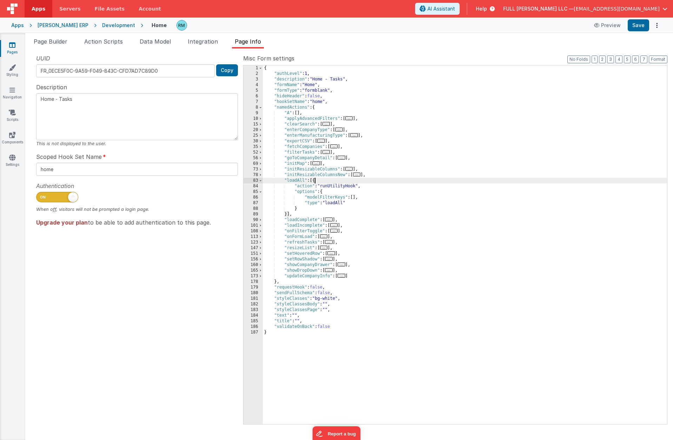
click at [330, 220] on span "..." at bounding box center [329, 219] width 8 height 4
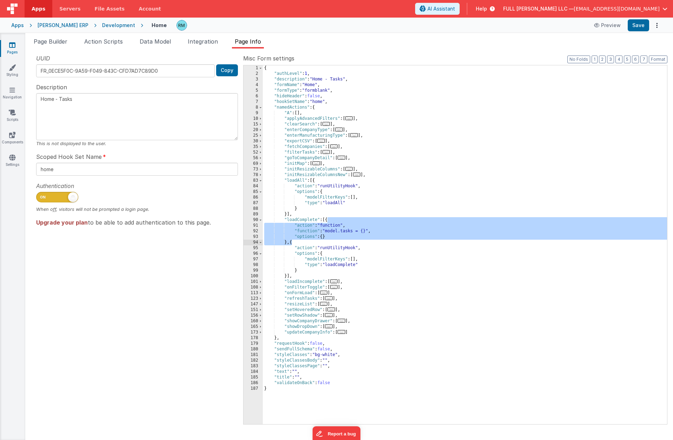
drag, startPoint x: 328, startPoint y: 220, endPoint x: 292, endPoint y: 241, distance: 41.5
click at [292, 241] on div "{ "authLevel" : 1 , "description" : "Home - Tasks" , "formName" : "Home" , "for…" at bounding box center [465, 250] width 404 height 370
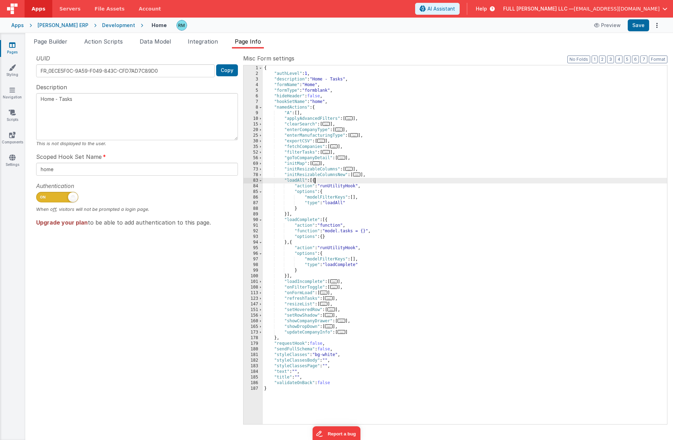
click at [315, 181] on div "{ "authLevel" : 1 , "description" : "Home - Tasks" , "formName" : "Home" , "for…" at bounding box center [465, 250] width 404 height 370
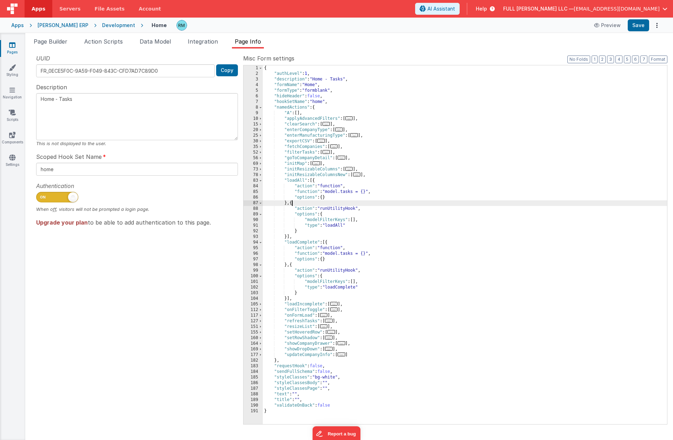
click at [338, 304] on span "..." at bounding box center [334, 304] width 8 height 4
click at [336, 304] on span "..." at bounding box center [334, 304] width 8 height 4
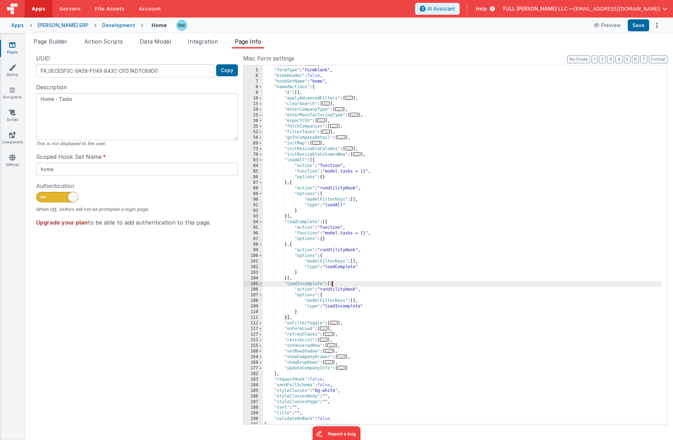
scroll to position [20, 0]
click at [333, 284] on div ""formName" : "Home" , "formType" : "formblank" , "hideHeader" : false , "hookSe…" at bounding box center [462, 247] width 399 height 370
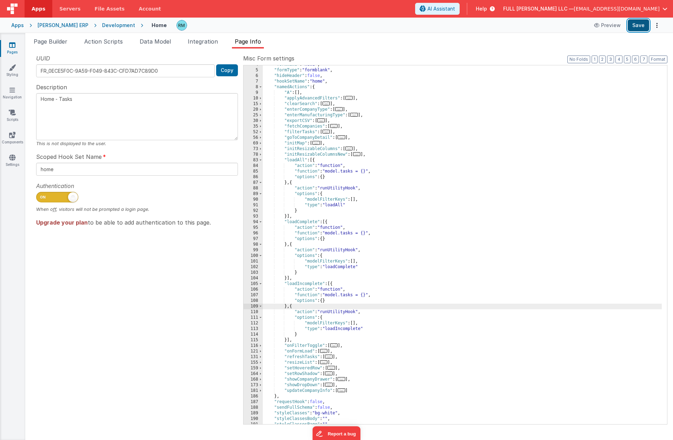
click at [633, 24] on button "Save" at bounding box center [638, 25] width 21 height 12
click at [59, 42] on span "Page Builder" at bounding box center [51, 41] width 34 height 7
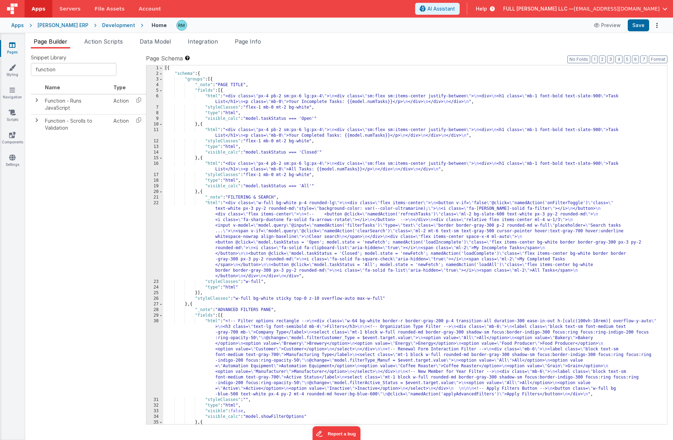
click at [212, 204] on div "[{ "schema" : { "groups" : [{ "_note" : "PAGE TITLE" , "fields" : [{ "html" : "…" at bounding box center [412, 250] width 499 height 370
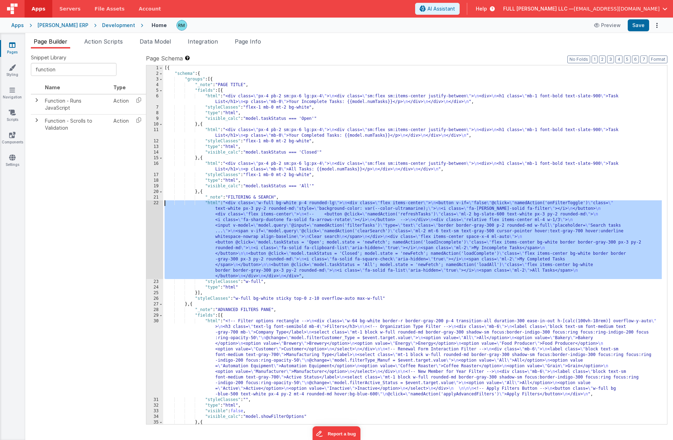
click at [156, 202] on div "22" at bounding box center [154, 239] width 17 height 79
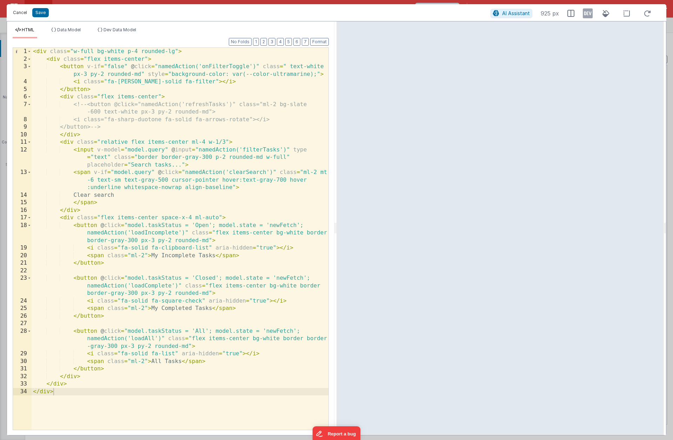
click at [27, 13] on button "Cancel" at bounding box center [19, 13] width 21 height 10
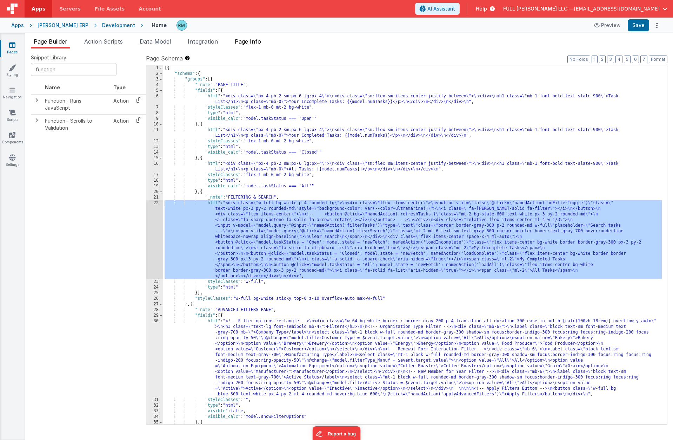
click at [261, 40] on span "Page Info" at bounding box center [248, 41] width 26 height 7
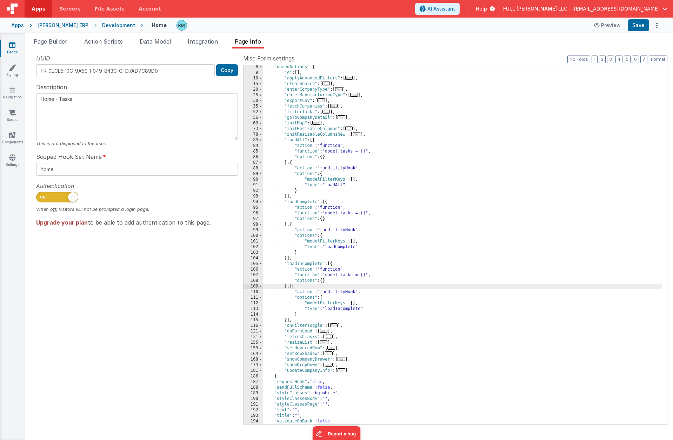
scroll to position [40, 0]
click at [368, 213] on div ""namedActions" : { "A" : [ ] , "applyAdvancedFilters" : [ ... ] , "clearSearch"…" at bounding box center [462, 249] width 399 height 370
click at [368, 275] on div ""namedActions" : { "A" : [ ] , "applyAdvancedFilters" : [ ... ] , "clearSearch"…" at bounding box center [462, 249] width 399 height 370
click at [368, 151] on div ""namedActions" : { "A" : [ ] , "applyAdvancedFilters" : [ ... ] , "clearSearch"…" at bounding box center [462, 249] width 399 height 370
click at [633, 27] on button "Save" at bounding box center [638, 25] width 21 height 12
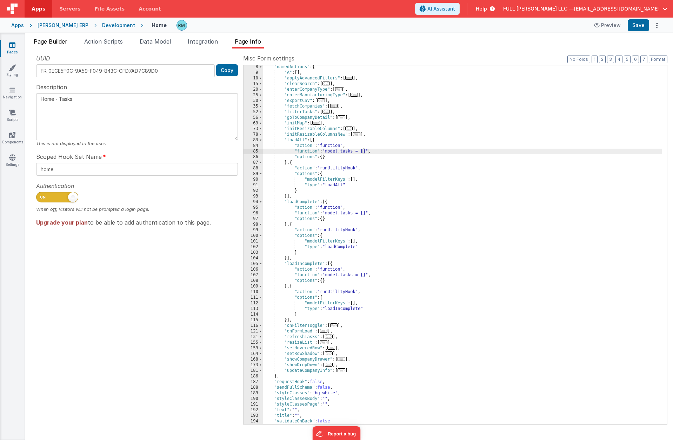
click at [64, 43] on span "Page Builder" at bounding box center [51, 41] width 34 height 7
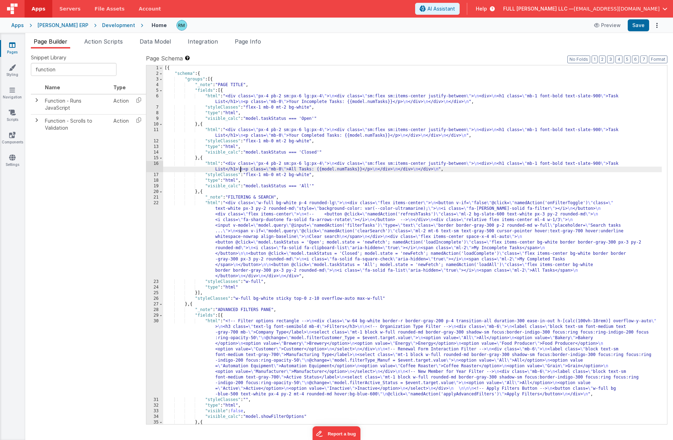
click at [241, 169] on div "[{ "schema" : { "groups" : [{ "_note" : "PAGE TITLE" , "fields" : [{ "html" : "…" at bounding box center [412, 250] width 499 height 370
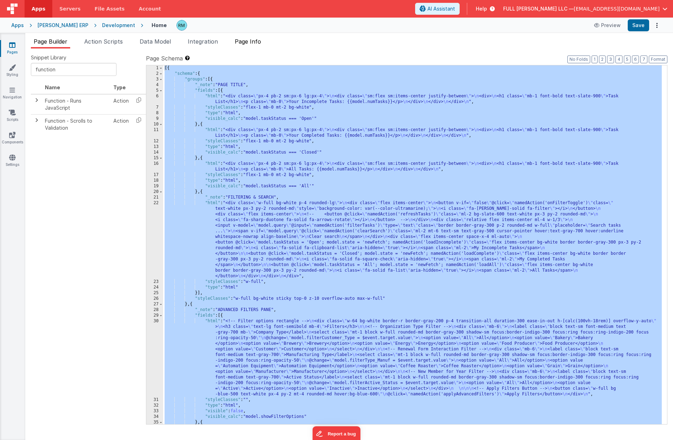
click at [246, 45] on li "Page Info" at bounding box center [248, 42] width 32 height 11
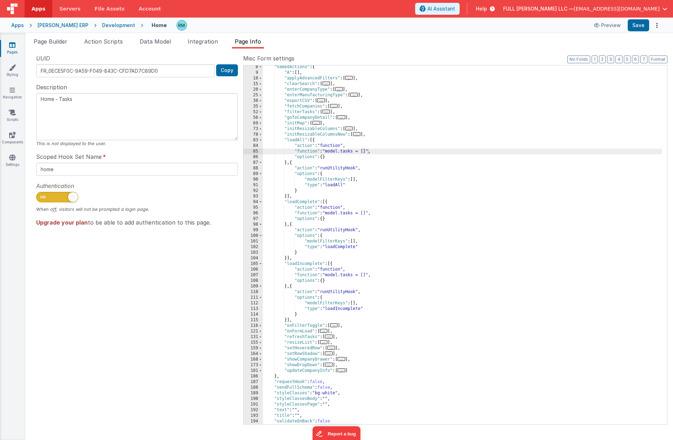
click at [404, 206] on div ""namedActions" : { "A" : [ ] , "applyAdvancedFilters" : [ ... ] , "clearSearch"…" at bounding box center [462, 249] width 399 height 370
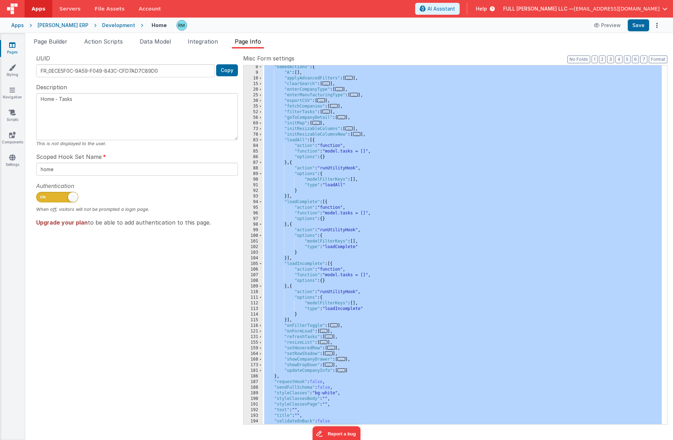
click at [369, 169] on div ""namedActions" : { "A" : [ ] , "applyAdvancedFilters" : [ ... ] , "clearSearch"…" at bounding box center [462, 249] width 399 height 370
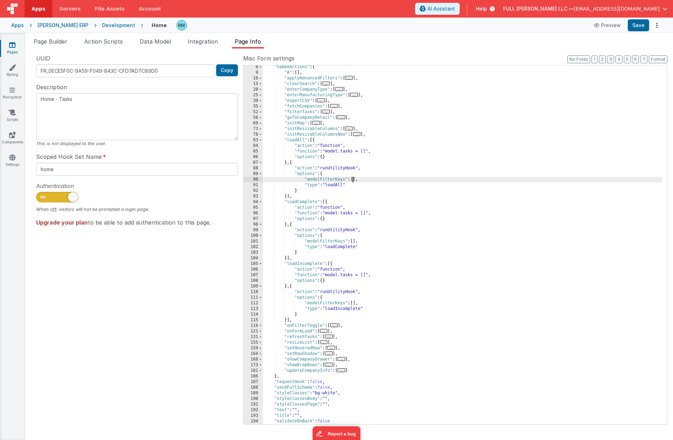
click at [354, 179] on div ""namedActions" : { "A" : [ ] , "applyAdvancedFilters" : [ ... ] , "clearSearch"…" at bounding box center [462, 249] width 399 height 370
click at [356, 180] on div ""namedActions" : { "A" : [ ] , "applyAdvancedFilters" : [ ... ] , "clearSearch"…" at bounding box center [462, 249] width 399 height 370
click at [355, 242] on div ""namedActions" : { "A" : [ ] , "applyAdvancedFilters" : [ ... ] , "clearSearch"…" at bounding box center [462, 249] width 399 height 370
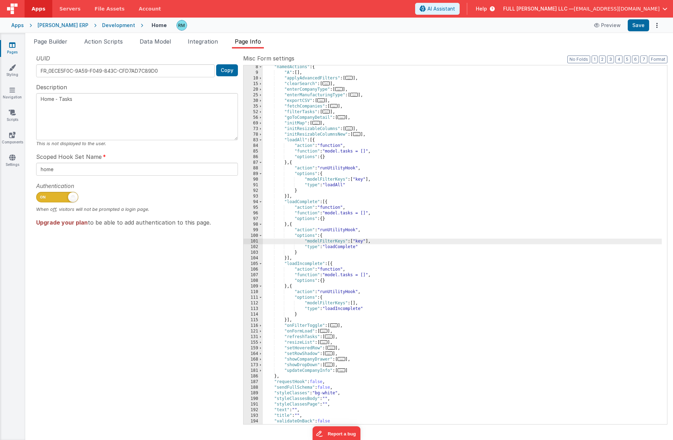
click at [355, 303] on div ""namedActions" : { "A" : [ ] , "applyAdvancedFilters" : [ ... ] , "clearSearch"…" at bounding box center [462, 249] width 399 height 370
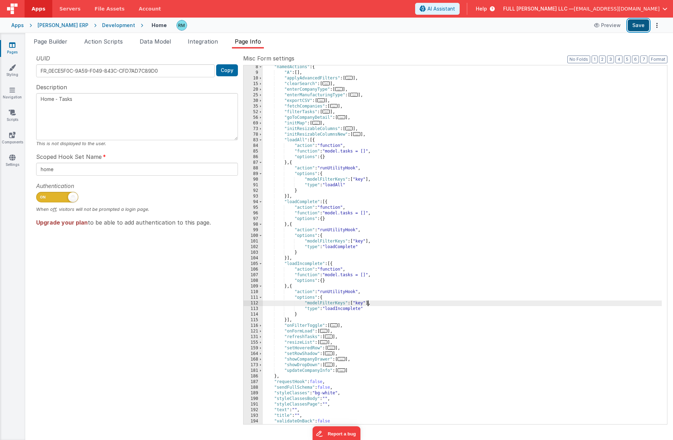
click at [633, 26] on button "Save" at bounding box center [638, 25] width 21 height 12
